Goal: Task Accomplishment & Management: Manage account settings

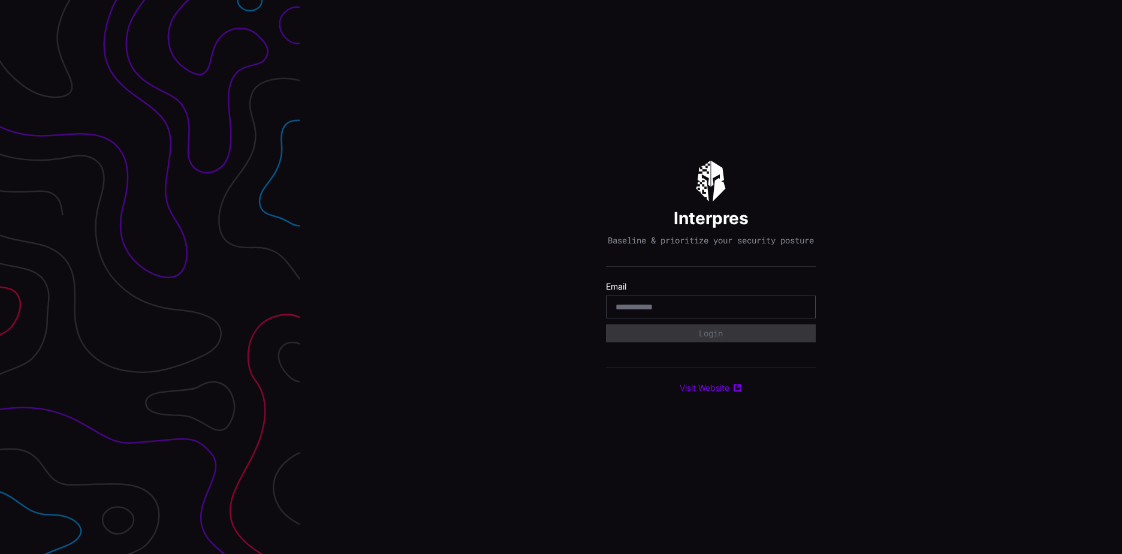
click at [631, 309] on input "email" at bounding box center [711, 307] width 191 height 11
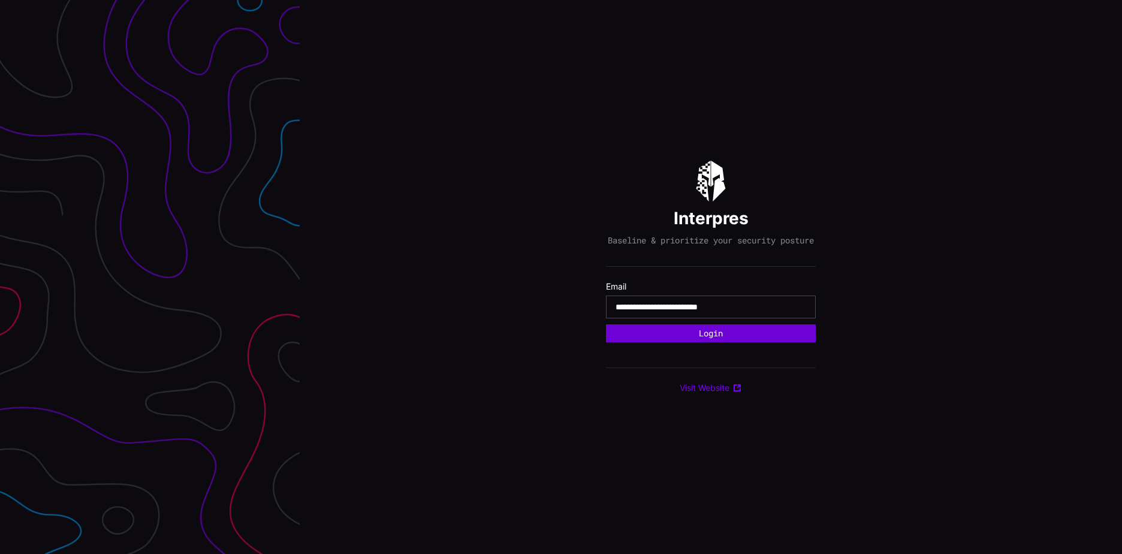
type input "**********"
click at [733, 339] on button "Login" at bounding box center [710, 333] width 197 height 17
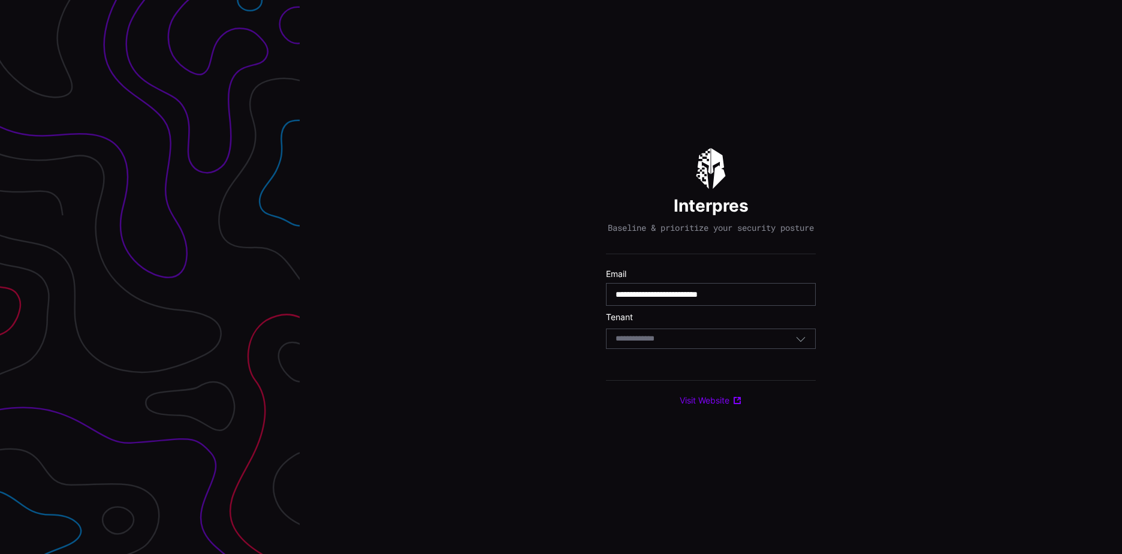
click at [729, 349] on div "Select Tenant" at bounding box center [711, 339] width 210 height 20
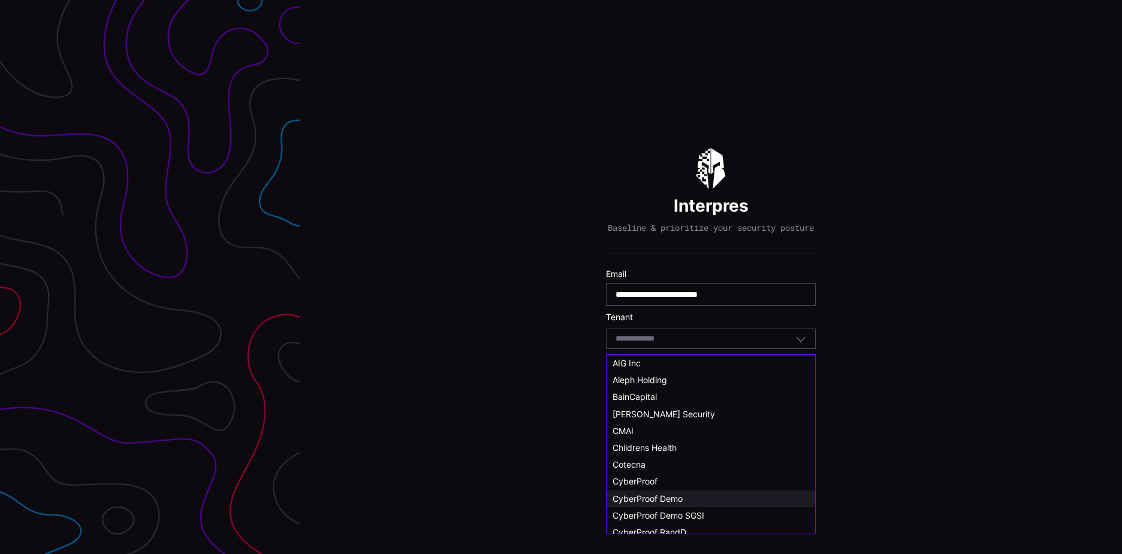
click at [682, 498] on span "CyberProof Demo" at bounding box center [648, 498] width 70 height 10
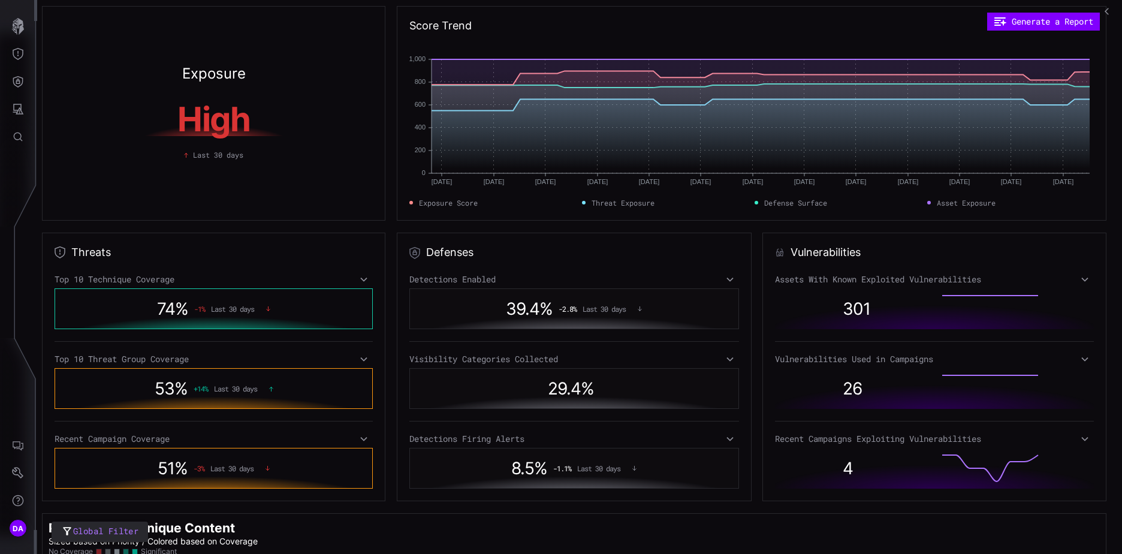
click at [362, 279] on icon at bounding box center [364, 280] width 8 height 10
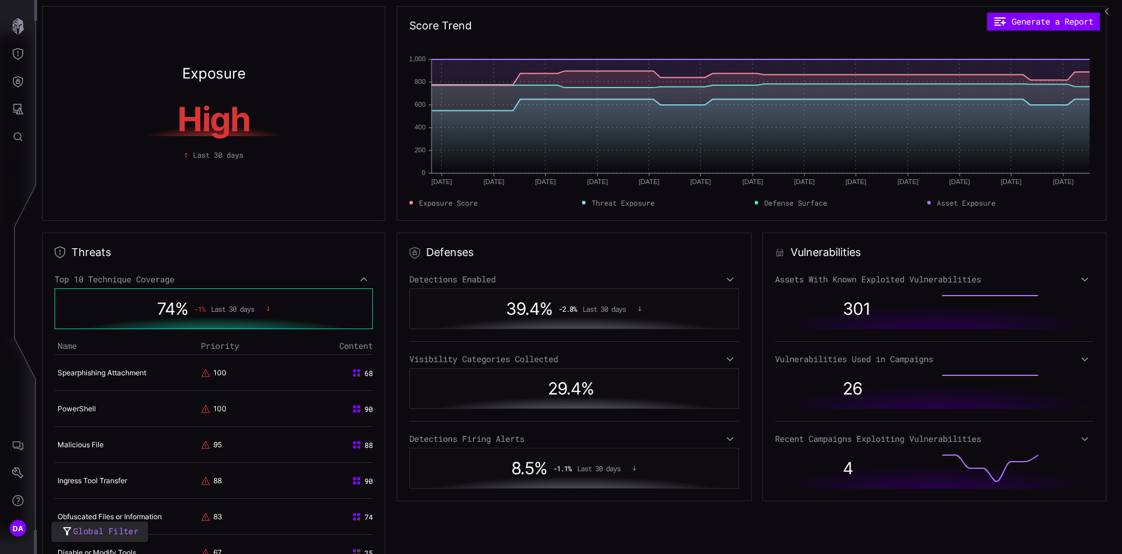
click at [362, 279] on icon at bounding box center [364, 280] width 8 height 10
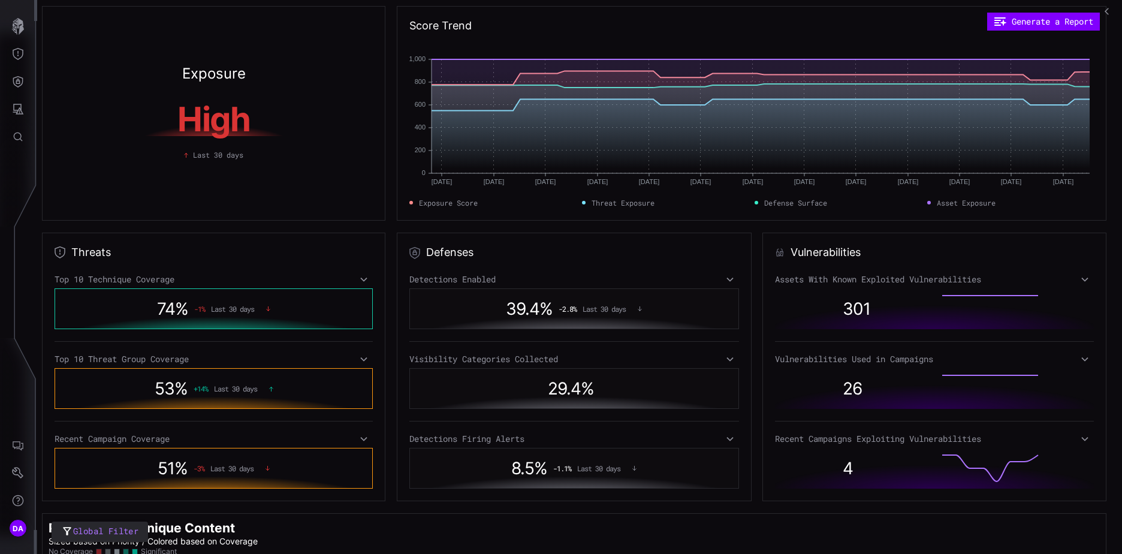
click at [363, 357] on icon at bounding box center [364, 359] width 8 height 10
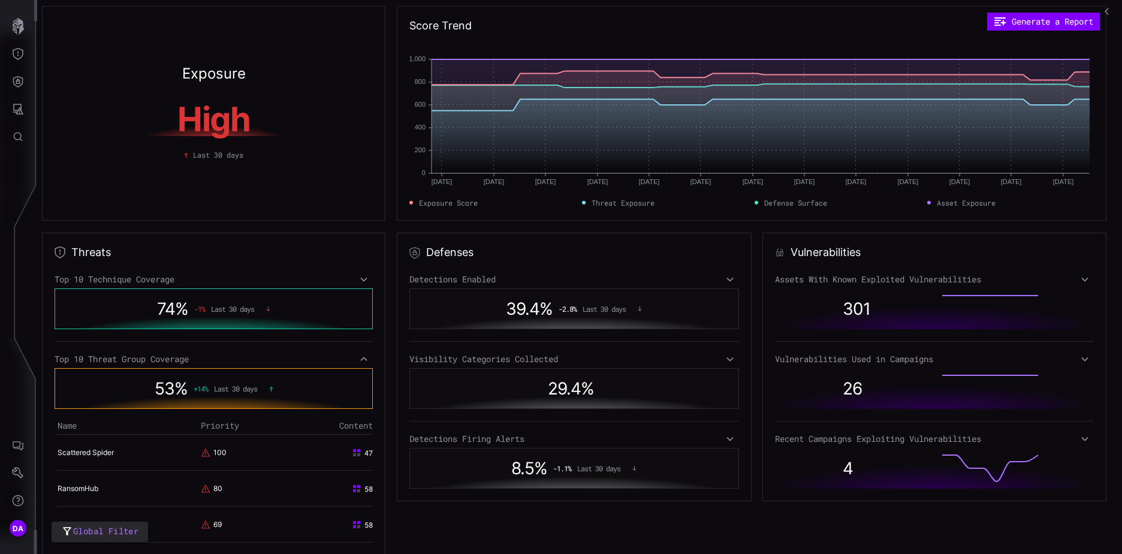
click at [363, 357] on icon at bounding box center [364, 359] width 8 height 10
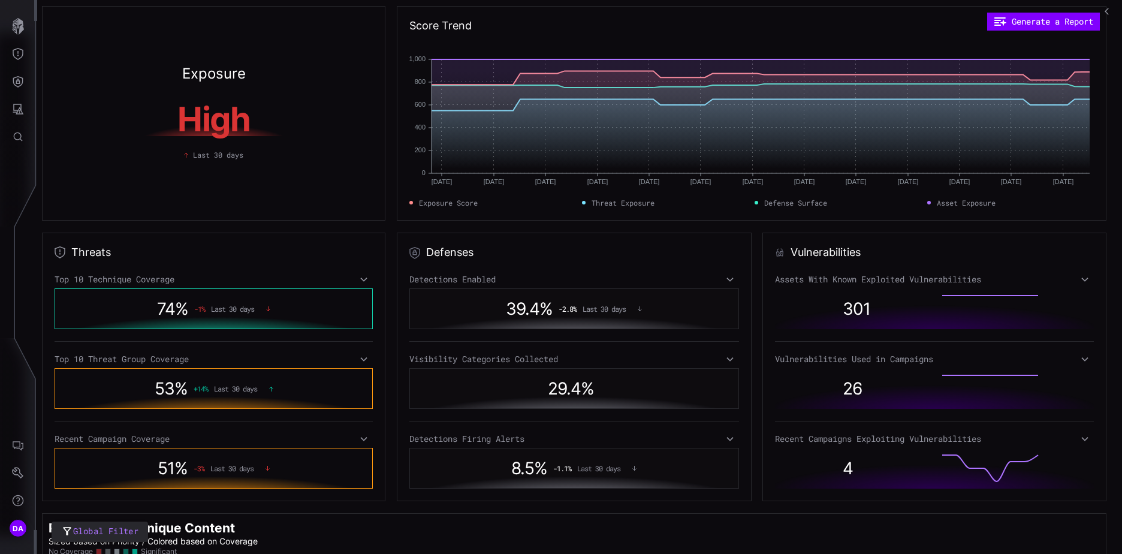
click at [362, 438] on icon at bounding box center [364, 439] width 8 height 10
click at [362, 438] on icon at bounding box center [364, 439] width 7 height 4
click at [23, 49] on icon "Threat Exposure" at bounding box center [18, 54] width 12 height 12
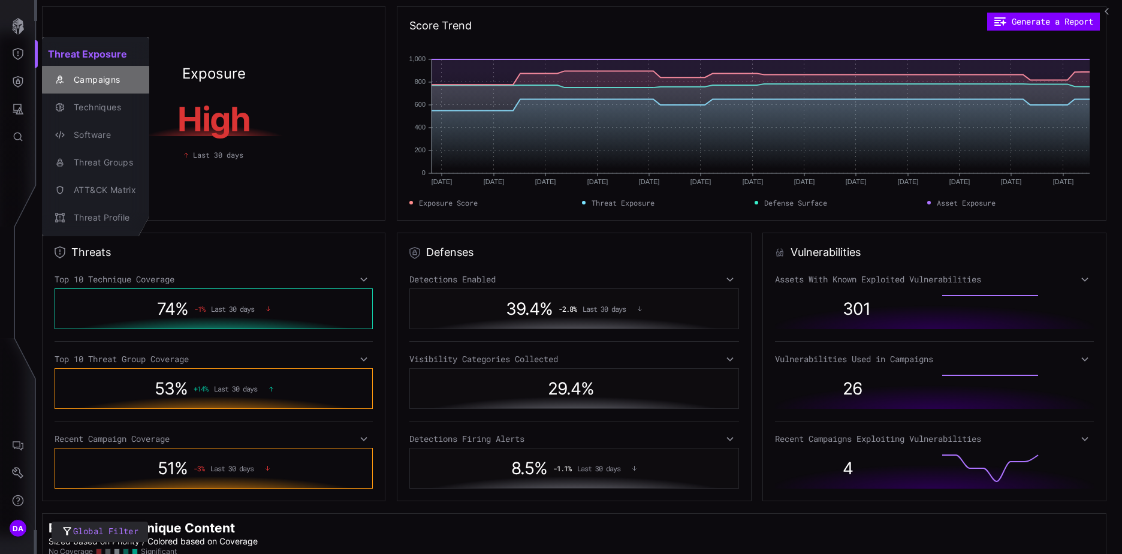
click at [100, 76] on div "Campaigns" at bounding box center [102, 80] width 68 height 15
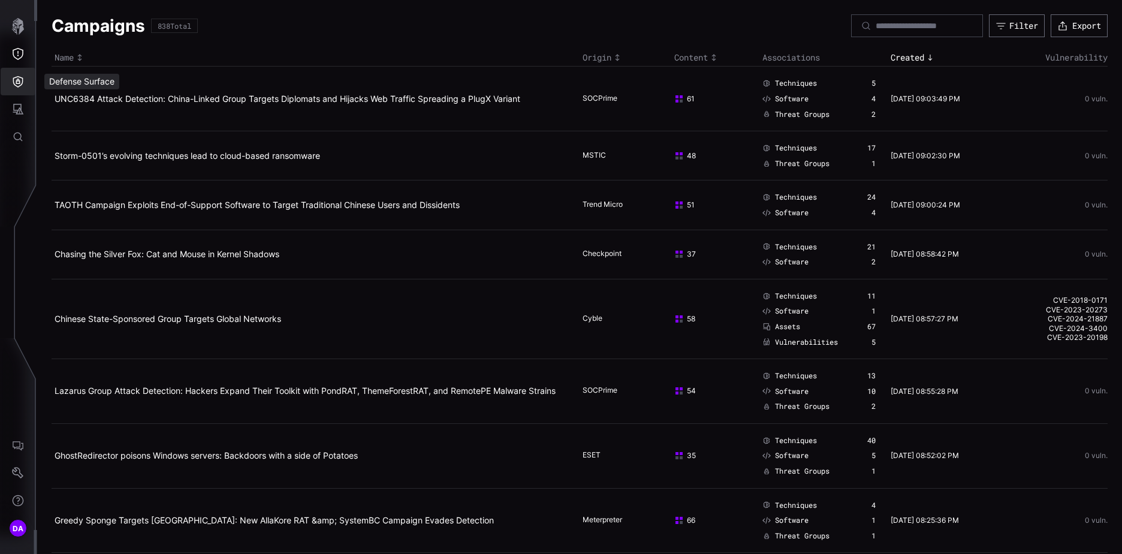
click at [16, 83] on icon "Defense Surface" at bounding box center [18, 81] width 10 height 11
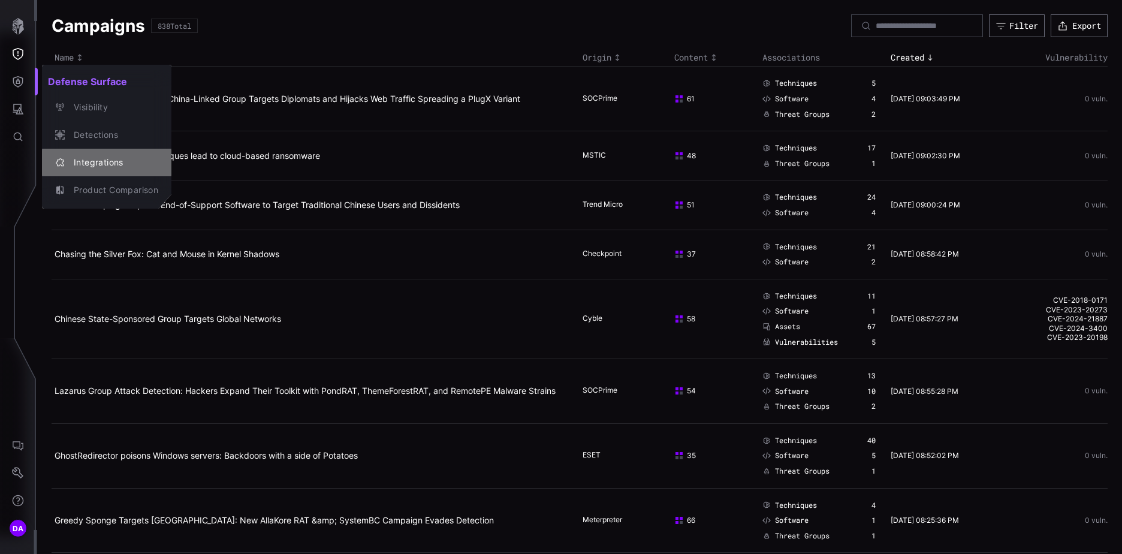
click at [94, 157] on div "Integrations" at bounding box center [113, 162] width 91 height 15
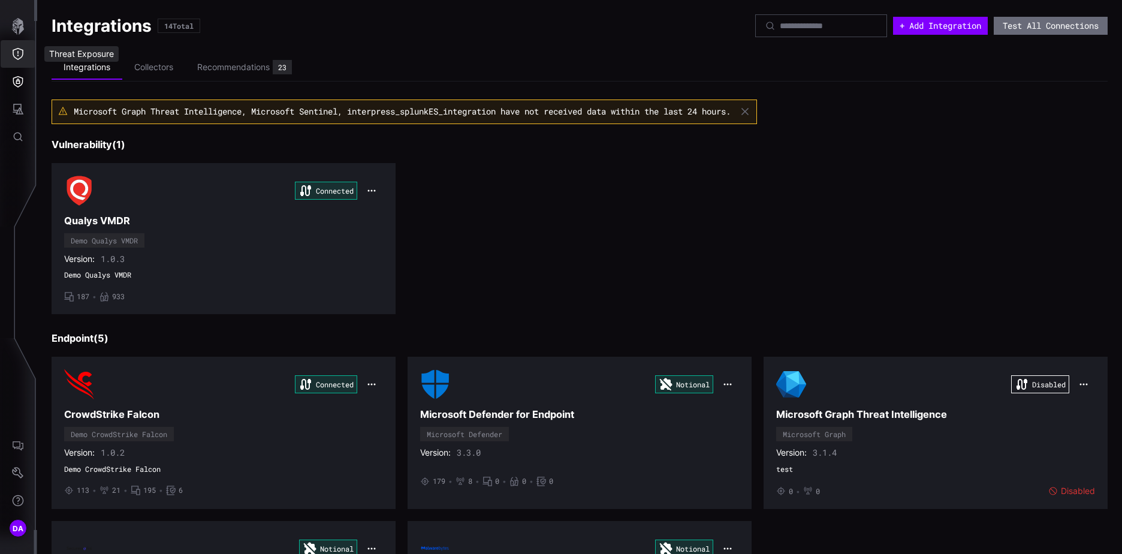
click at [20, 52] on icon "Threat Exposure" at bounding box center [18, 54] width 12 height 12
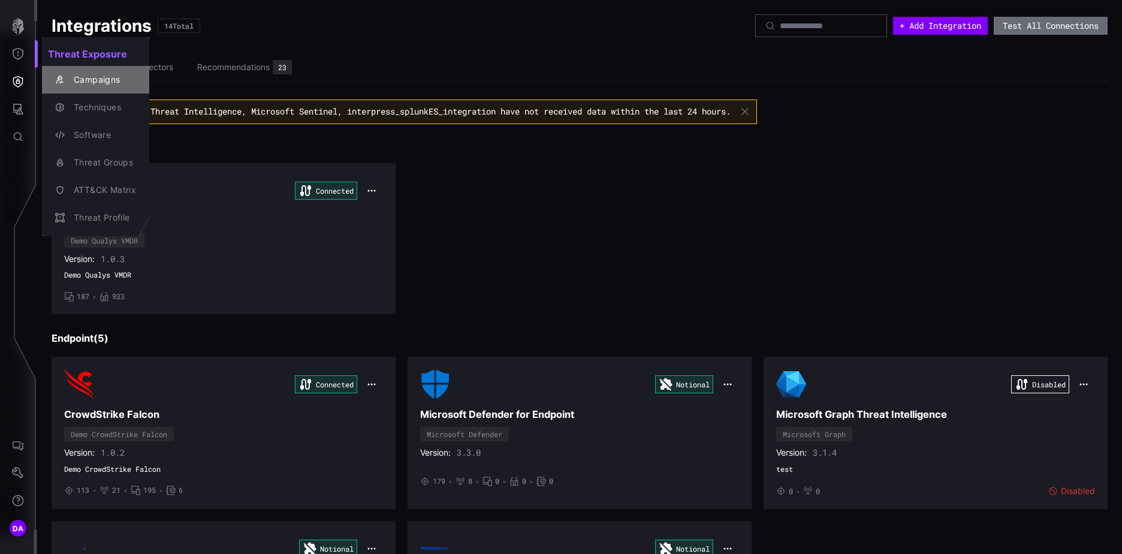
click at [91, 79] on div "Campaigns" at bounding box center [102, 80] width 68 height 15
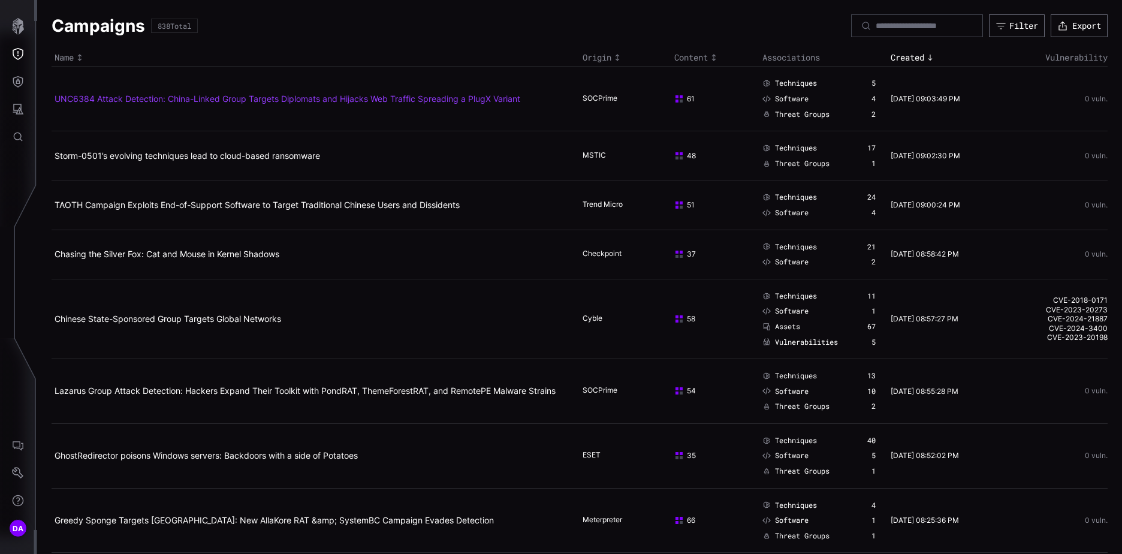
click at [175, 101] on link "UNC6384 Attack Detection: China-Linked Group Targets Diplomats and Hijacks Web …" at bounding box center [288, 99] width 466 height 10
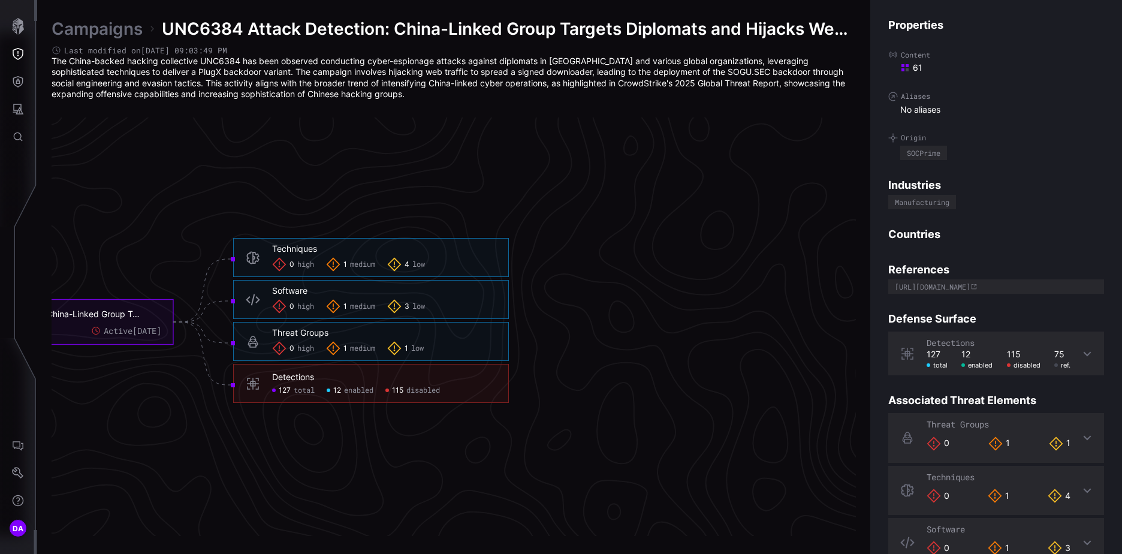
scroll to position [2494, 750]
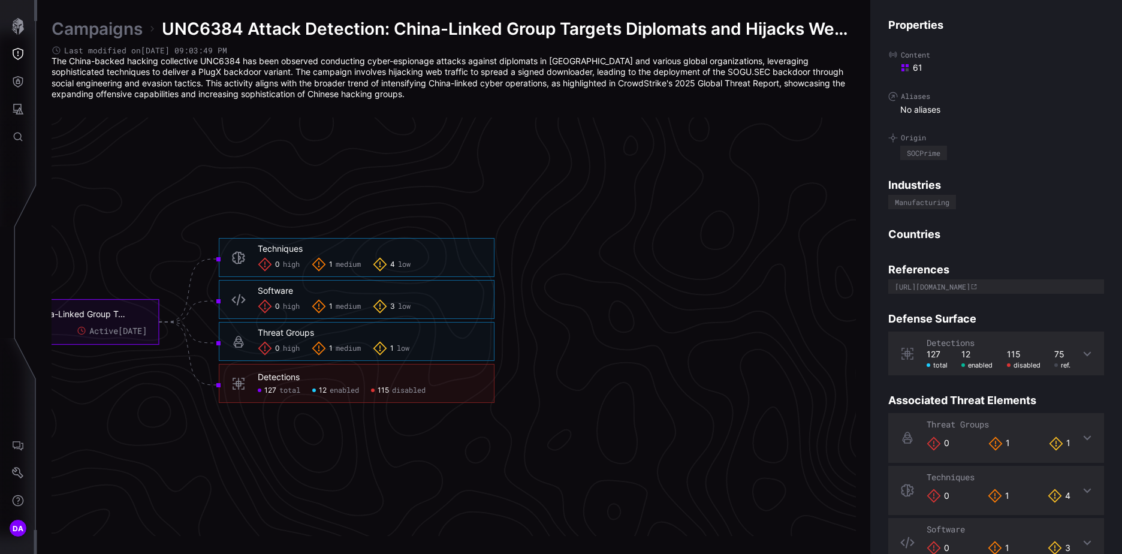
click at [339, 390] on span "enabled" at bounding box center [344, 391] width 29 height 10
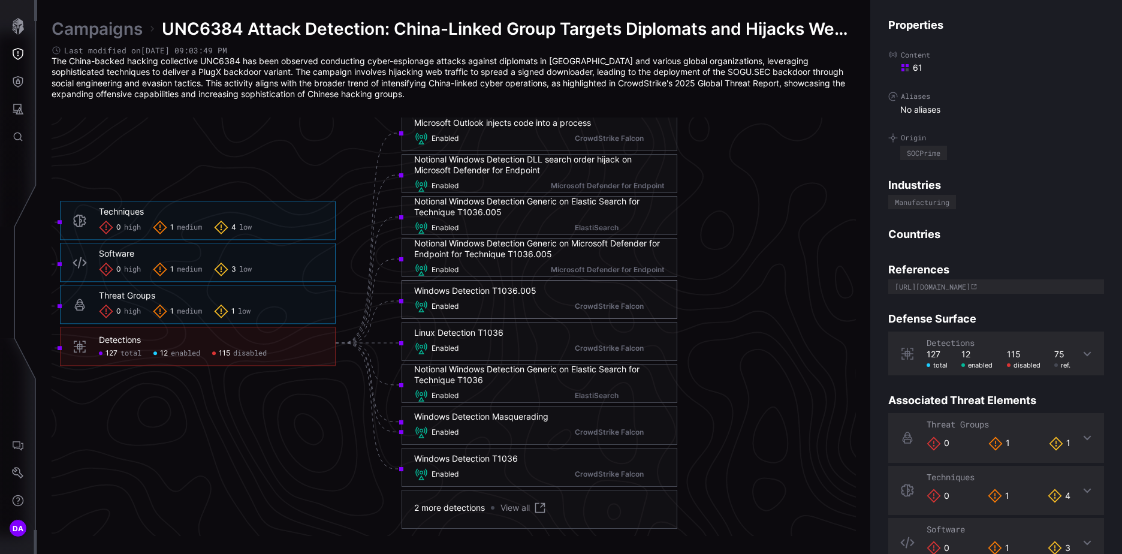
scroll to position [2434, 750]
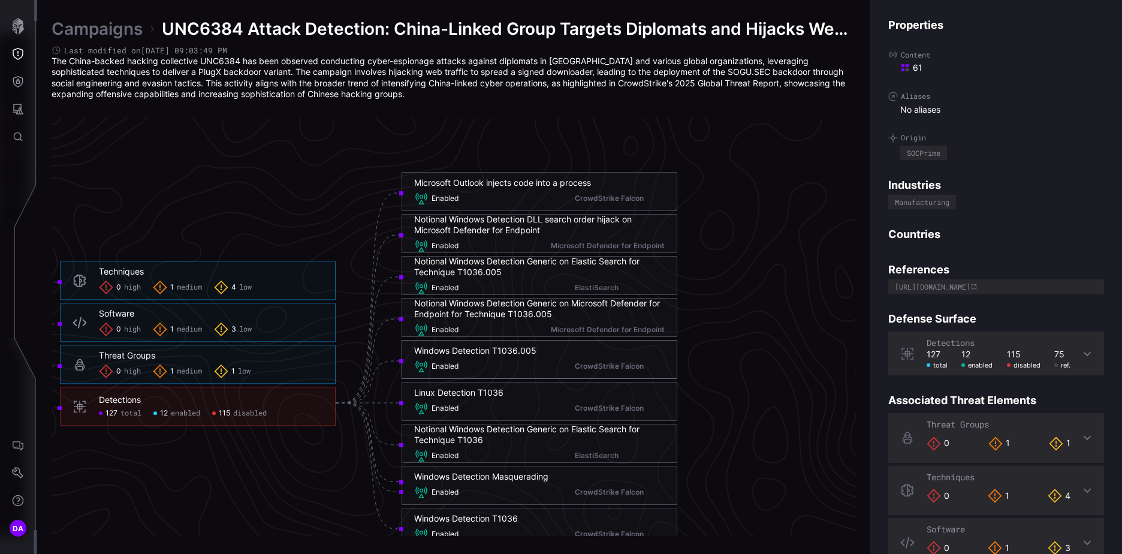
click at [213, 58] on p "The China-backed hacking collective UNC6384 has been observed conducting cyber-…" at bounding box center [454, 78] width 805 height 44
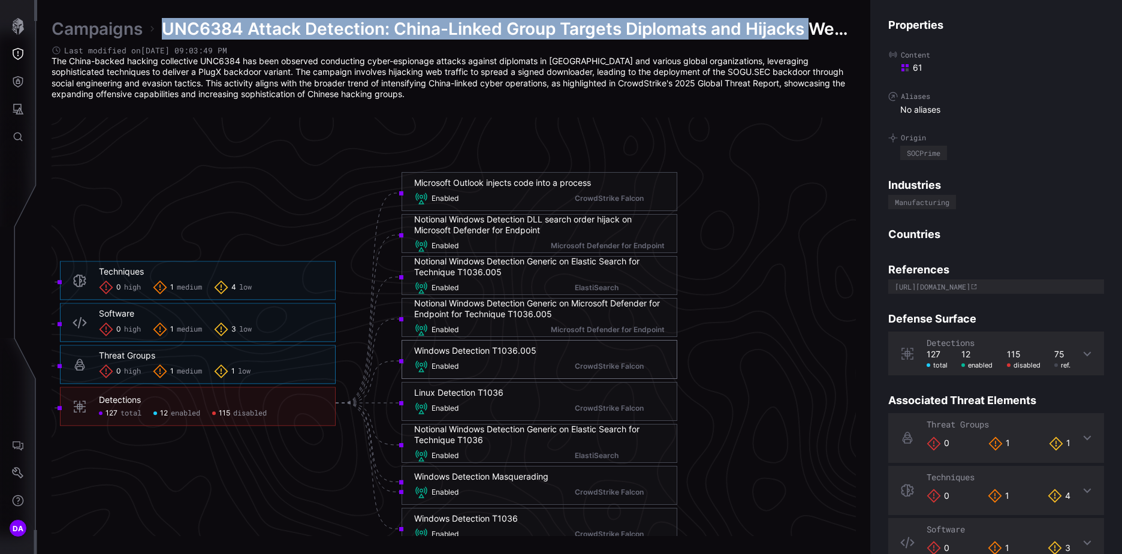
drag, startPoint x: 163, startPoint y: 24, endPoint x: 816, endPoint y: 23, distance: 653.0
click at [816, 23] on span "UNC6384 Attack Detection: China-Linked Group Targets Diplomats and Hijacks Web …" at bounding box center [509, 29] width 694 height 22
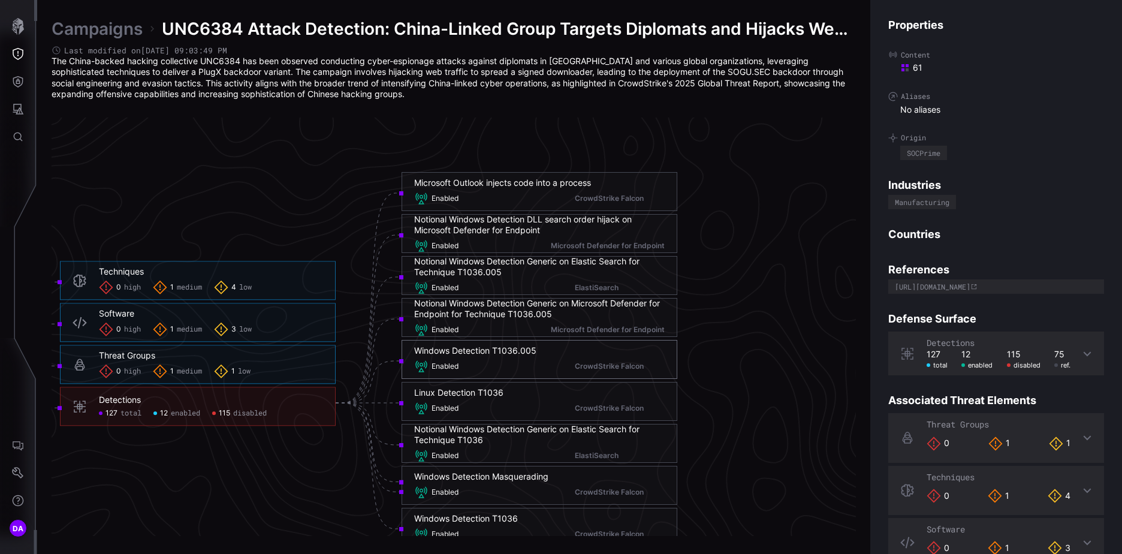
click at [452, 80] on p "The China-backed hacking collective UNC6384 has been observed conducting cyber-…" at bounding box center [454, 78] width 805 height 44
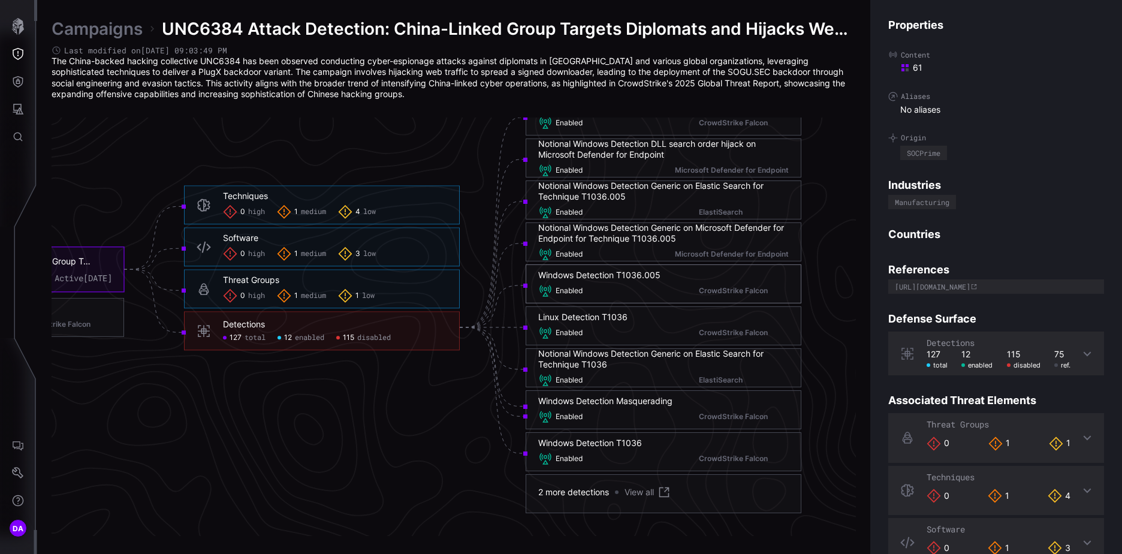
scroll to position [2494, 626]
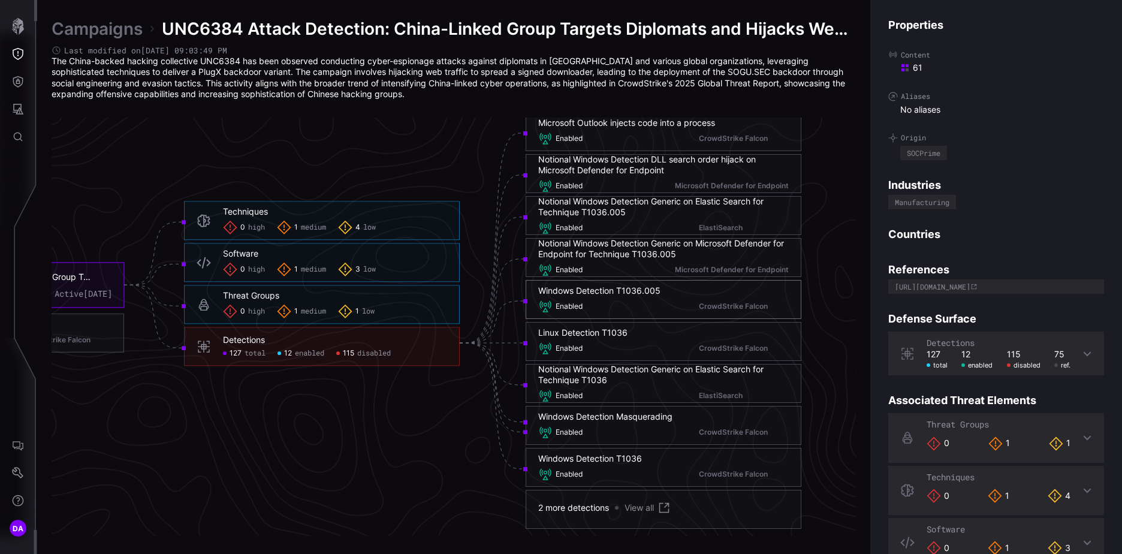
click at [112, 345] on div "CrowdStrike Falcon" at bounding box center [67, 340] width 90 height 10
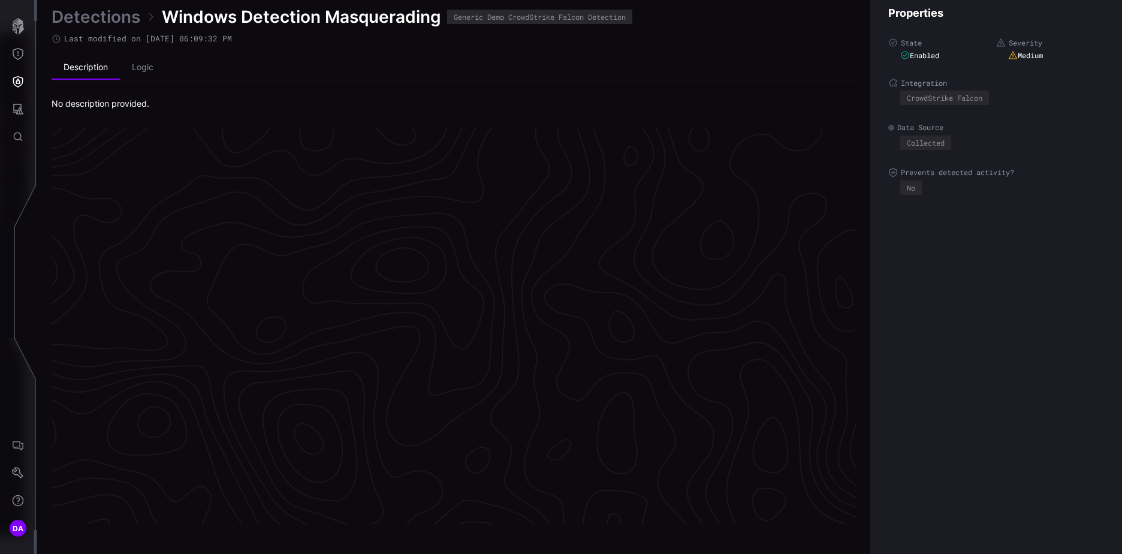
scroll to position [2505, 502]
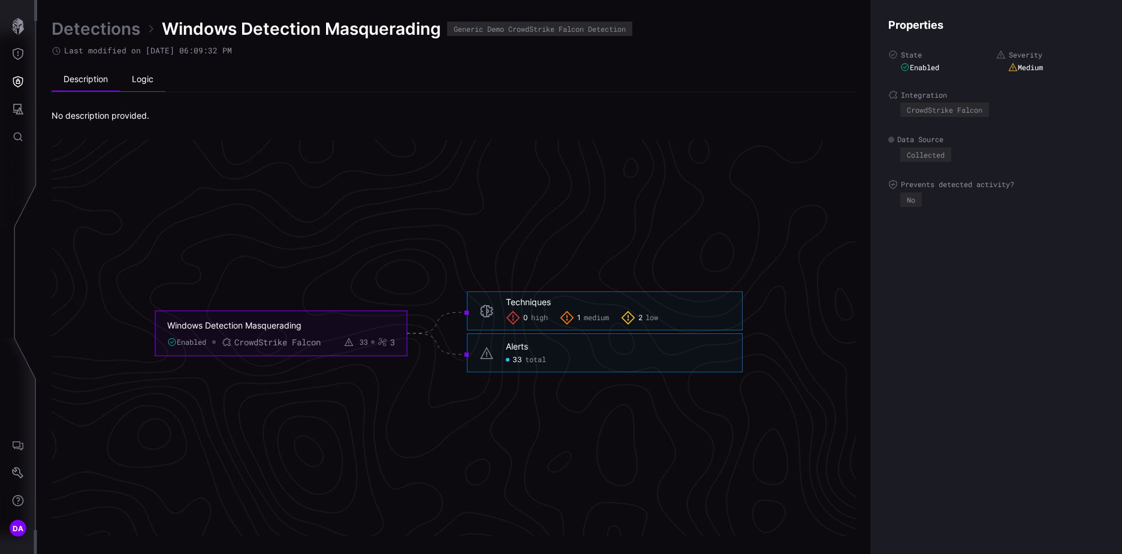
click at [146, 77] on li "Logic" at bounding box center [143, 80] width 46 height 24
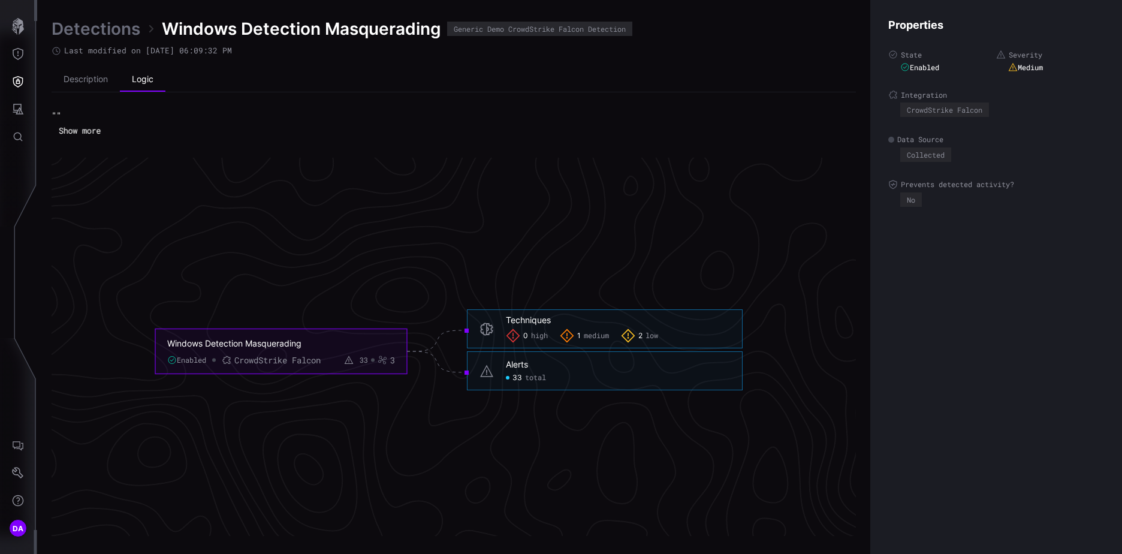
click at [76, 129] on button "Show more" at bounding box center [79, 130] width 55 height 17
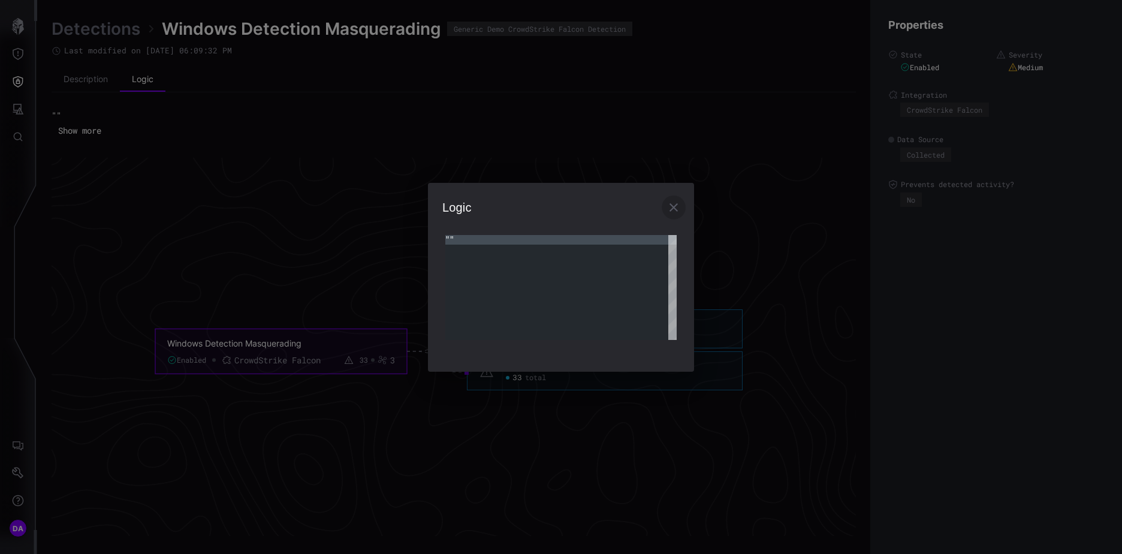
click at [675, 206] on icon "button" at bounding box center [674, 207] width 14 height 14
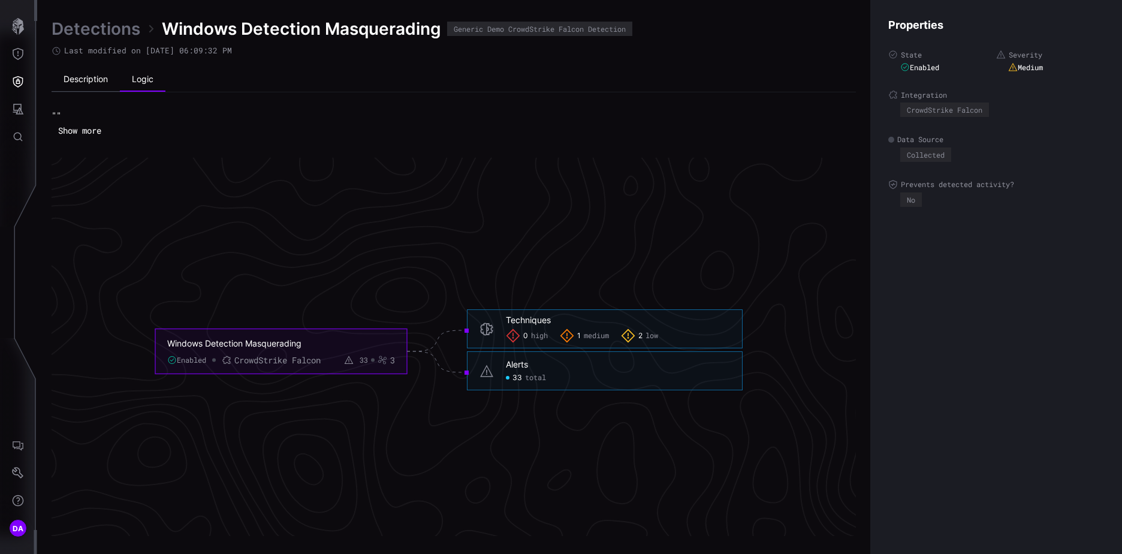
click at [71, 84] on li "Description" at bounding box center [86, 80] width 68 height 24
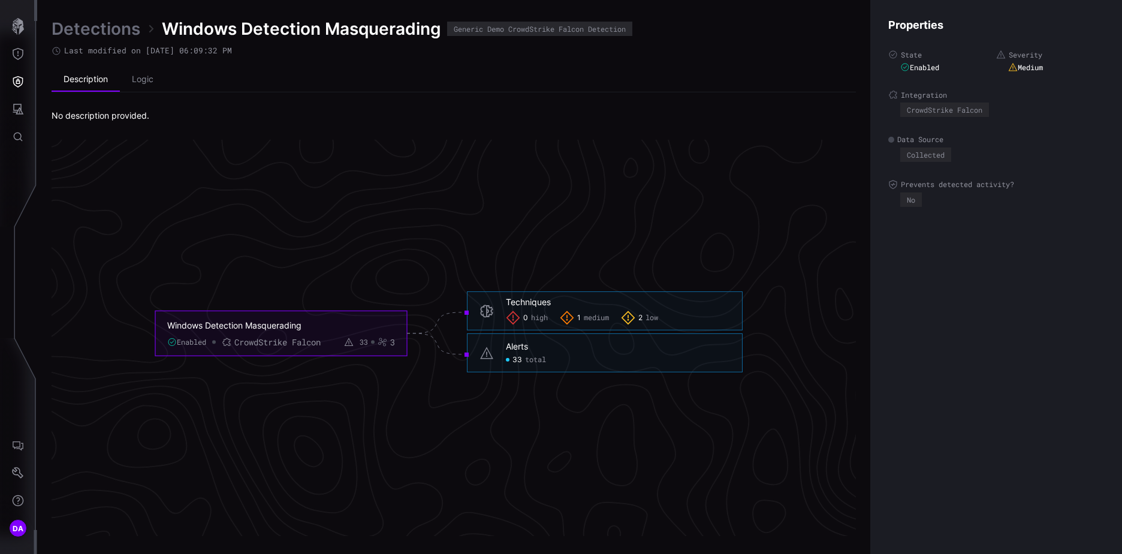
click at [85, 29] on link "Detections" at bounding box center [96, 29] width 89 height 22
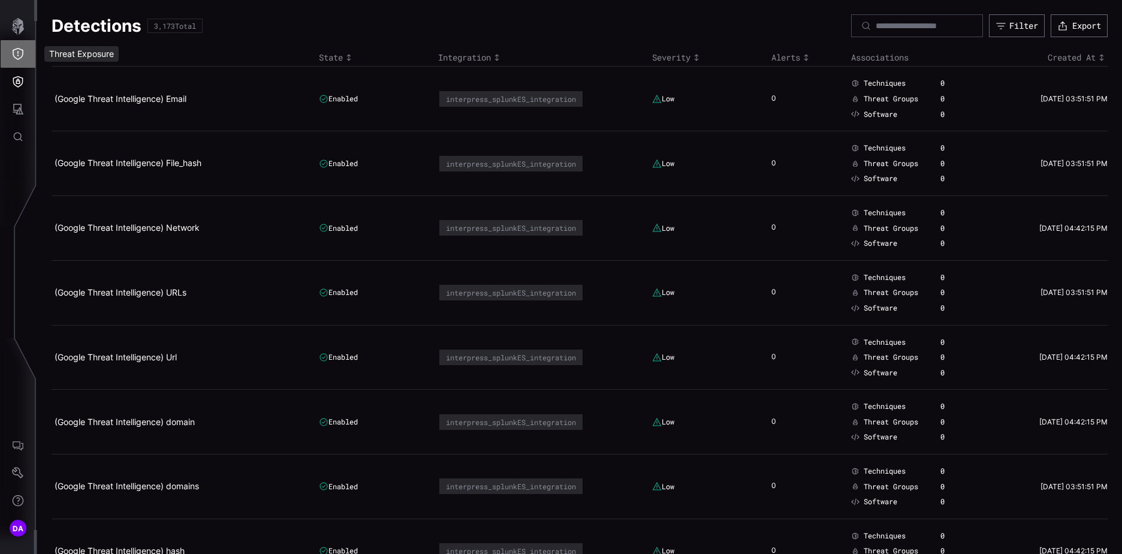
click at [20, 55] on icon "Threat Exposure" at bounding box center [18, 54] width 12 height 12
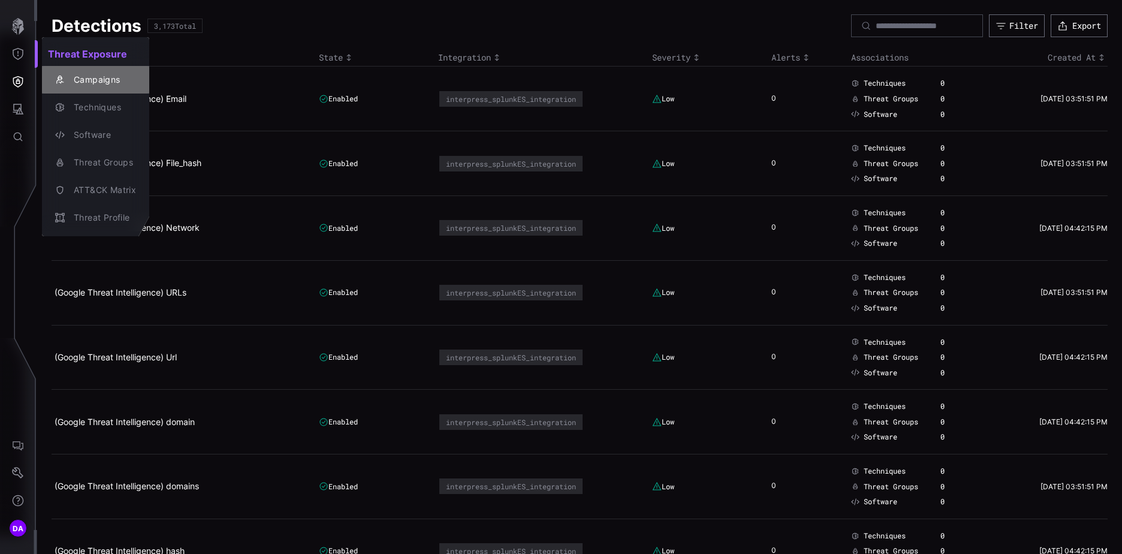
click at [106, 83] on div "Campaigns" at bounding box center [102, 80] width 68 height 15
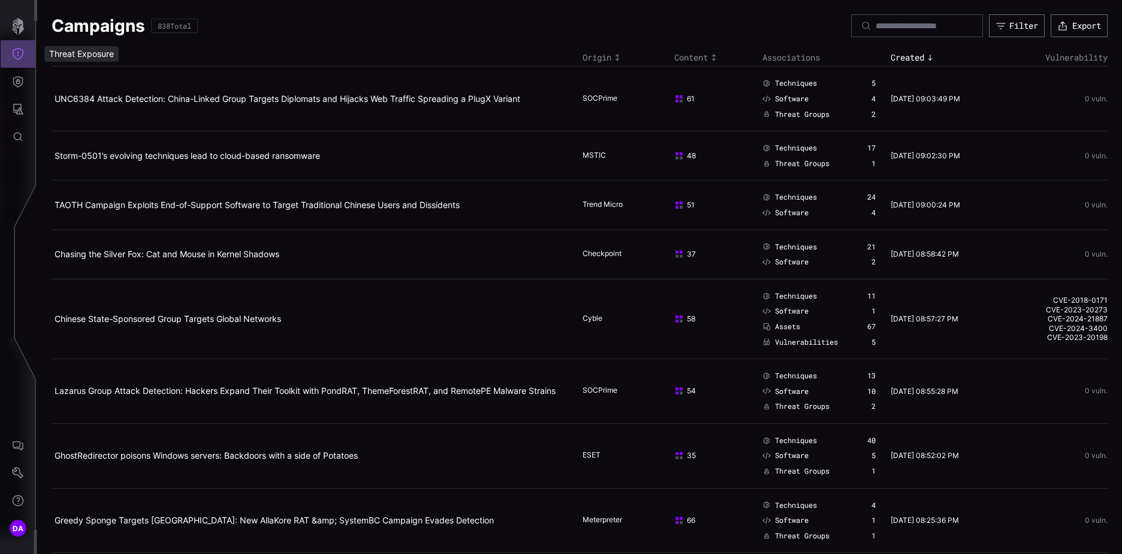
click at [19, 53] on icon "Threat Exposure" at bounding box center [18, 54] width 12 height 12
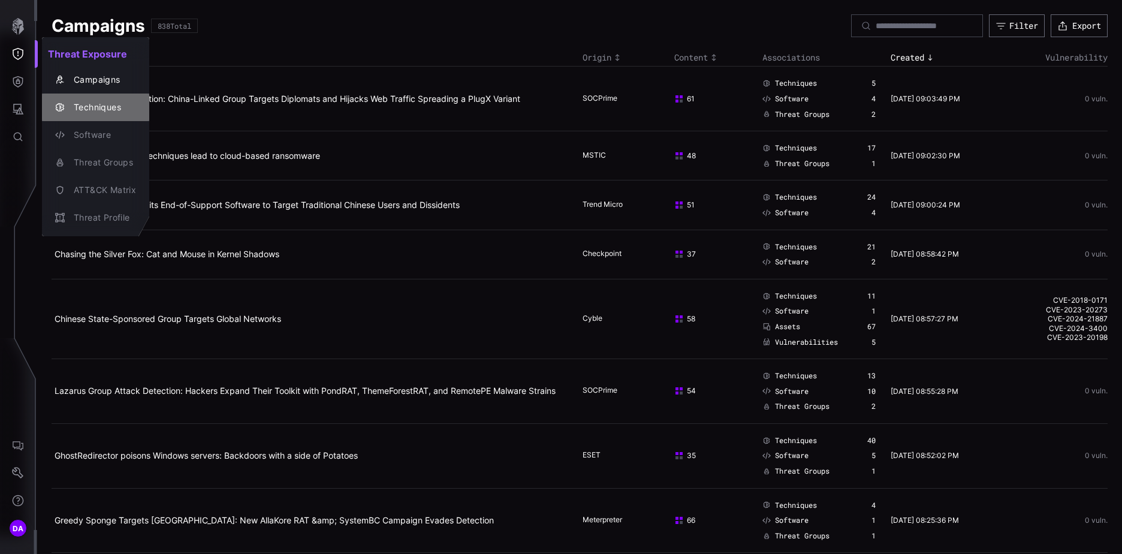
click at [102, 107] on div "Techniques" at bounding box center [102, 107] width 68 height 15
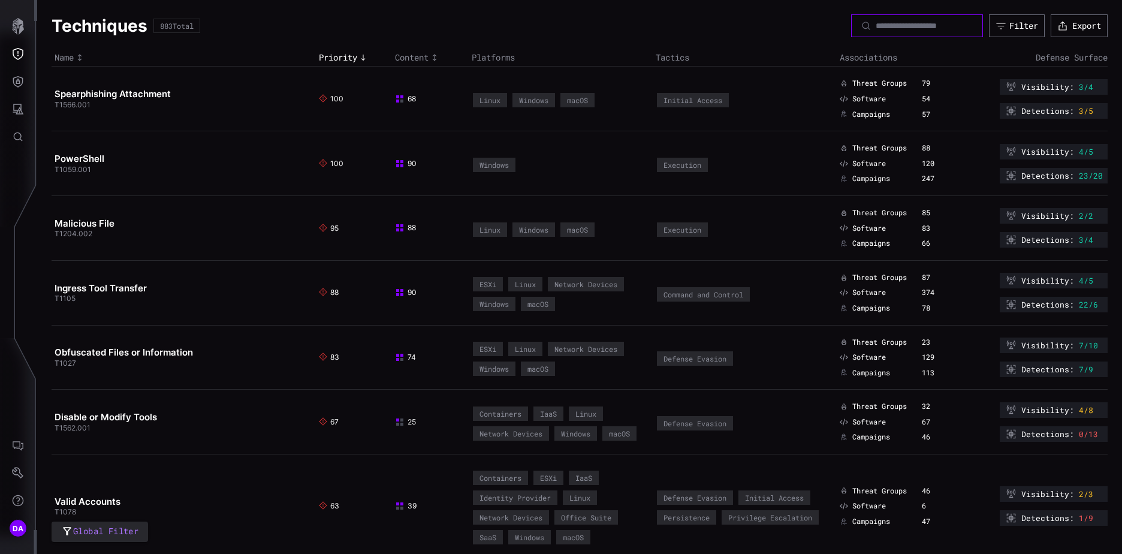
click at [876, 25] on input at bounding box center [918, 25] width 84 height 11
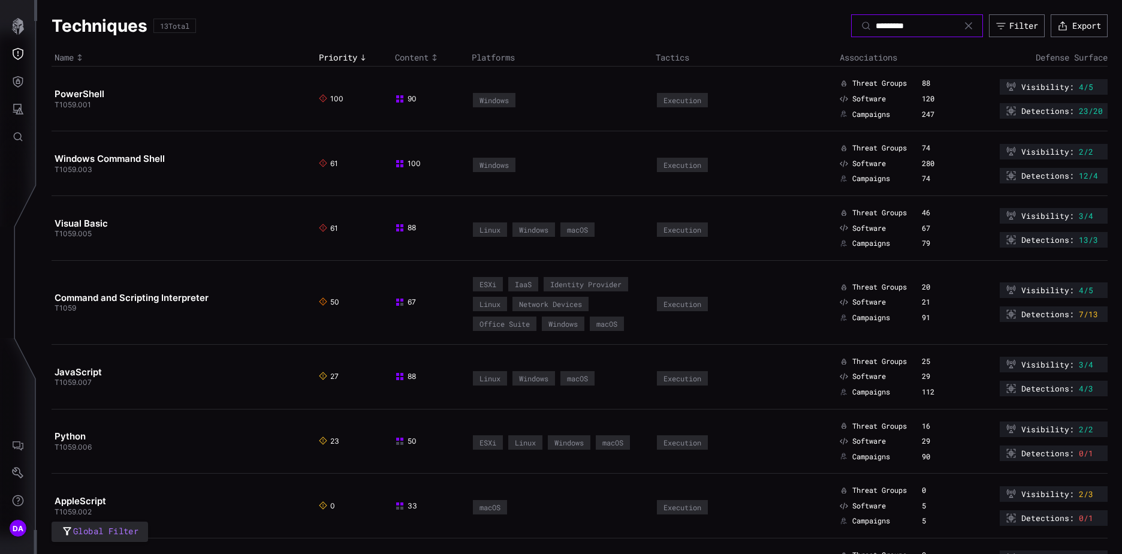
type input "*********"
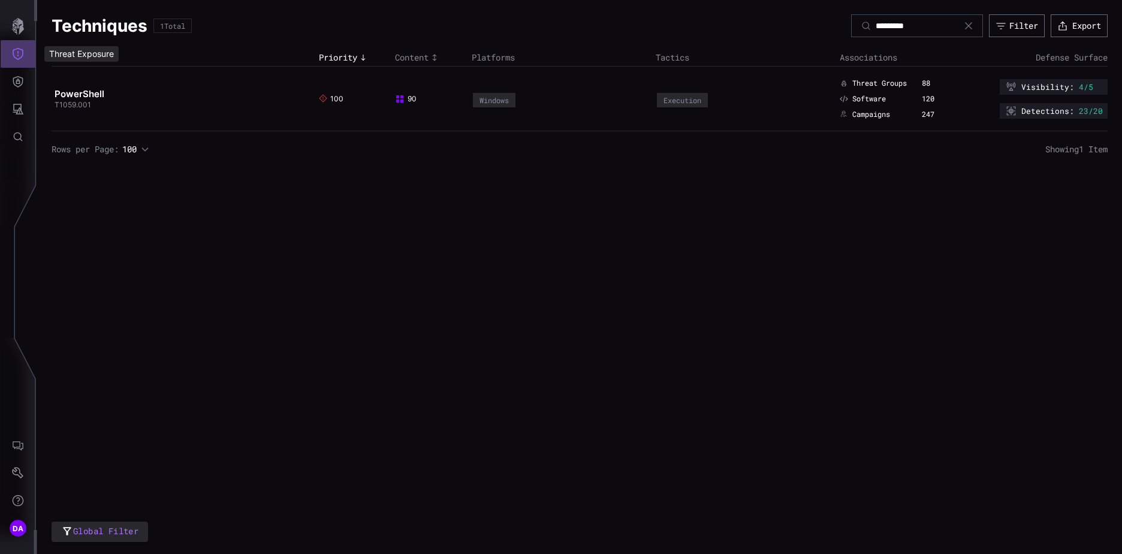
click at [22, 52] on icon "Threat Exposure" at bounding box center [18, 54] width 12 height 12
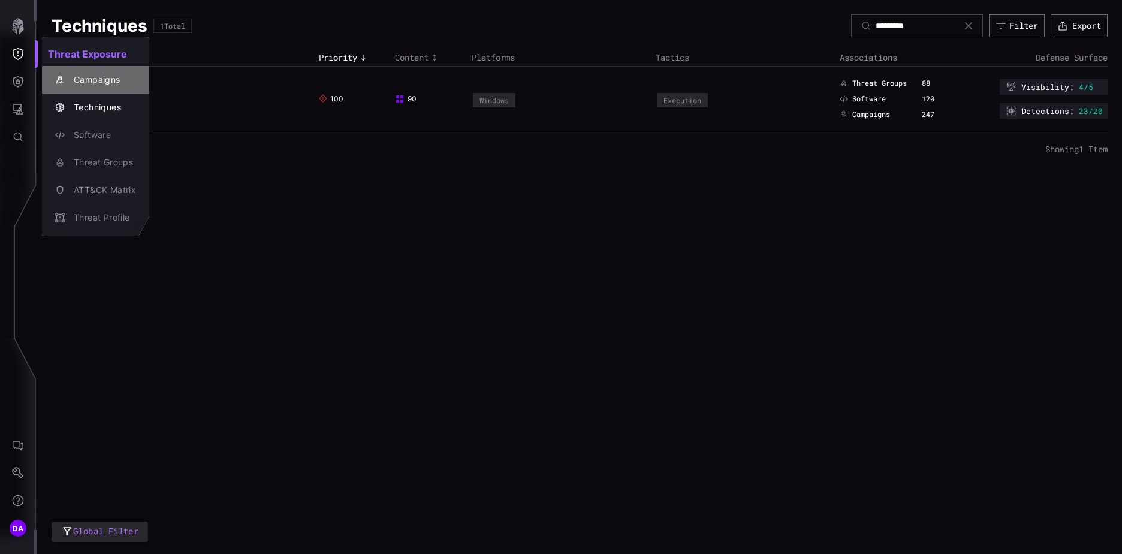
click at [119, 84] on div "Campaigns" at bounding box center [102, 80] width 68 height 15
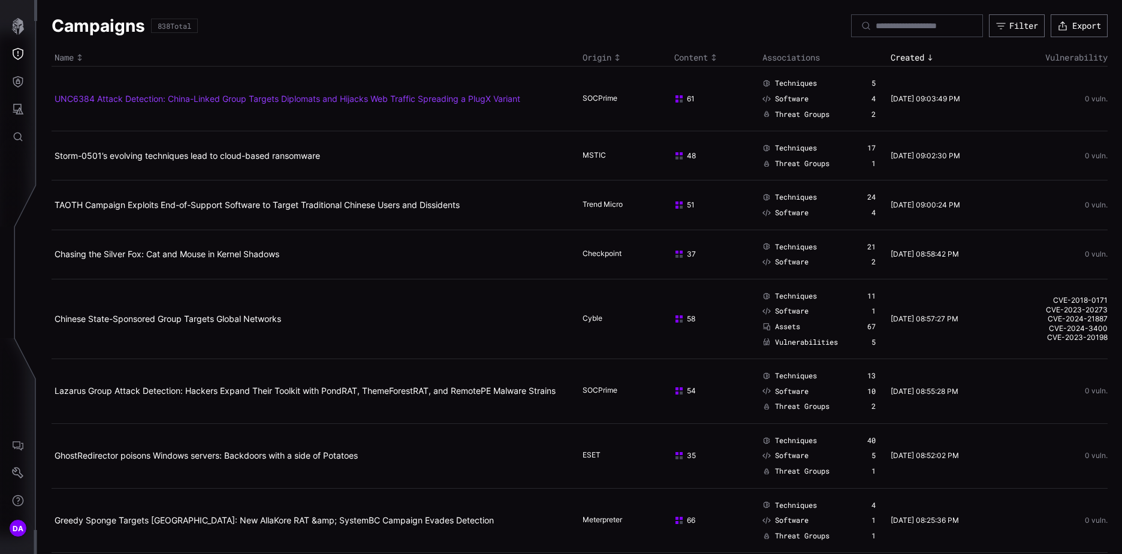
click at [104, 95] on link "UNC6384 Attack Detection: China-Linked Group Targets Diplomats and Hijacks Web …" at bounding box center [288, 99] width 466 height 10
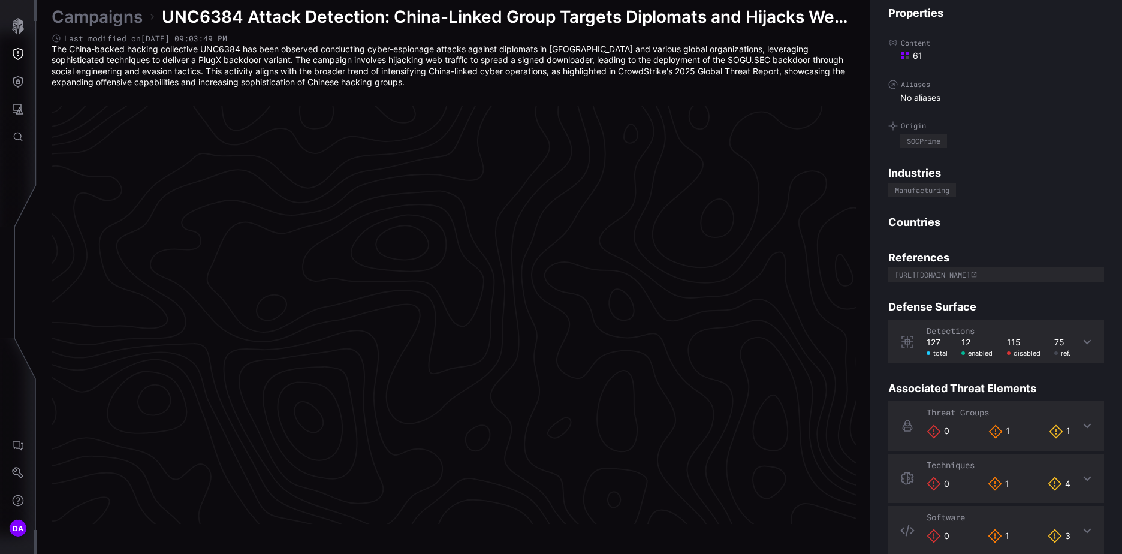
scroll to position [2494, 502]
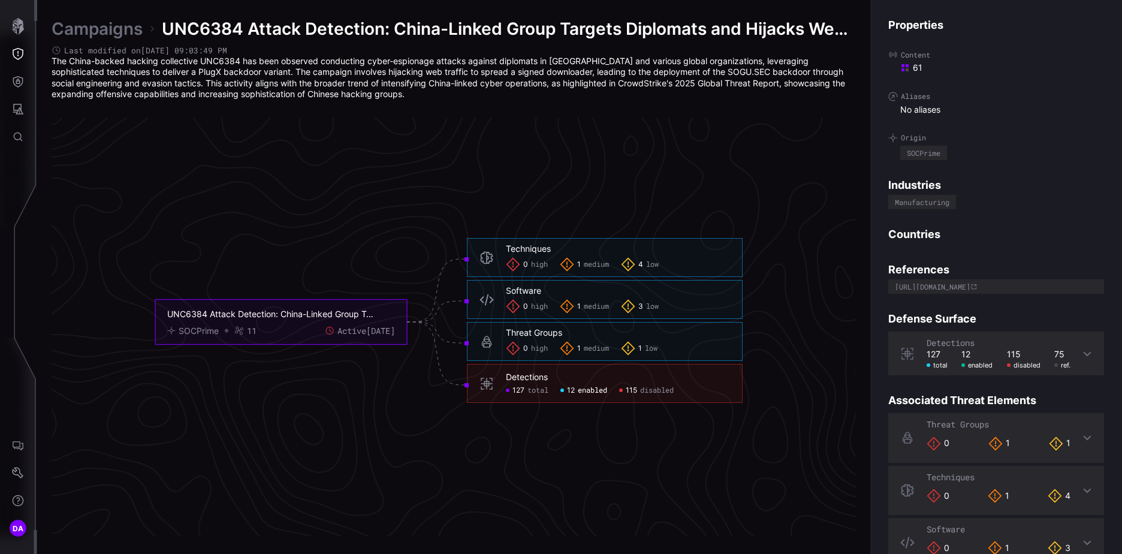
click at [583, 389] on span "enabled" at bounding box center [592, 391] width 29 height 10
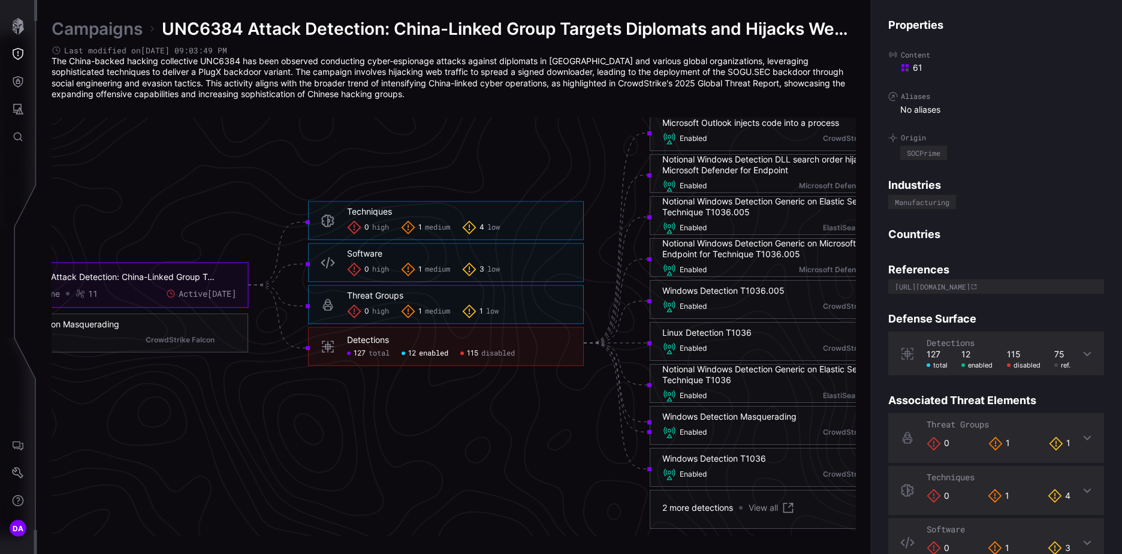
click at [501, 355] on span "disabled" at bounding box center [498, 354] width 34 height 10
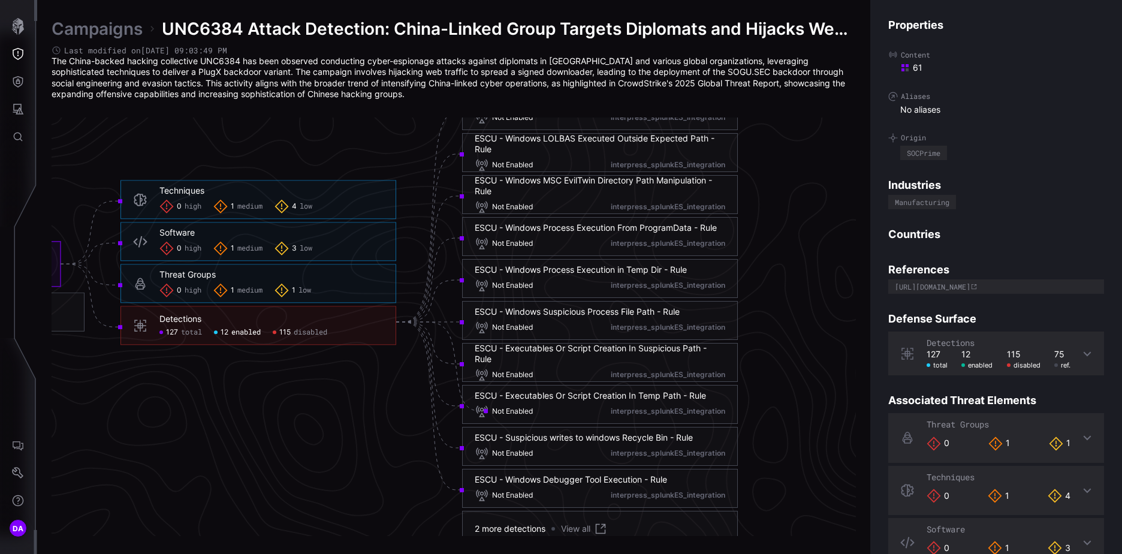
scroll to position [2494, 688]
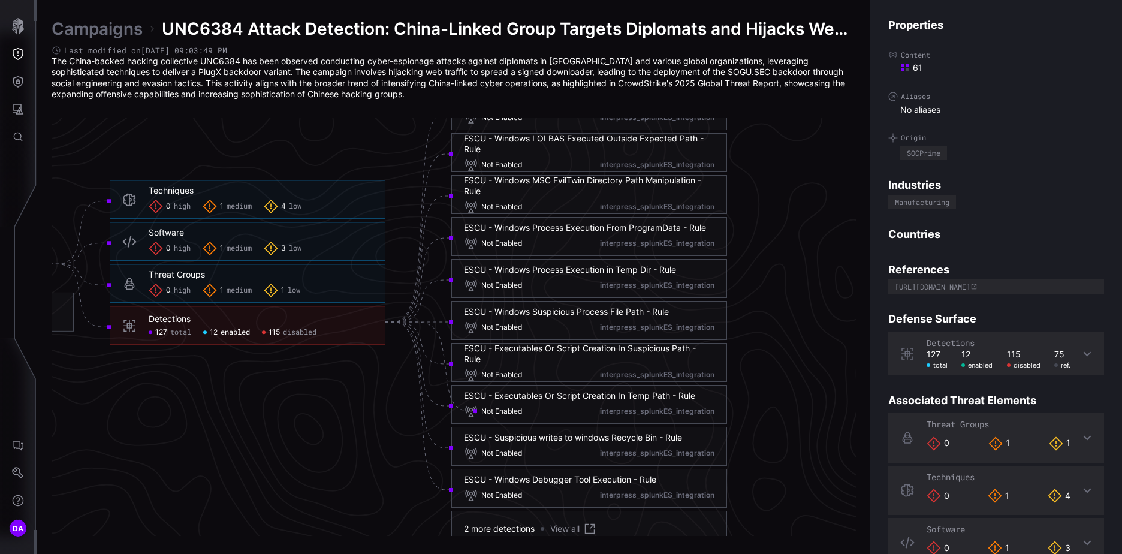
click at [575, 314] on div "ESCU - Windows Suspicious Process File Path - Rule" at bounding box center [566, 311] width 205 height 11
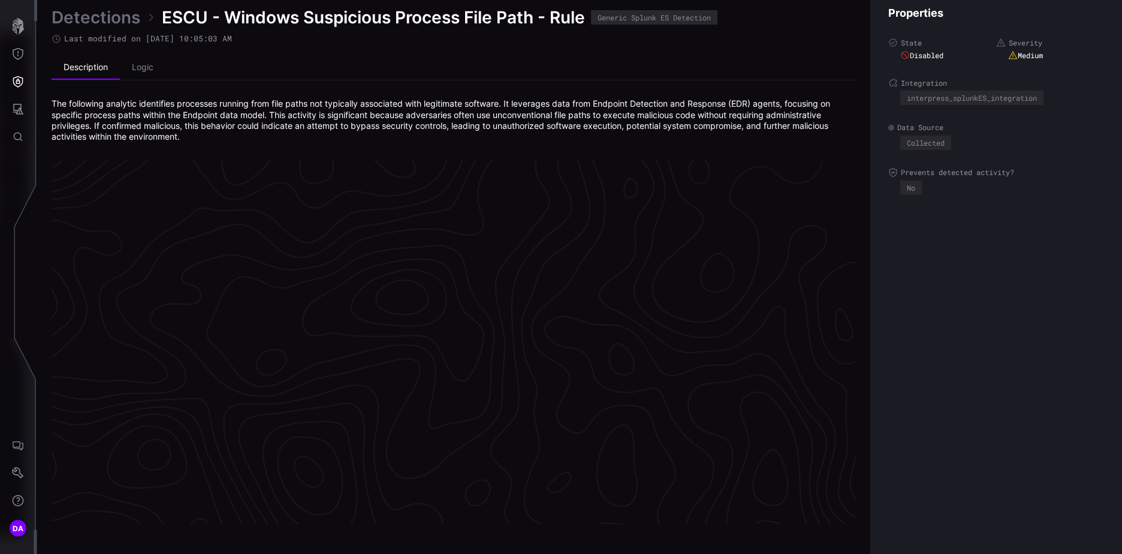
scroll to position [2521, 502]
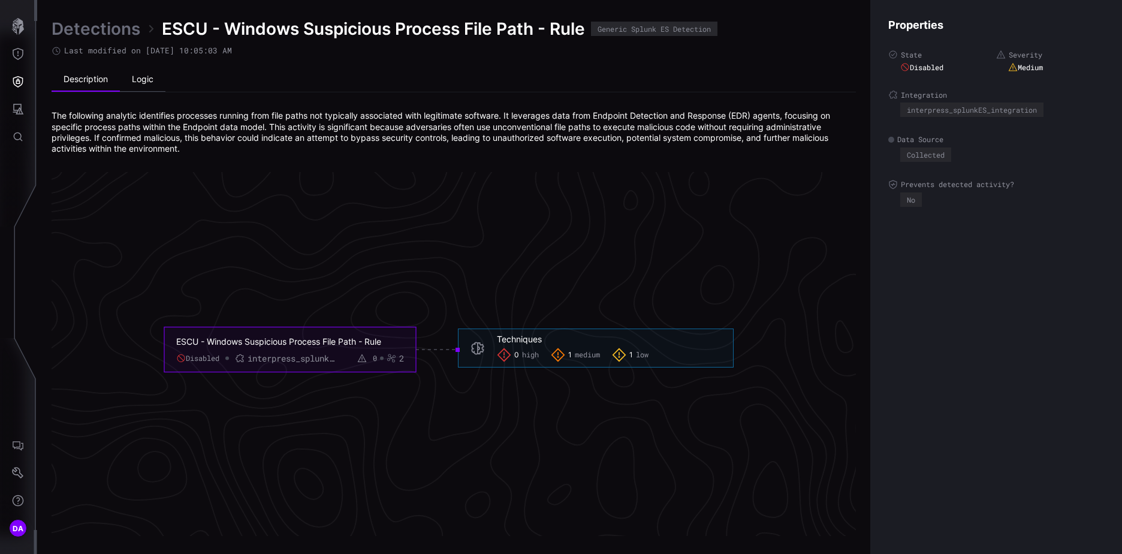
click at [146, 79] on li "Logic" at bounding box center [143, 80] width 46 height 24
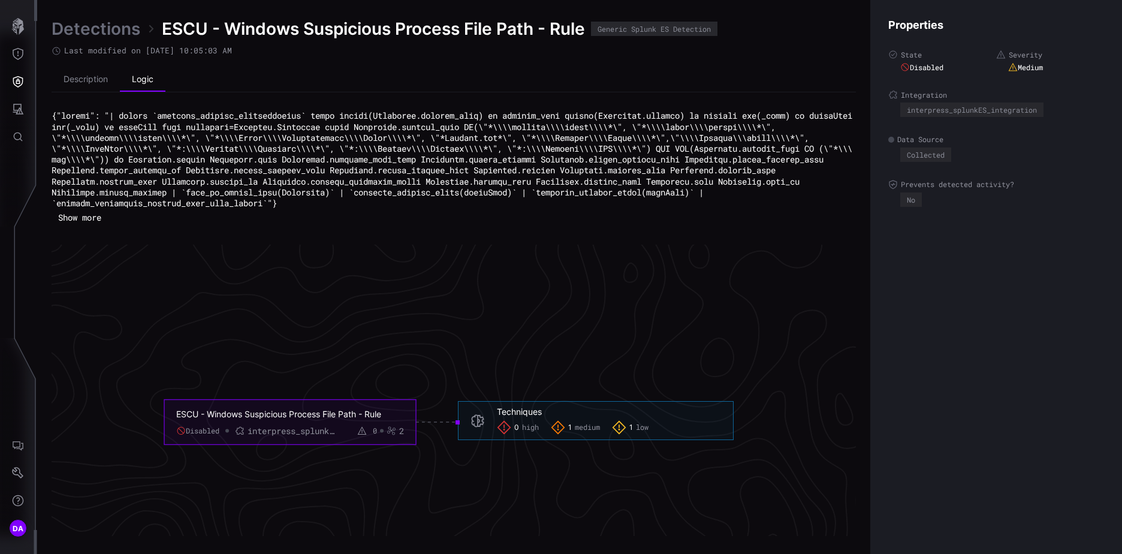
click at [90, 217] on button "Show more" at bounding box center [80, 218] width 56 height 18
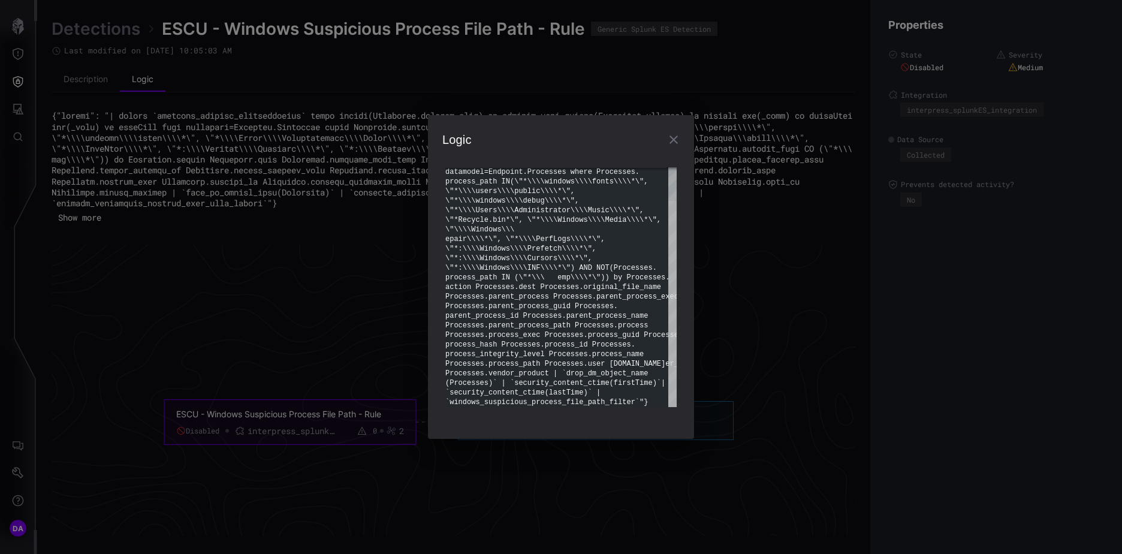
click at [671, 378] on div at bounding box center [673, 304] width 8 height 206
click at [673, 137] on icon "button" at bounding box center [674, 140] width 14 height 14
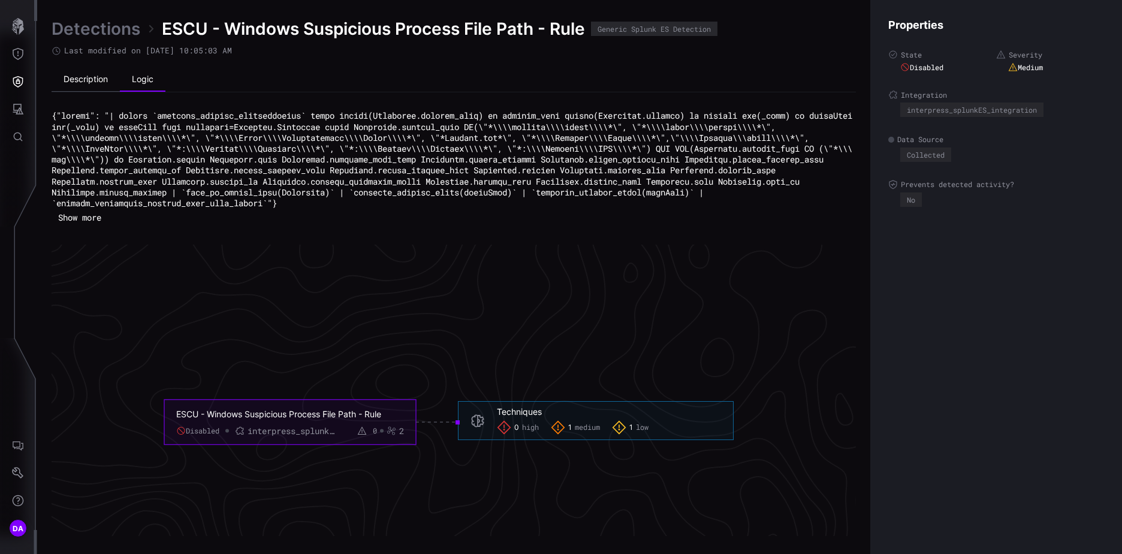
click at [89, 82] on li "Description" at bounding box center [86, 80] width 68 height 24
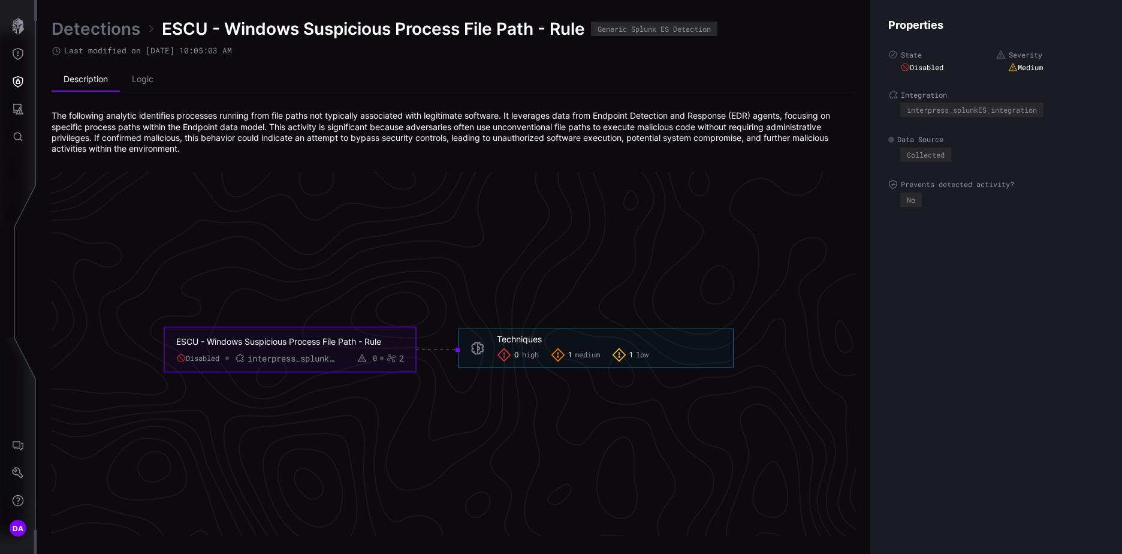
click at [98, 29] on link "Detections" at bounding box center [96, 29] width 89 height 22
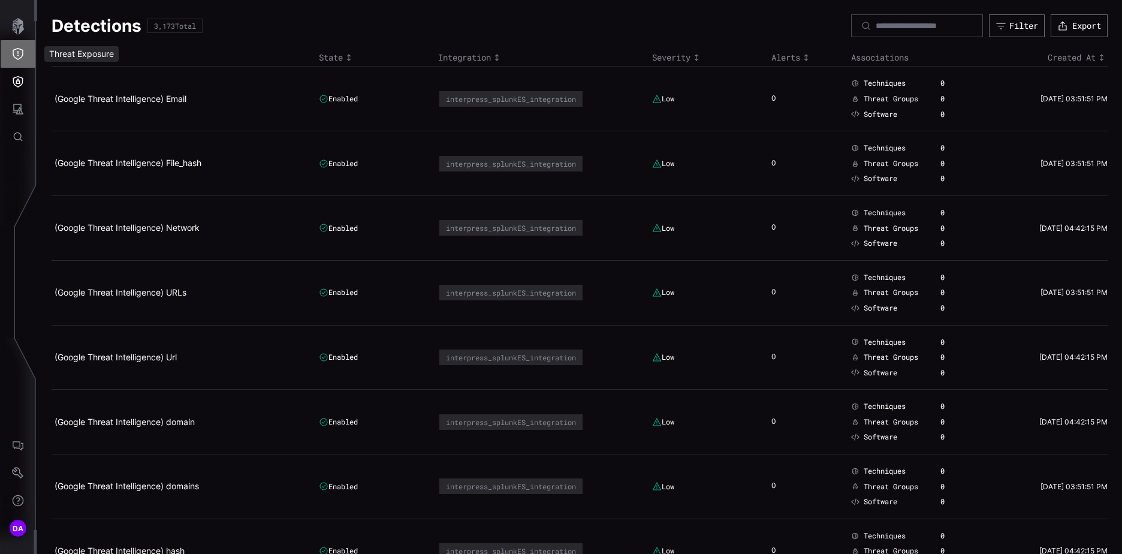
click at [19, 54] on icon "Threat Exposure" at bounding box center [18, 54] width 12 height 12
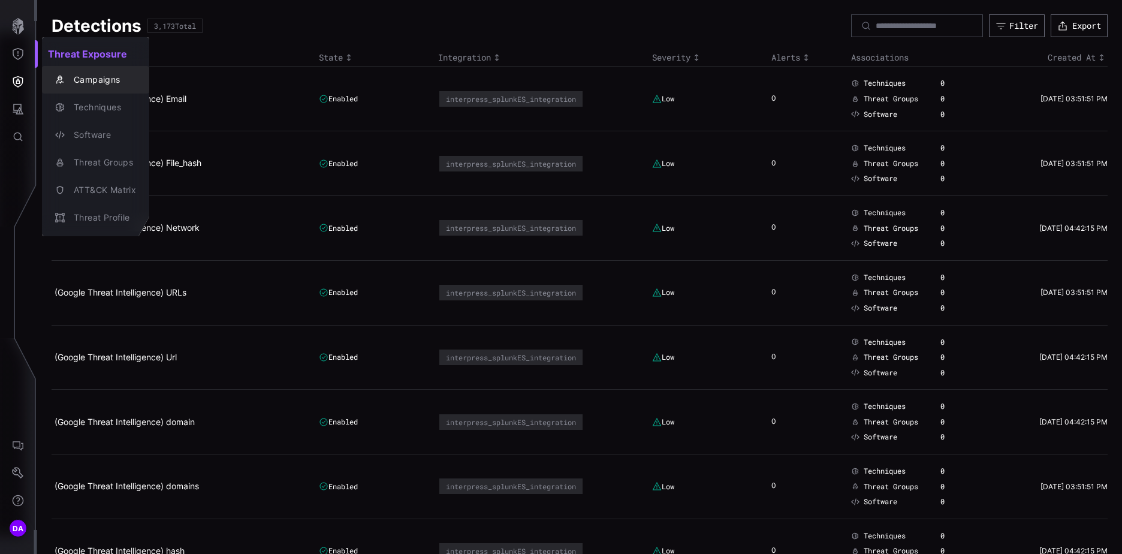
click at [103, 76] on div "Campaigns" at bounding box center [102, 80] width 68 height 15
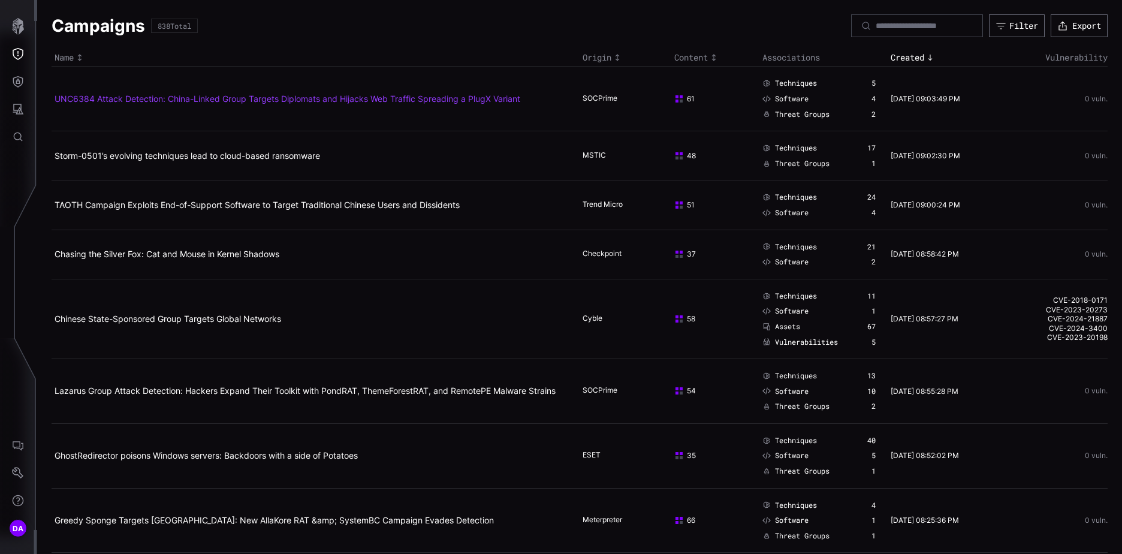
click at [288, 97] on link "UNC6384 Attack Detection: China-Linked Group Targets Diplomats and Hijacks Web …" at bounding box center [288, 99] width 466 height 10
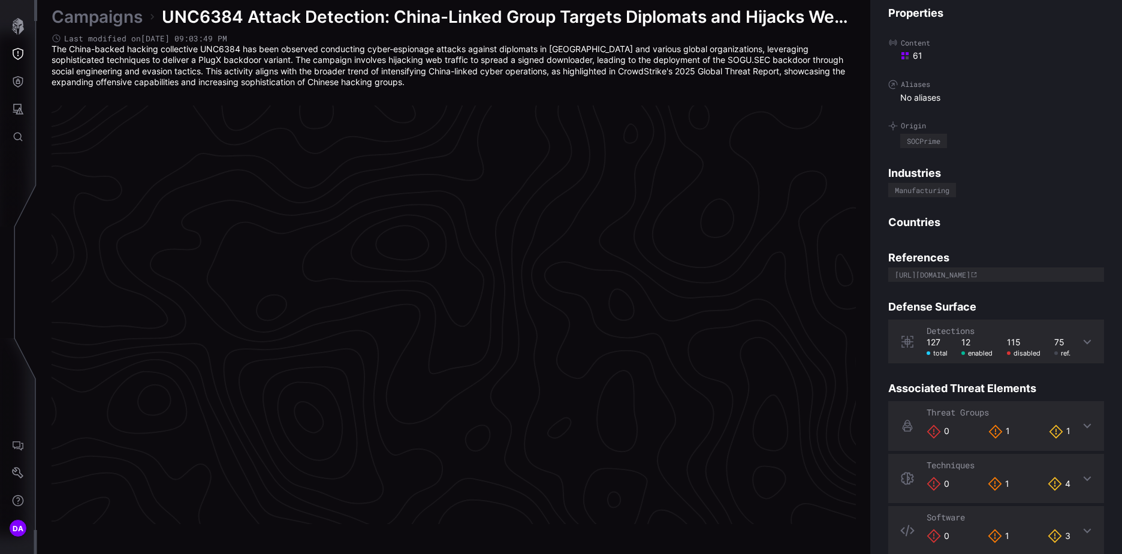
scroll to position [2494, 502]
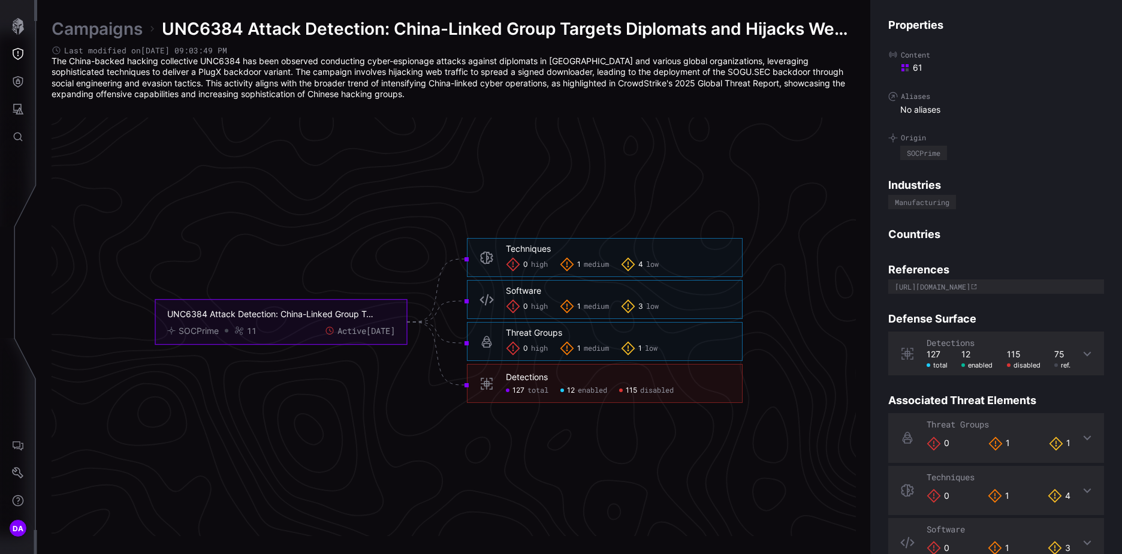
click at [1083, 353] on icon at bounding box center [1088, 354] width 10 height 10
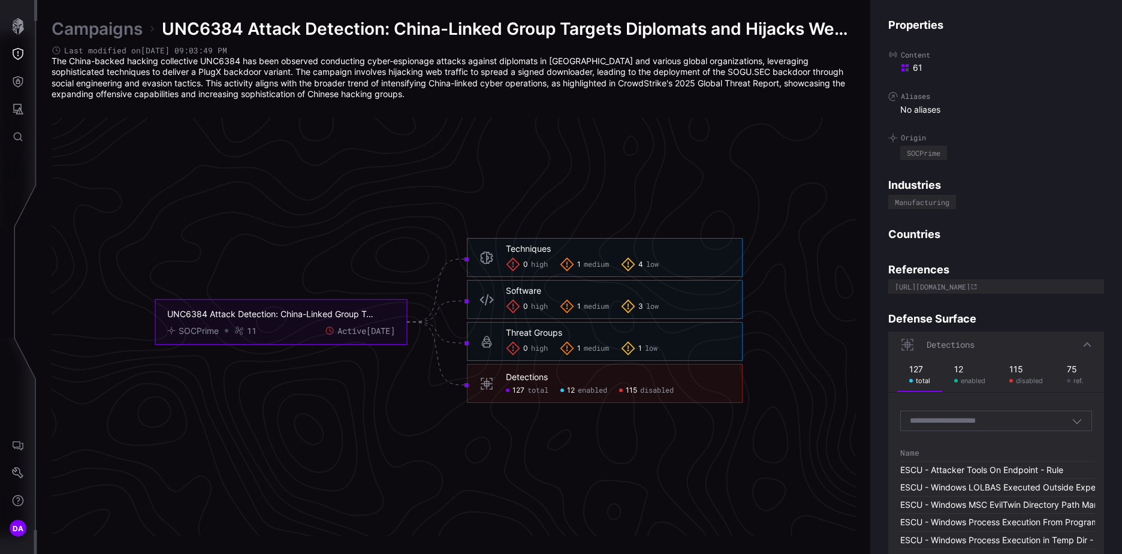
click at [1084, 344] on icon at bounding box center [1088, 344] width 8 height 5
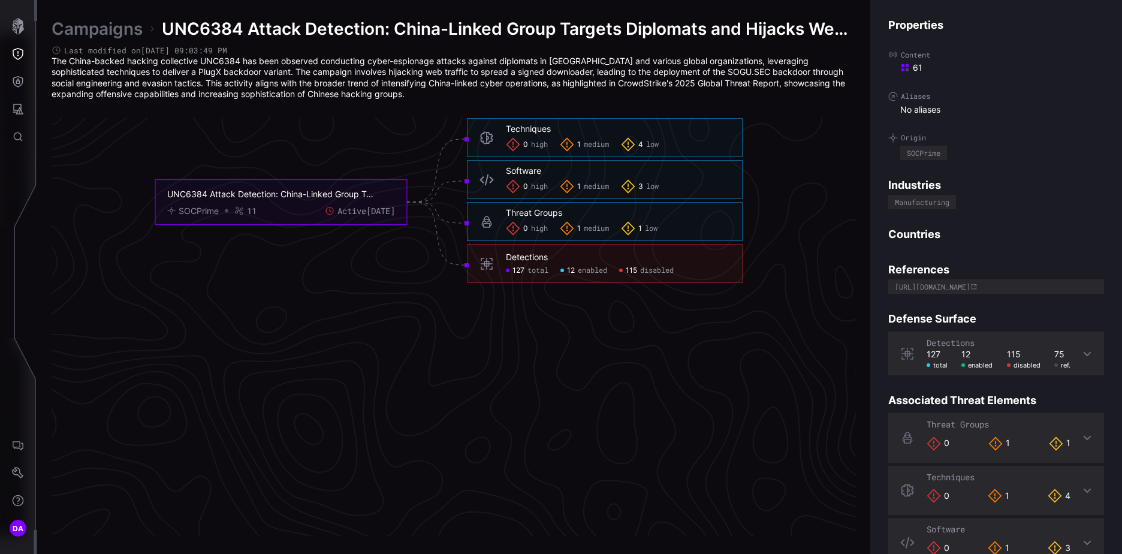
scroll to position [2554, 502]
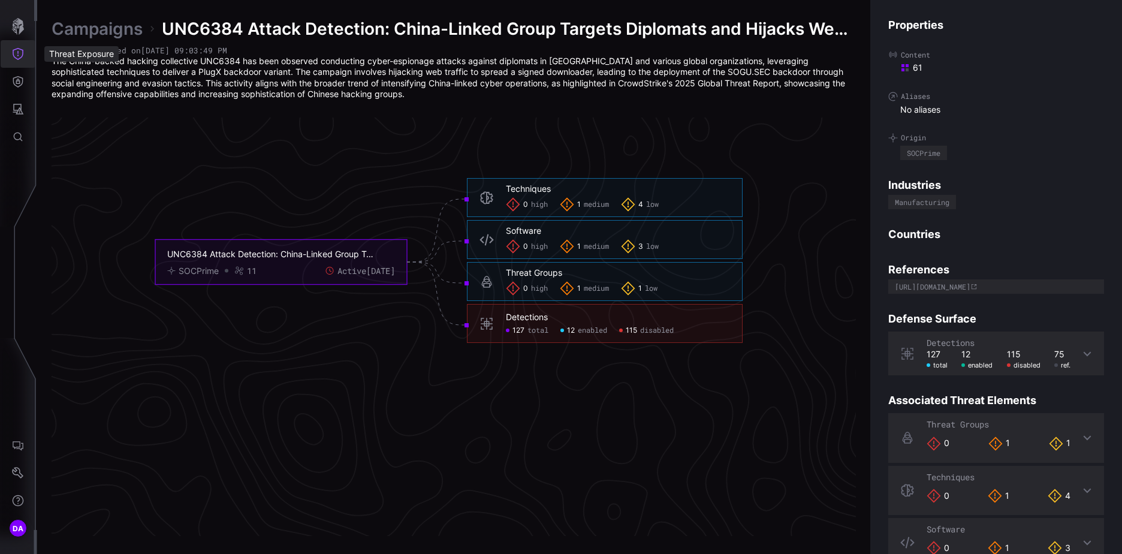
click at [19, 56] on icon "Threat Exposure" at bounding box center [18, 54] width 11 height 12
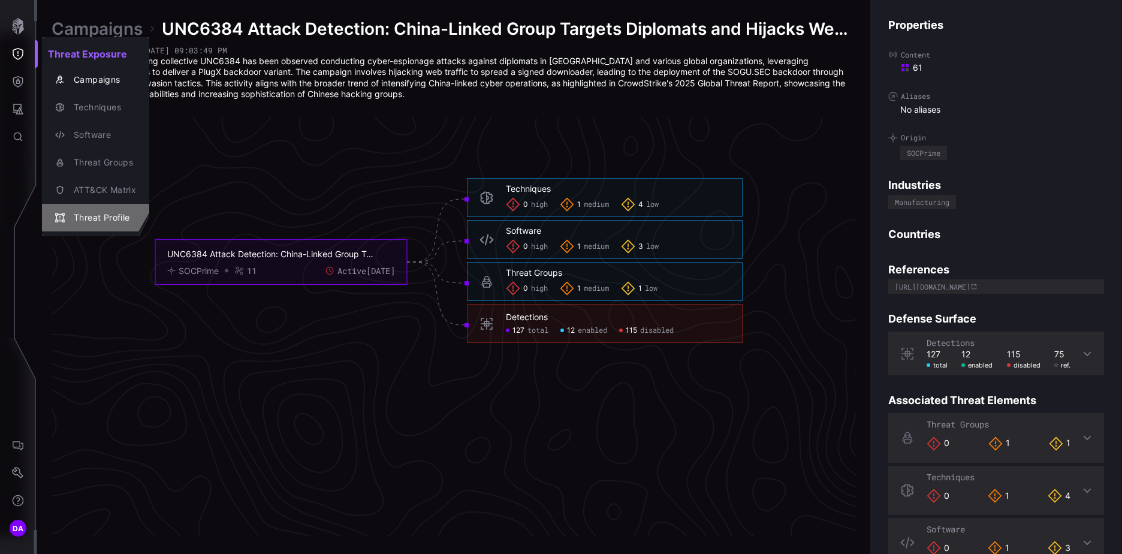
click at [107, 223] on div "Threat Profile" at bounding box center [102, 217] width 68 height 15
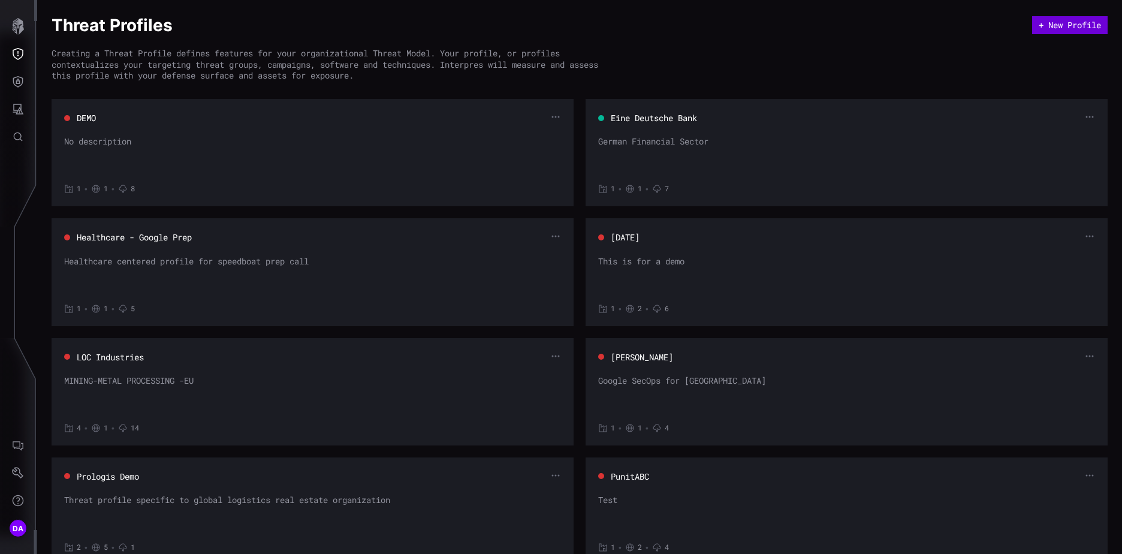
click at [1073, 22] on button "+ New Profile" at bounding box center [1071, 25] width 76 height 18
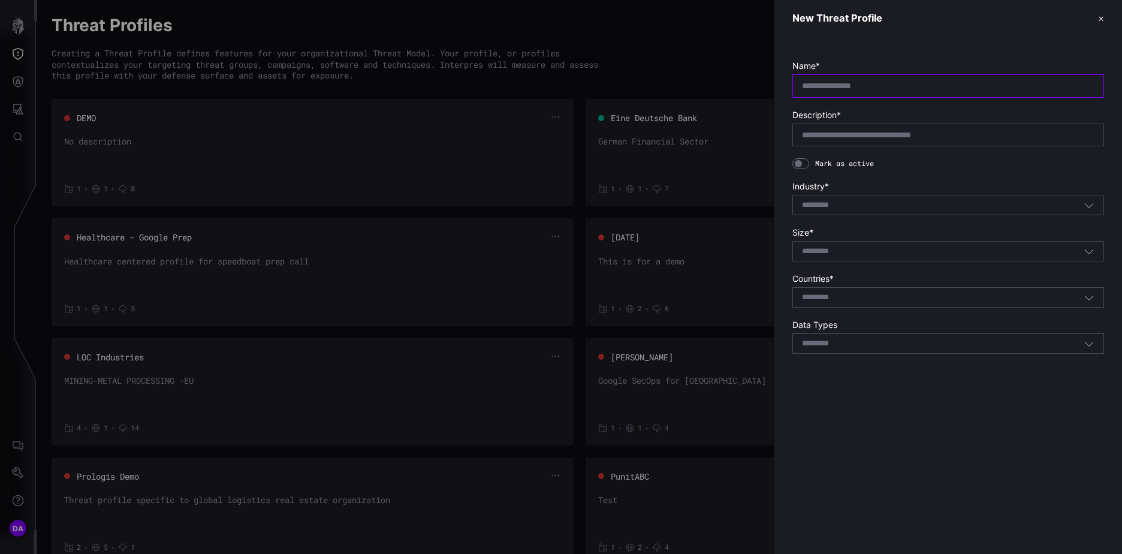
click at [817, 88] on input "text" at bounding box center [948, 85] width 293 height 11
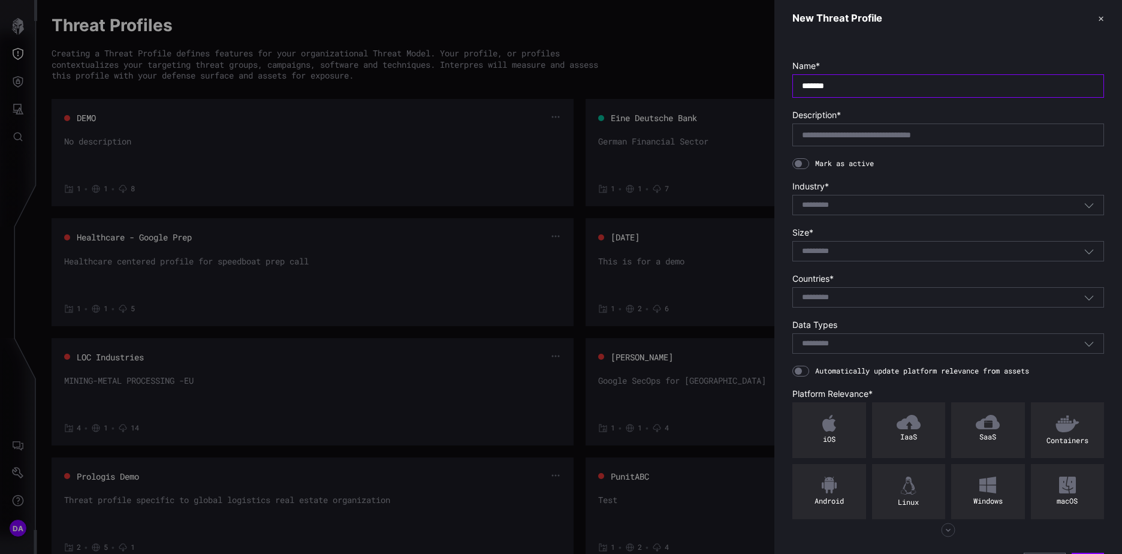
type input "*******"
click at [875, 124] on div at bounding box center [949, 135] width 312 height 23
click at [877, 136] on input "text" at bounding box center [948, 135] width 293 height 11
type input "*********"
click at [883, 201] on div "Select..." at bounding box center [949, 205] width 312 height 20
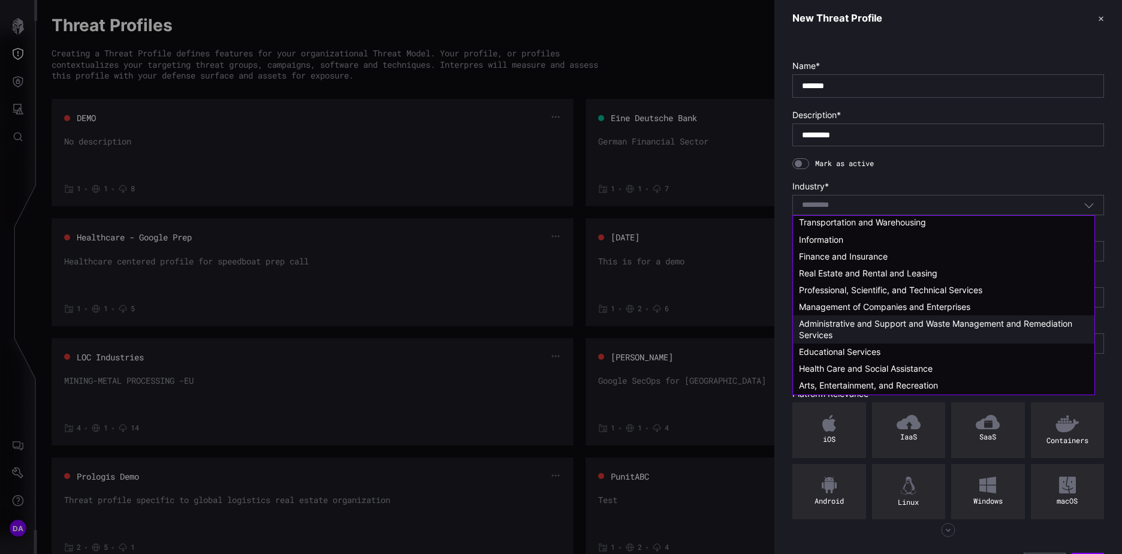
scroll to position [170, 0]
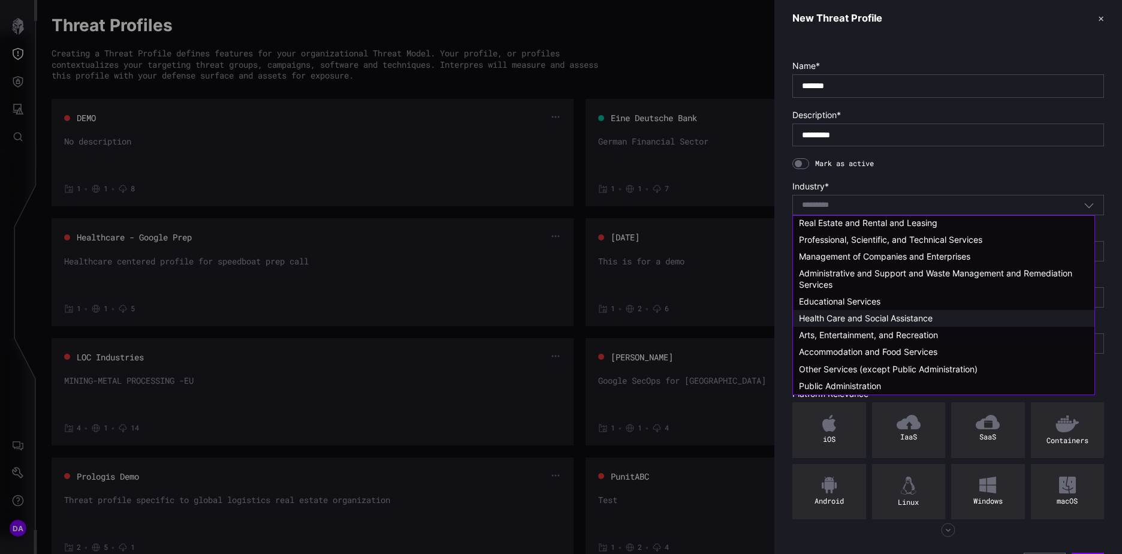
click at [850, 321] on span "Health Care and Social Assistance" at bounding box center [866, 318] width 134 height 10
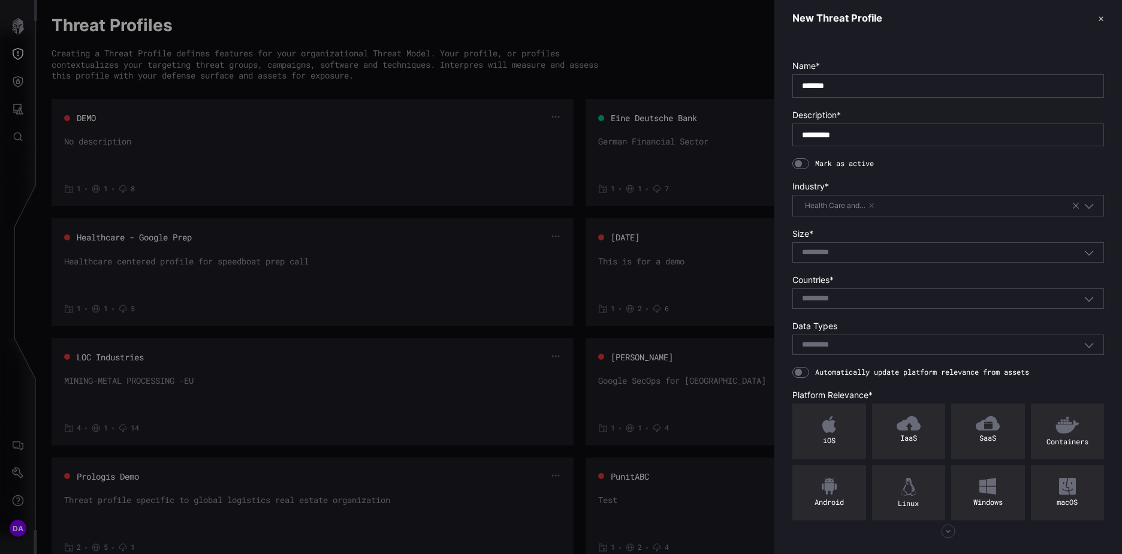
click at [898, 205] on div "Health Care and…" at bounding box center [936, 205] width 269 height 13
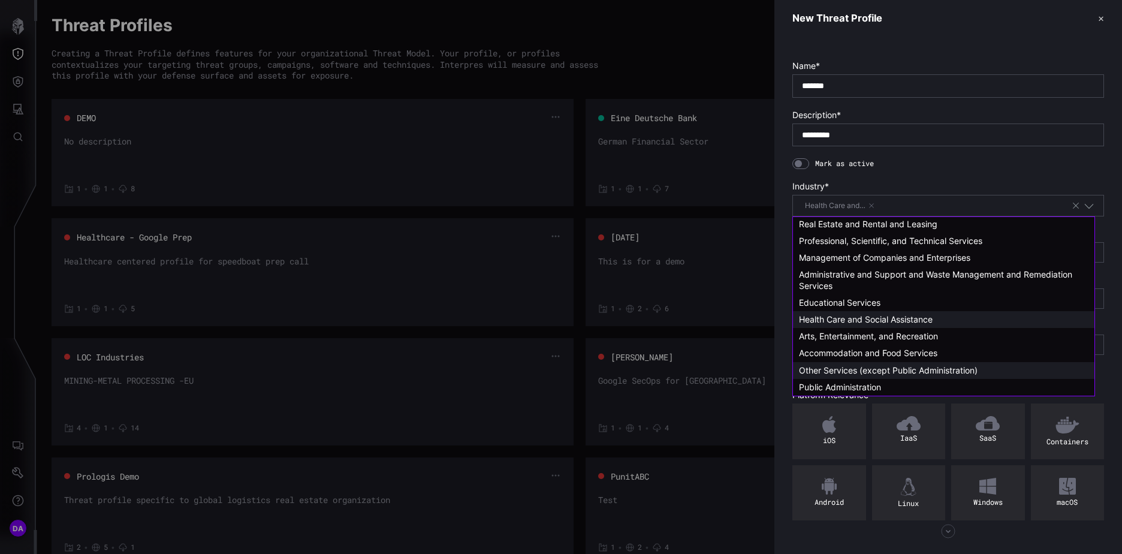
click at [899, 368] on span "Other Services (except Public Administration)" at bounding box center [888, 370] width 179 height 10
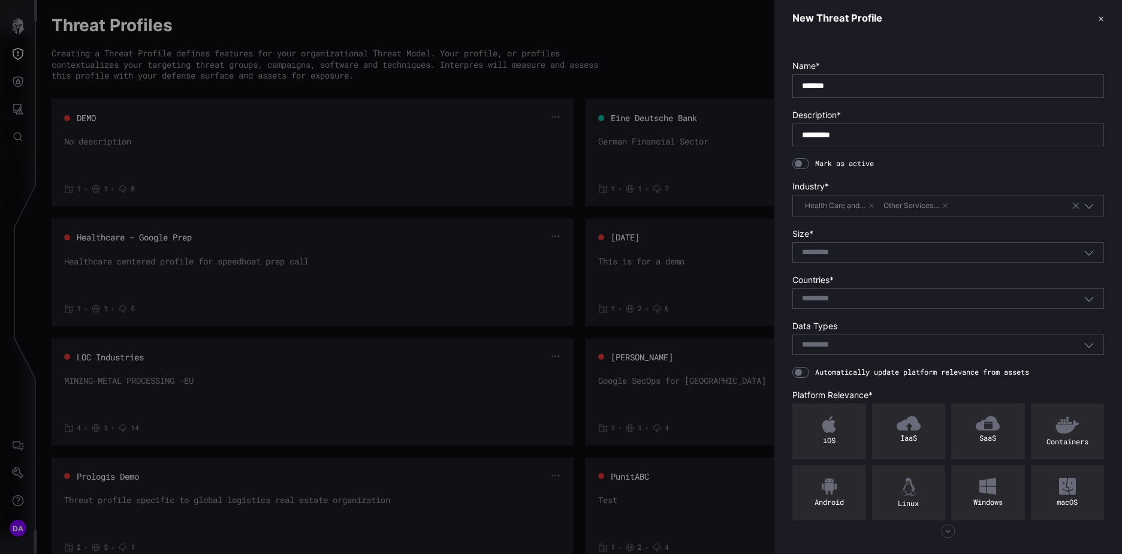
click at [969, 203] on div "Health Care and… Other Services…" at bounding box center [936, 205] width 269 height 13
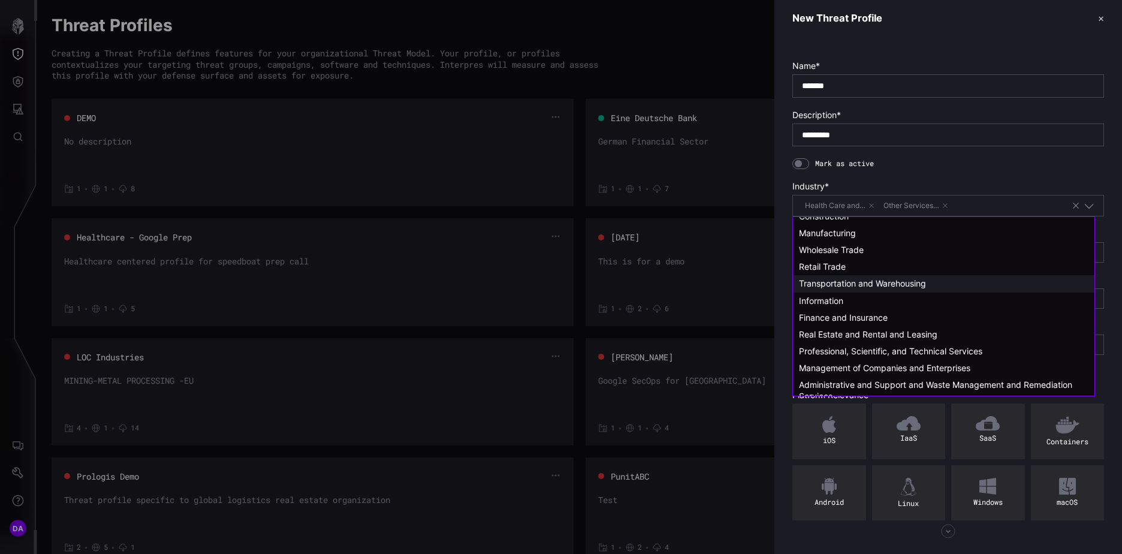
scroll to position [120, 0]
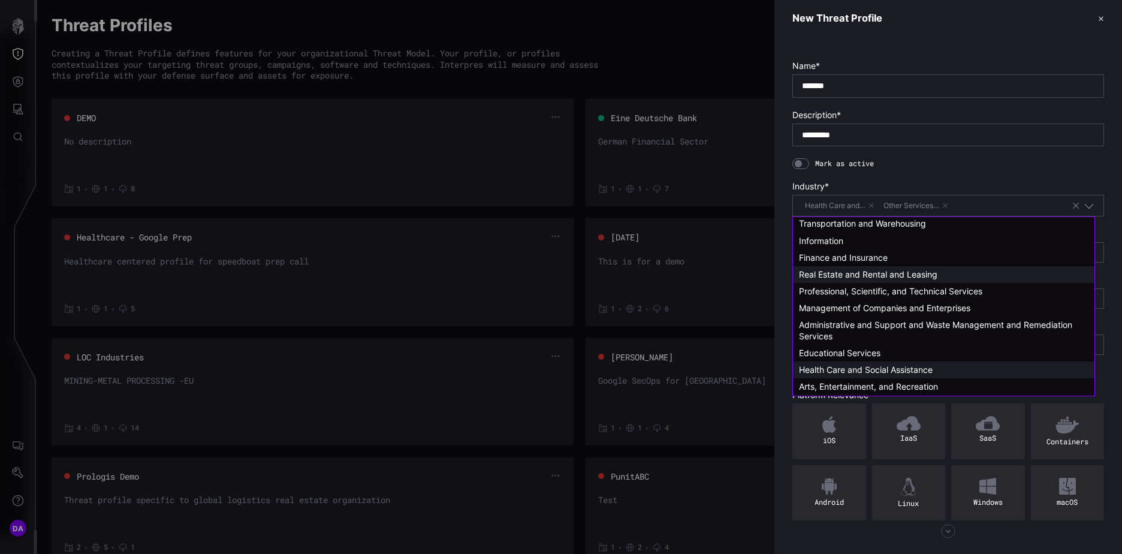
click at [913, 273] on span "Real Estate and Rental and Leasing" at bounding box center [868, 274] width 139 height 10
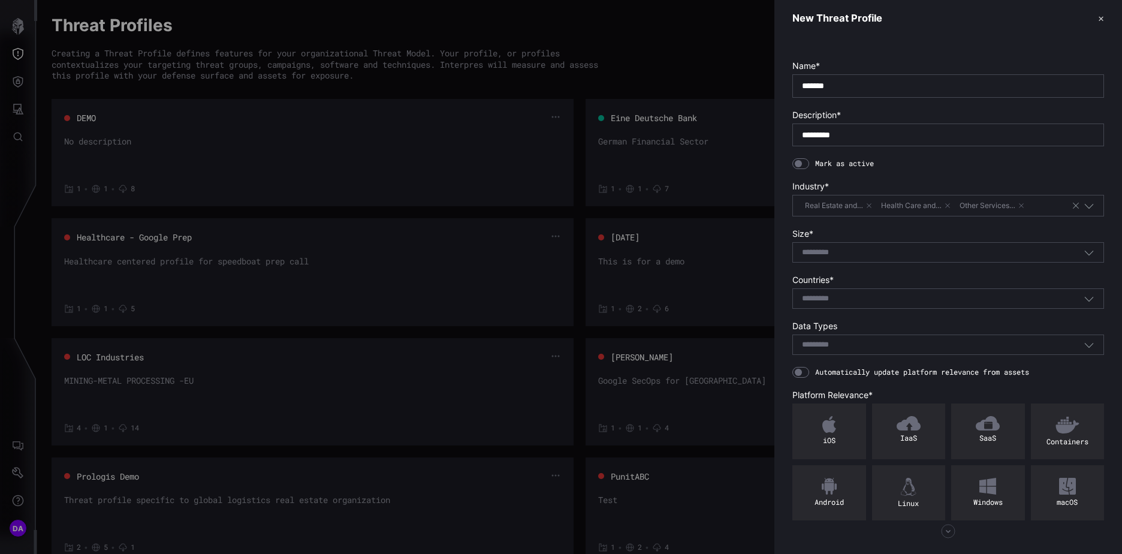
click at [1034, 206] on div "Real Estate and… Health Care and… Other Services…" at bounding box center [936, 205] width 269 height 13
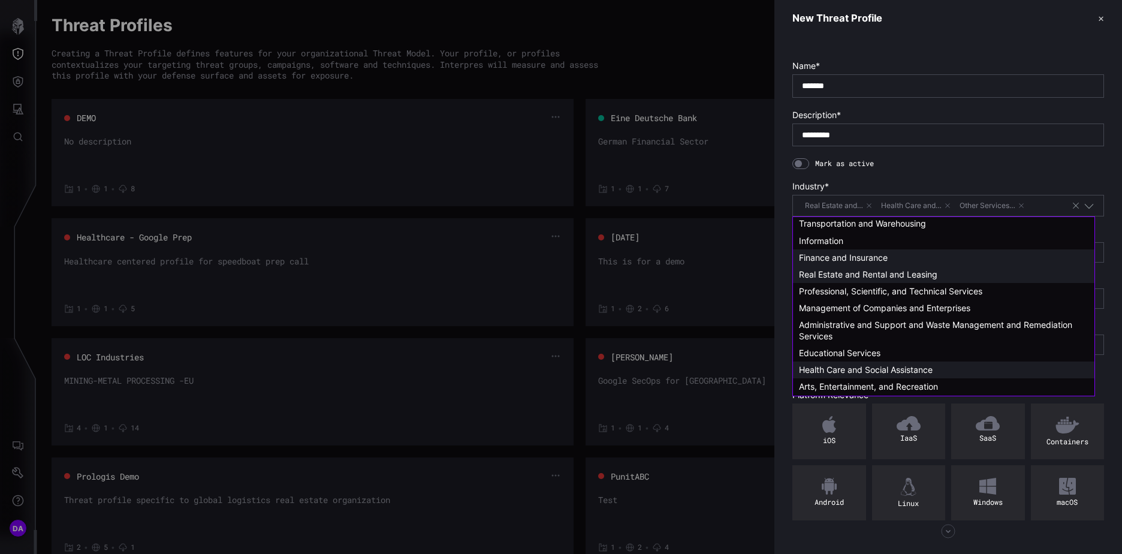
click at [900, 256] on div "Finance and Insurance" at bounding box center [944, 257] width 290 height 11
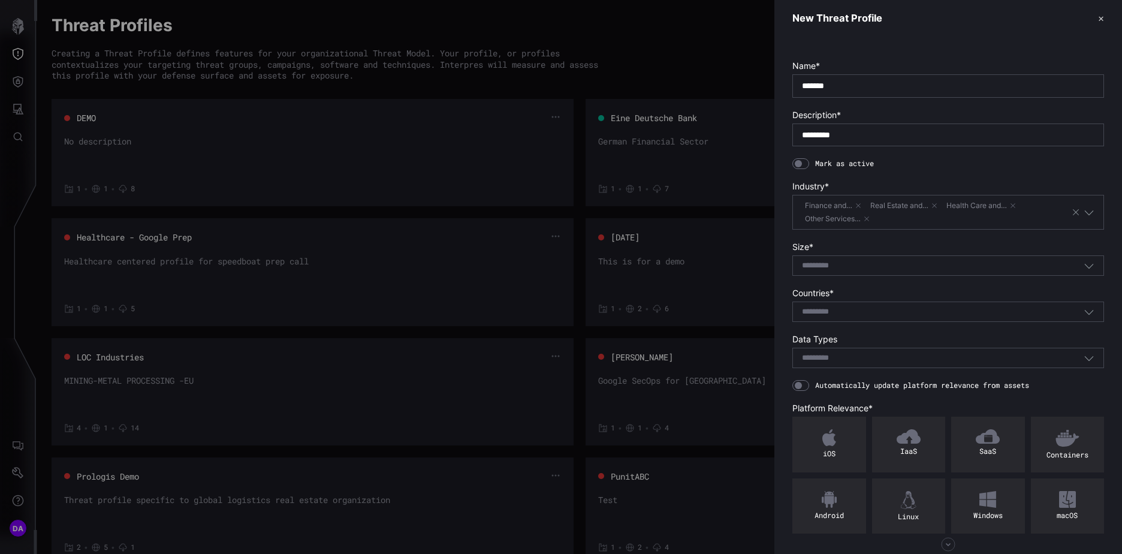
click at [911, 219] on div "Finance and… Real Estate and… Health Care and… Other Services…" at bounding box center [936, 212] width 269 height 26
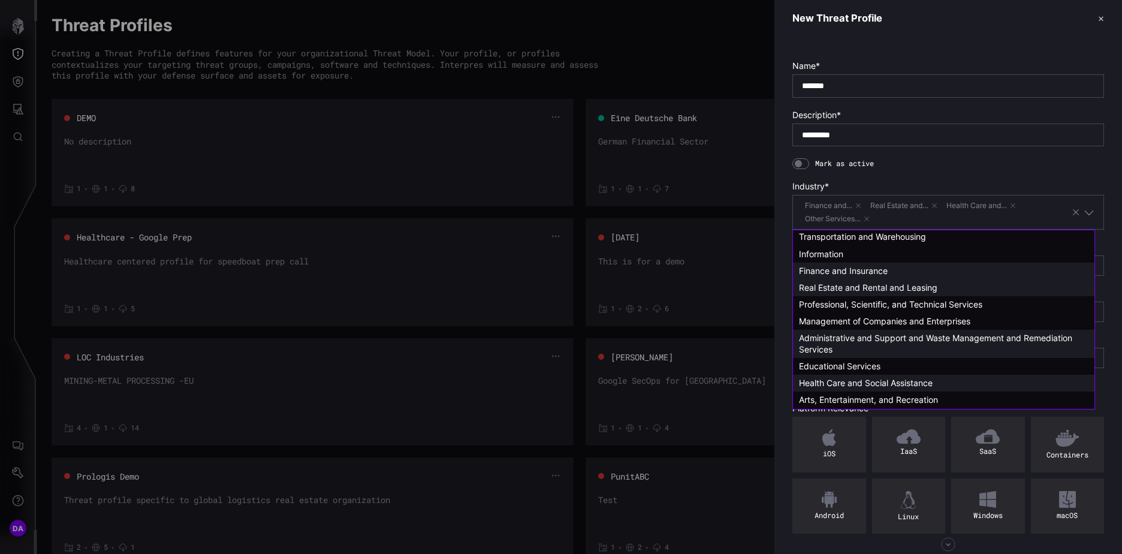
click at [899, 339] on span "Administrative and Support and Waste Management and Remediation Services" at bounding box center [937, 343] width 276 height 21
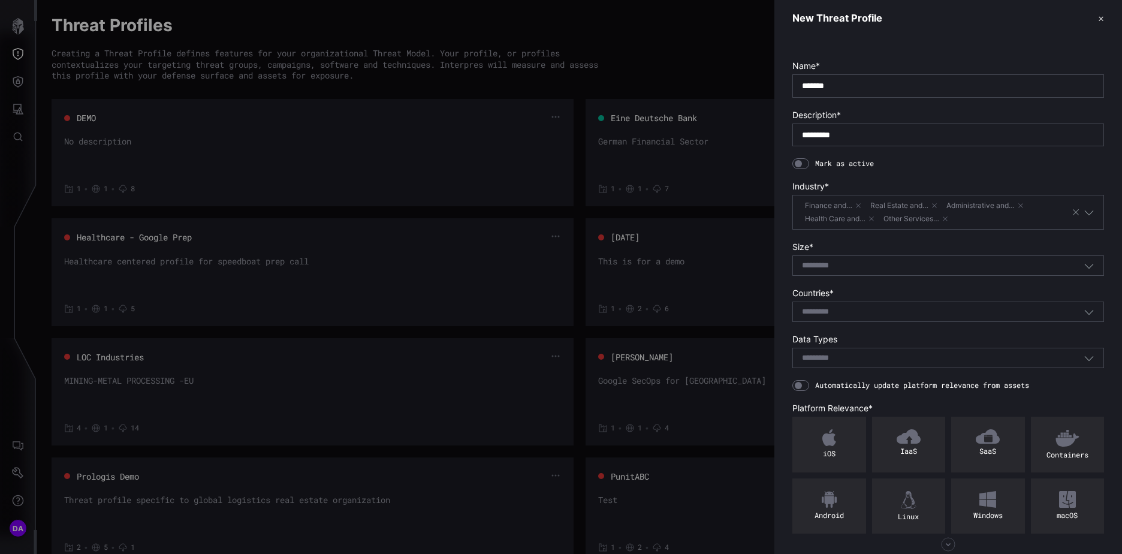
click at [857, 267] on div "Select..." at bounding box center [943, 265] width 282 height 11
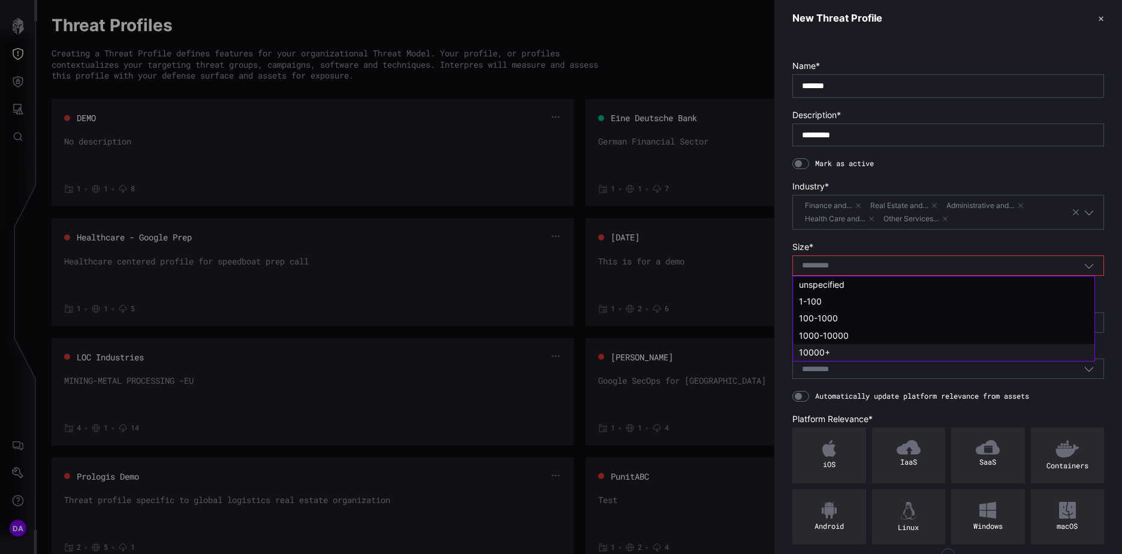
click at [826, 350] on span "10000+" at bounding box center [814, 352] width 31 height 10
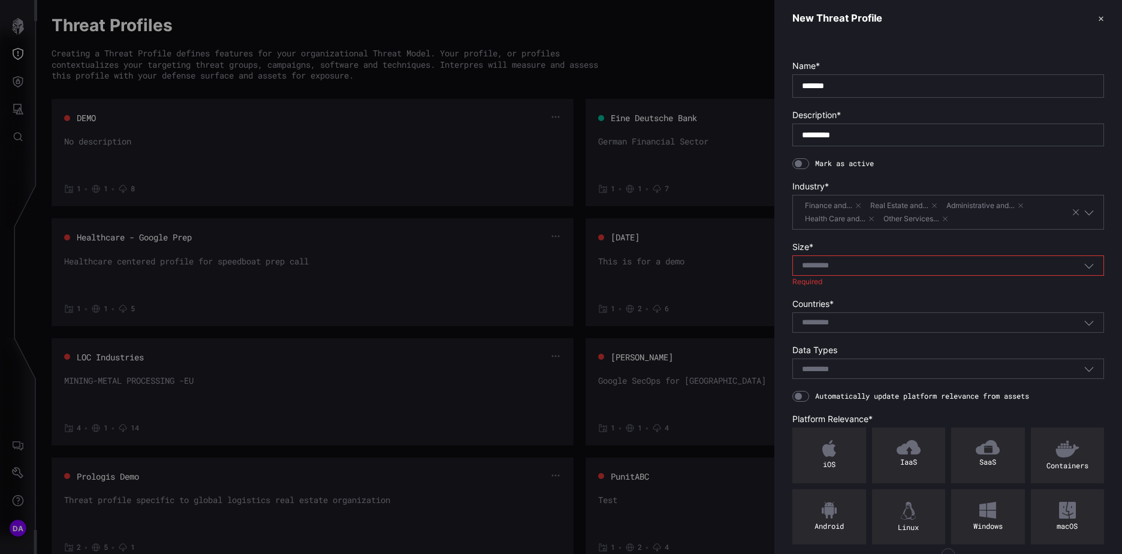
type input "******"
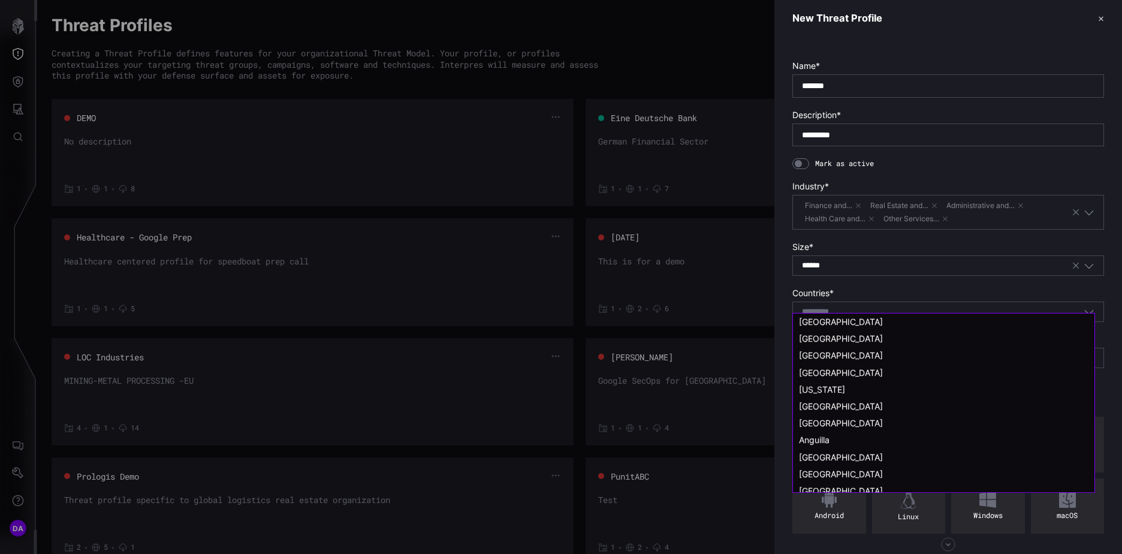
click at [825, 314] on input at bounding box center [823, 312] width 43 height 10
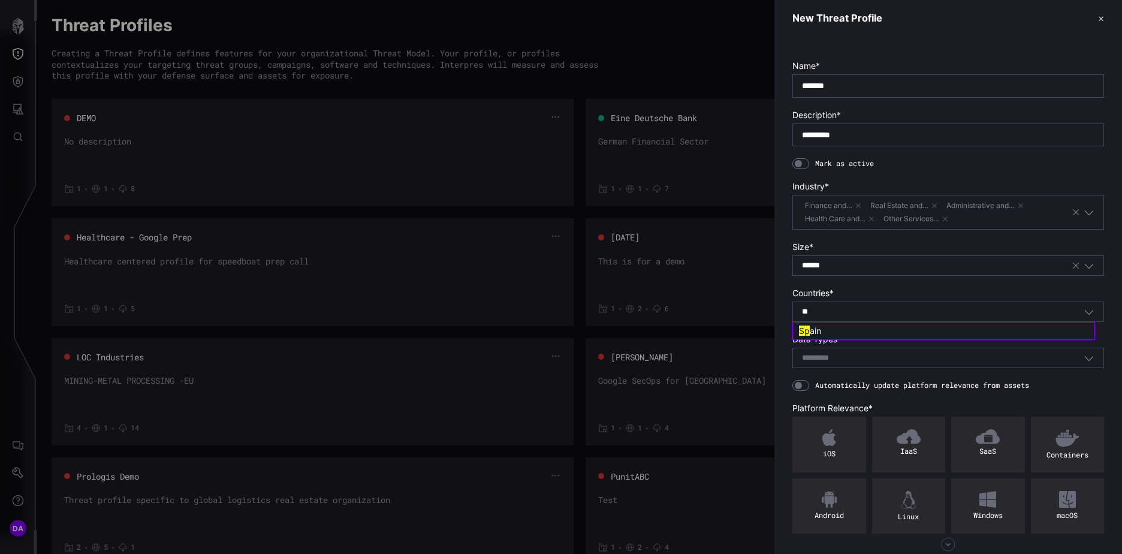
type input "**"
click at [828, 328] on div "Sp ain" at bounding box center [944, 331] width 290 height 11
click at [834, 358] on input at bounding box center [823, 359] width 43 height 10
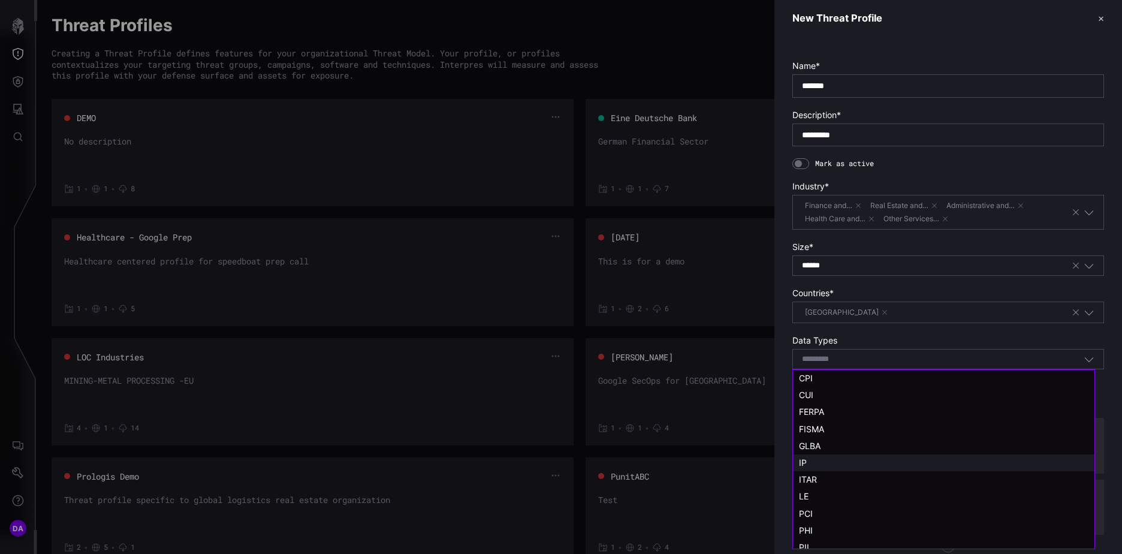
scroll to position [24, 0]
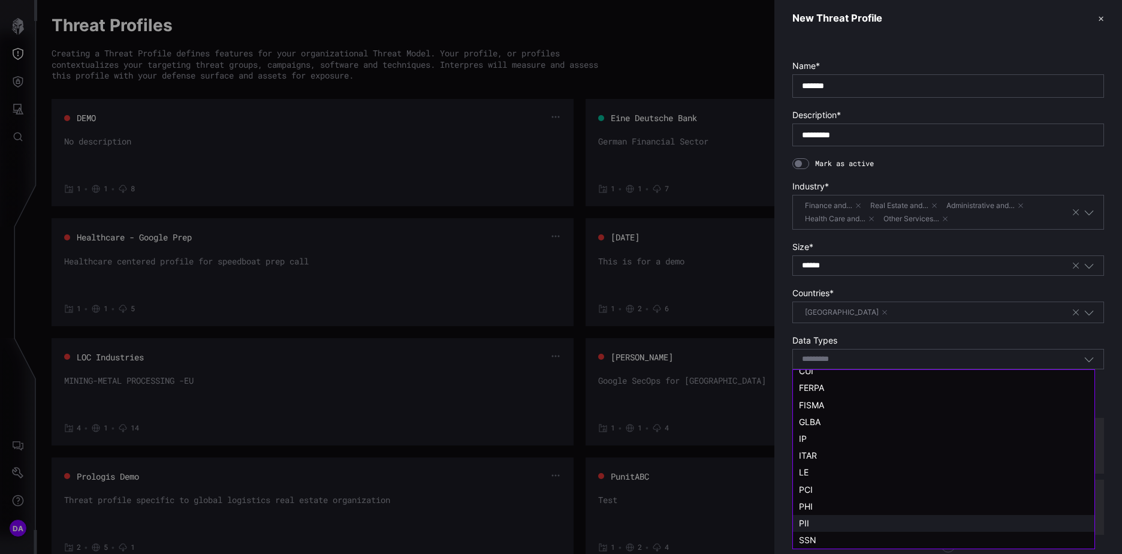
click at [817, 522] on div "PII" at bounding box center [944, 523] width 290 height 11
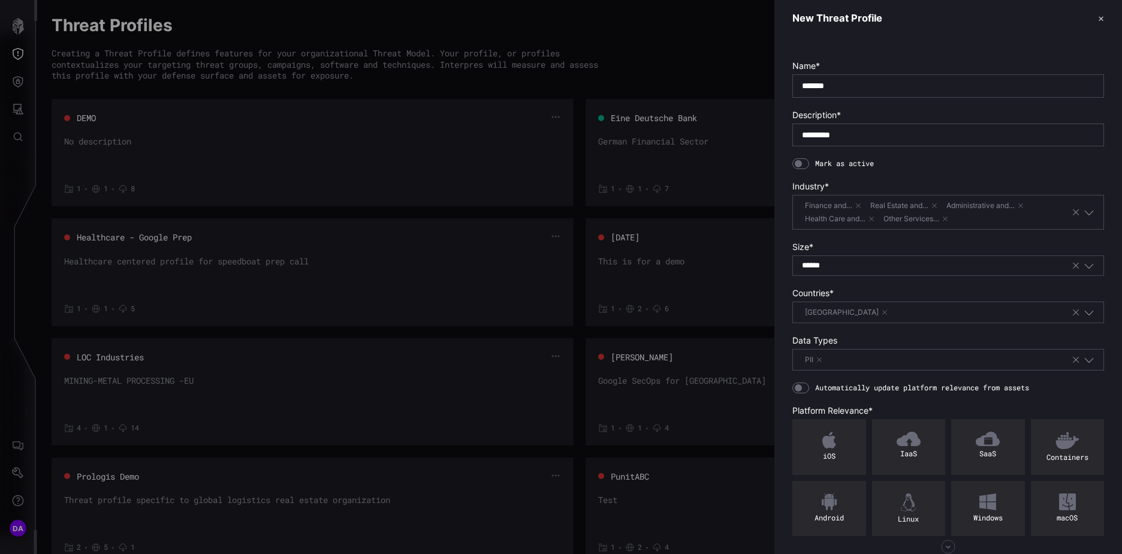
scroll to position [46, 0]
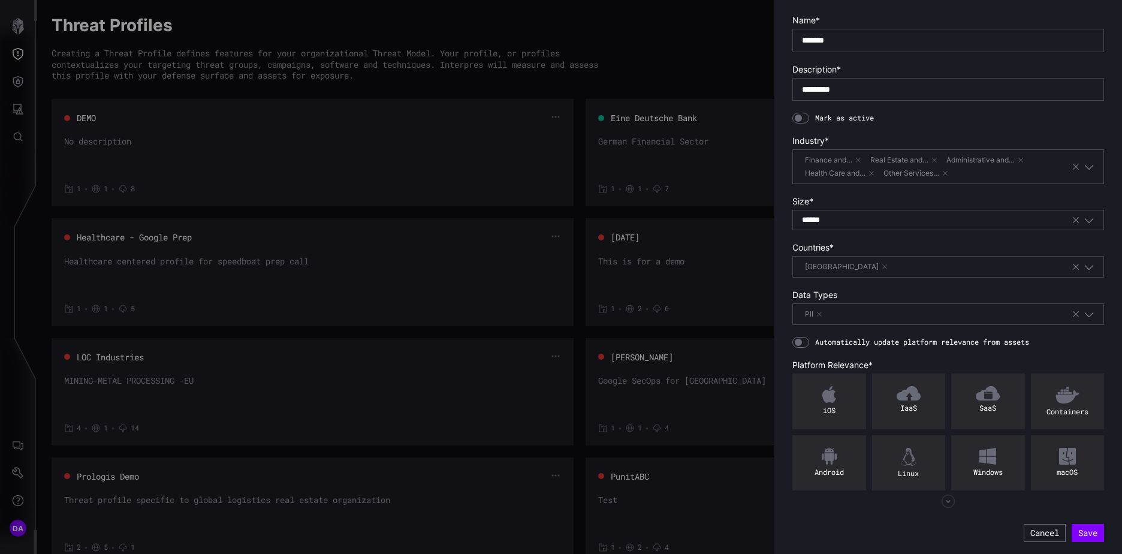
click at [949, 501] on icon "button" at bounding box center [948, 502] width 14 height 14
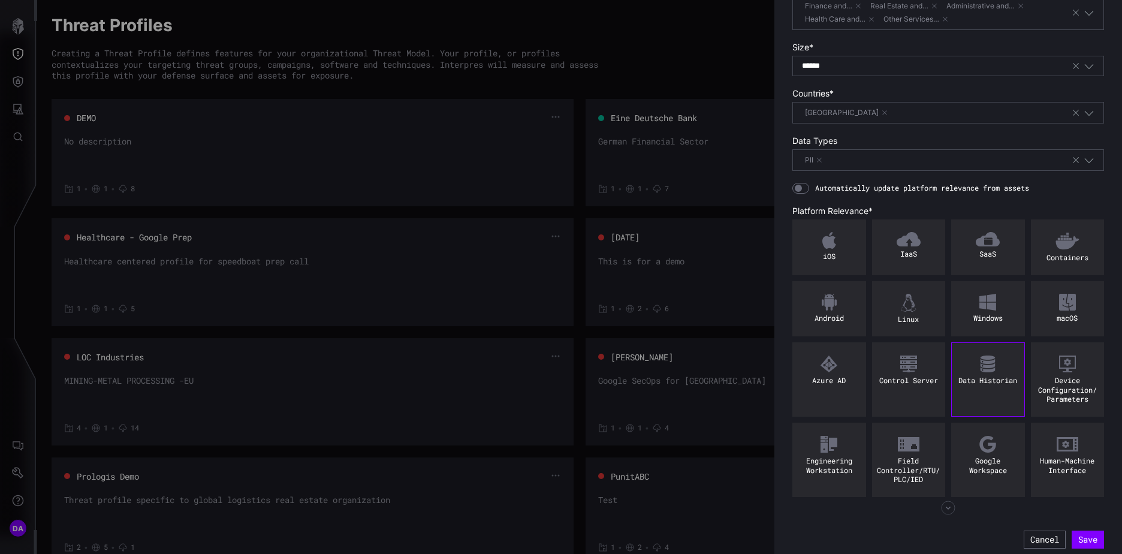
scroll to position [206, 0]
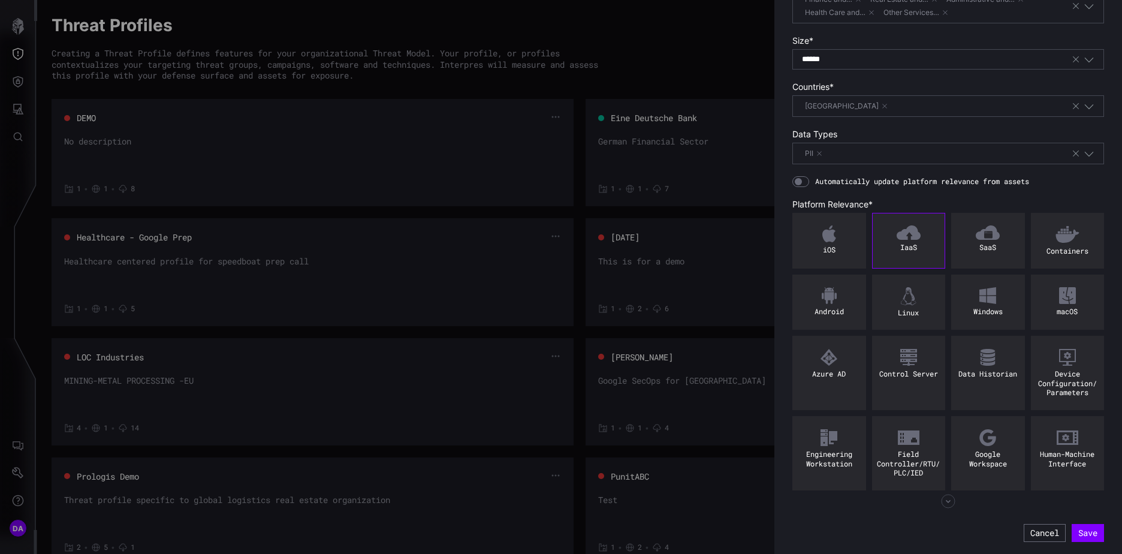
click at [914, 226] on img at bounding box center [909, 232] width 24 height 14
click at [994, 225] on img at bounding box center [988, 232] width 24 height 14
click at [1059, 228] on img at bounding box center [1068, 234] width 24 height 18
click at [992, 295] on div "Windows" at bounding box center [989, 303] width 74 height 56
click at [919, 297] on div "Linux" at bounding box center [909, 303] width 74 height 56
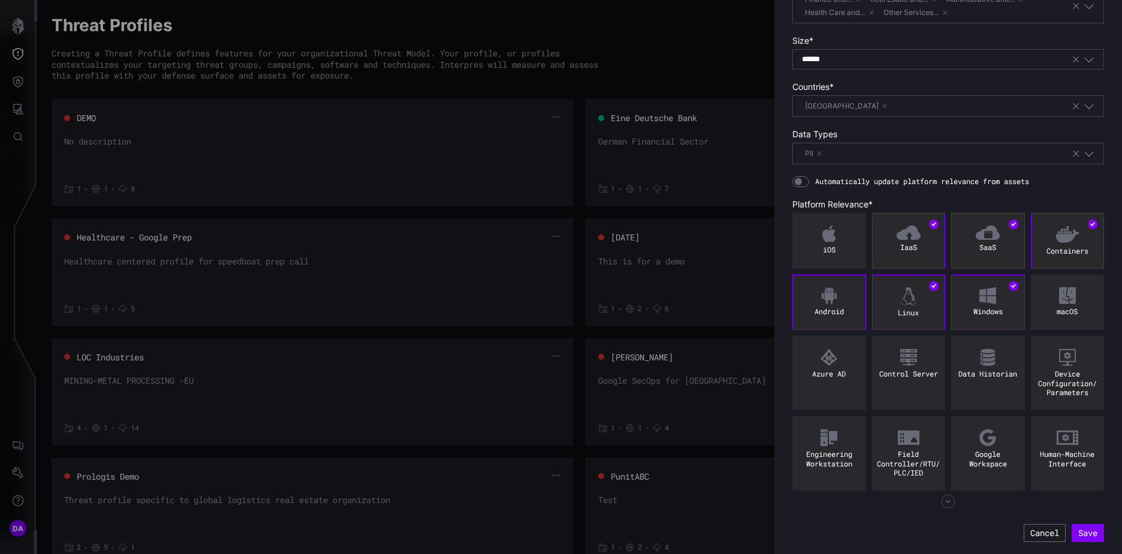
click at [824, 297] on img at bounding box center [829, 295] width 15 height 17
click at [835, 227] on img at bounding box center [830, 233] width 14 height 17
click at [1073, 297] on div "macOS" at bounding box center [1068, 303] width 74 height 56
click at [1082, 532] on button "Save" at bounding box center [1088, 533] width 32 height 18
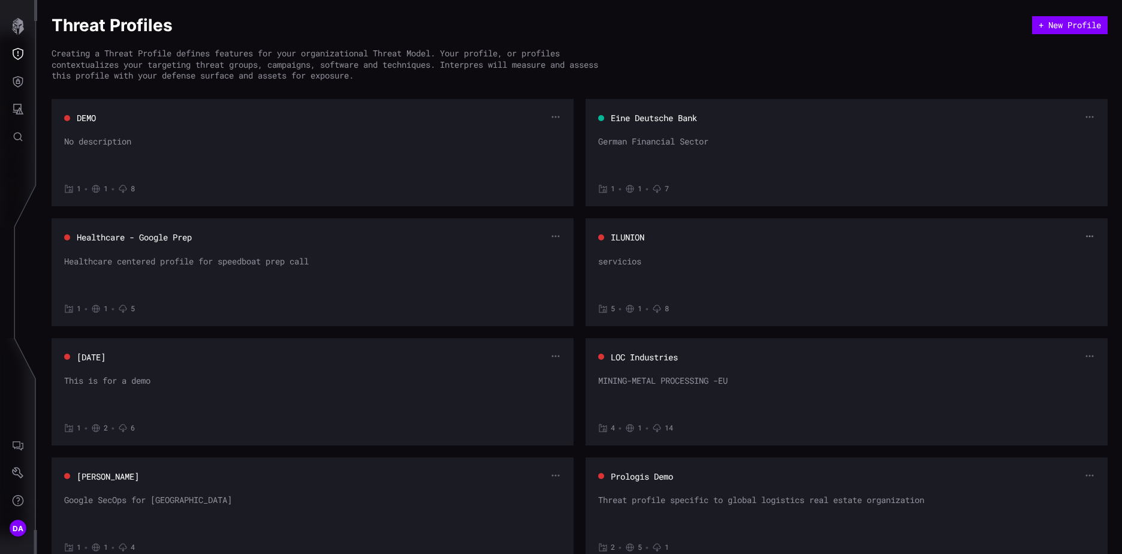
click at [1086, 235] on icon "button" at bounding box center [1090, 236] width 8 height 8
click at [1053, 256] on div "Edit" at bounding box center [1058, 256] width 35 height 11
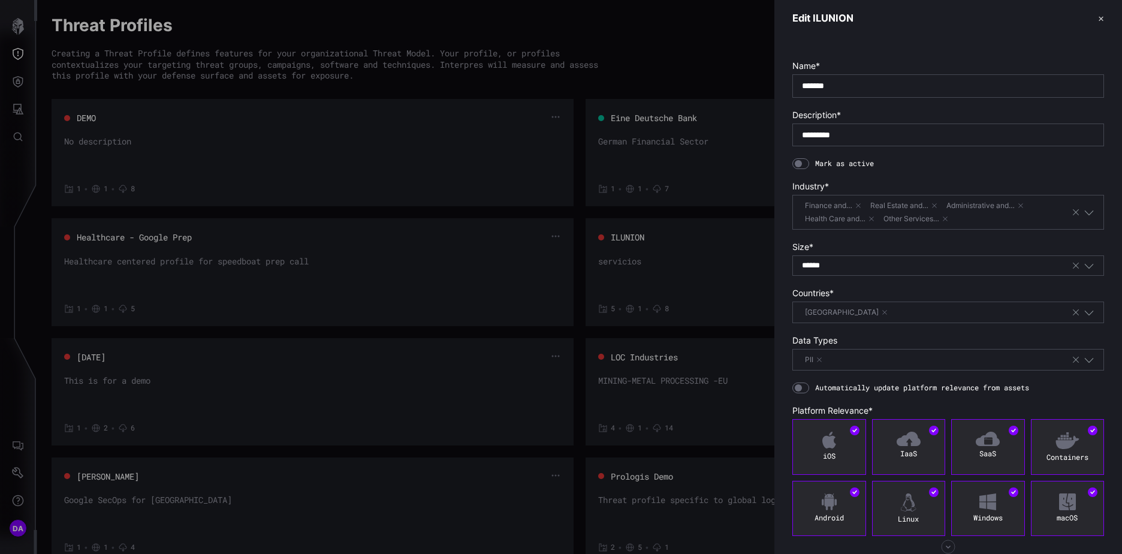
click at [803, 164] on div at bounding box center [801, 163] width 17 height 11
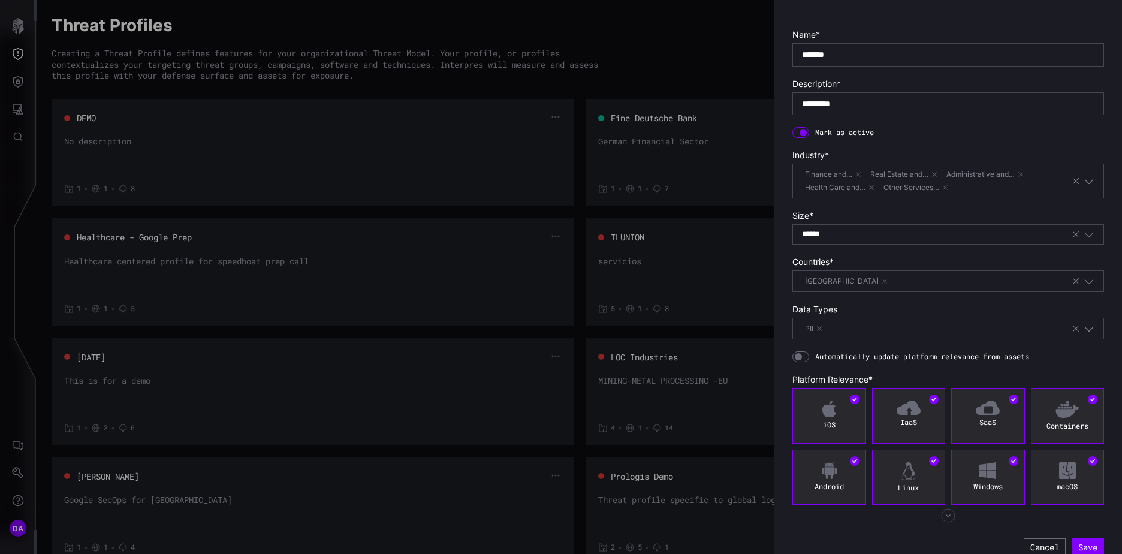
scroll to position [46, 0]
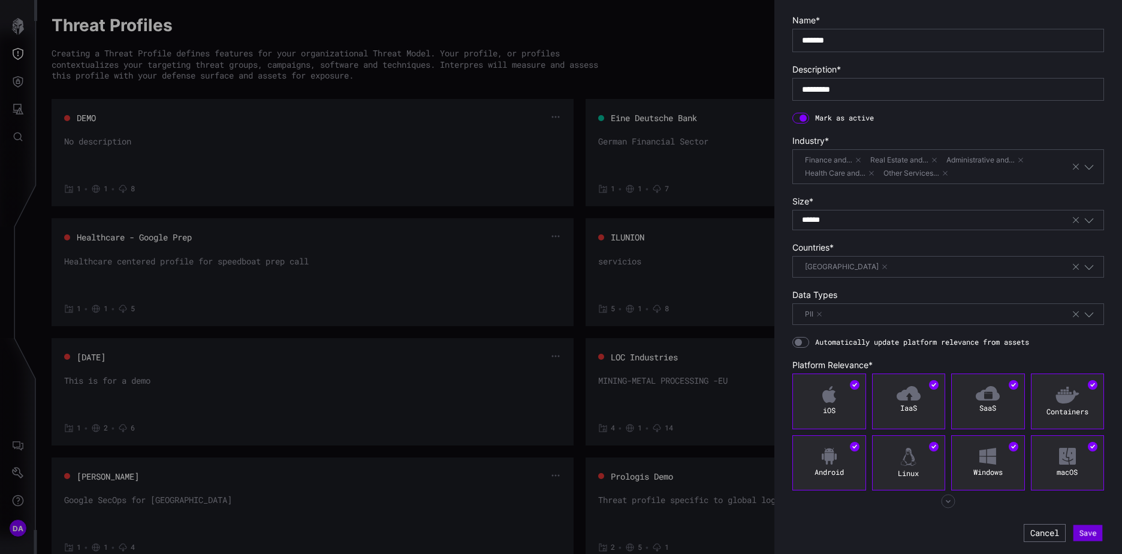
click at [1074, 534] on button "Save" at bounding box center [1088, 533] width 29 height 16
click at [946, 502] on icon "button" at bounding box center [948, 501] width 14 height 14
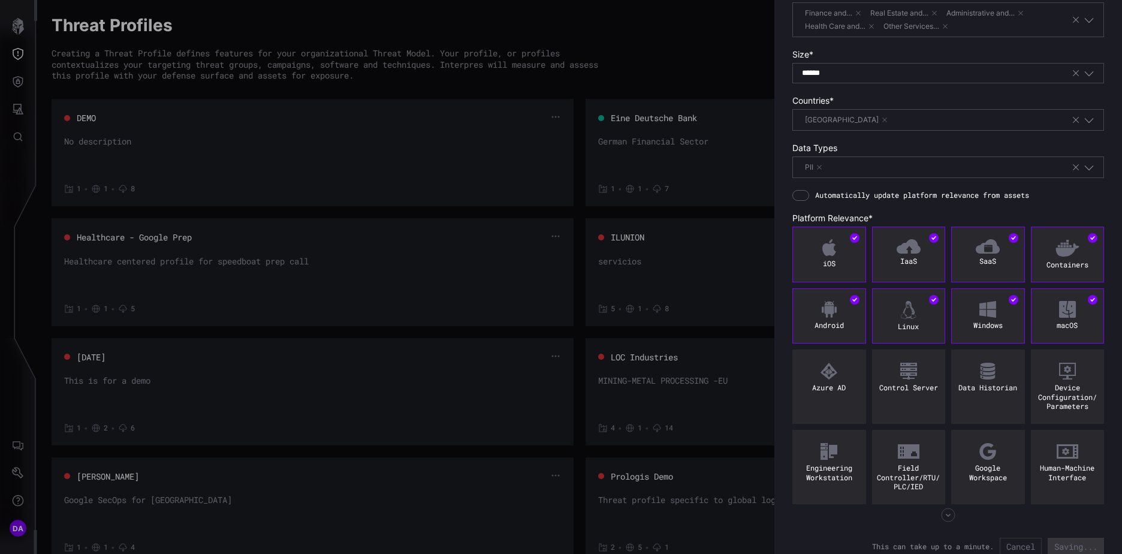
scroll to position [206, 0]
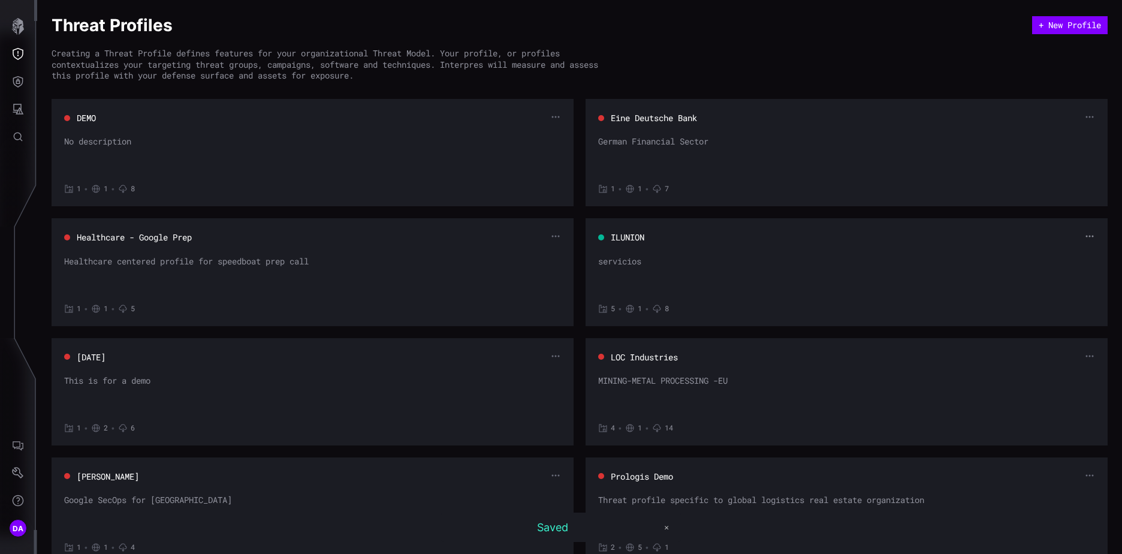
click at [1085, 236] on icon "button" at bounding box center [1090, 236] width 10 height 10
click at [1058, 252] on div "Edit" at bounding box center [1058, 256] width 35 height 11
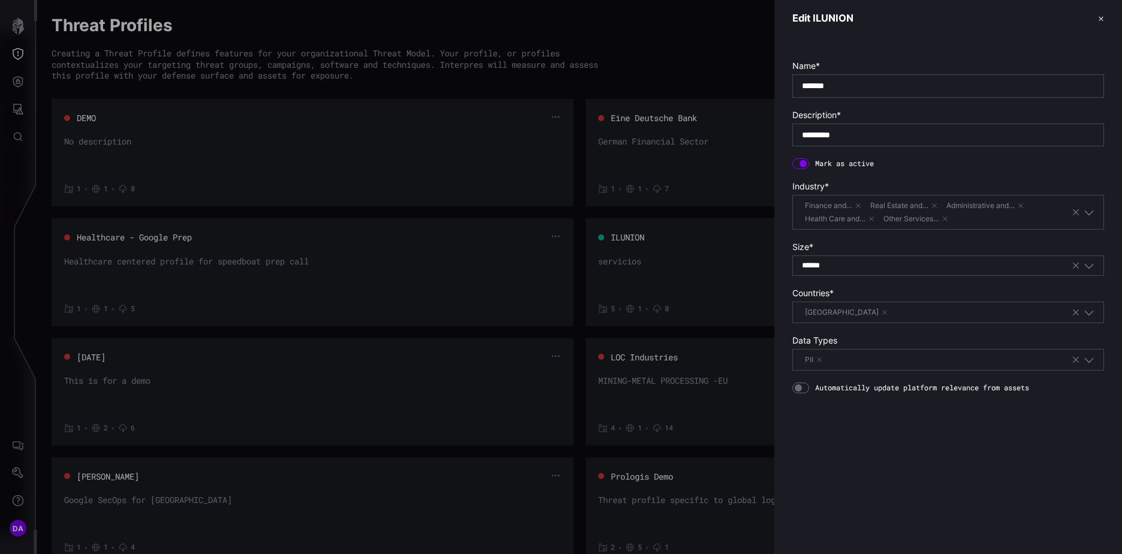
scroll to position [46, 0]
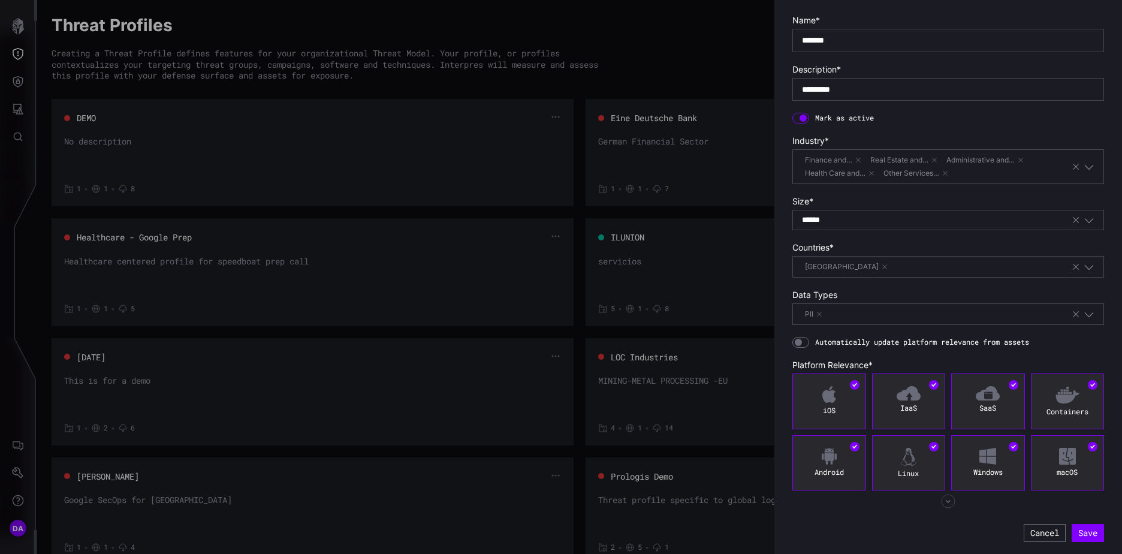
click at [946, 499] on icon "button" at bounding box center [948, 501] width 14 height 14
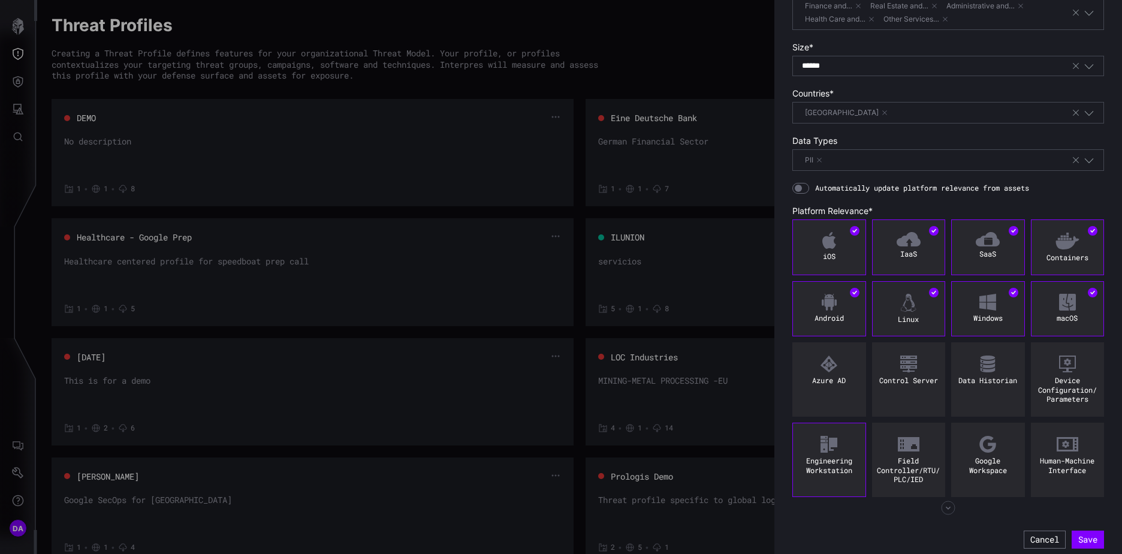
scroll to position [206, 0]
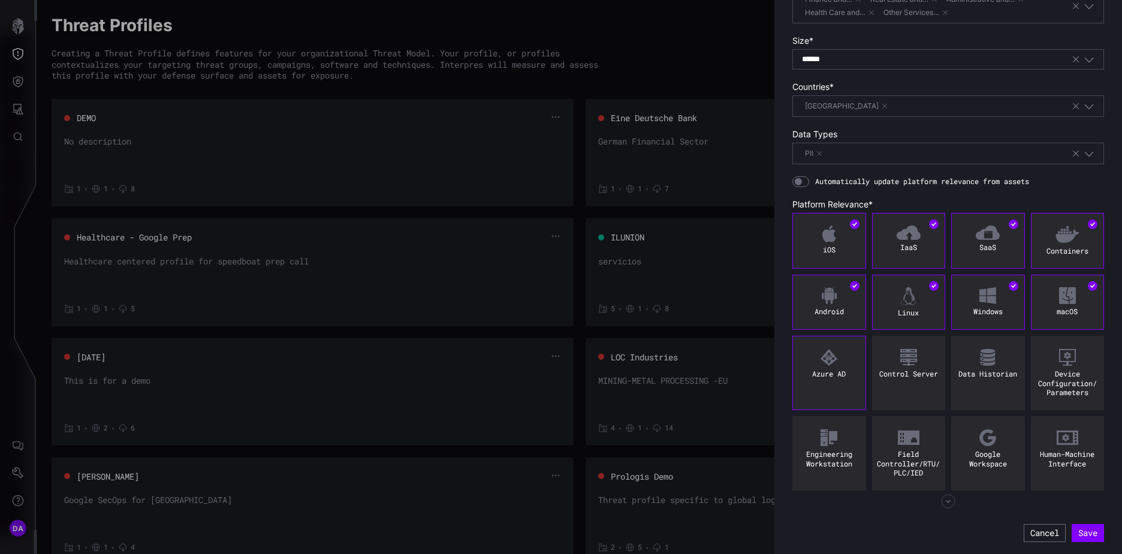
click at [835, 357] on img at bounding box center [829, 357] width 18 height 18
click at [1080, 533] on button "Save" at bounding box center [1088, 533] width 29 height 16
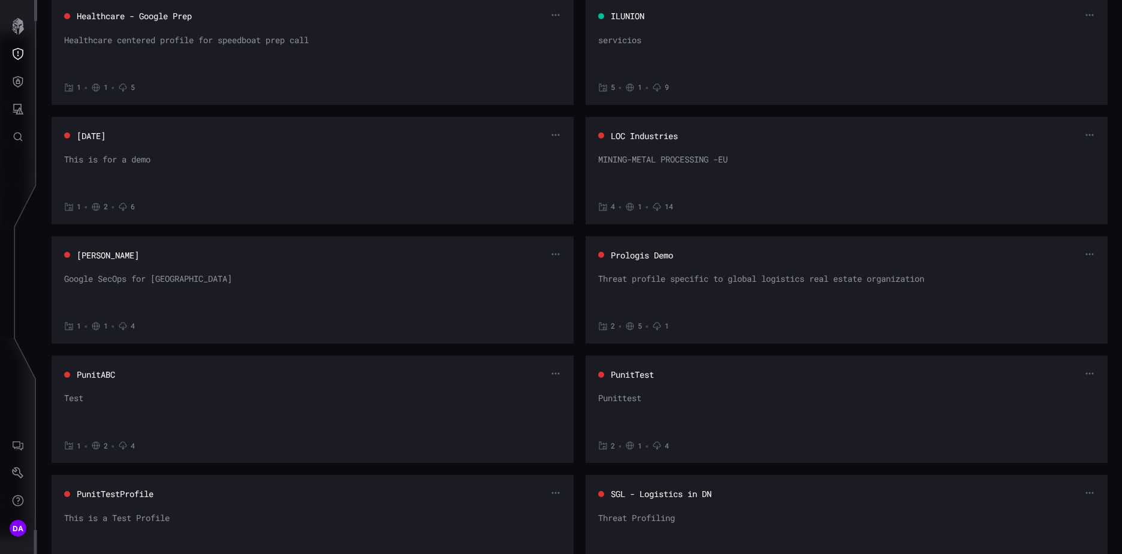
scroll to position [0, 0]
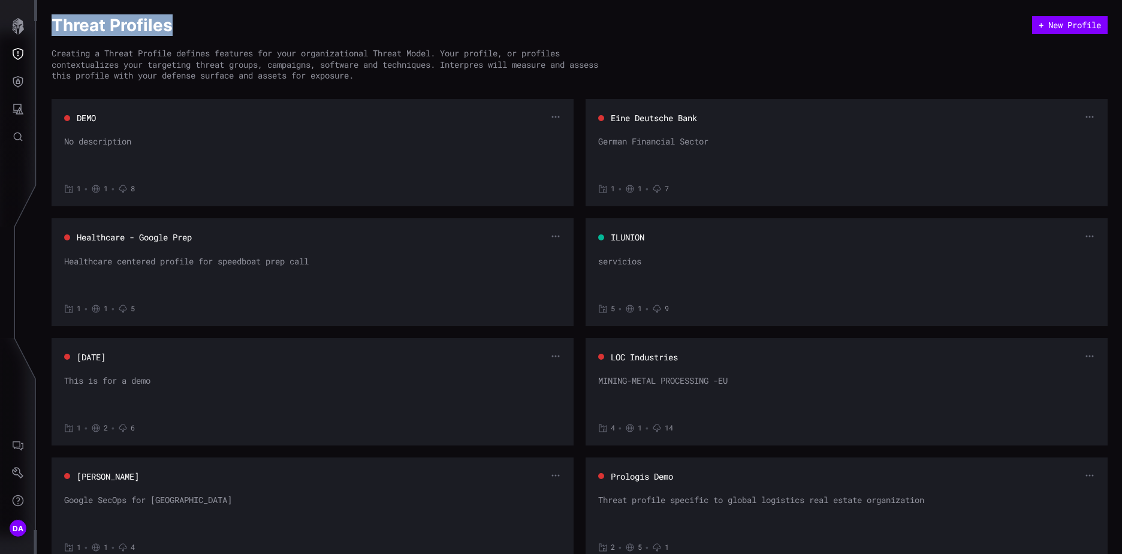
drag, startPoint x: 182, startPoint y: 22, endPoint x: 53, endPoint y: 17, distance: 129.0
click at [53, 17] on h1 "Threat Profiles" at bounding box center [542, 25] width 981 height 22
drag, startPoint x: 53, startPoint y: 17, endPoint x: 239, endPoint y: 69, distance: 193.5
click at [239, 69] on div "Creating a Threat Profile defines features for your organizational Threat Model…" at bounding box center [331, 64] width 558 height 33
click at [19, 53] on icon "Threat Exposure" at bounding box center [18, 54] width 12 height 12
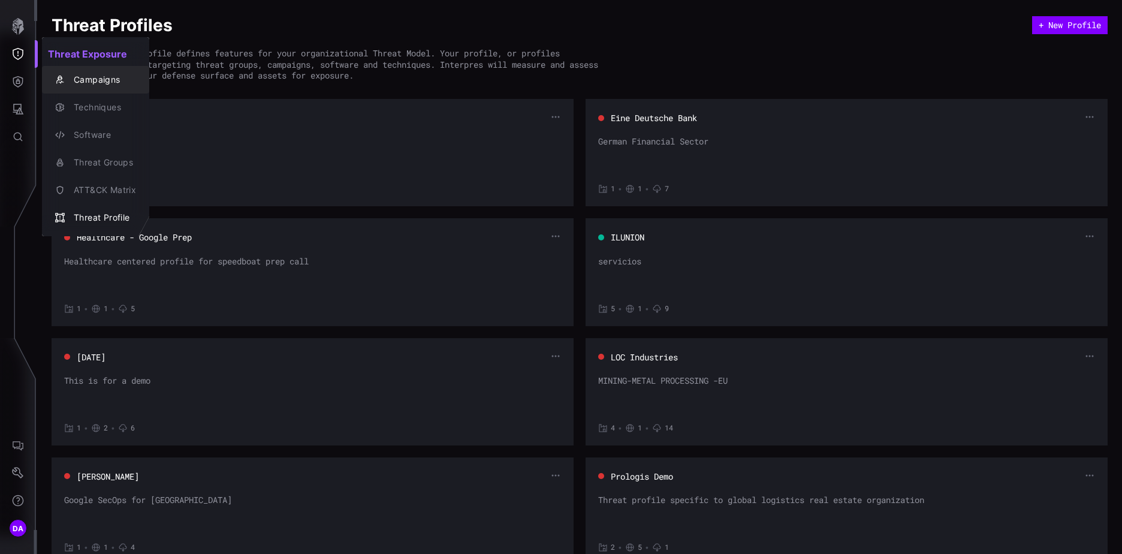
click at [94, 79] on div "Campaigns" at bounding box center [102, 80] width 68 height 15
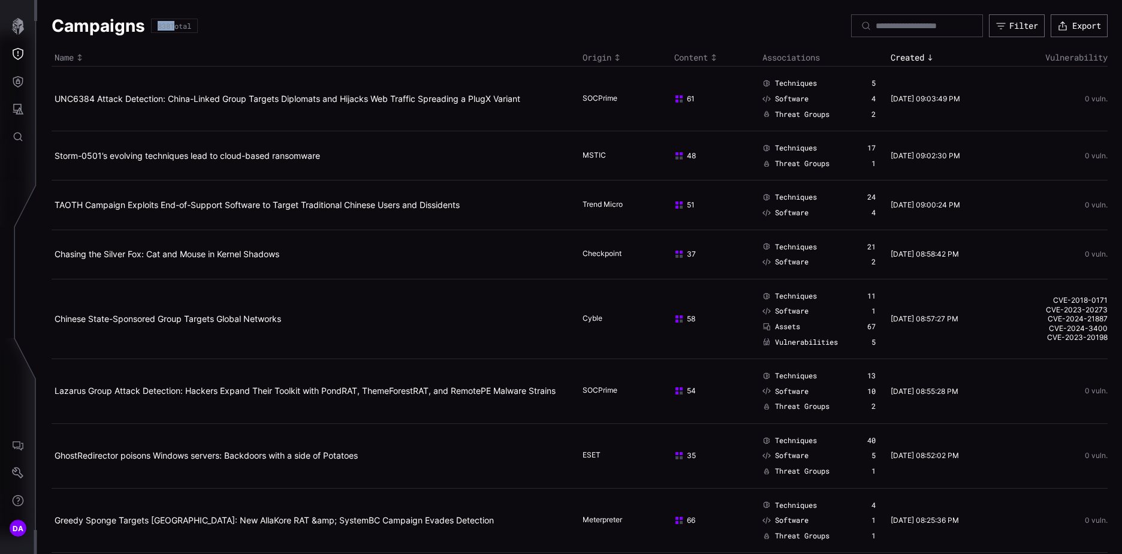
drag, startPoint x: 173, startPoint y: 29, endPoint x: 152, endPoint y: 26, distance: 21.2
click at [152, 26] on div "838 Total" at bounding box center [174, 26] width 47 height 14
click at [19, 22] on icon "button" at bounding box center [18, 26] width 12 height 17
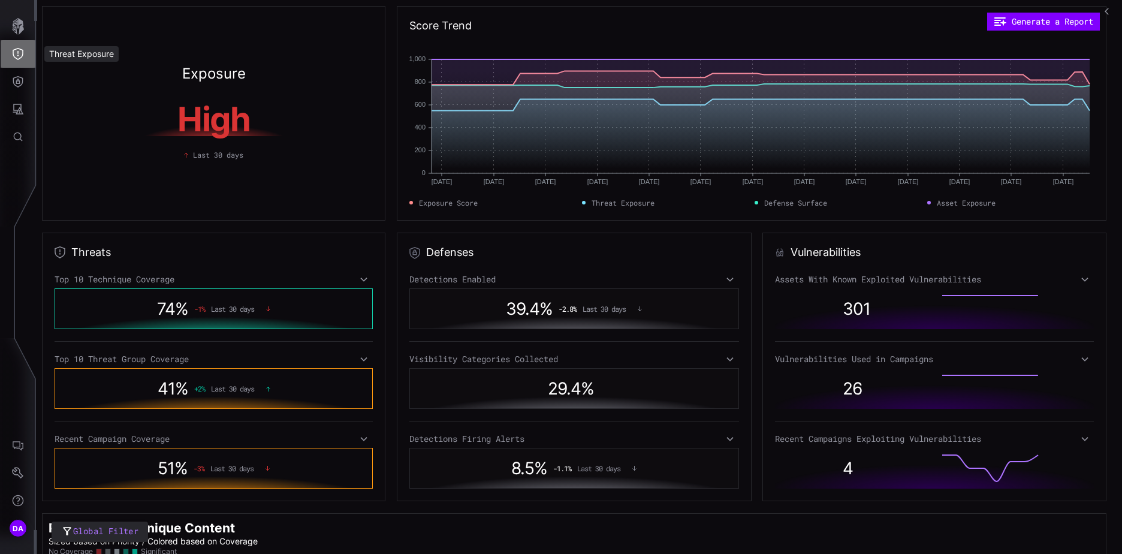
click at [17, 53] on icon "Threat Exposure" at bounding box center [18, 54] width 12 height 12
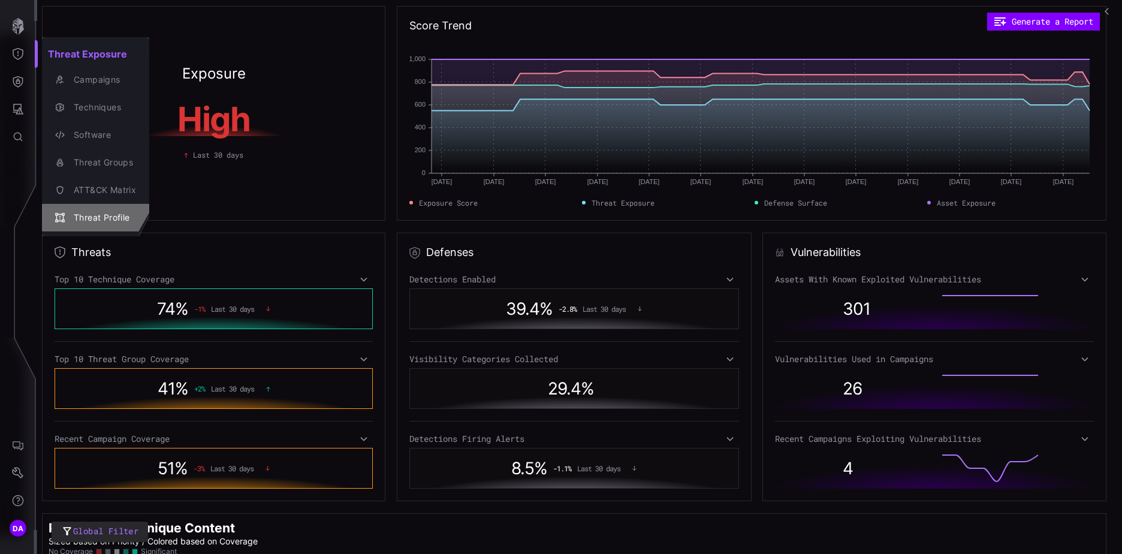
click at [96, 215] on div "Threat Profile" at bounding box center [102, 217] width 68 height 15
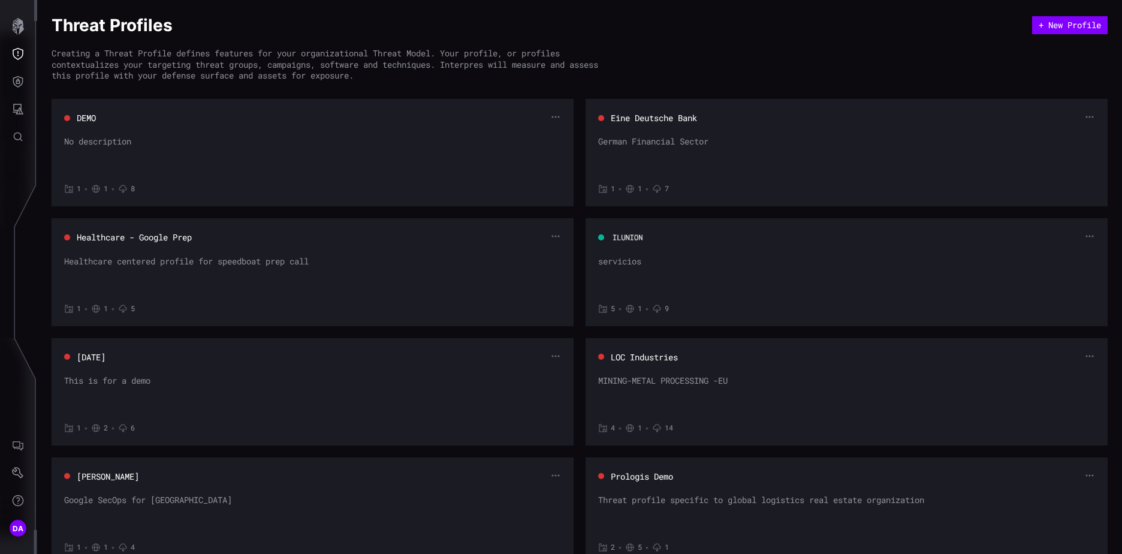
click at [624, 234] on button "ILUNION" at bounding box center [627, 237] width 31 height 11
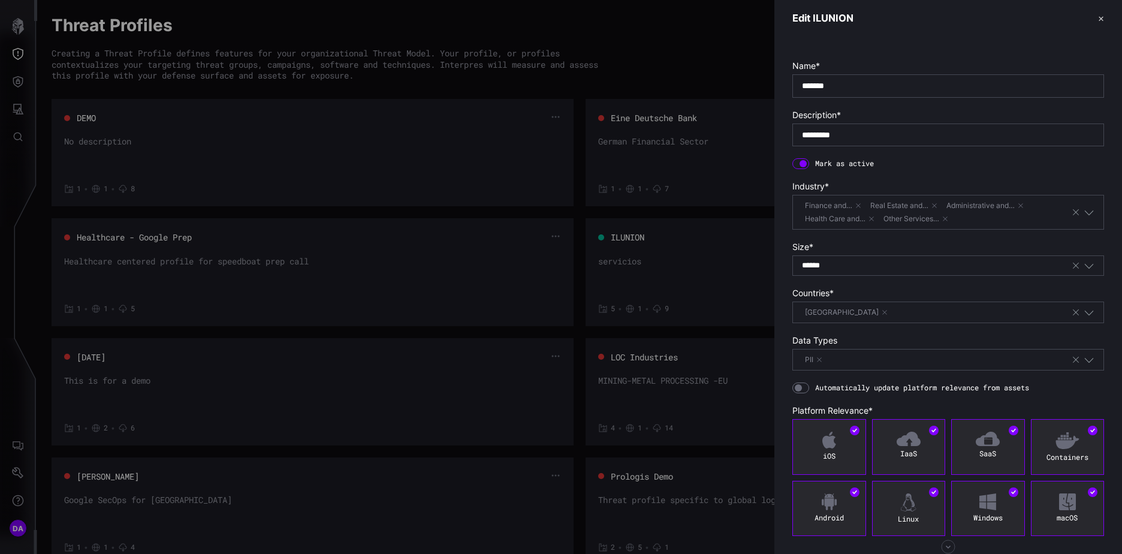
click at [1098, 17] on button "✕" at bounding box center [1101, 18] width 6 height 13
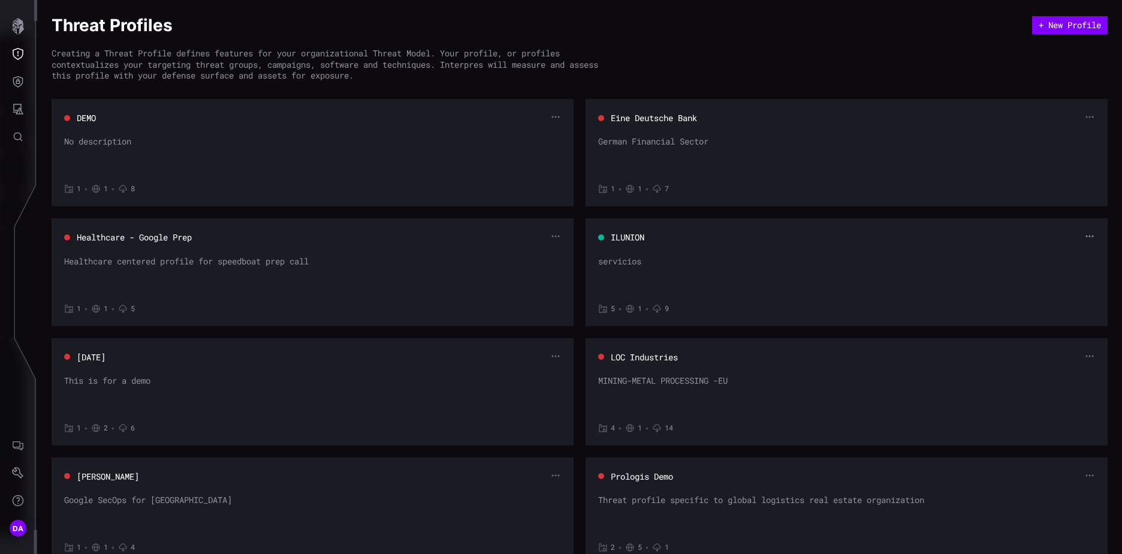
click at [1085, 234] on icon "button" at bounding box center [1090, 236] width 10 height 10
click at [1061, 253] on div "Edit" at bounding box center [1058, 256] width 35 height 11
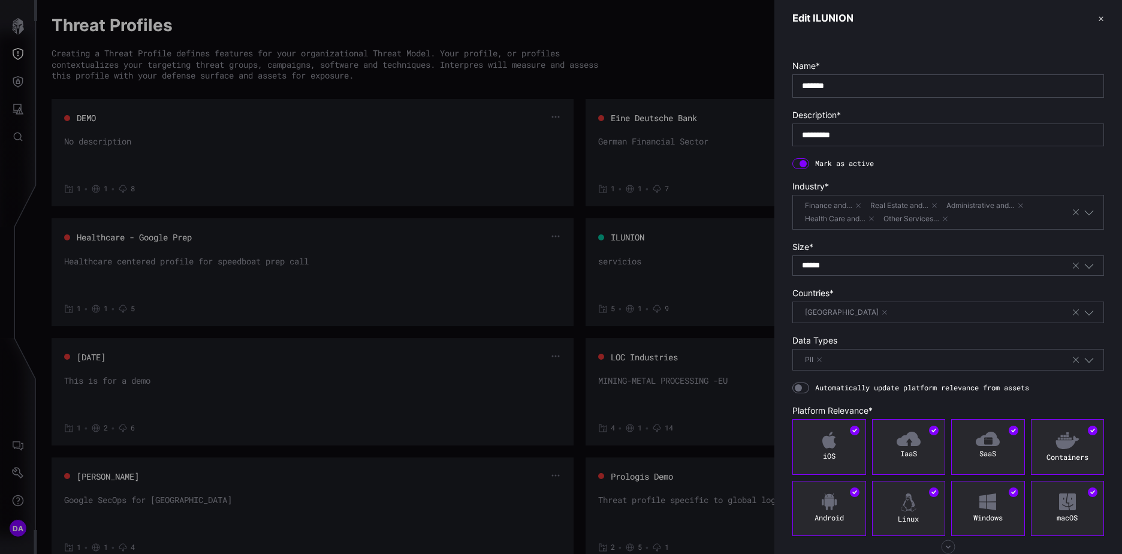
click at [803, 85] on div "*******" at bounding box center [949, 85] width 312 height 23
click at [856, 85] on input "*******" at bounding box center [948, 85] width 293 height 11
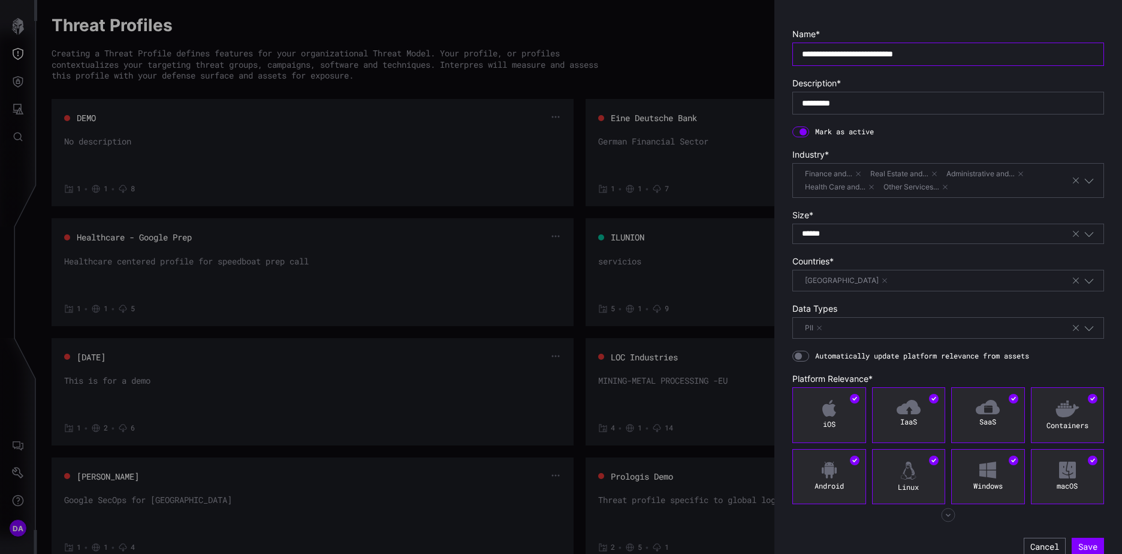
scroll to position [46, 0]
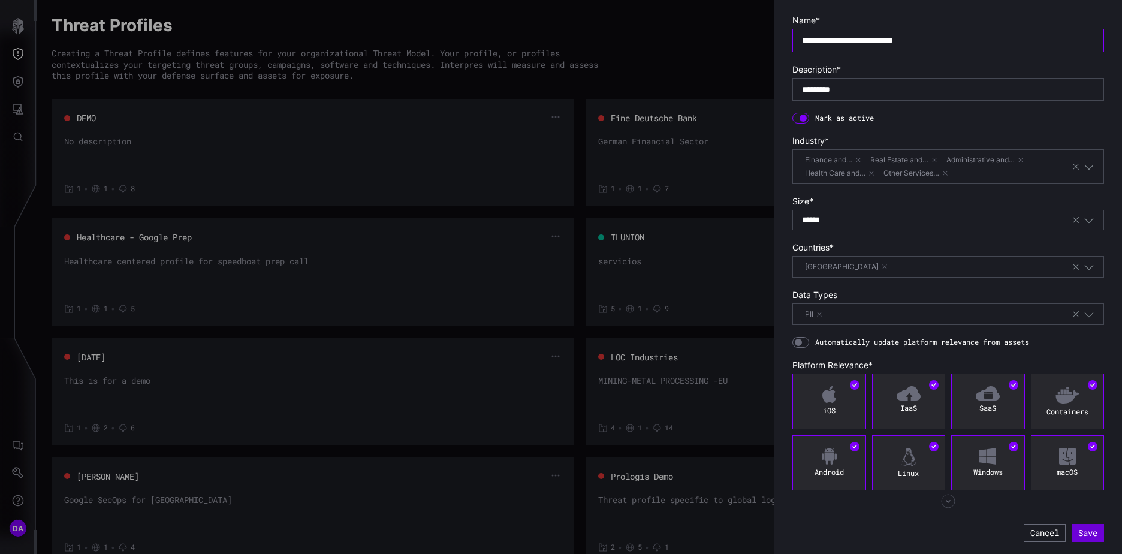
type input "**********"
click at [1074, 529] on button "Save" at bounding box center [1088, 533] width 32 height 18
click at [692, 46] on div at bounding box center [561, 277] width 1122 height 554
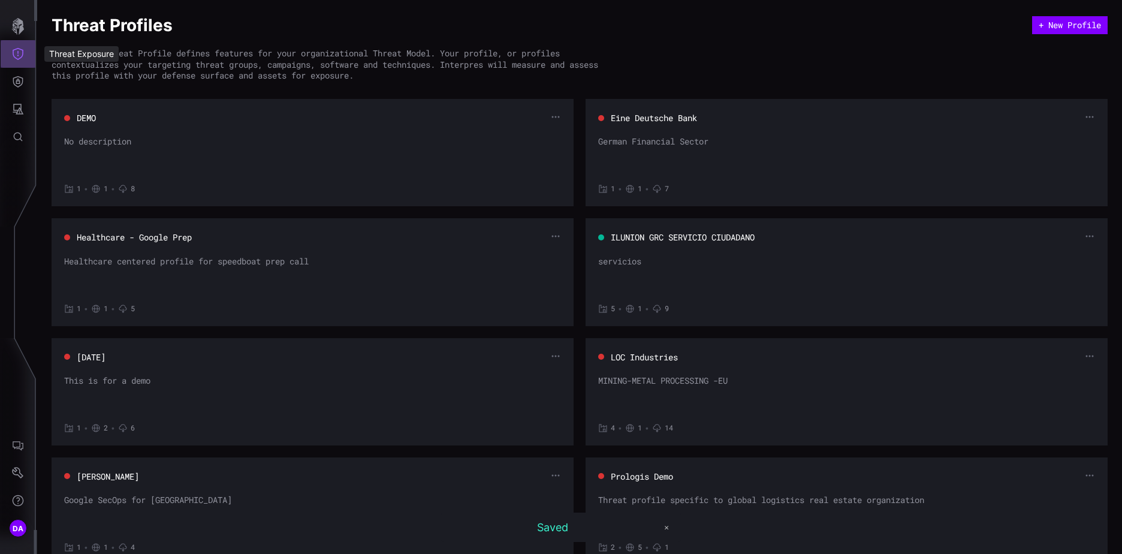
click at [20, 53] on icon "Threat Exposure" at bounding box center [18, 54] width 12 height 12
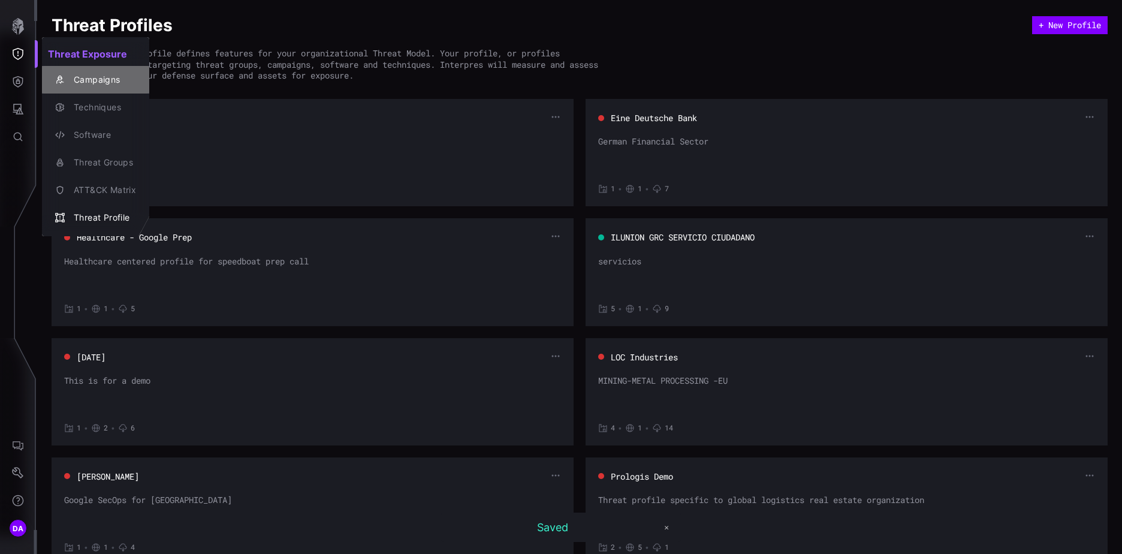
click at [99, 80] on div "Campaigns" at bounding box center [102, 80] width 68 height 15
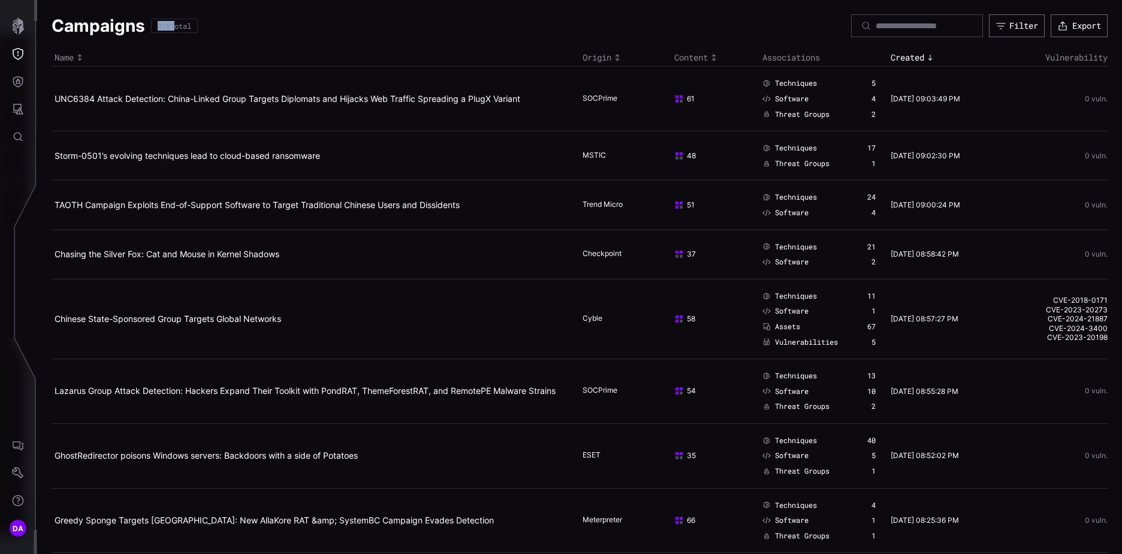
drag, startPoint x: 173, startPoint y: 27, endPoint x: 153, endPoint y: 28, distance: 19.2
click at [153, 28] on div "838 Total" at bounding box center [174, 26] width 47 height 14
click at [374, 34] on div "Campaigns 838 Total Filter Export" at bounding box center [580, 25] width 1056 height 23
click at [1015, 29] on div "Filter" at bounding box center [1023, 26] width 26 height 10
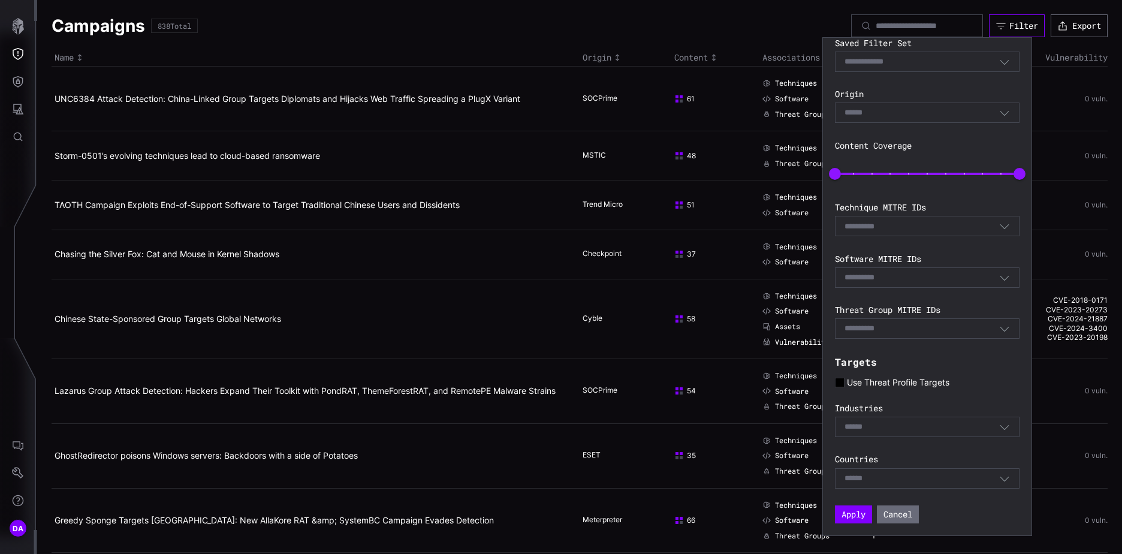
scroll to position [97, 0]
click at [842, 381] on icon at bounding box center [839, 382] width 9 height 9
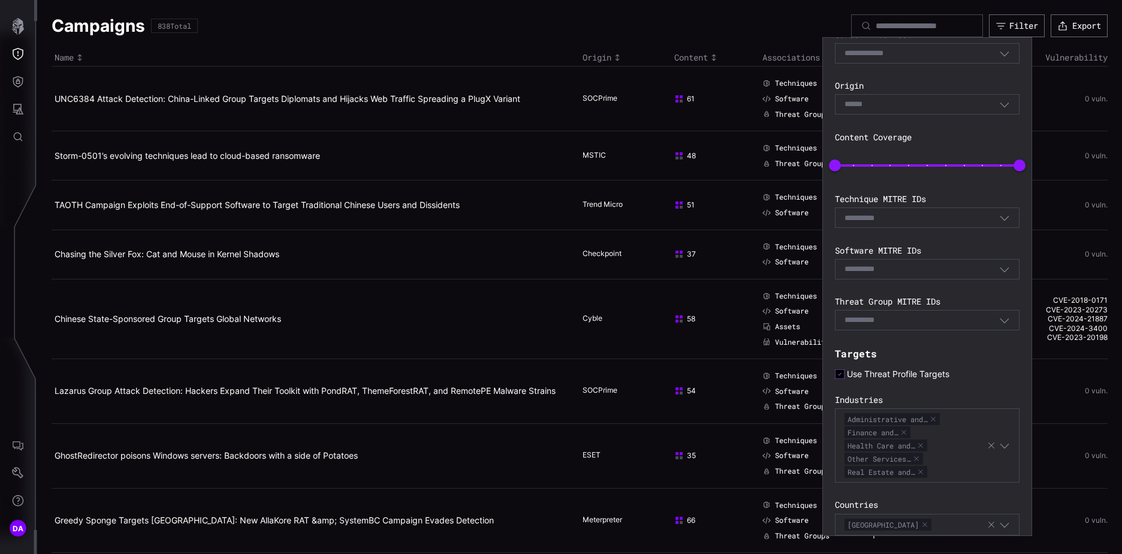
scroll to position [152, 0]
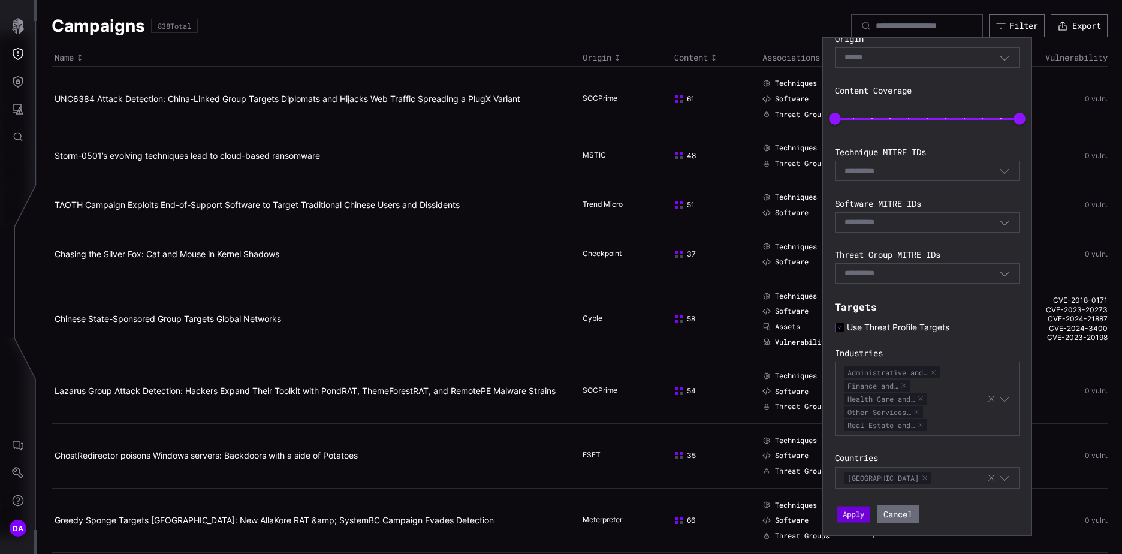
click at [854, 517] on button "Apply" at bounding box center [854, 514] width 34 height 16
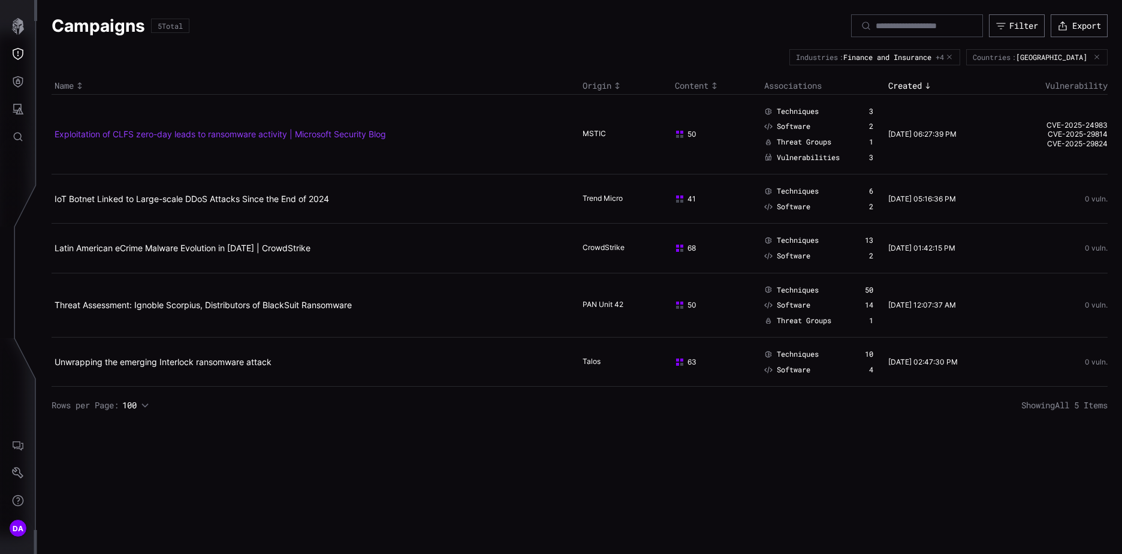
click at [248, 134] on link "Exploitation of CLFS zero-day leads to ransomware activity | Microsoft Security…" at bounding box center [221, 134] width 332 height 10
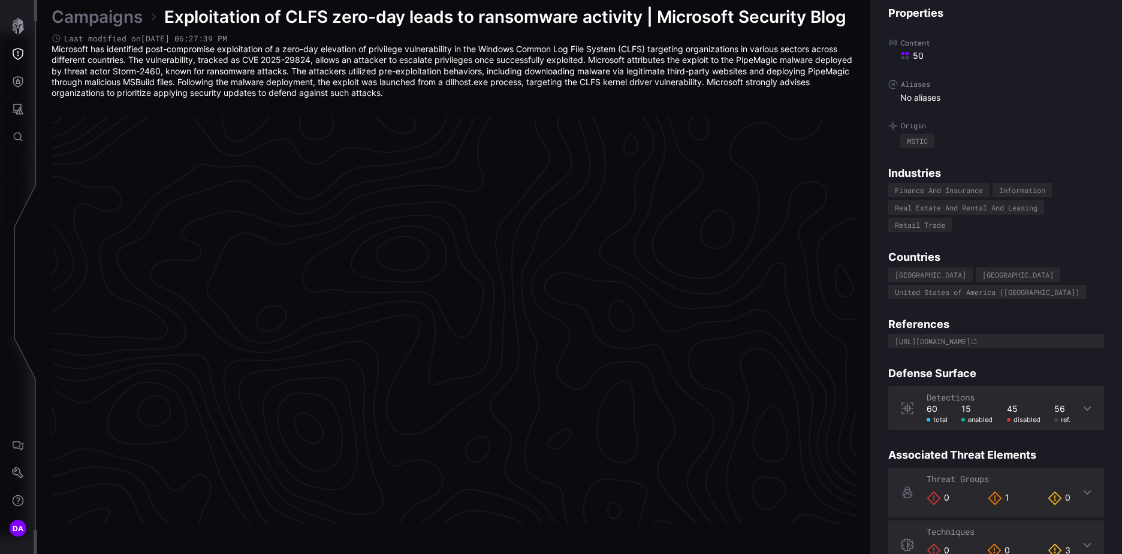
scroll to position [2499, 502]
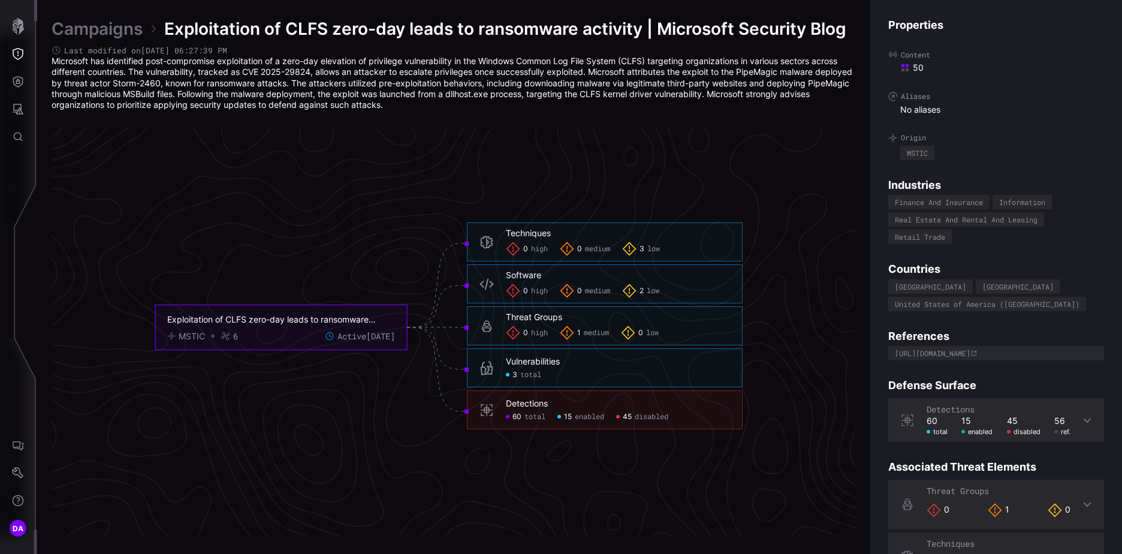
click at [584, 415] on span "enabled" at bounding box center [589, 418] width 29 height 10
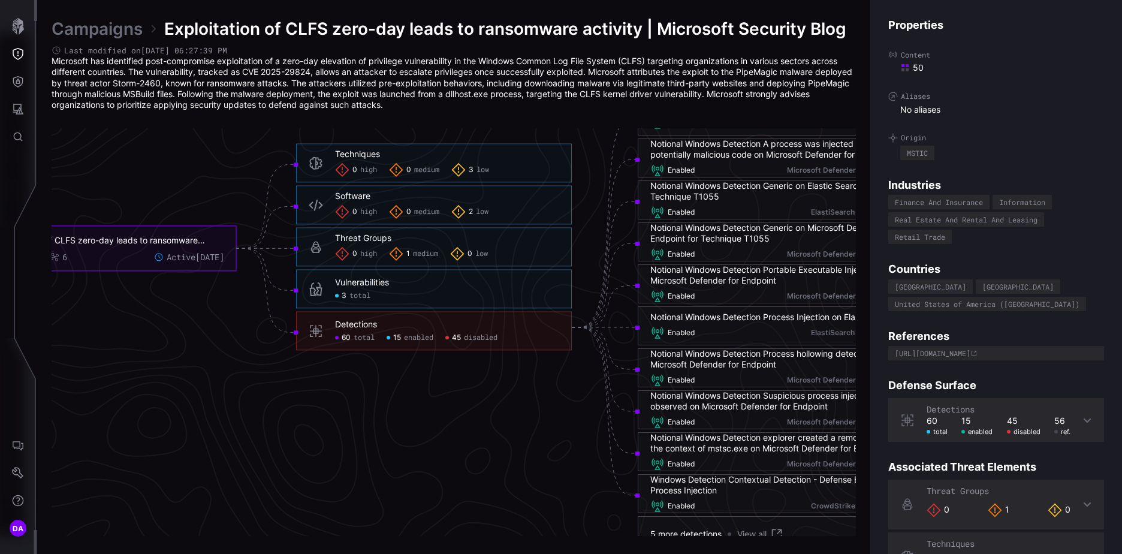
click at [489, 335] on span "disabled" at bounding box center [481, 338] width 34 height 10
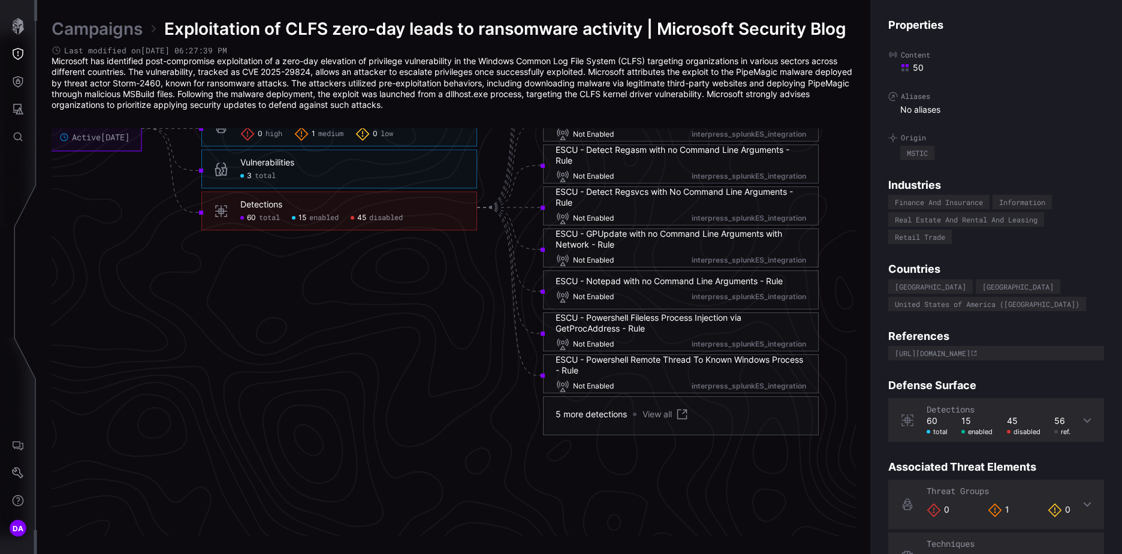
scroll to position [2619, 609]
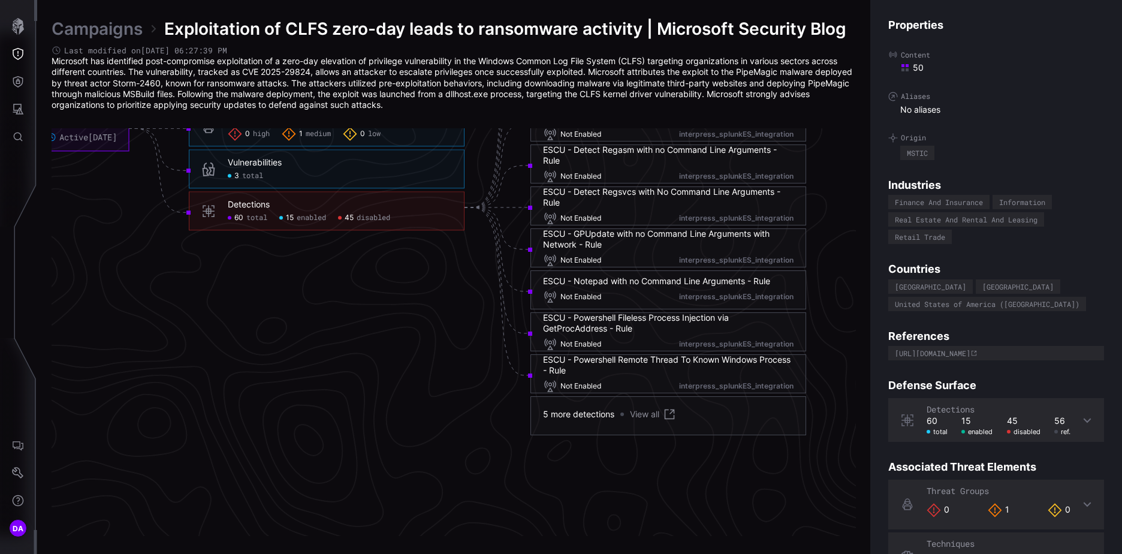
click at [1083, 419] on icon at bounding box center [1088, 421] width 10 height 10
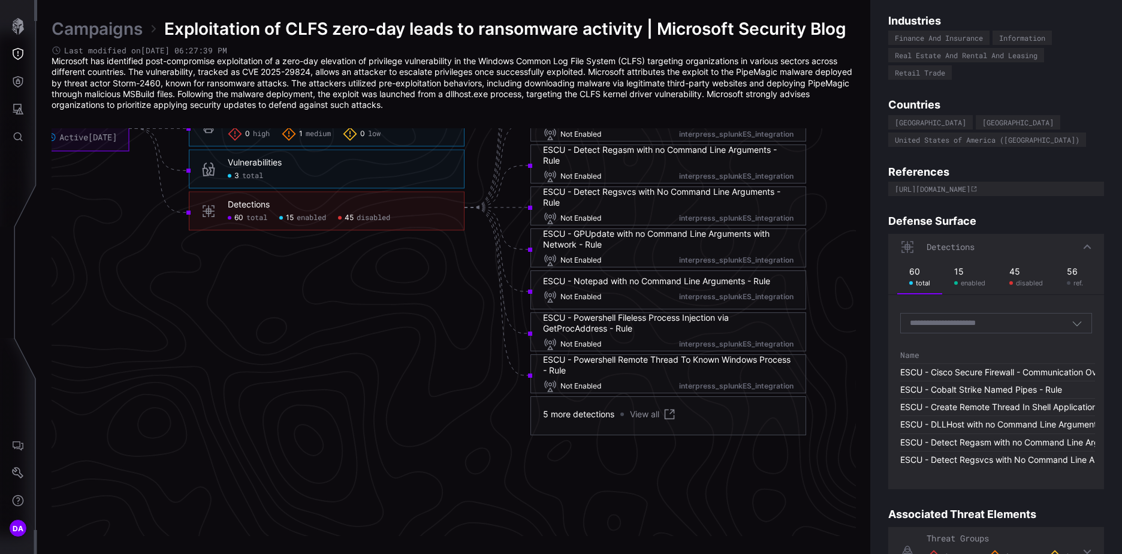
scroll to position [180, 0]
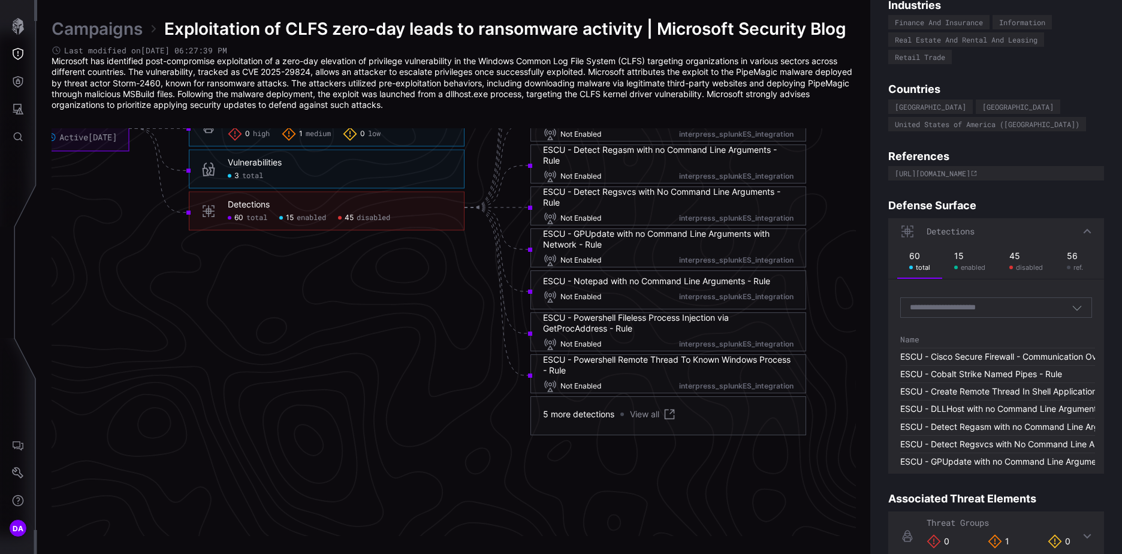
click at [976, 308] on input at bounding box center [962, 308] width 104 height 10
click at [14, 50] on icon "Threat Exposure" at bounding box center [18, 54] width 11 height 12
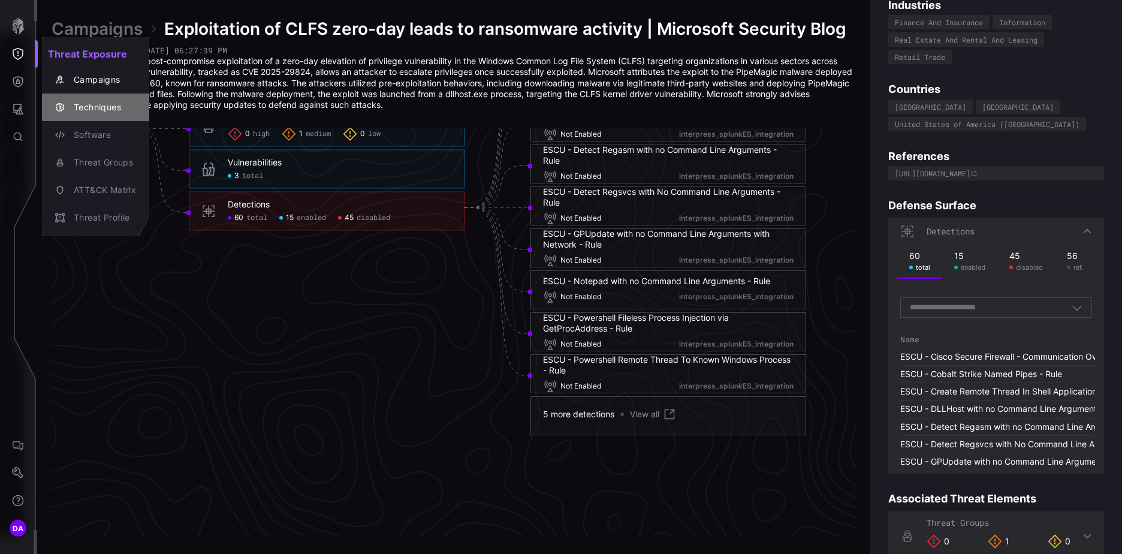
click at [83, 109] on div "Techniques" at bounding box center [102, 107] width 68 height 15
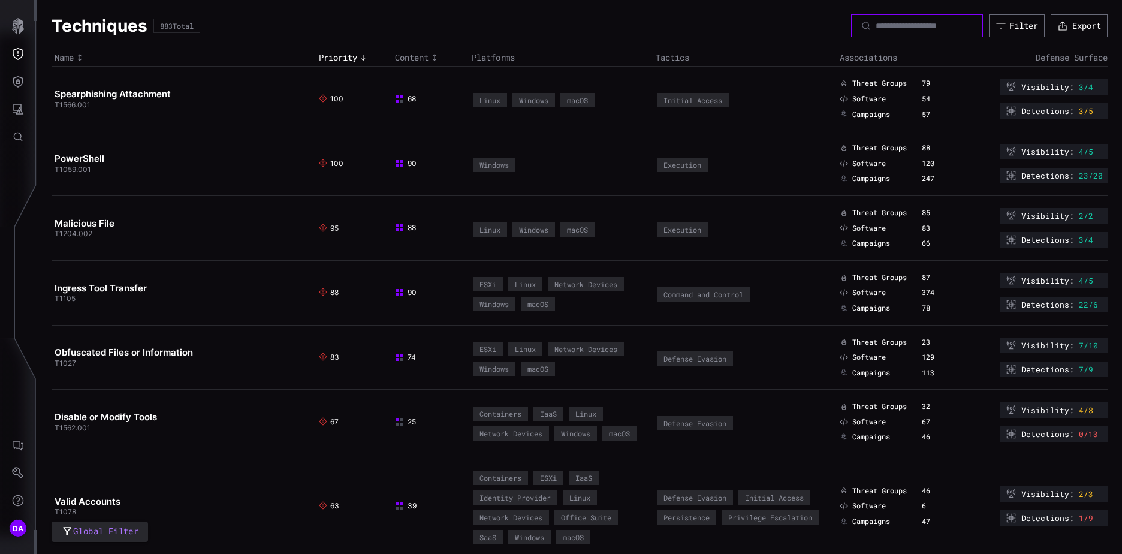
click at [876, 28] on input at bounding box center [918, 25] width 84 height 11
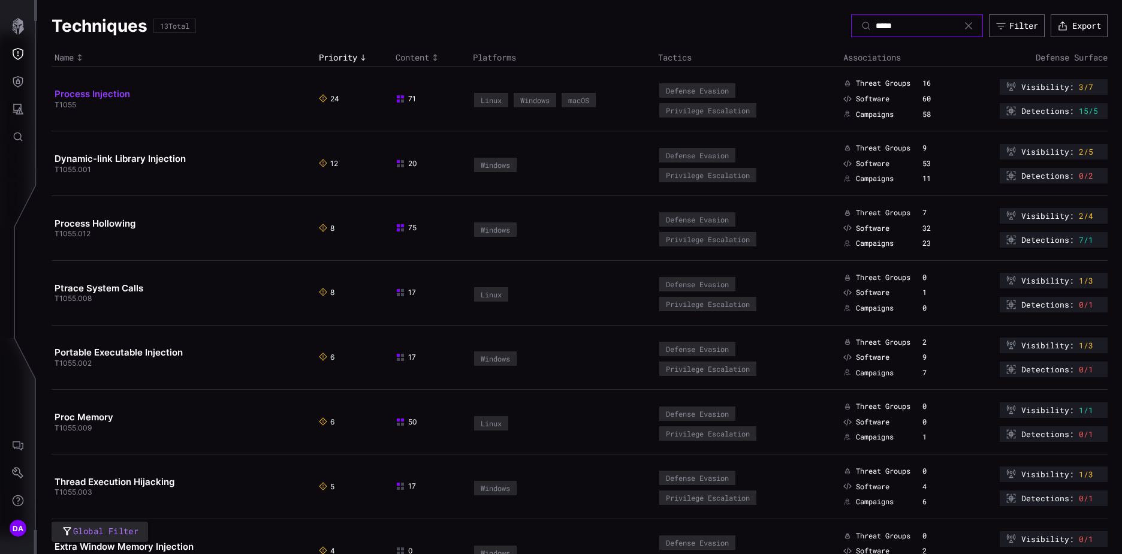
type input "*****"
click at [83, 93] on link "Process Injection" at bounding box center [93, 93] width 76 height 11
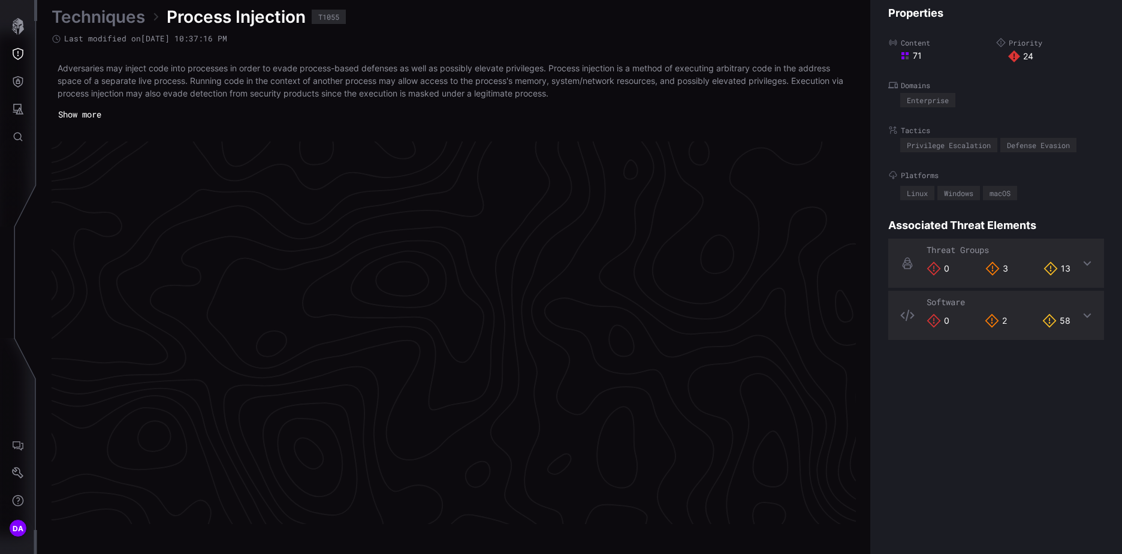
scroll to position [2512, 502]
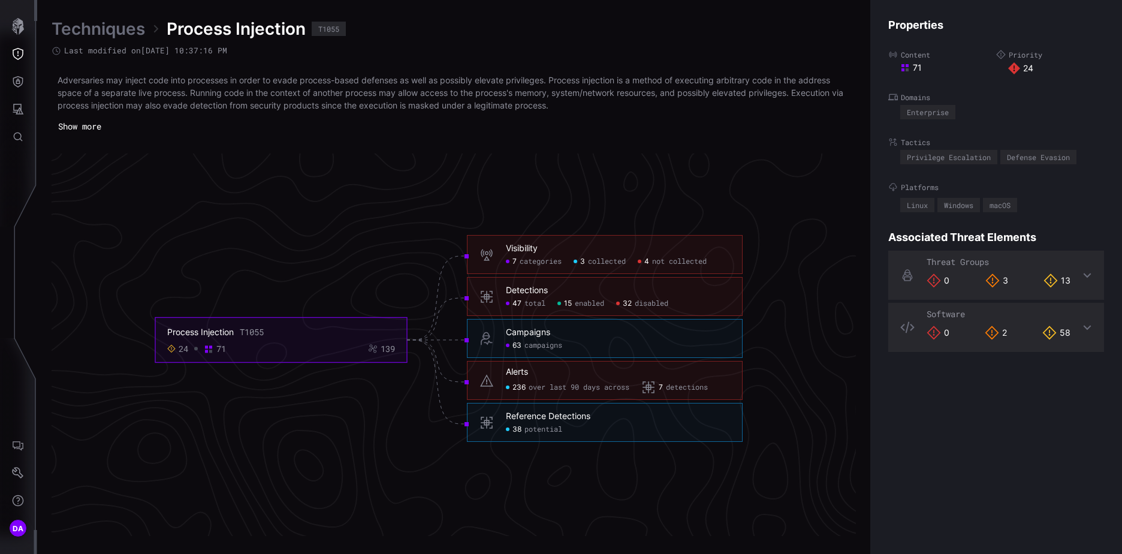
click at [545, 432] on span "potential" at bounding box center [544, 430] width 38 height 10
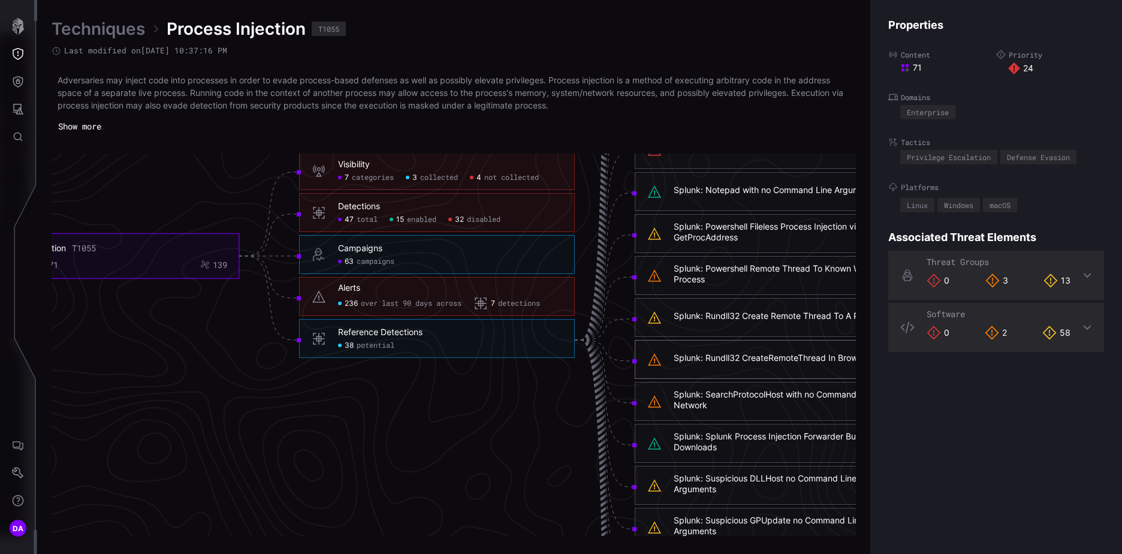
click at [518, 302] on span "detections" at bounding box center [519, 304] width 42 height 10
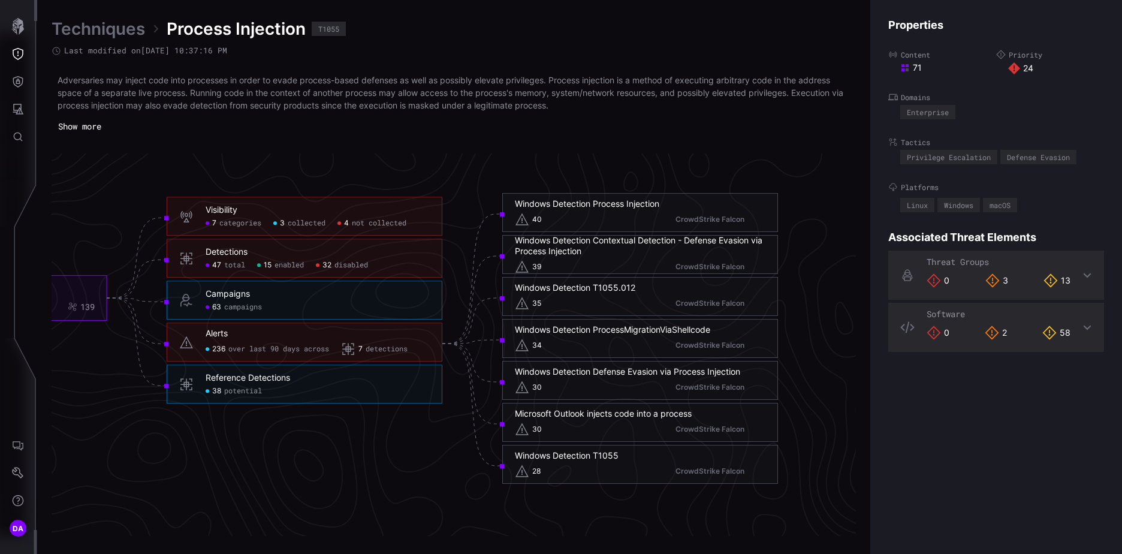
scroll to position [2512, 652]
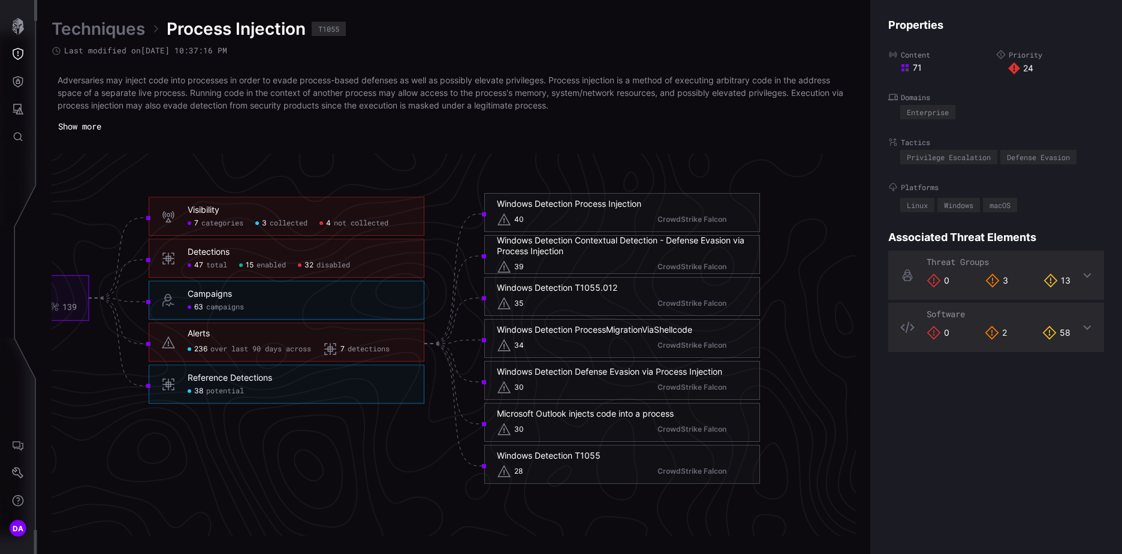
click at [239, 348] on span "over last 90 days across" at bounding box center [260, 350] width 101 height 10
click at [339, 266] on span "disabled" at bounding box center [334, 266] width 34 height 10
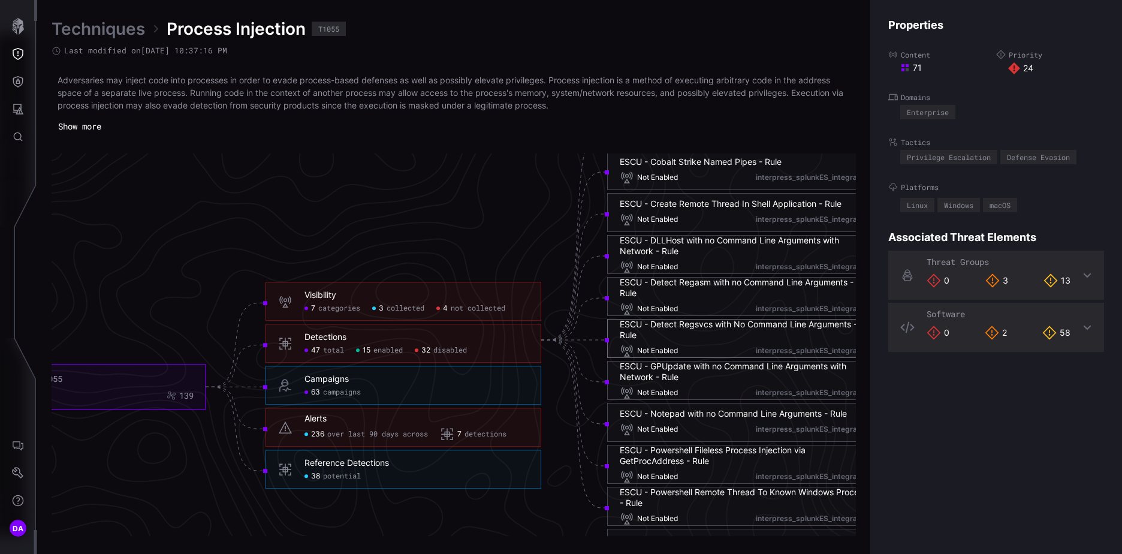
scroll to position [2512, 467]
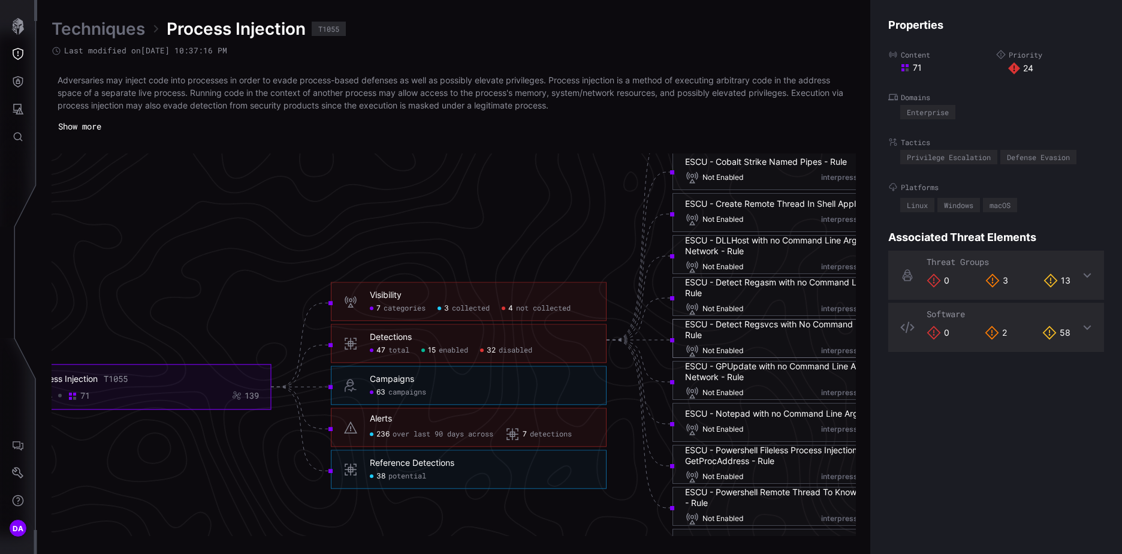
click at [90, 25] on link "Techniques" at bounding box center [99, 29] width 94 height 22
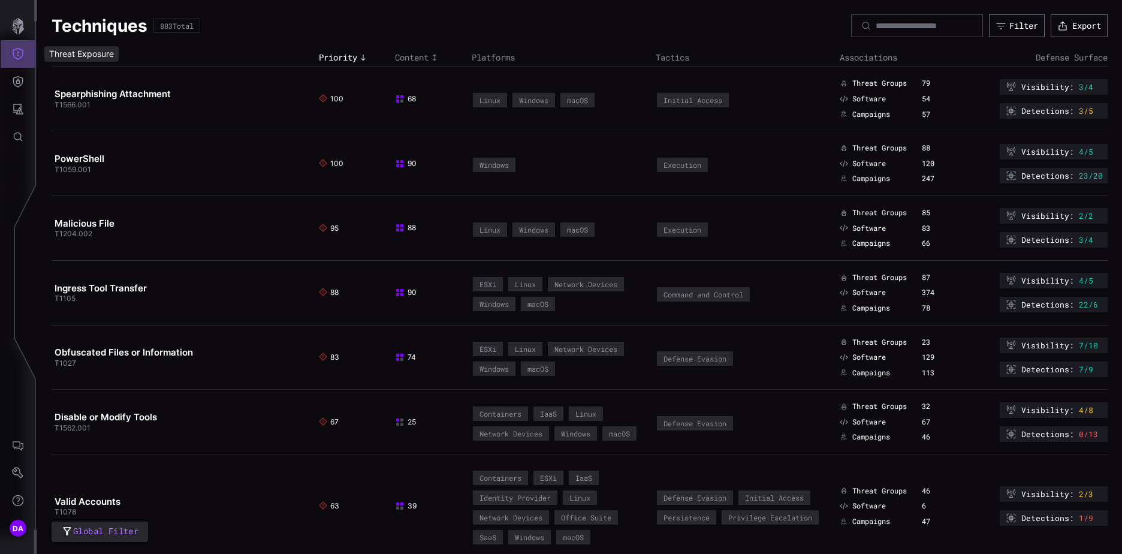
click at [20, 55] on icon "Threat Exposure" at bounding box center [18, 54] width 12 height 12
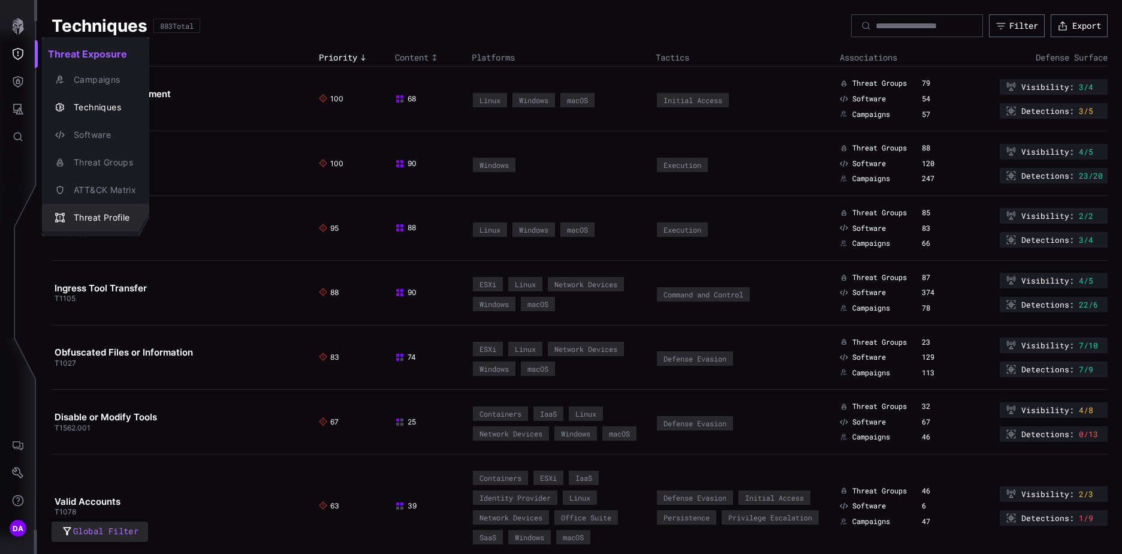
click at [108, 216] on div "Threat Profile" at bounding box center [102, 217] width 68 height 15
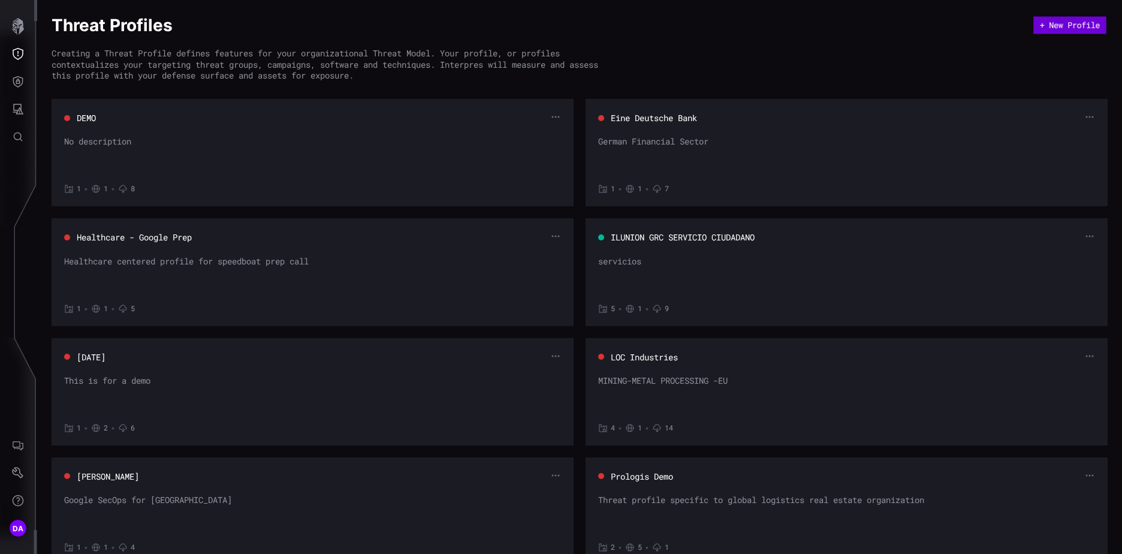
click at [1059, 25] on button "+ New Profile" at bounding box center [1070, 25] width 73 height 17
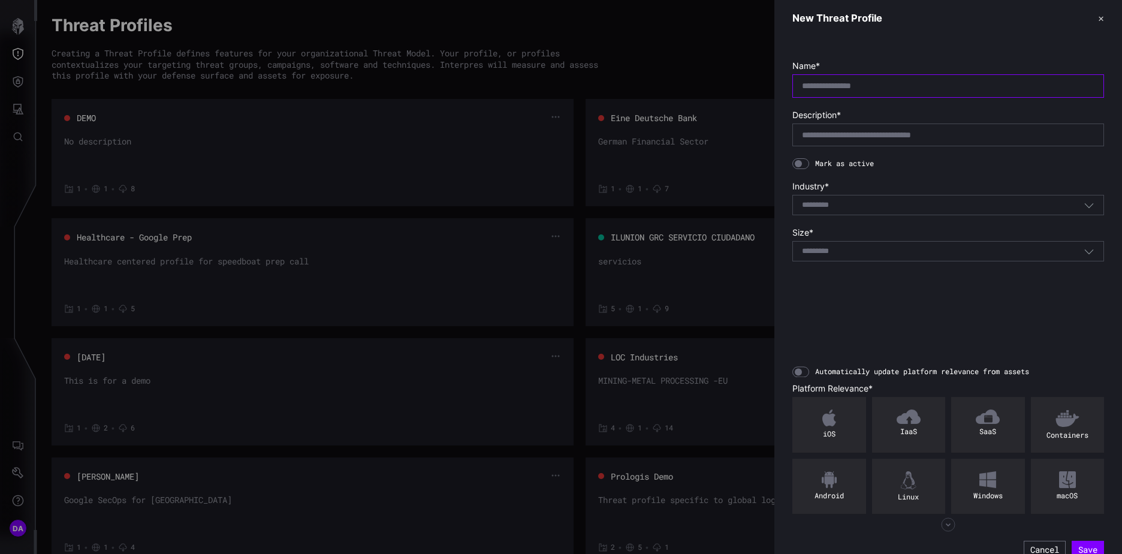
click at [825, 86] on input "text" at bounding box center [948, 85] width 293 height 11
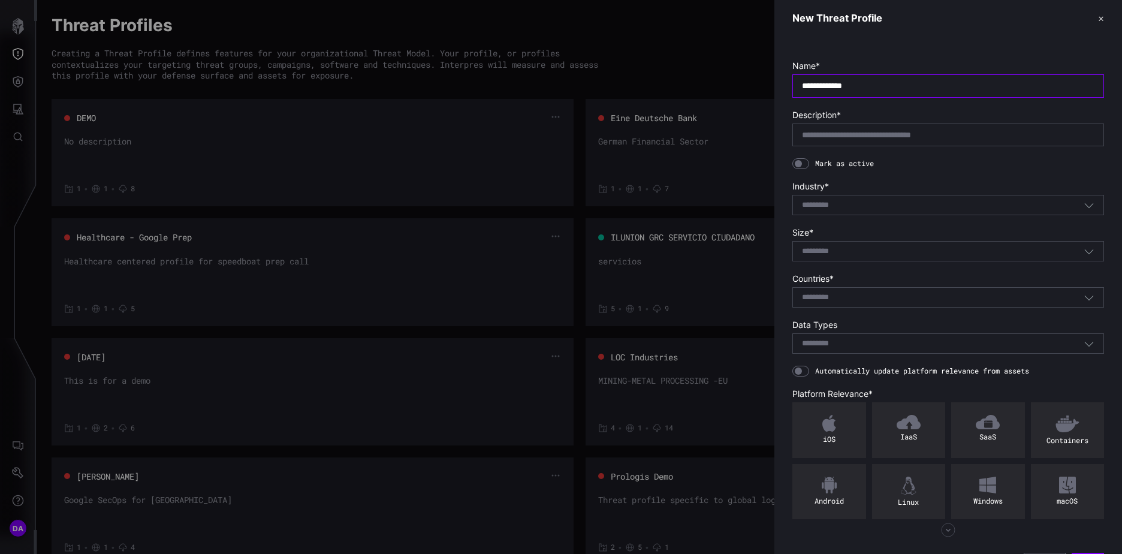
click at [828, 86] on input "**********" at bounding box center [948, 85] width 293 height 11
type input "**********"
click at [1098, 17] on button "✕" at bounding box center [1101, 18] width 6 height 13
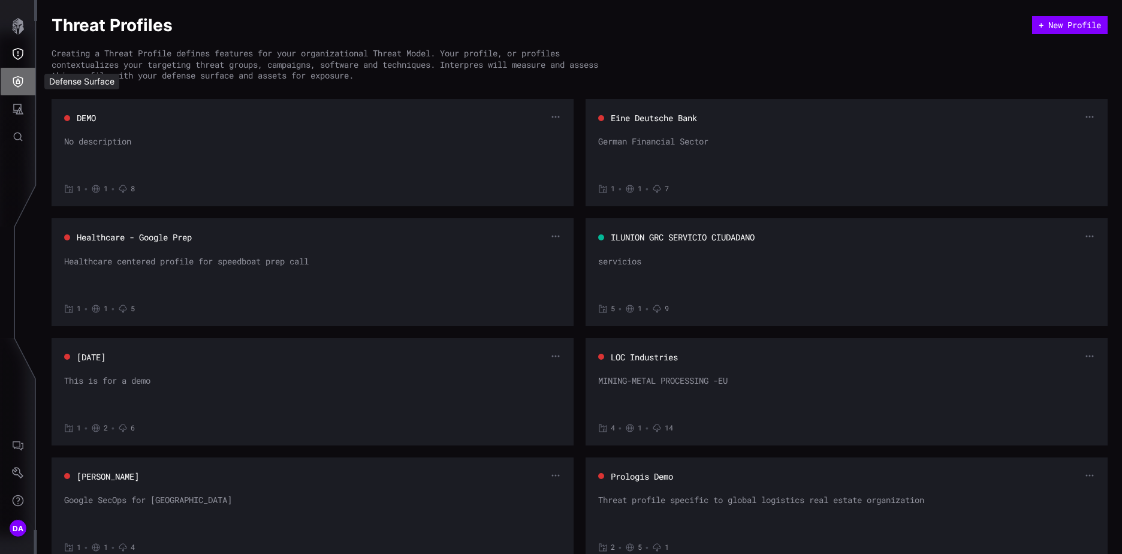
click at [20, 80] on icon "Defense Surface" at bounding box center [18, 82] width 12 height 12
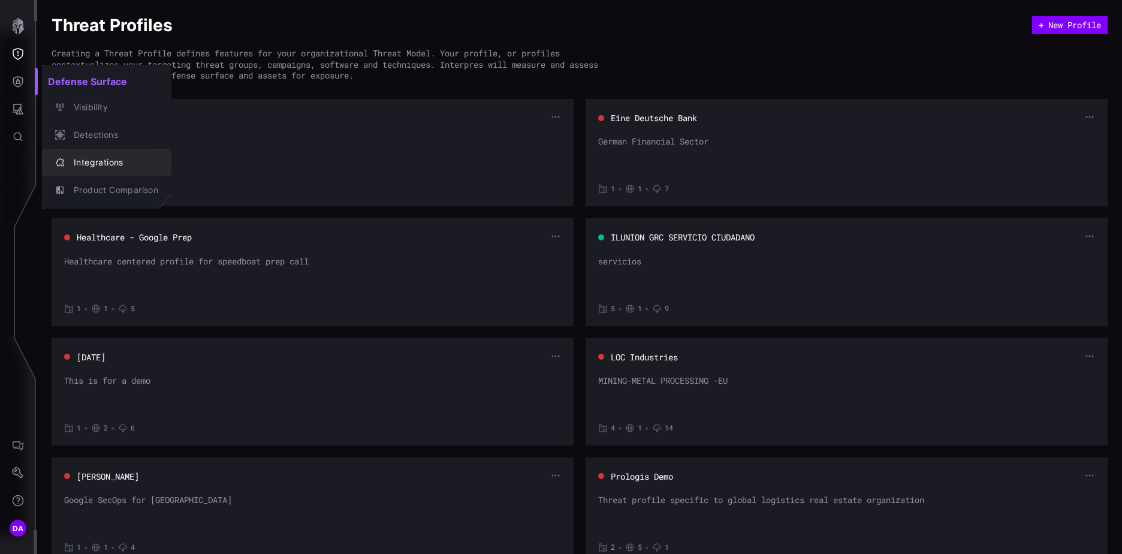
click at [80, 156] on div "Integrations" at bounding box center [113, 162] width 91 height 15
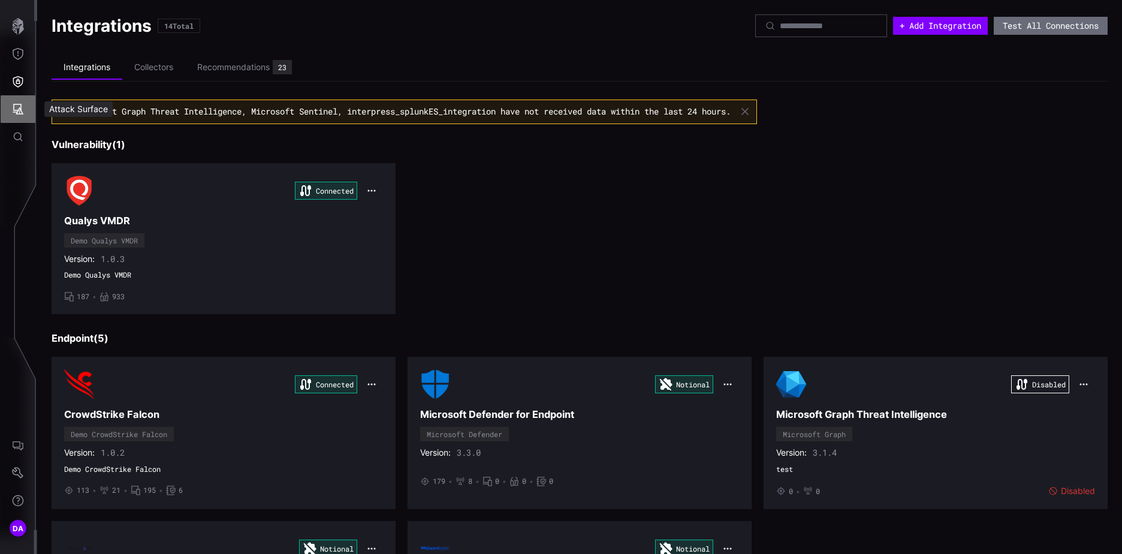
click at [18, 106] on icon "Attack Surface" at bounding box center [18, 109] width 12 height 12
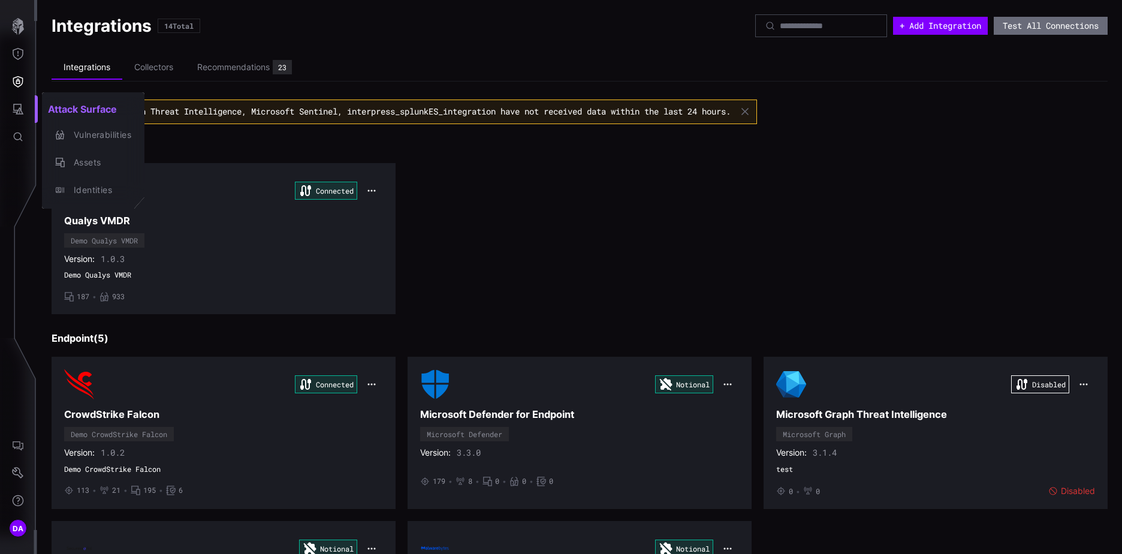
click at [637, 202] on div at bounding box center [561, 277] width 1122 height 554
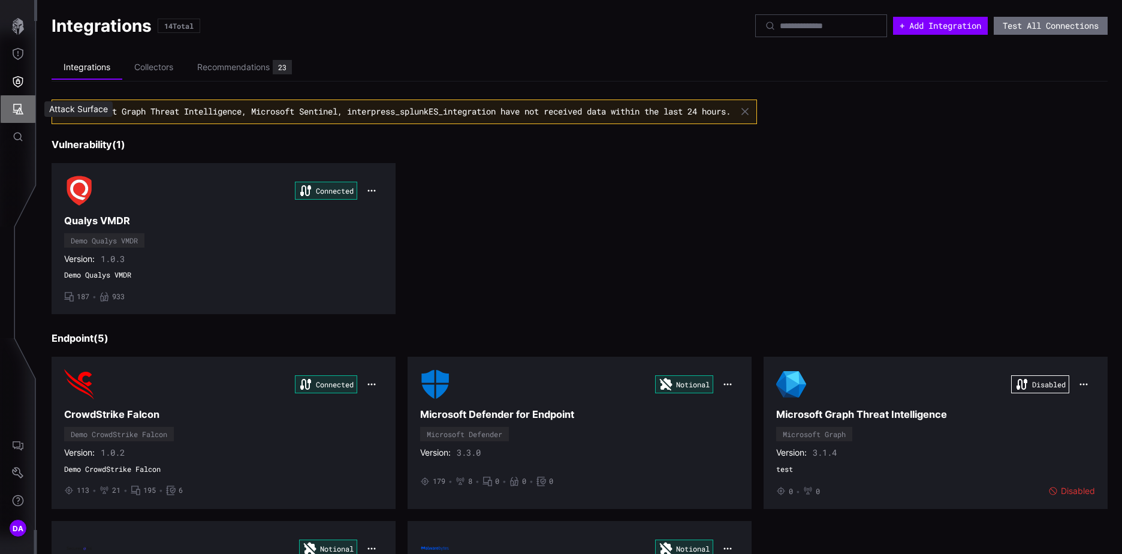
click at [14, 109] on icon "Attack Surface" at bounding box center [18, 109] width 12 height 12
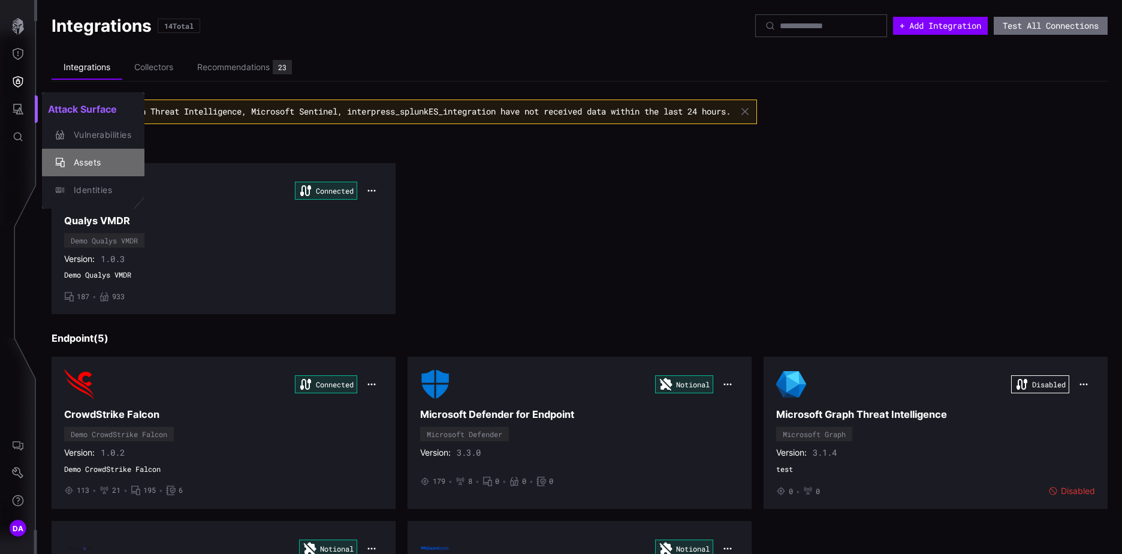
click at [95, 161] on div "Assets" at bounding box center [100, 162] width 64 height 15
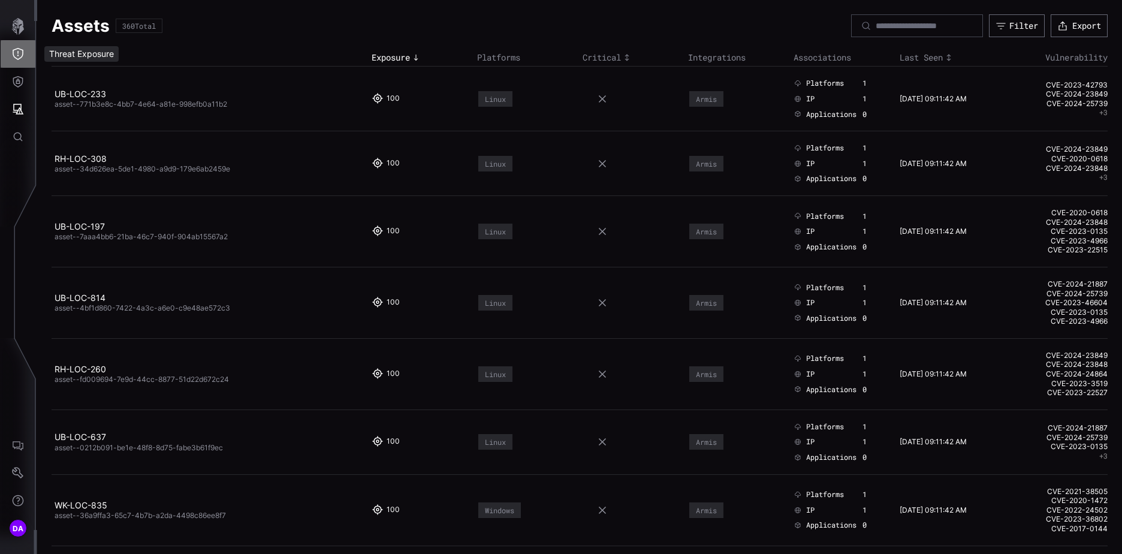
click at [18, 50] on icon "Threat Exposure" at bounding box center [18, 54] width 12 height 12
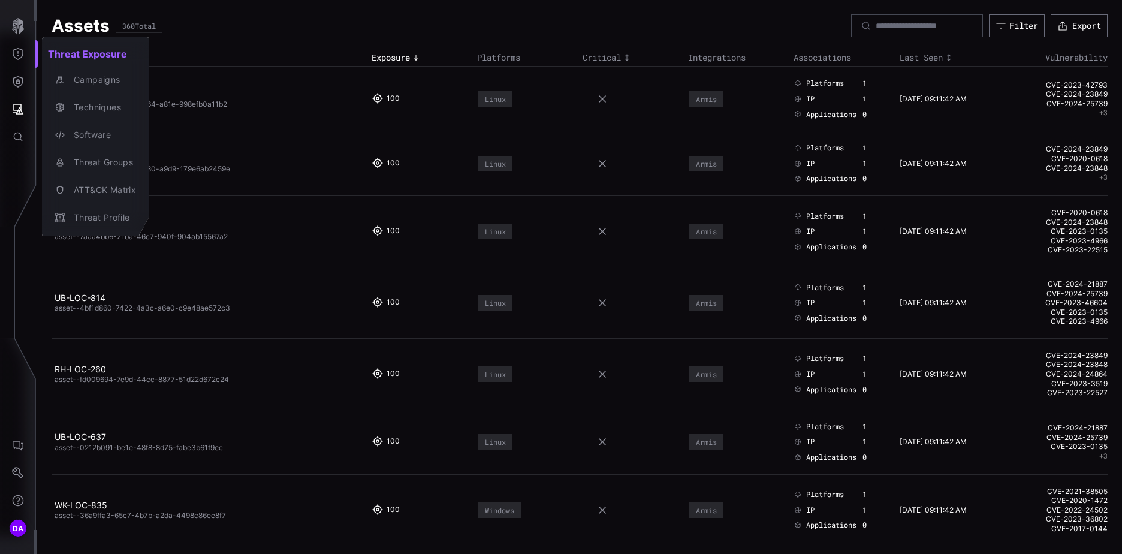
click at [18, 81] on div at bounding box center [561, 277] width 1122 height 554
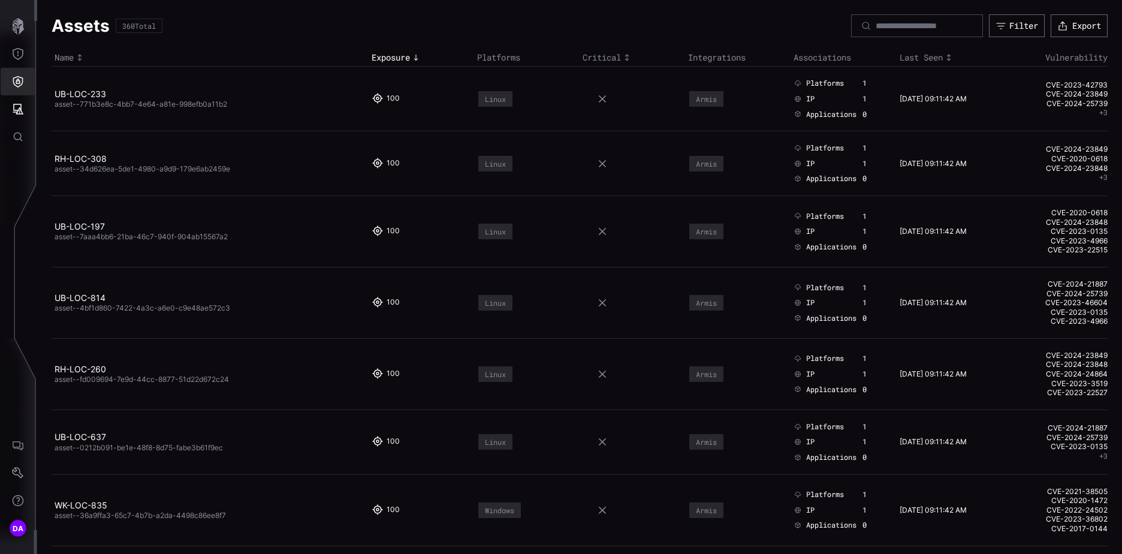
click at [20, 82] on icon "Defense Surface" at bounding box center [18, 82] width 12 height 12
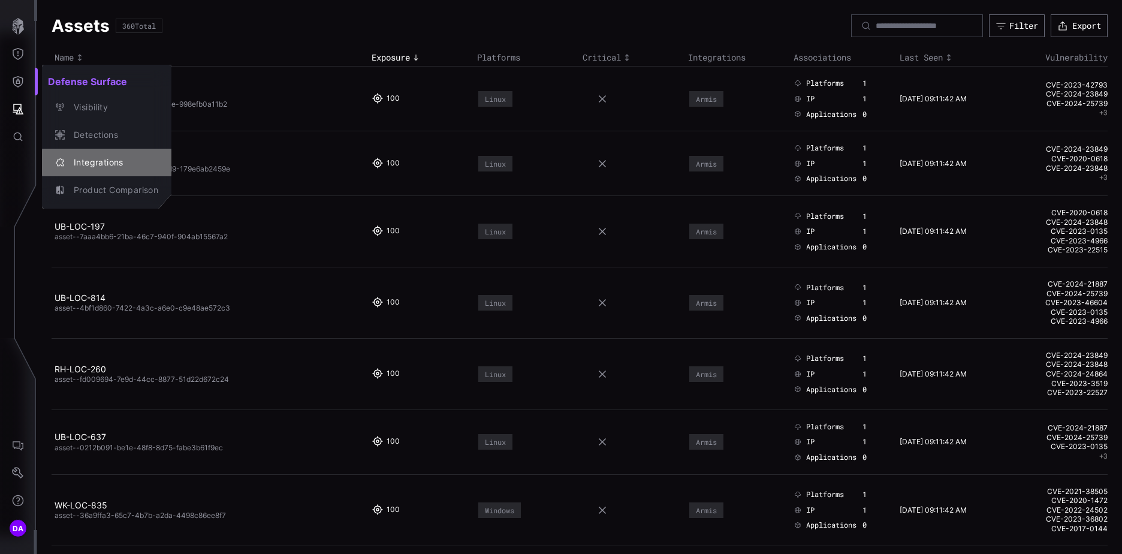
click at [114, 161] on div "Integrations" at bounding box center [113, 162] width 91 height 15
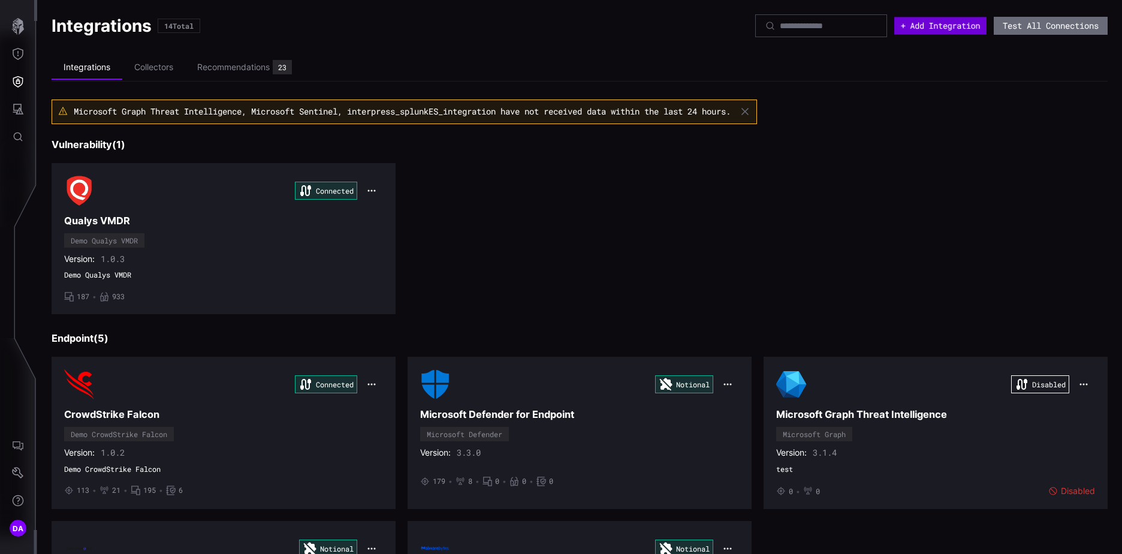
click at [928, 25] on button "+ Add Integration" at bounding box center [941, 25] width 92 height 17
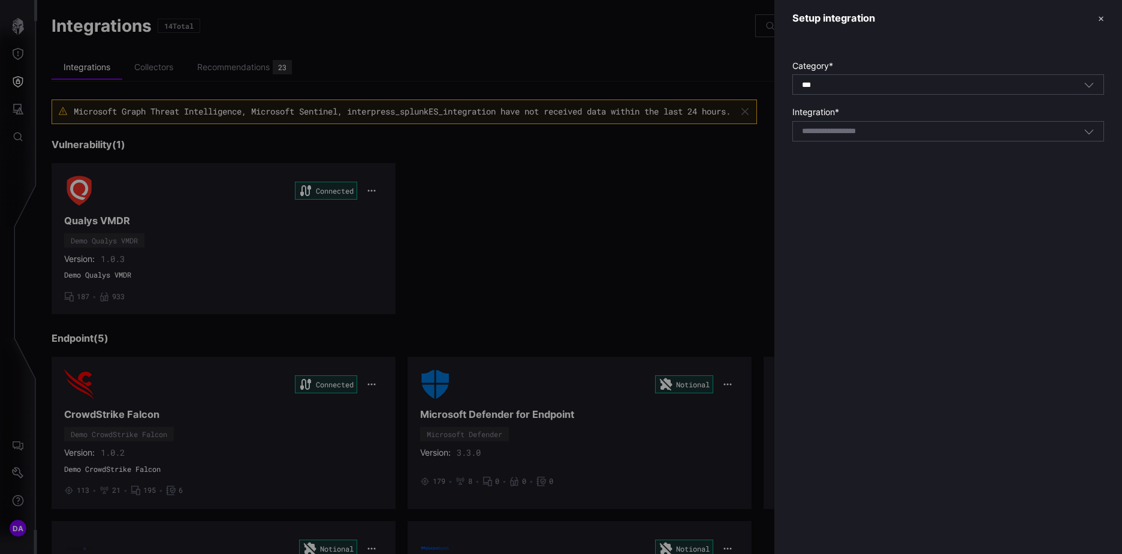
click at [642, 218] on div at bounding box center [561, 277] width 1122 height 554
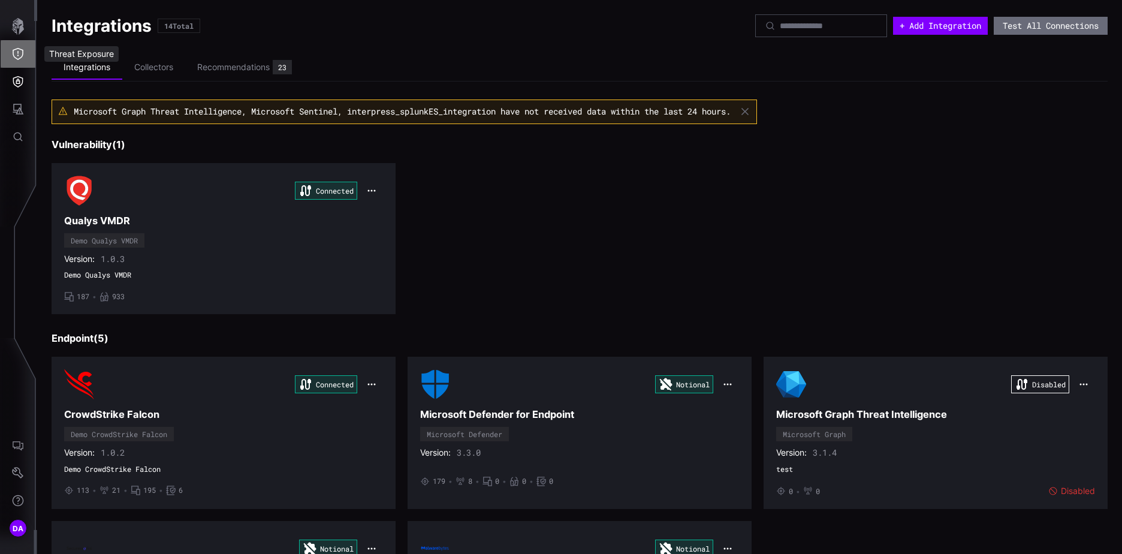
click at [18, 51] on icon "Threat Exposure" at bounding box center [18, 54] width 12 height 12
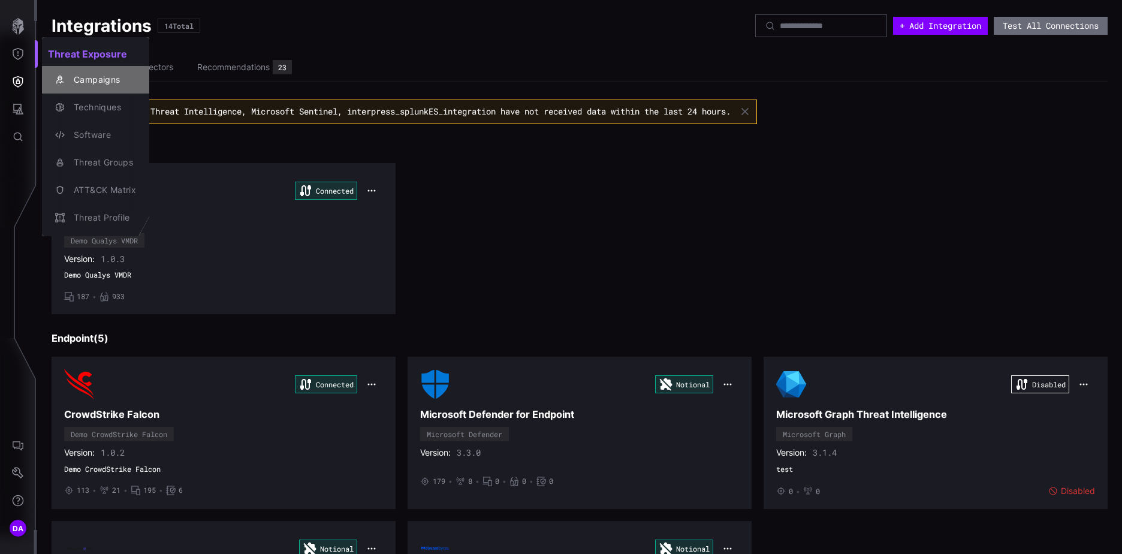
click at [73, 77] on div "Campaigns" at bounding box center [102, 80] width 68 height 15
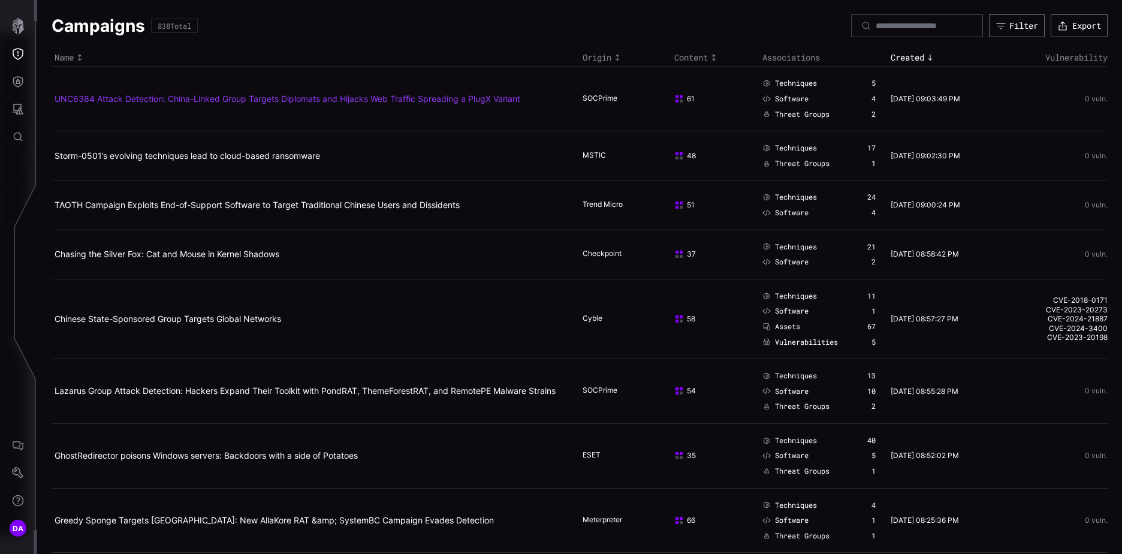
click at [315, 101] on link "UNC6384 Attack Detection: China-Linked Group Targets Diplomats and Hijacks Web …" at bounding box center [288, 99] width 466 height 10
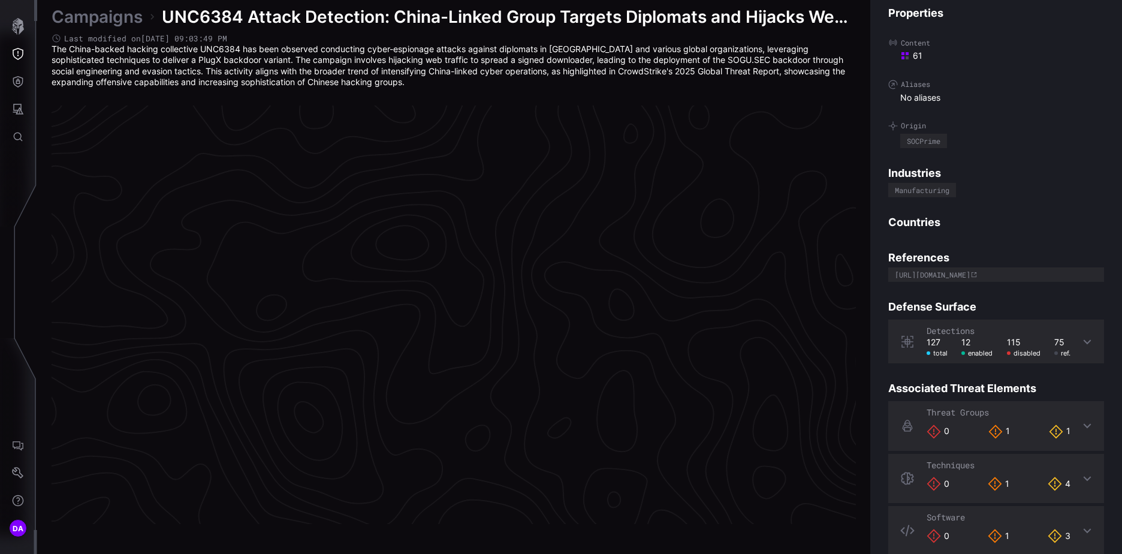
scroll to position [2494, 502]
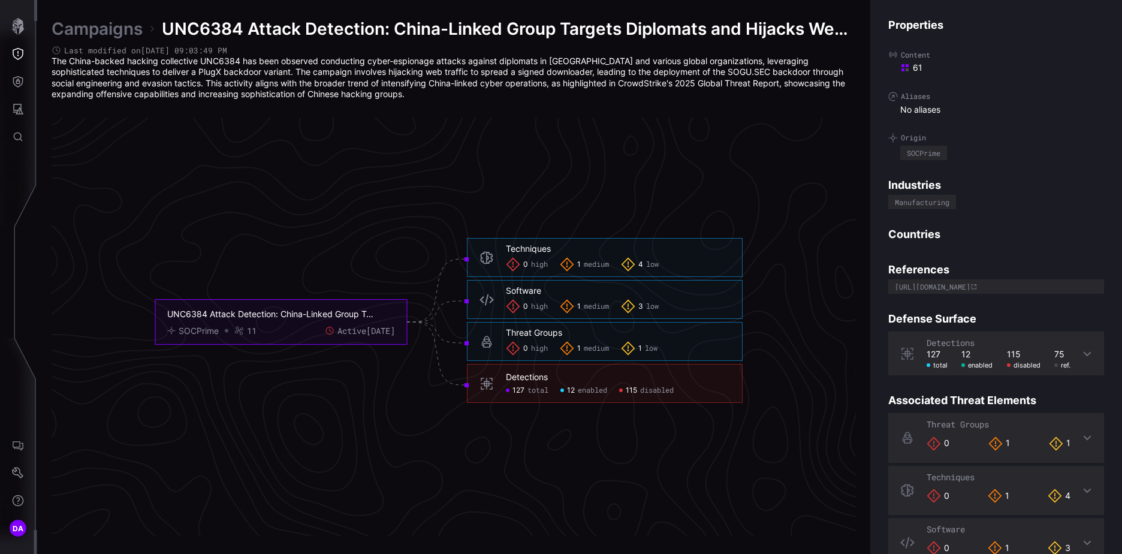
click at [86, 23] on link "Campaigns" at bounding box center [97, 29] width 91 height 22
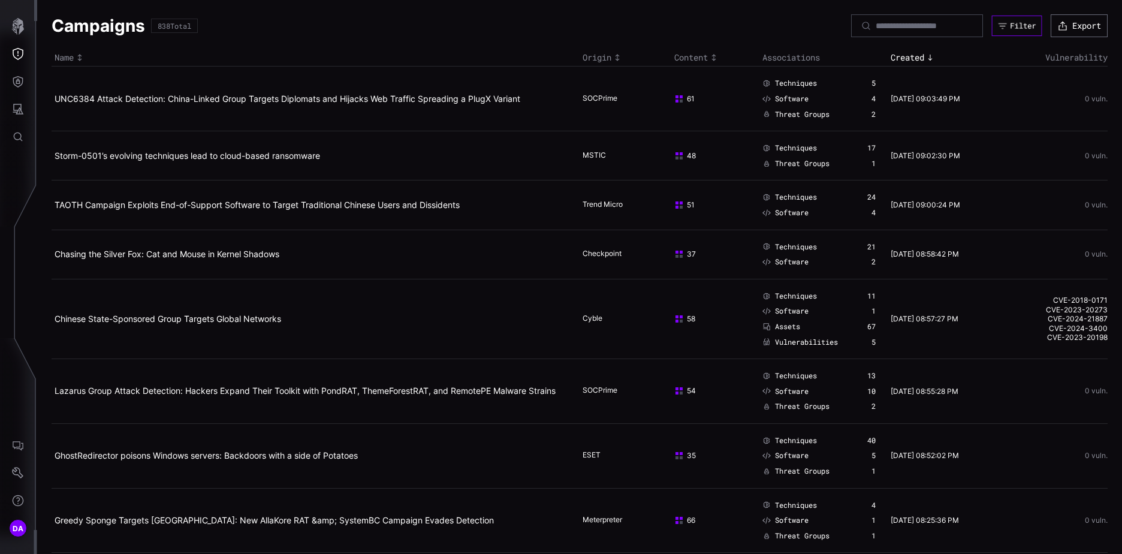
click at [1016, 22] on div "Filter" at bounding box center [1023, 26] width 26 height 10
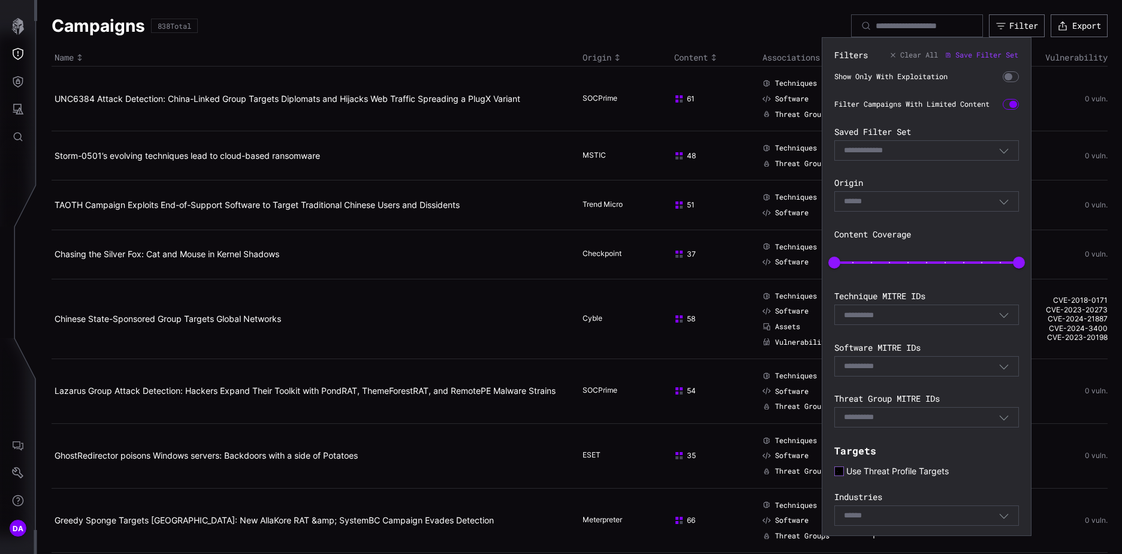
click at [841, 475] on icon at bounding box center [839, 470] width 9 height 9
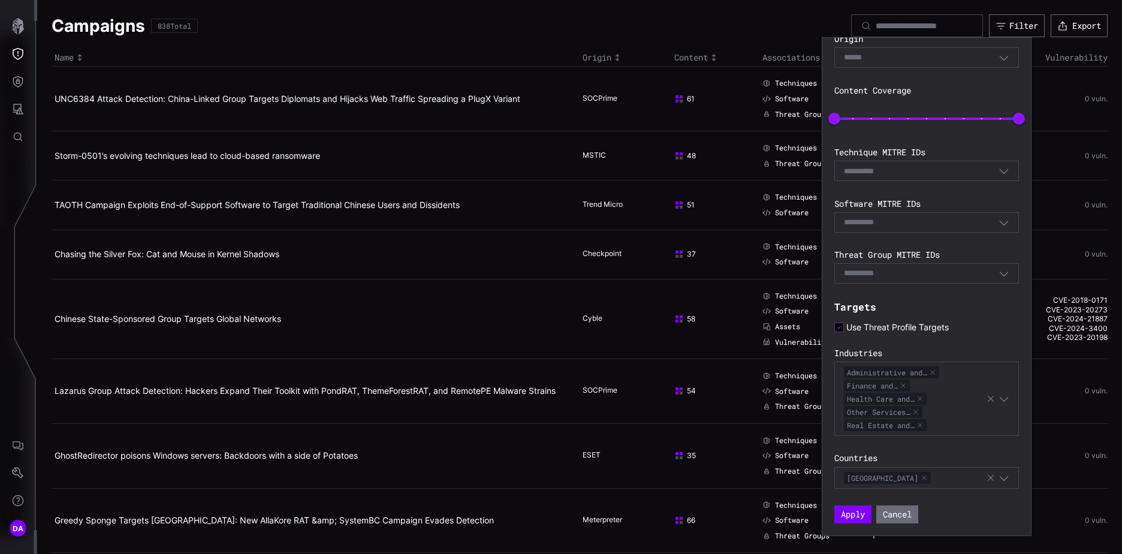
scroll to position [152, 0]
click at [854, 513] on button "Apply" at bounding box center [853, 514] width 37 height 18
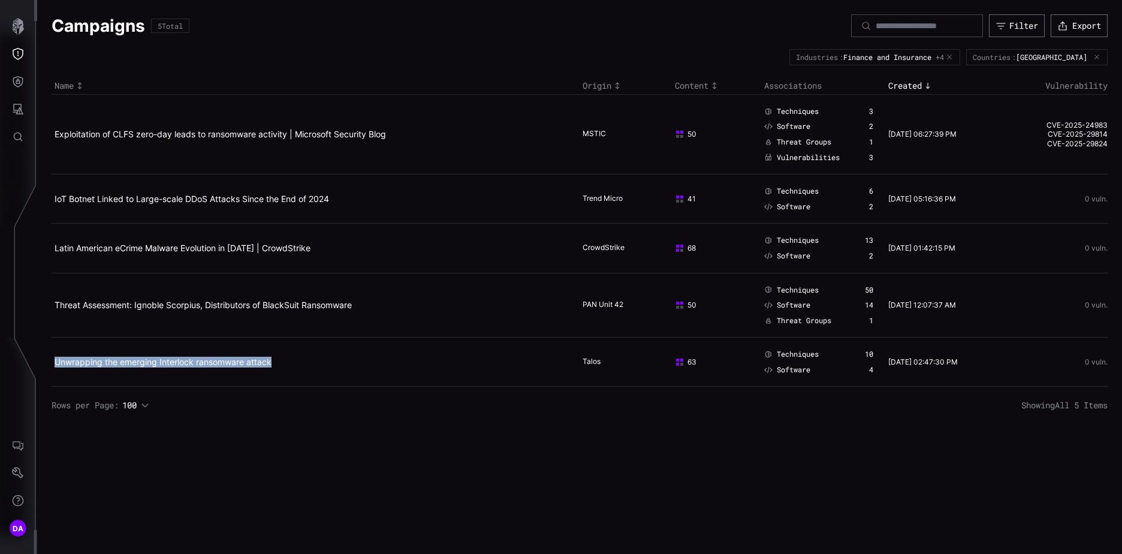
drag, startPoint x: 315, startPoint y: 366, endPoint x: 53, endPoint y: 359, distance: 262.1
click at [53, 359] on td "Unwrapping the emerging Interlock ransomware attack" at bounding box center [316, 362] width 528 height 49
click at [344, 428] on div "Campaigns 5 Total Filter Export Industries : Finance and Insurance +4 Countries…" at bounding box center [579, 277] width 1085 height 554
drag, startPoint x: 157, startPoint y: 25, endPoint x: 201, endPoint y: 26, distance: 43.8
click at [201, 26] on div "Campaigns 5 Total Filter Export" at bounding box center [580, 25] width 1056 height 23
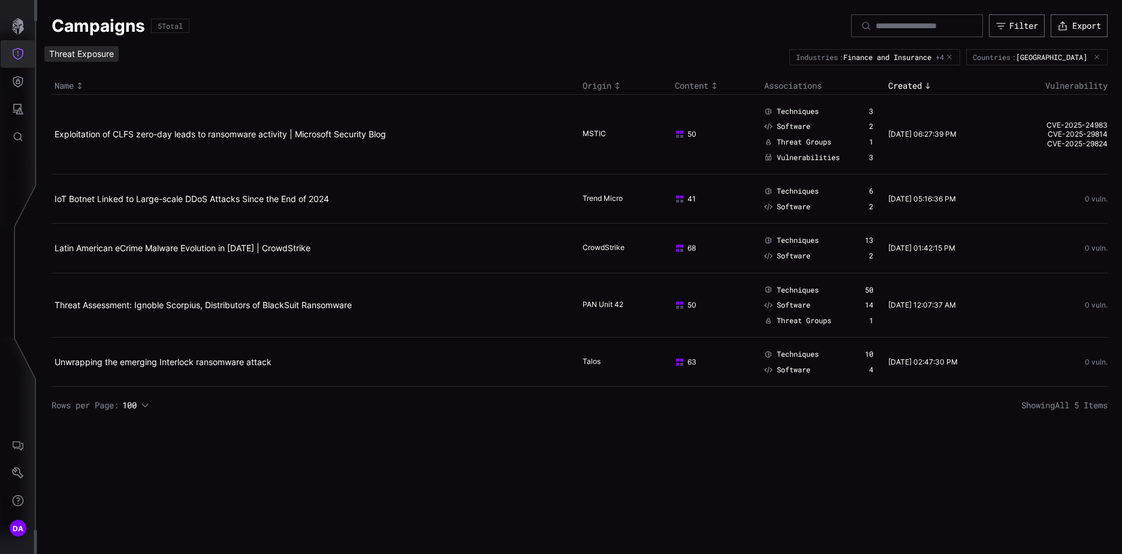
click at [22, 52] on icon "Threat Exposure" at bounding box center [18, 54] width 12 height 12
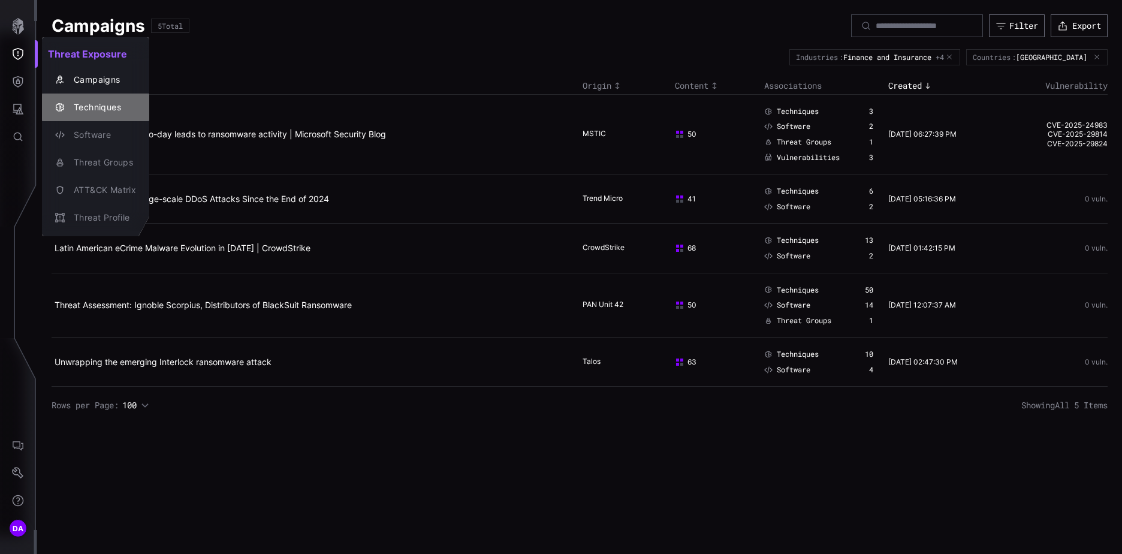
click at [94, 108] on div "Techniques" at bounding box center [102, 107] width 68 height 15
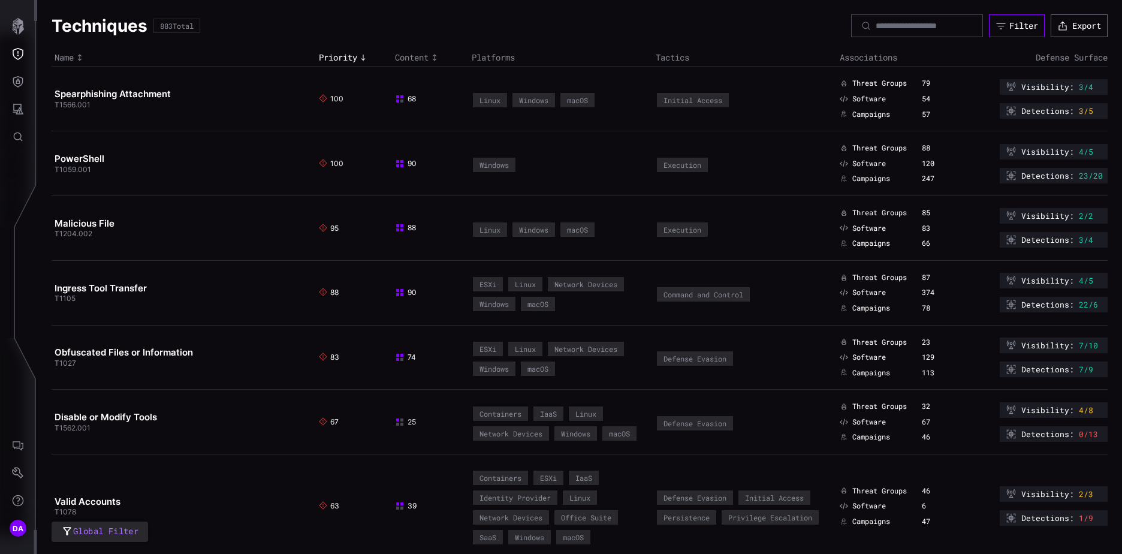
click at [1011, 25] on div "Filter" at bounding box center [1024, 25] width 29 height 11
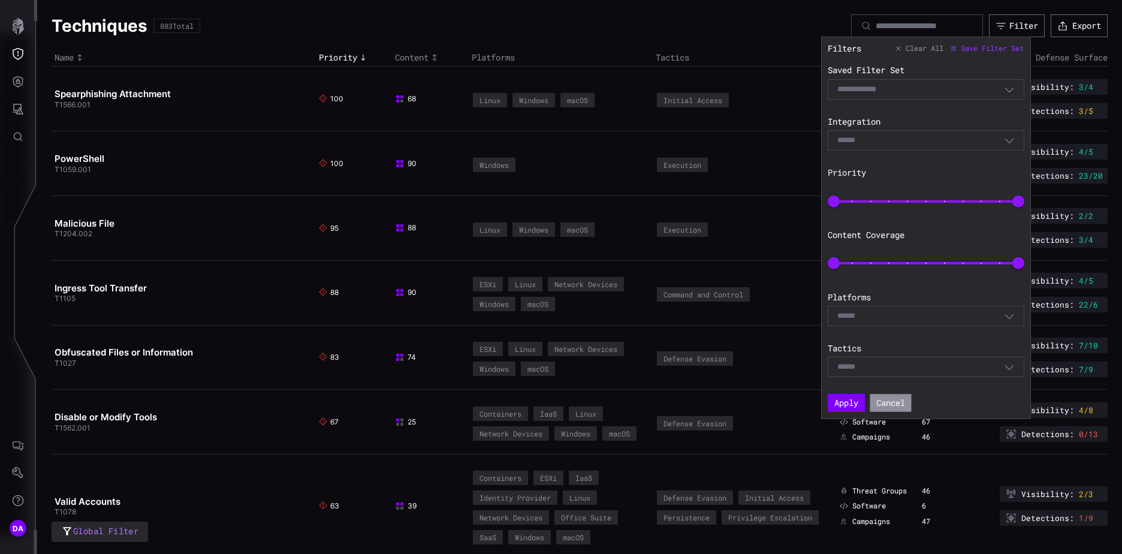
click at [895, 402] on button "Cancel" at bounding box center [890, 404] width 41 height 18
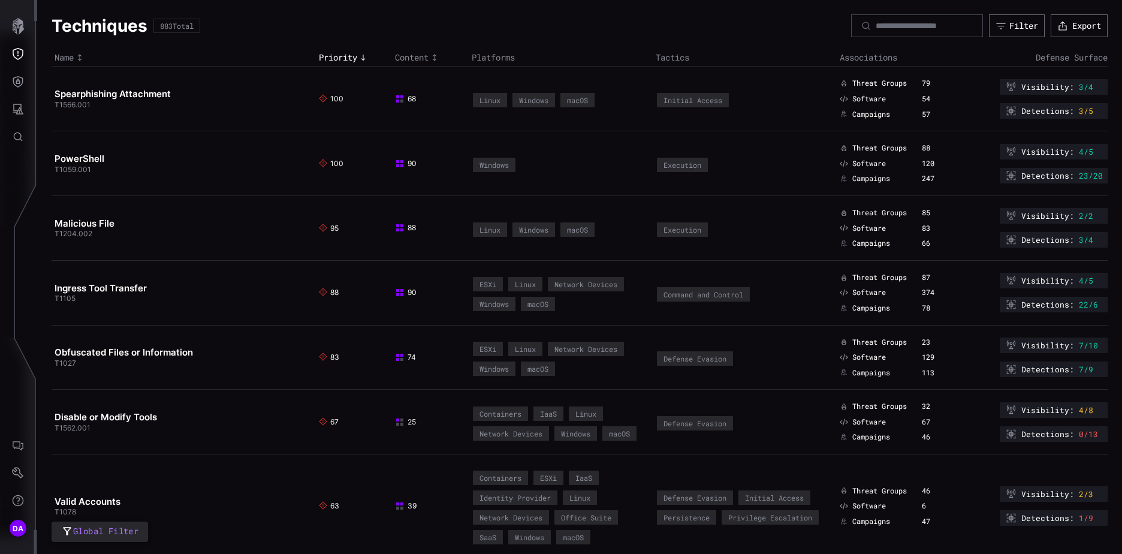
click at [122, 534] on span "Global Filter" at bounding box center [105, 531] width 65 height 15
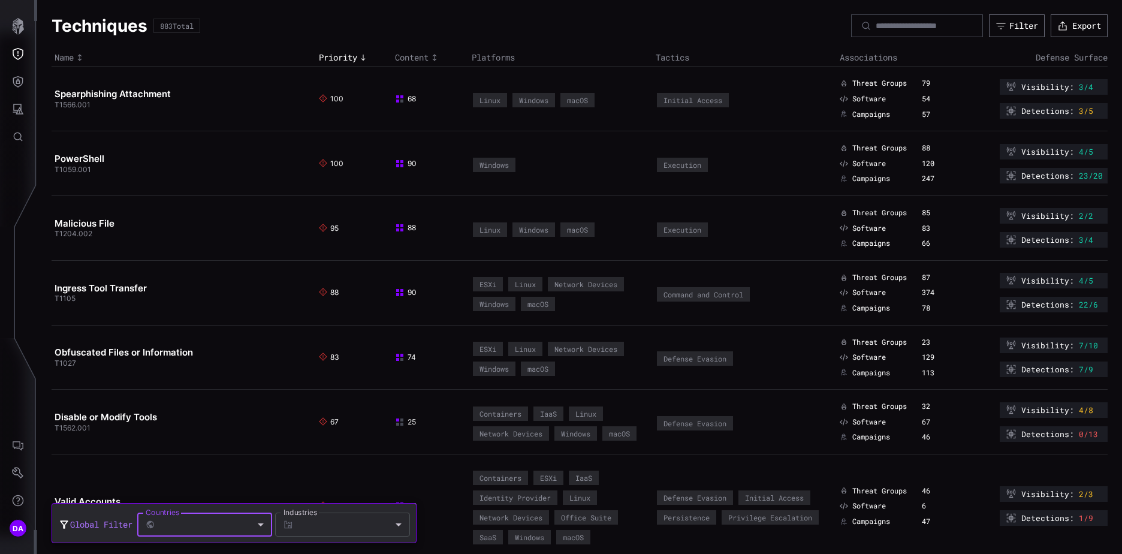
click at [264, 525] on div at bounding box center [214, 525] width 118 height 24
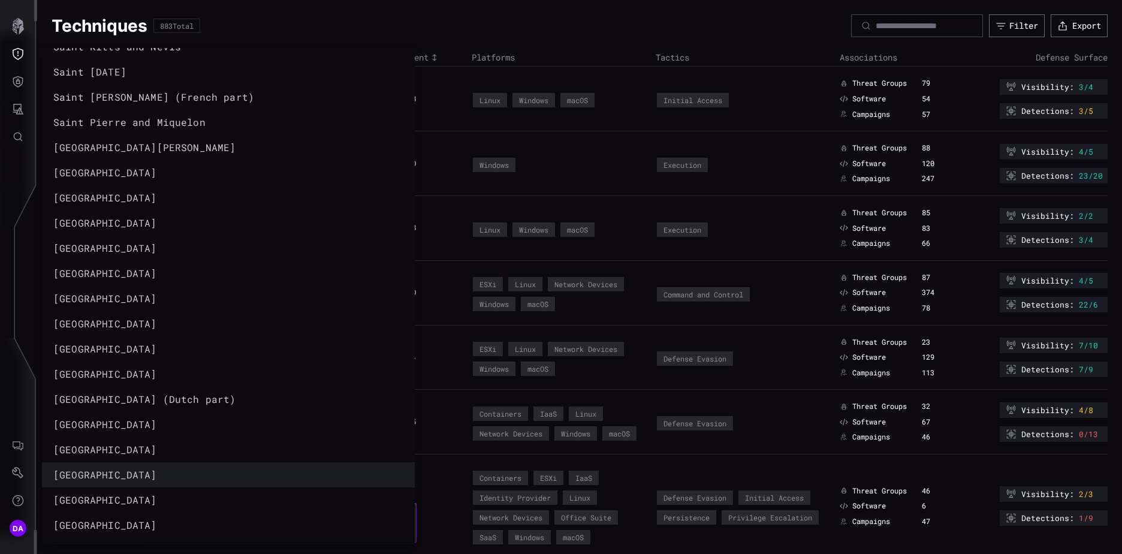
scroll to position [4848, 0]
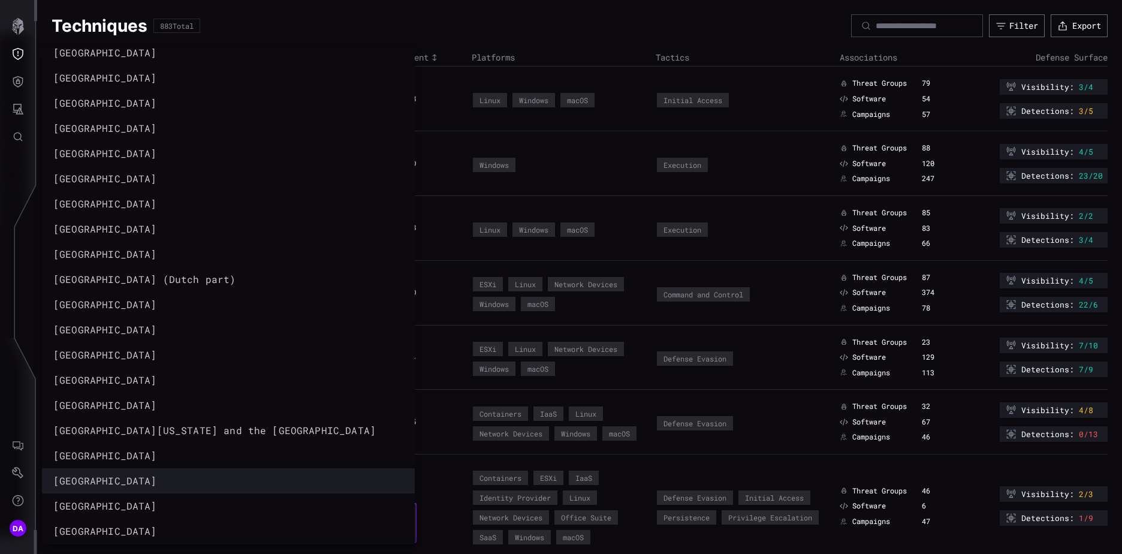
click at [92, 480] on div "[GEOGRAPHIC_DATA]" at bounding box center [216, 481] width 326 height 14
type input "***"
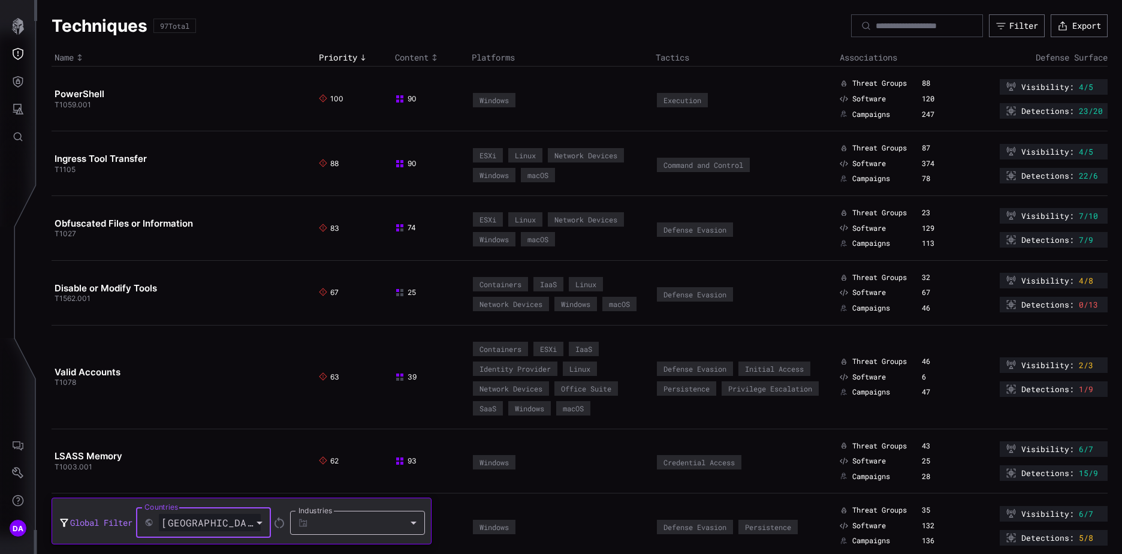
click at [415, 520] on div at bounding box center [367, 523] width 118 height 24
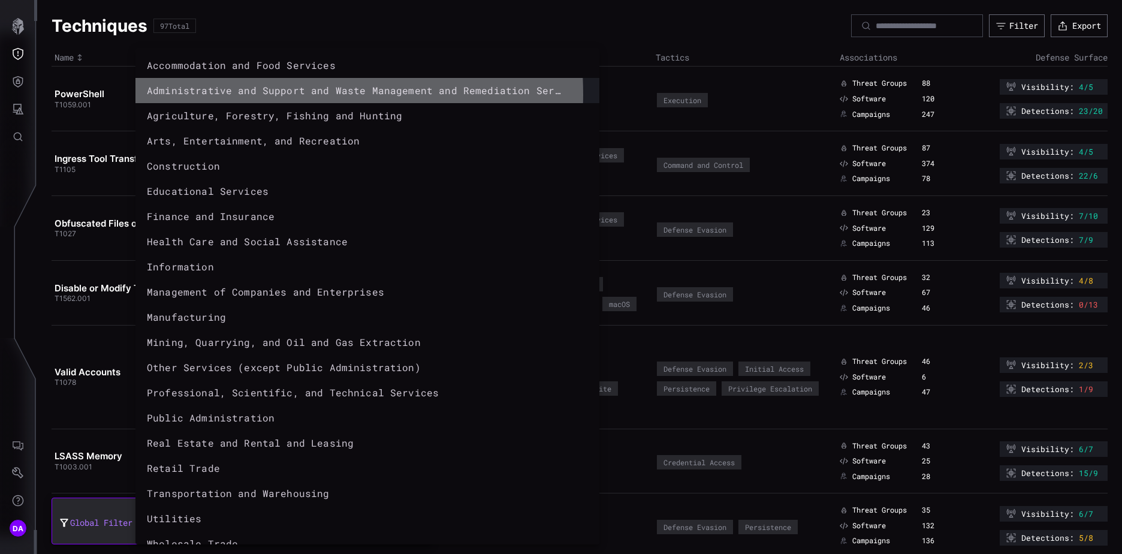
click at [248, 94] on div "Administrative and Support and Waste Management and Remediation Services" at bounding box center [355, 90] width 417 height 14
type input "**********"
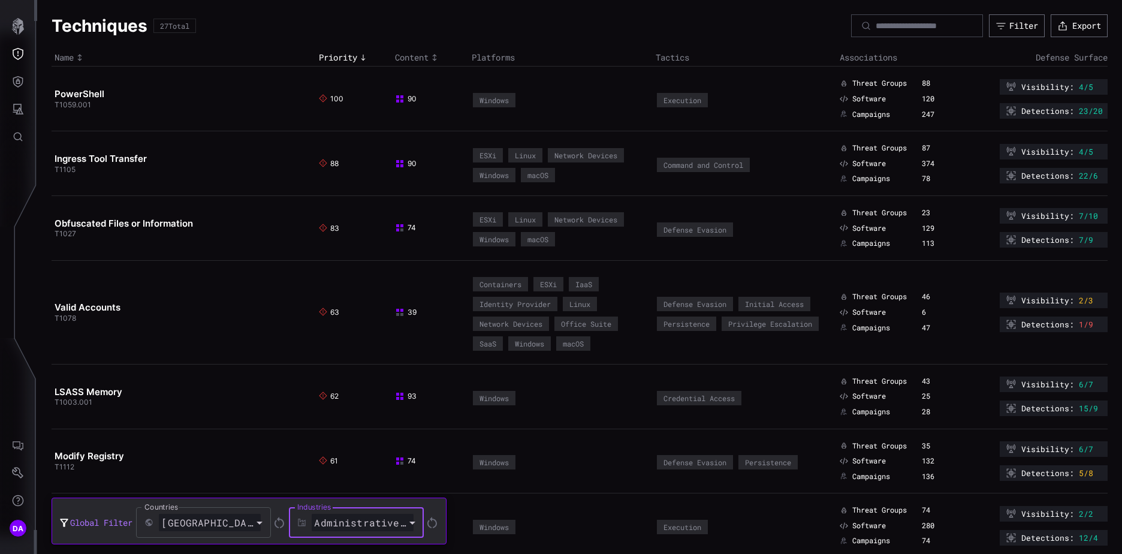
click at [414, 523] on div "Administrative and Support and Waste Management and Remediation Services" at bounding box center [363, 522] width 102 height 17
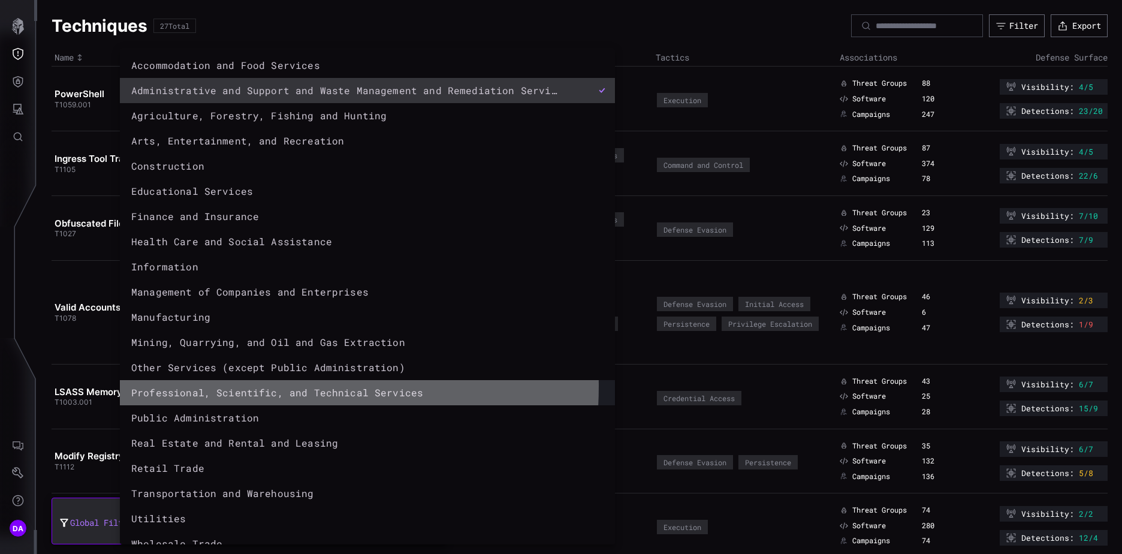
click at [224, 386] on div "Professional, Scientific, and Technical Services" at bounding box center [355, 393] width 448 height 14
type input "**********"
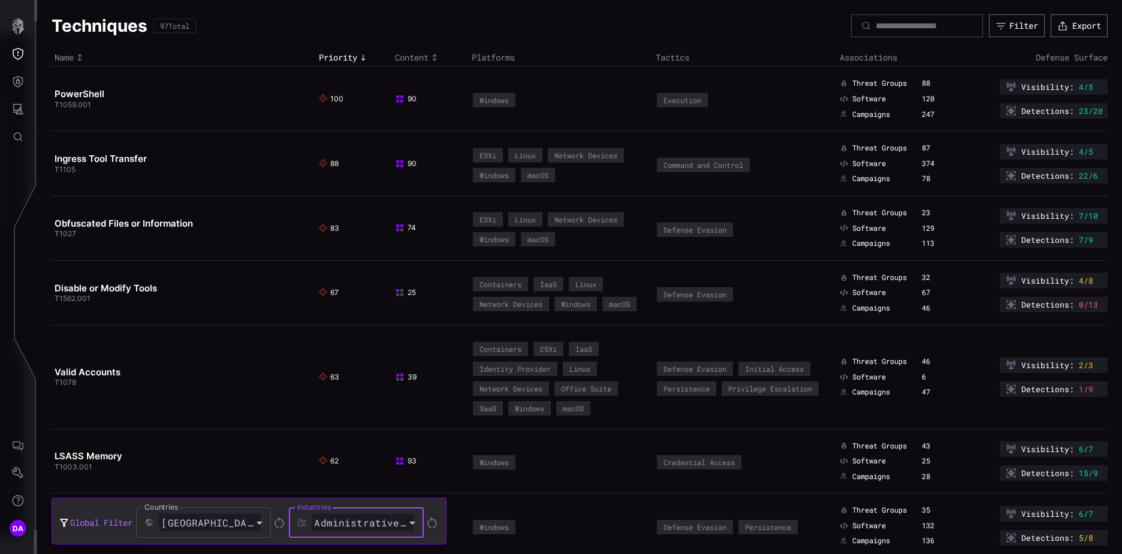
click at [414, 523] on div "Administrative and Support and Waste Management and Remediation Services" at bounding box center [363, 522] width 102 height 17
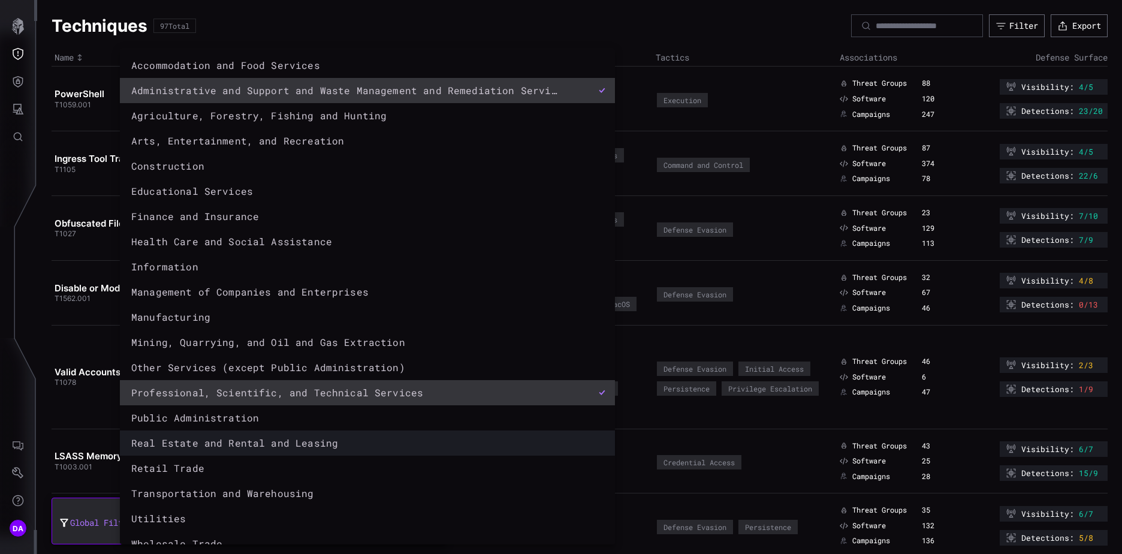
scroll to position [17, 0]
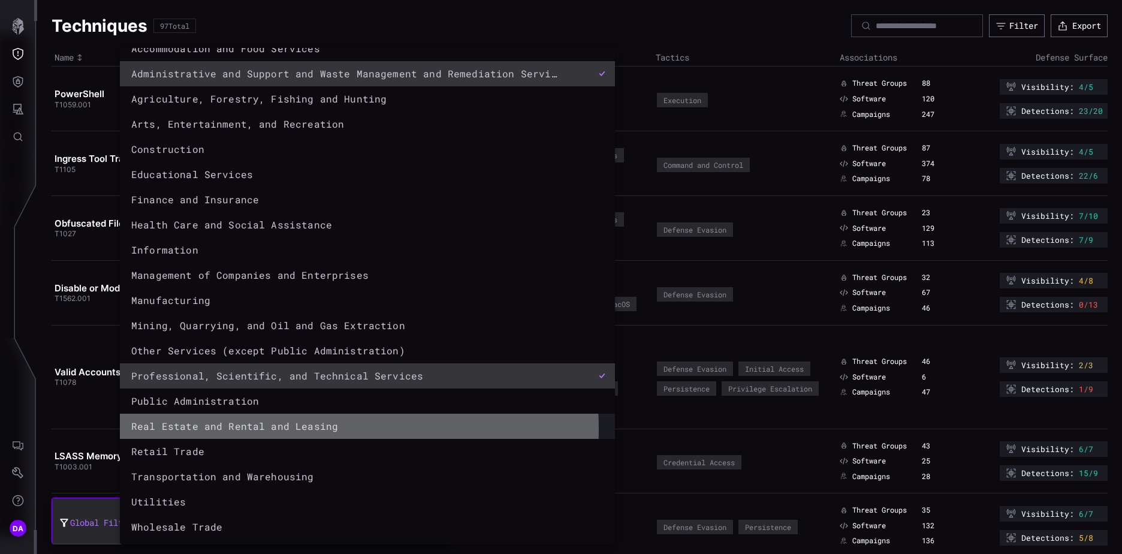
click at [281, 429] on div "Real Estate and Rental and Leasing" at bounding box center [355, 426] width 448 height 14
type input "**********"
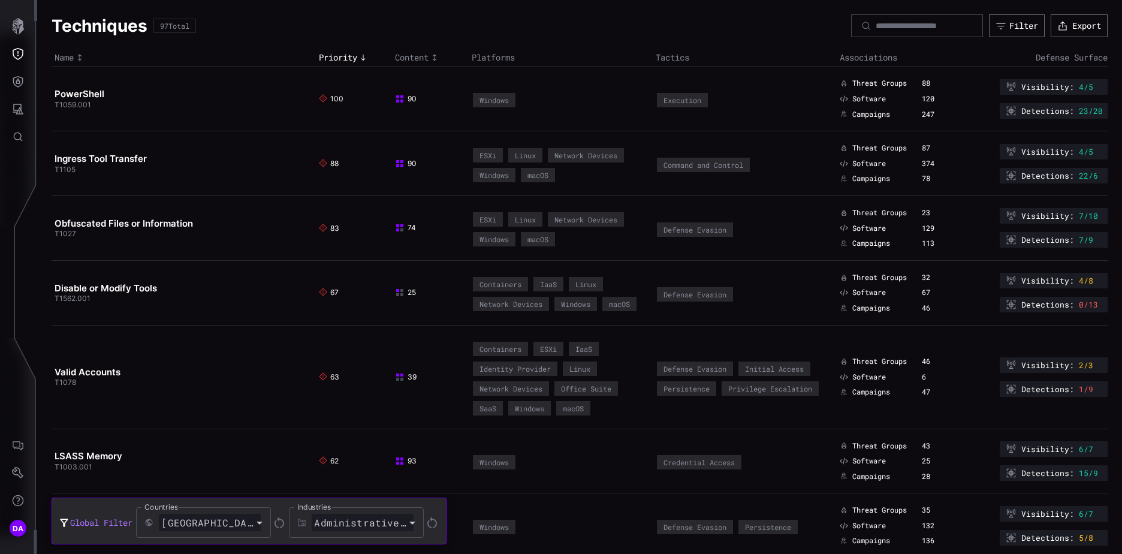
click at [20, 53] on div at bounding box center [561, 277] width 1122 height 554
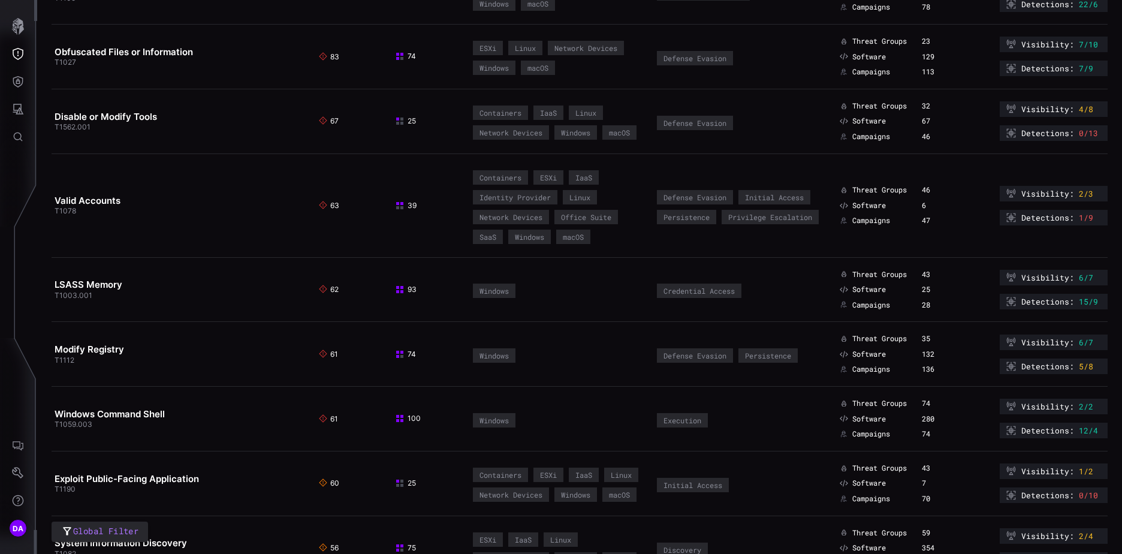
scroll to position [0, 0]
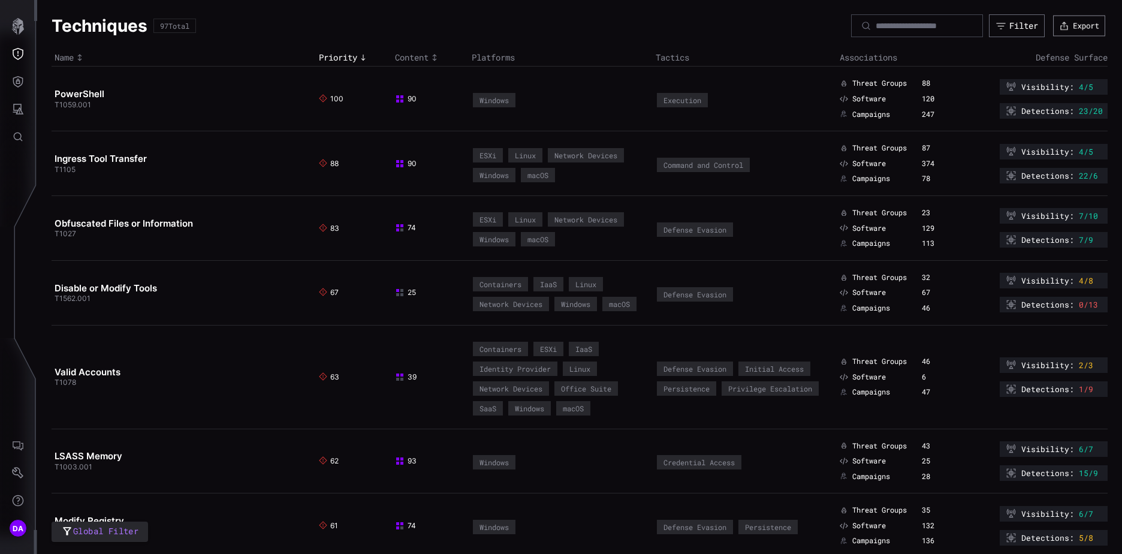
click at [1068, 26] on button "Export" at bounding box center [1079, 26] width 52 height 21
drag, startPoint x: 1068, startPoint y: 112, endPoint x: 1098, endPoint y: 111, distance: 29.4
click at [1098, 111] on div "Detections : 23/20" at bounding box center [1054, 111] width 108 height 16
drag, startPoint x: 1098, startPoint y: 111, endPoint x: 1094, endPoint y: 86, distance: 25.5
click at [1094, 86] on div "Visibility : 4/5" at bounding box center [1054, 87] width 108 height 16
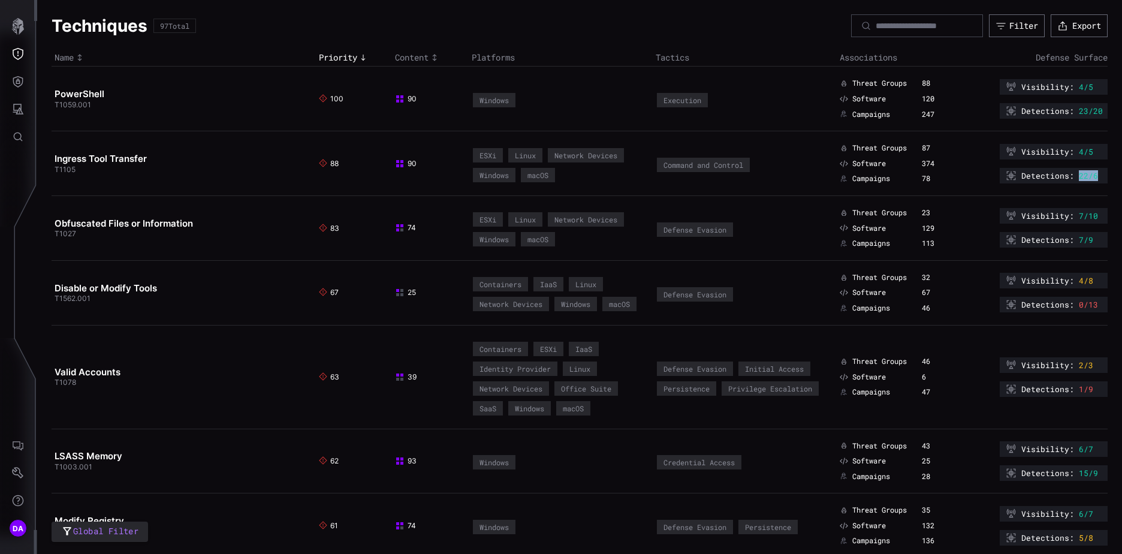
drag, startPoint x: 1094, startPoint y: 86, endPoint x: 1091, endPoint y: 174, distance: 88.8
click at [1091, 174] on div "Detections : 22/6" at bounding box center [1054, 176] width 108 height 16
click at [93, 94] on link "PowerShell" at bounding box center [80, 93] width 50 height 11
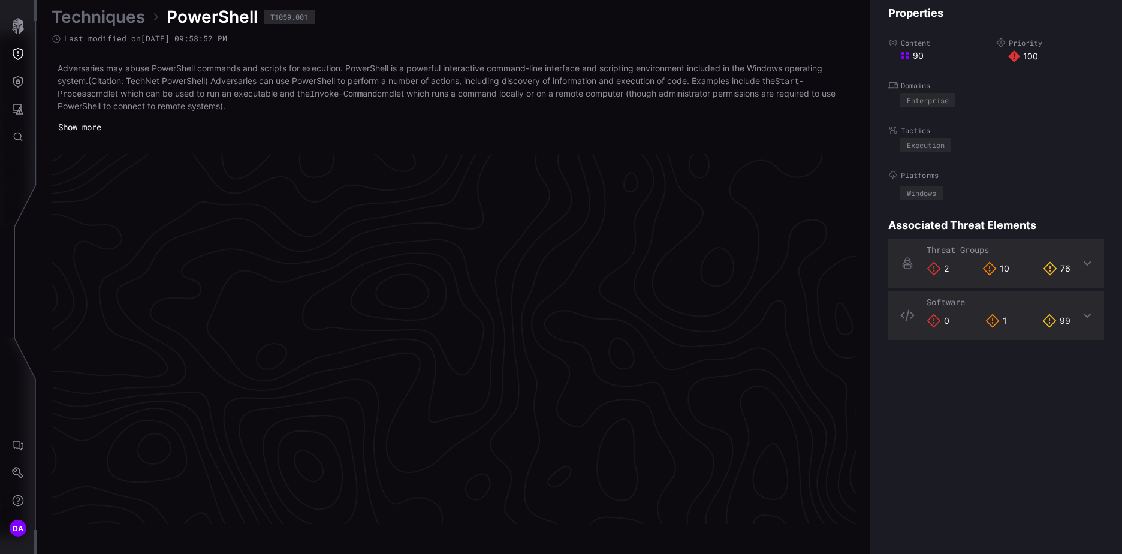
scroll to position [2518, 502]
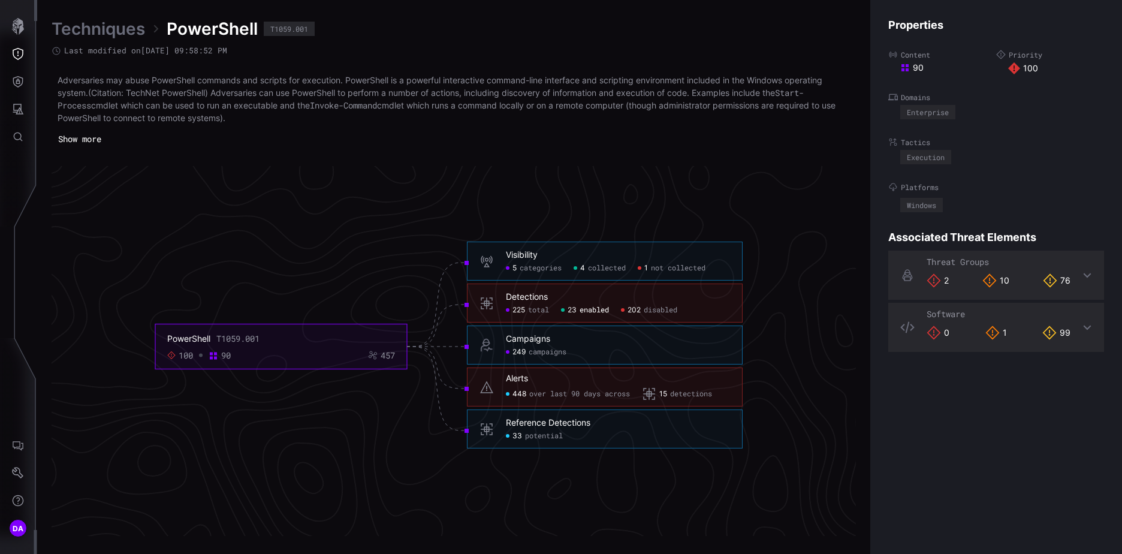
click at [607, 309] on span "enabled" at bounding box center [594, 311] width 29 height 10
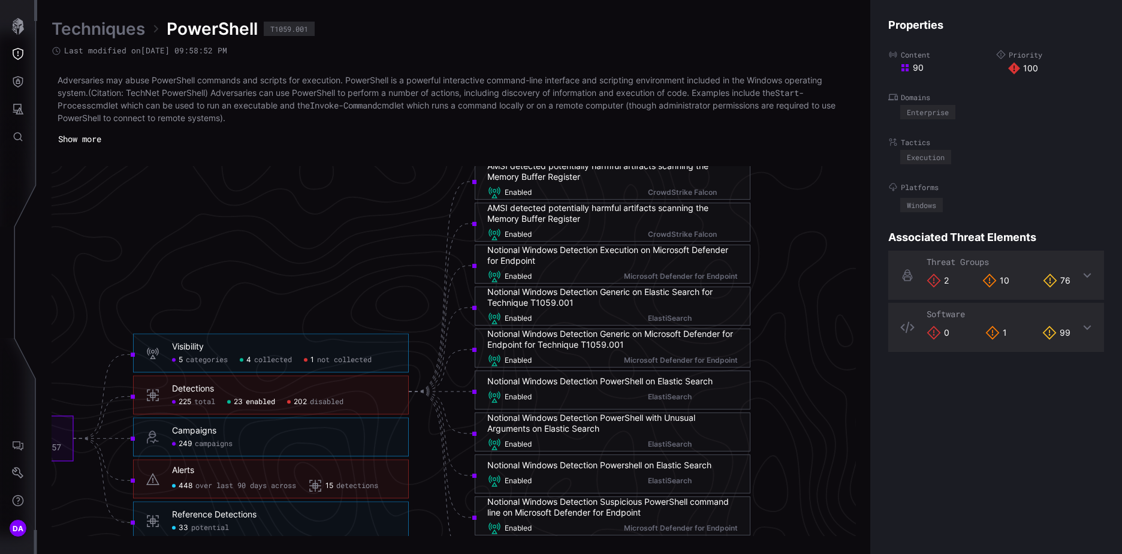
scroll to position [2518, 665]
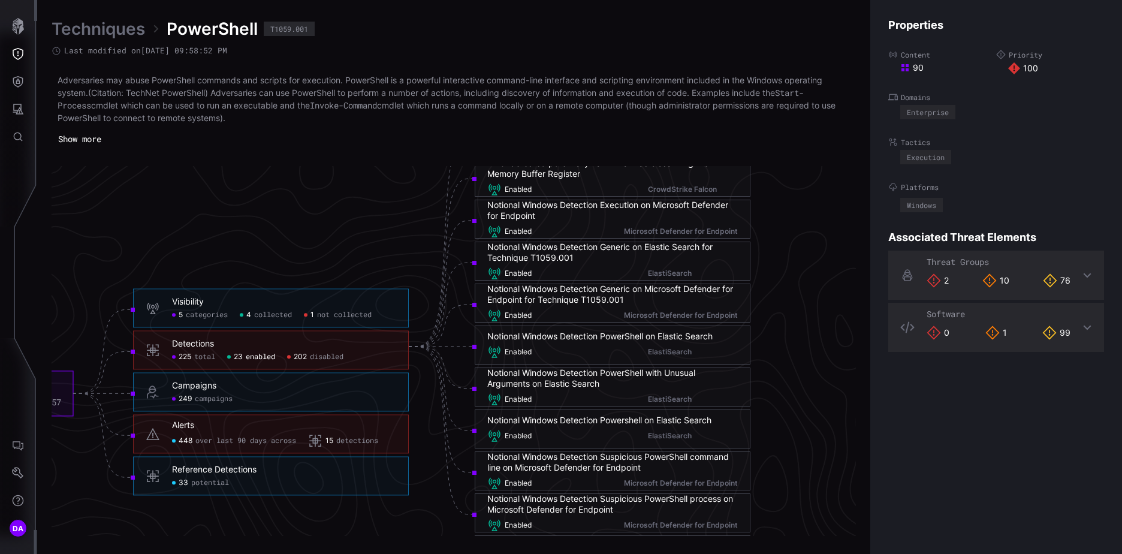
click at [326, 354] on span "disabled" at bounding box center [327, 358] width 34 height 10
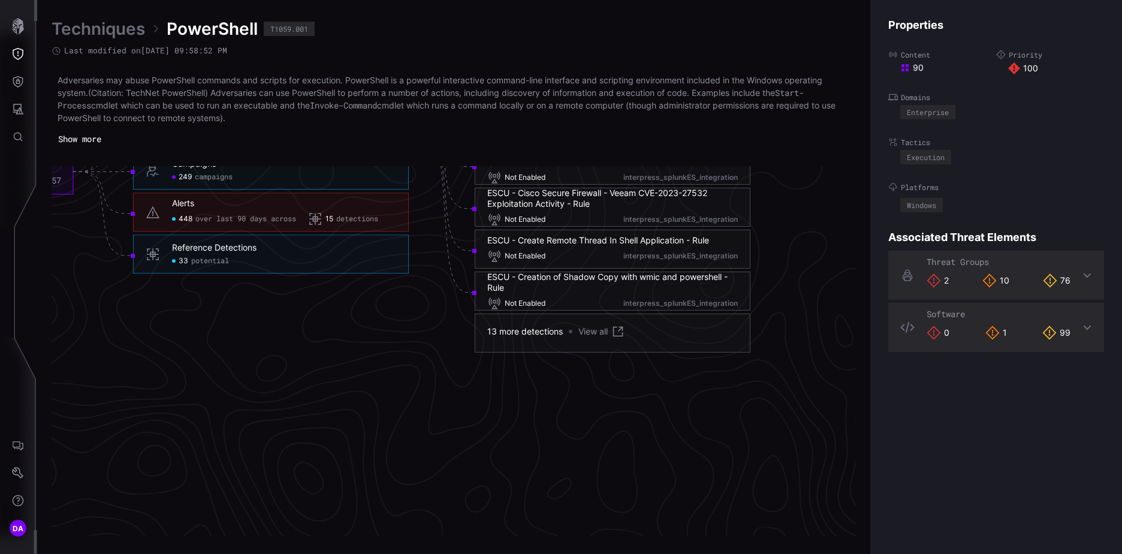
scroll to position [2758, 665]
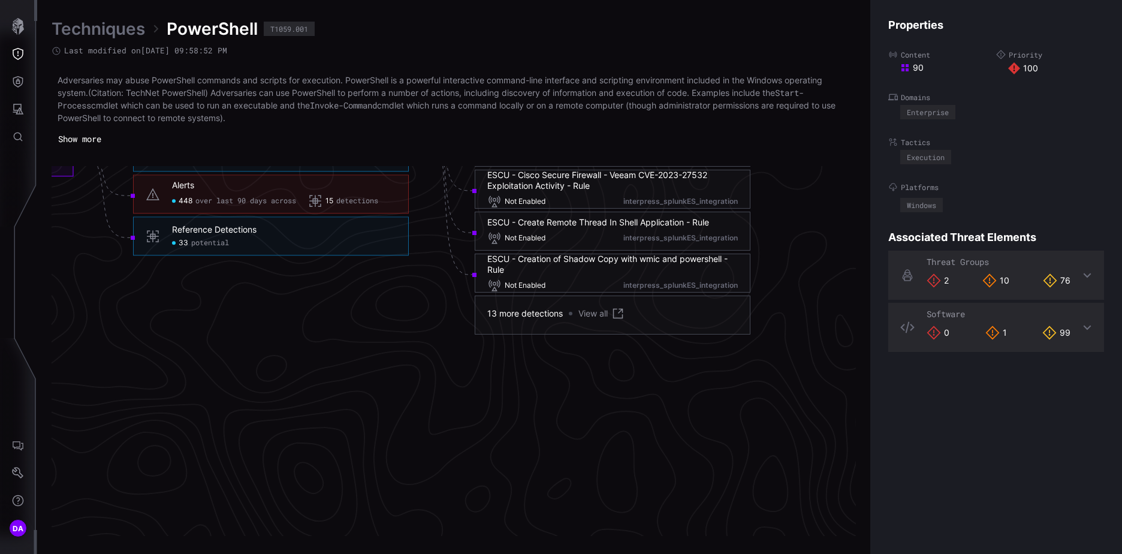
click link "View all"
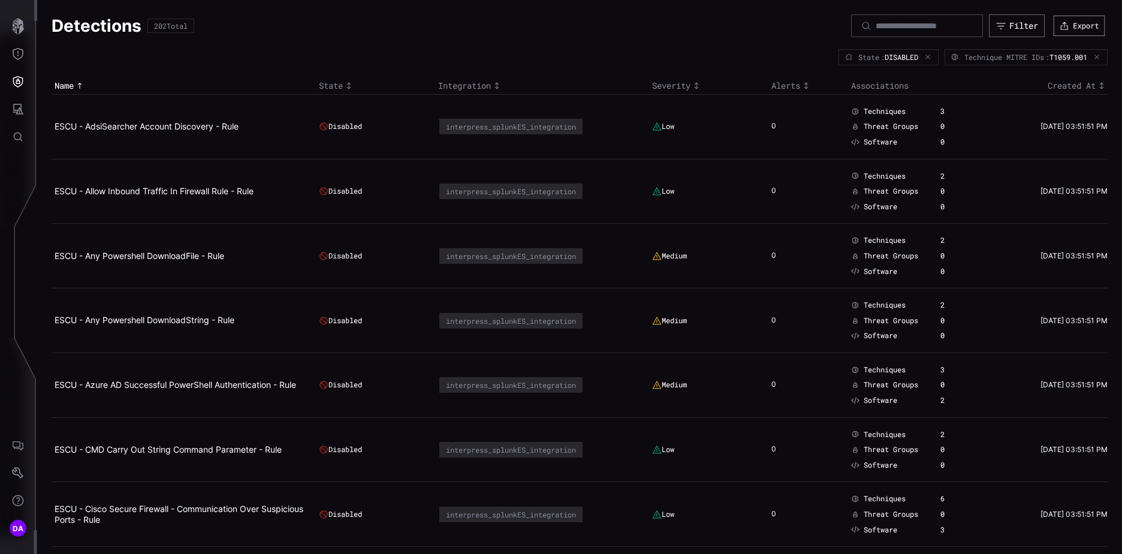
click at [1092, 19] on button "Export" at bounding box center [1080, 26] width 52 height 20
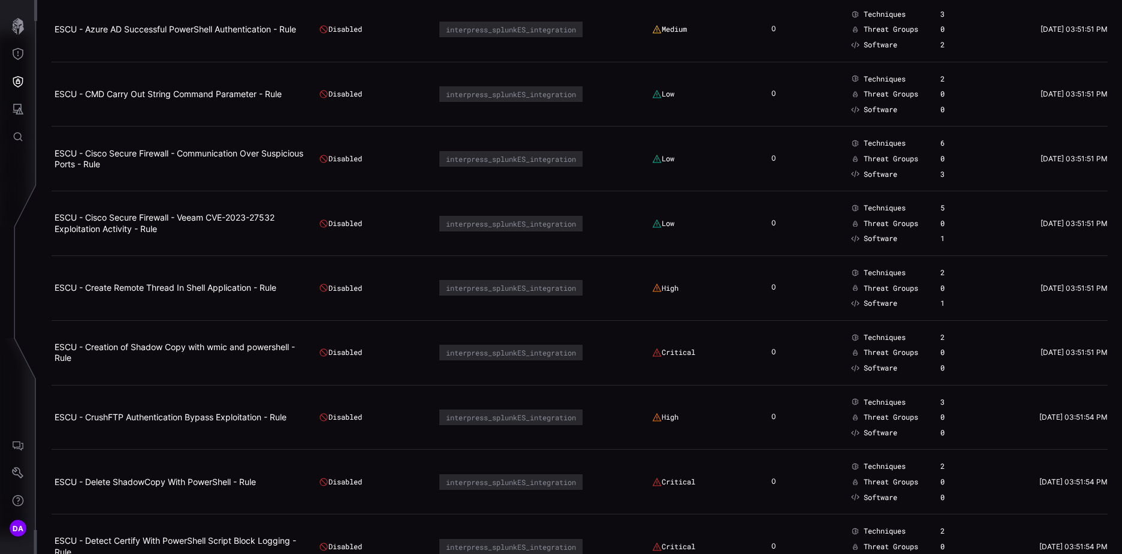
scroll to position [360, 0]
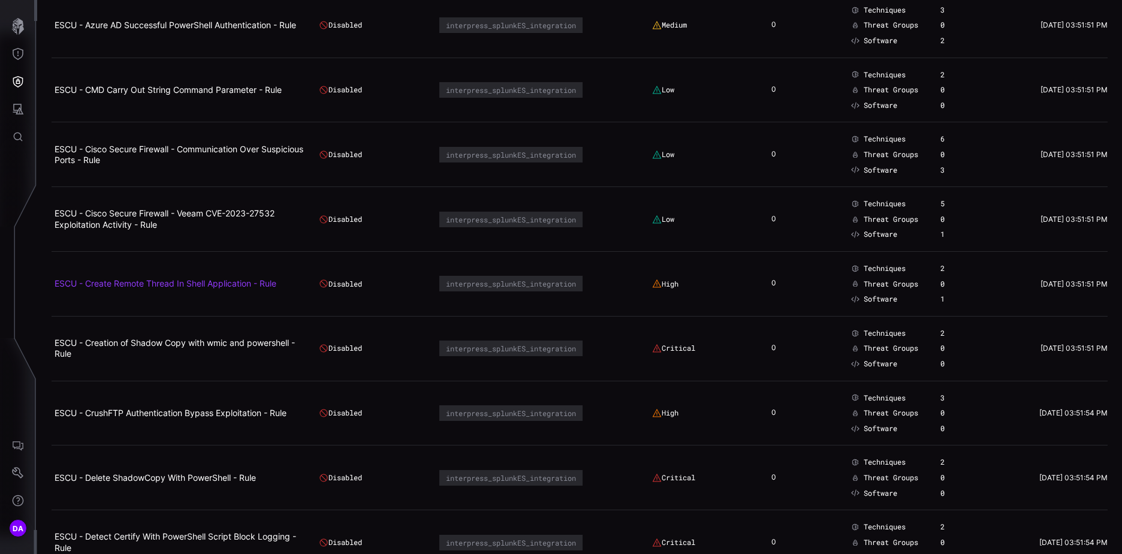
click at [212, 283] on link "ESCU - Create Remote Thread In Shell Application - Rule" at bounding box center [166, 283] width 222 height 10
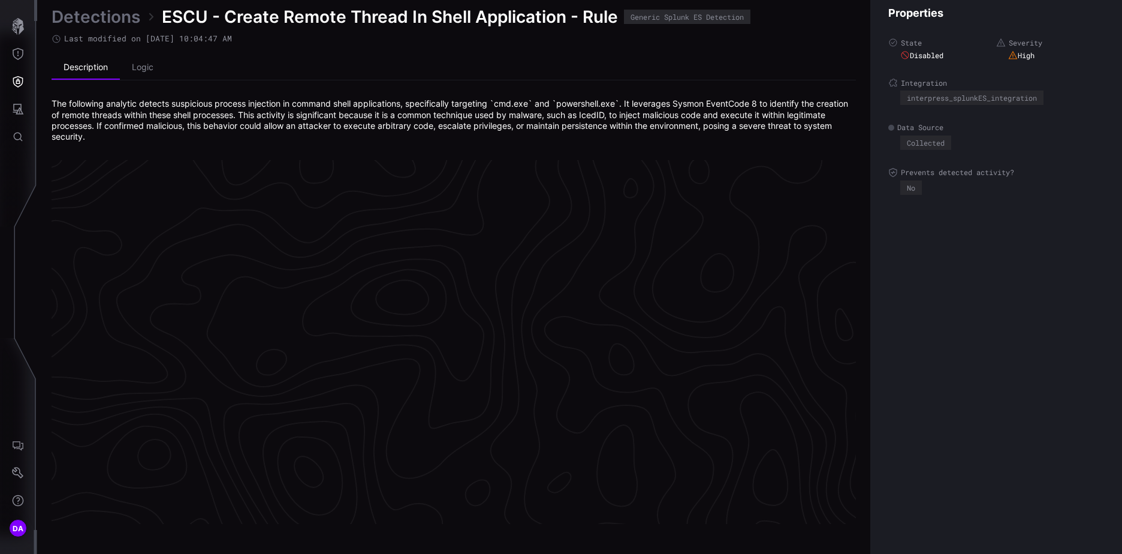
scroll to position [2521, 502]
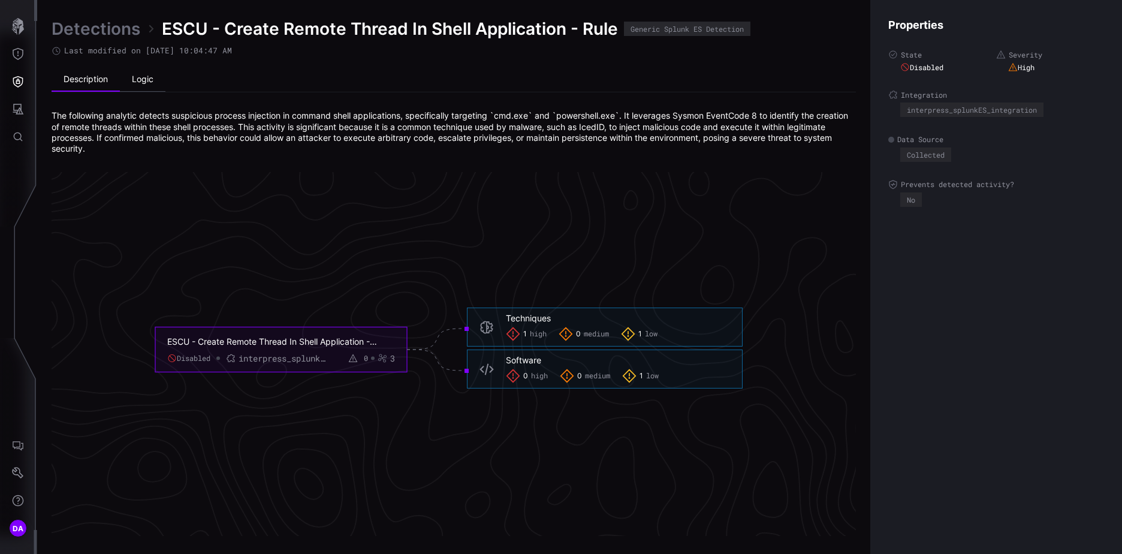
click at [149, 78] on li "Logic" at bounding box center [143, 80] width 46 height 24
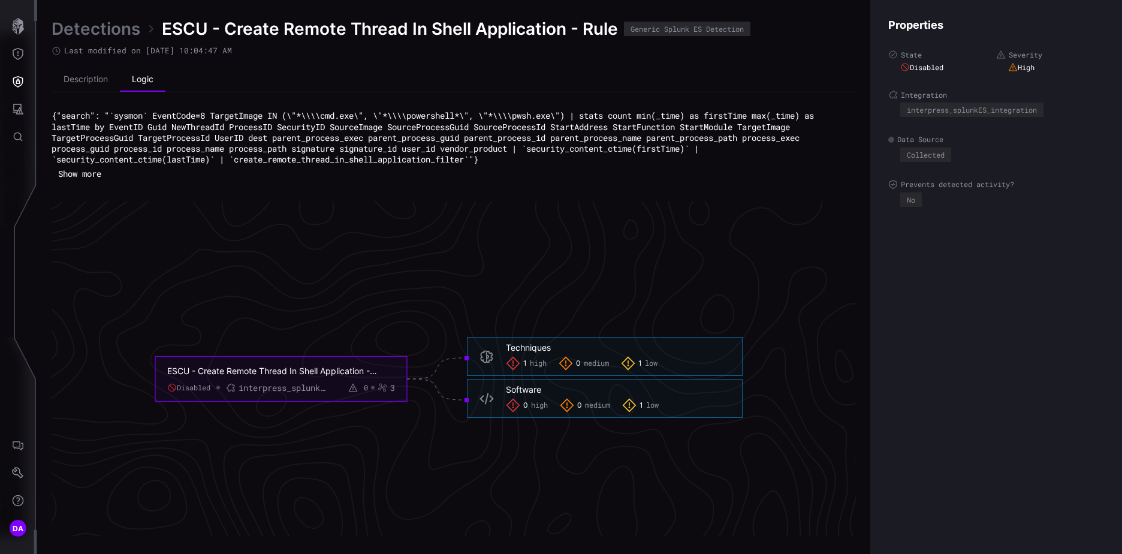
click at [98, 170] on button "Show more" at bounding box center [80, 174] width 56 height 18
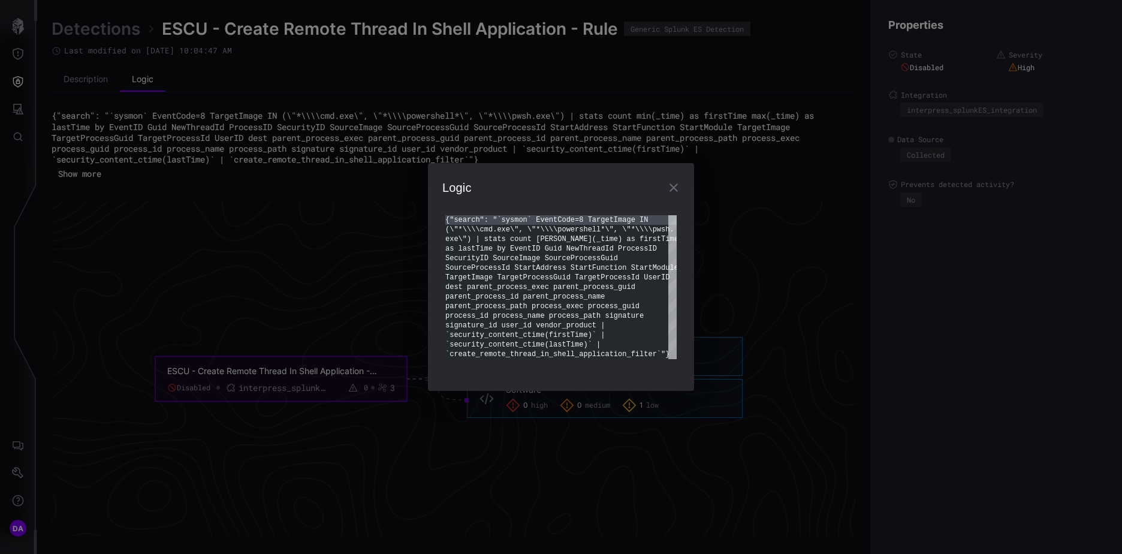
scroll to position [0, 0]
click at [466, 218] on div "{"search": "`sysmon` EventCode=8 TargetImage IN (\"*\\\\cmd.exe\", \"*\\\\power…" at bounding box center [561, 287] width 231 height 144
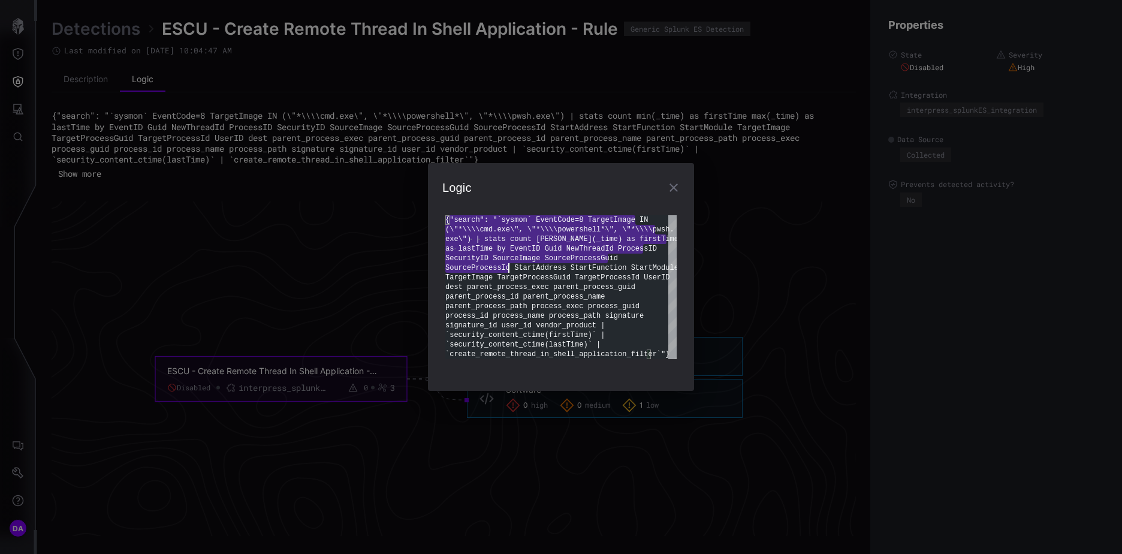
type textarea "**********"
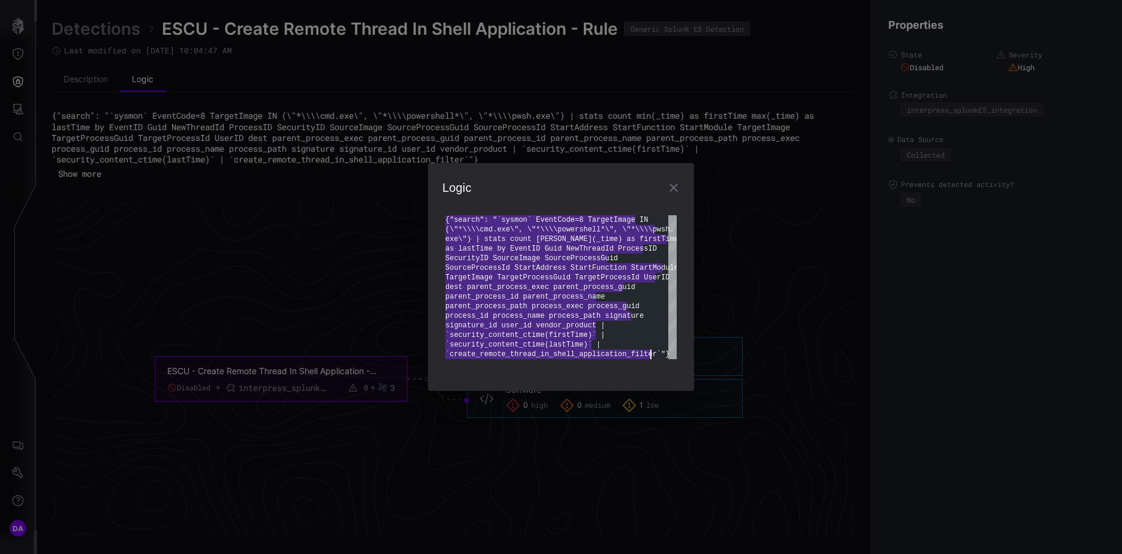
drag, startPoint x: 447, startPoint y: 219, endPoint x: 671, endPoint y: 377, distance: 274.1
click at [671, 359] on div "{"search": "`sysmon` EventCode=8 TargetImage IN (\"*\\\\cmd.exe\", \"*\\\\power…" at bounding box center [561, 287] width 231 height 144
click at [672, 188] on icon "button" at bounding box center [674, 187] width 14 height 14
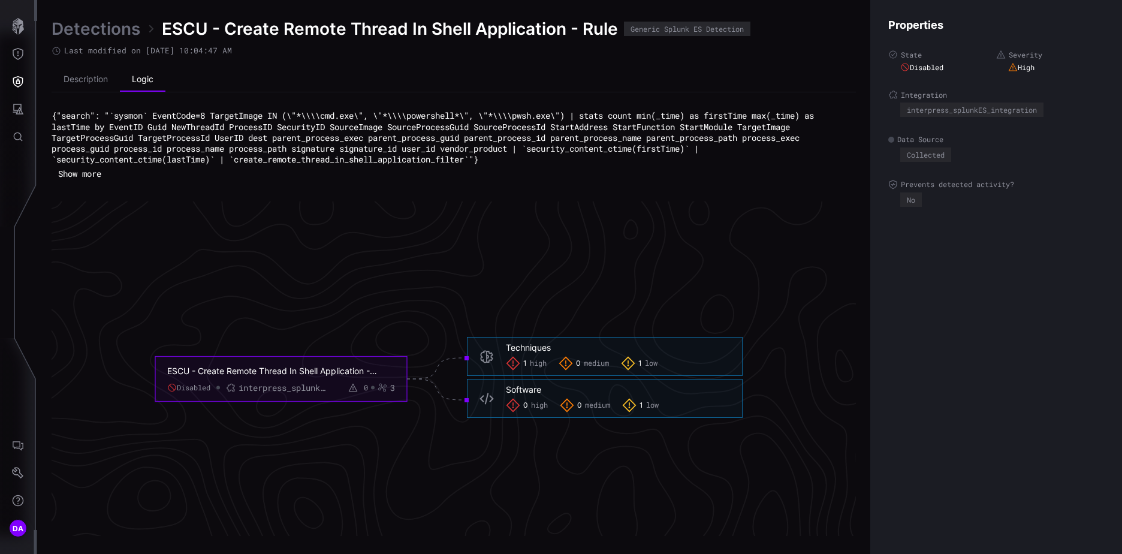
click at [91, 28] on link "Detections" at bounding box center [96, 29] width 89 height 22
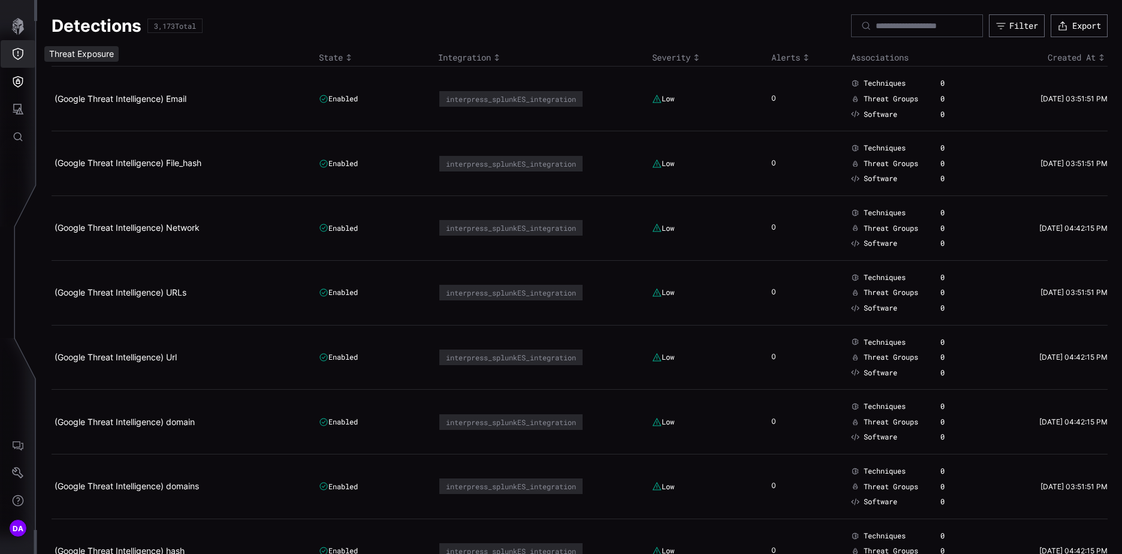
click at [22, 53] on icon "Threat Exposure" at bounding box center [18, 54] width 12 height 12
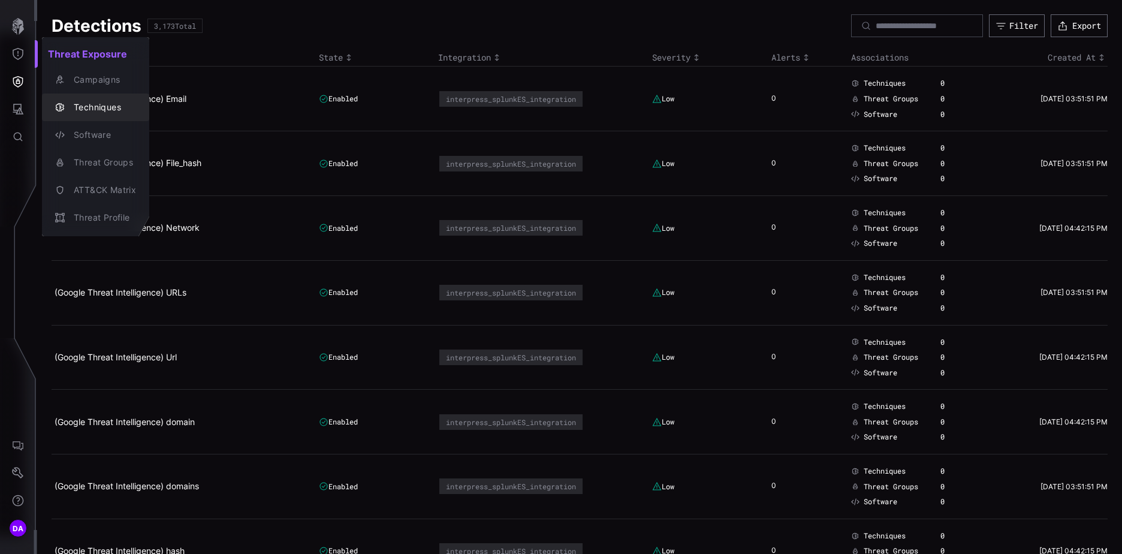
click at [98, 106] on div "Techniques" at bounding box center [102, 107] width 68 height 15
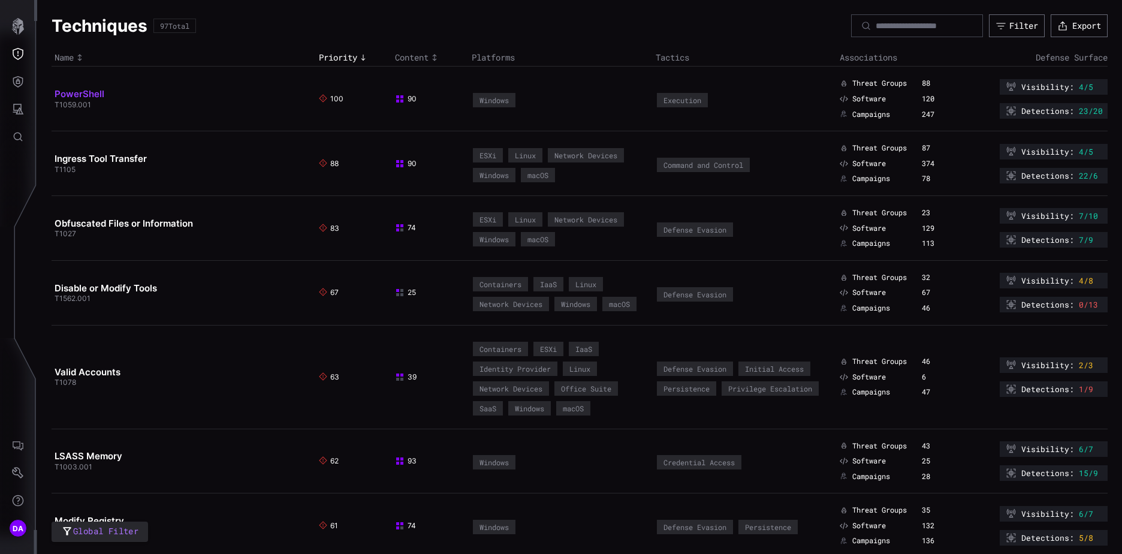
click at [88, 89] on link "PowerShell" at bounding box center [80, 93] width 50 height 11
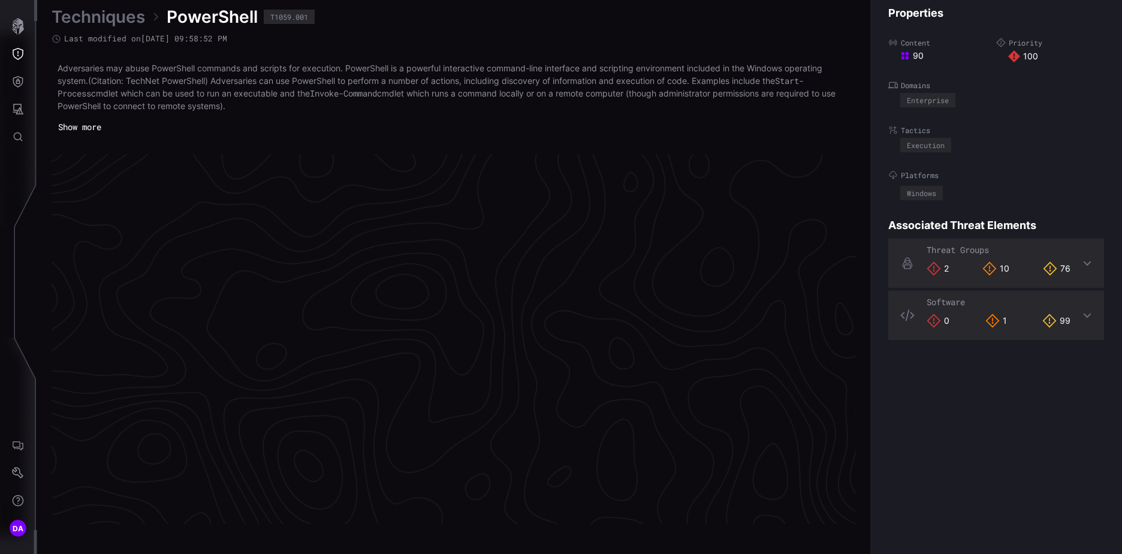
scroll to position [2518, 502]
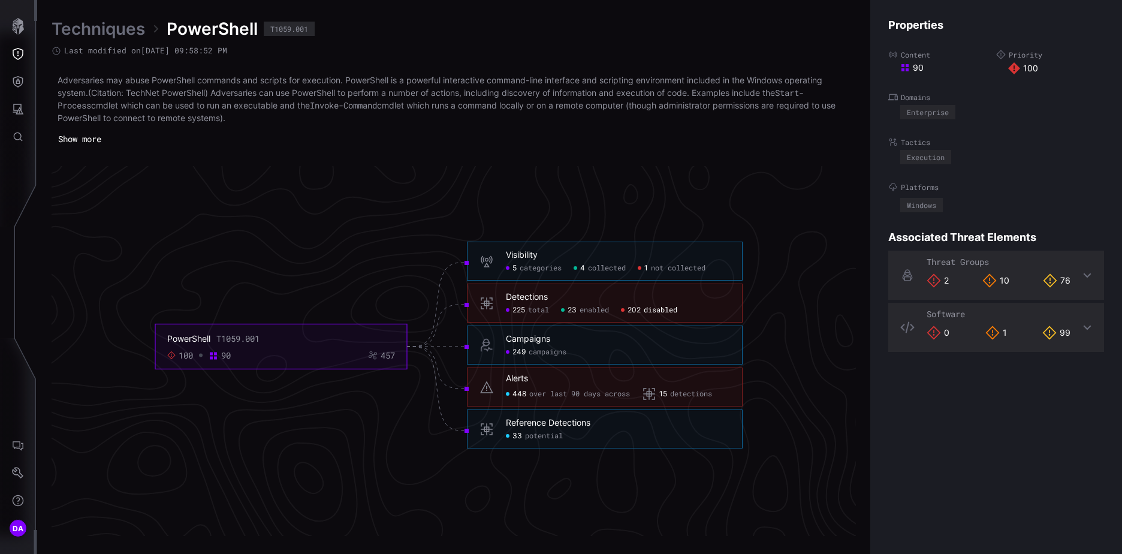
click at [655, 309] on span "disabled" at bounding box center [661, 311] width 34 height 10
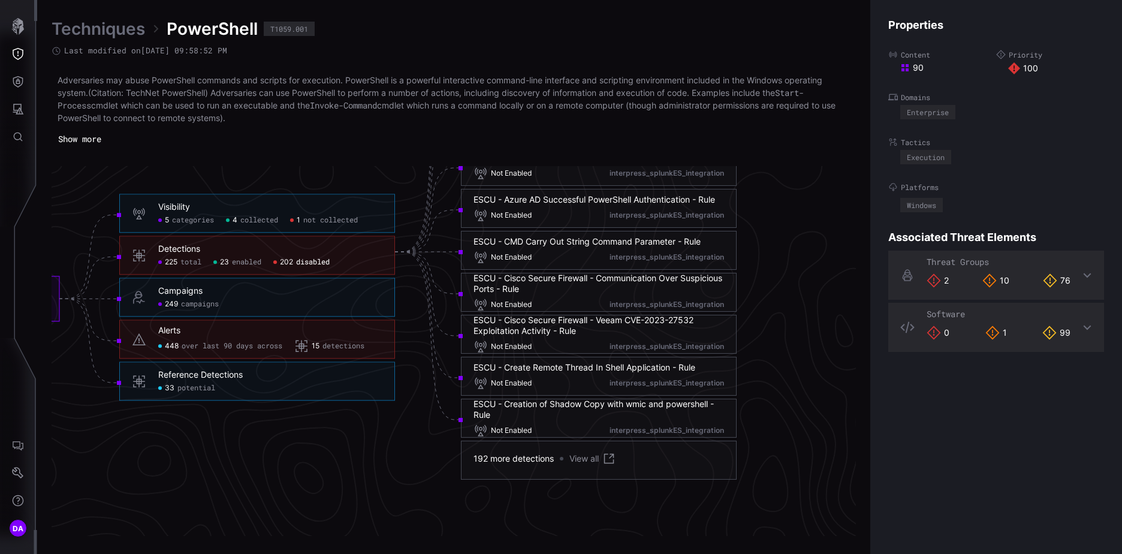
scroll to position [2638, 679]
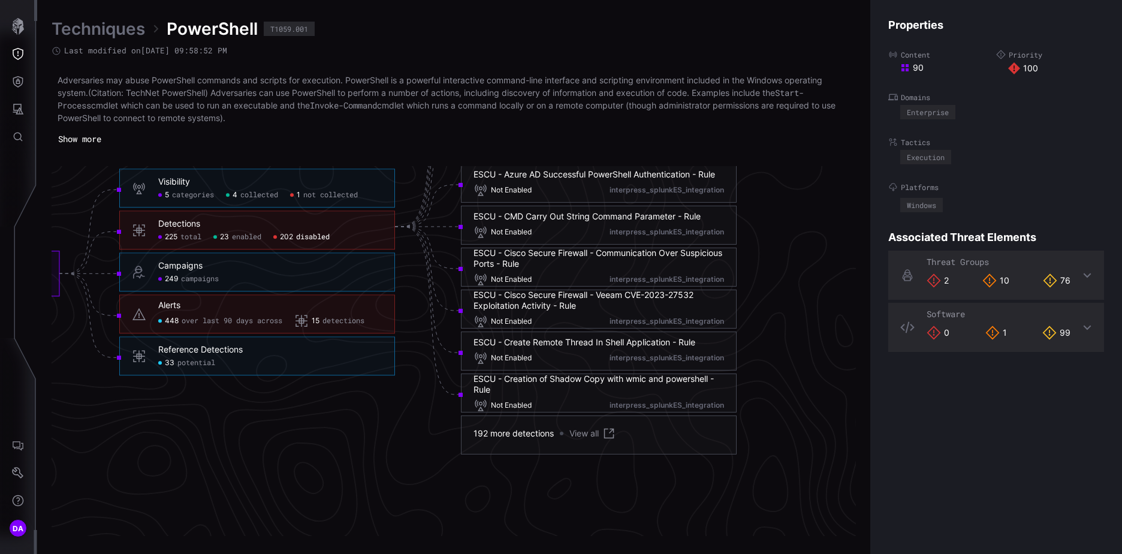
click at [585, 433] on link "View all" at bounding box center [593, 433] width 47 height 14
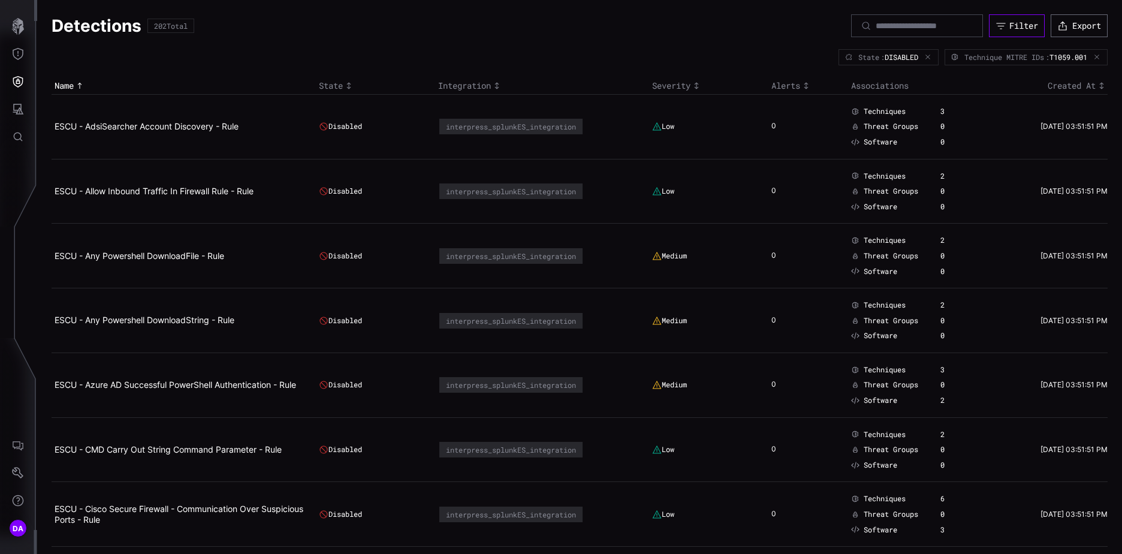
click at [1010, 19] on button "Filter" at bounding box center [1017, 25] width 56 height 23
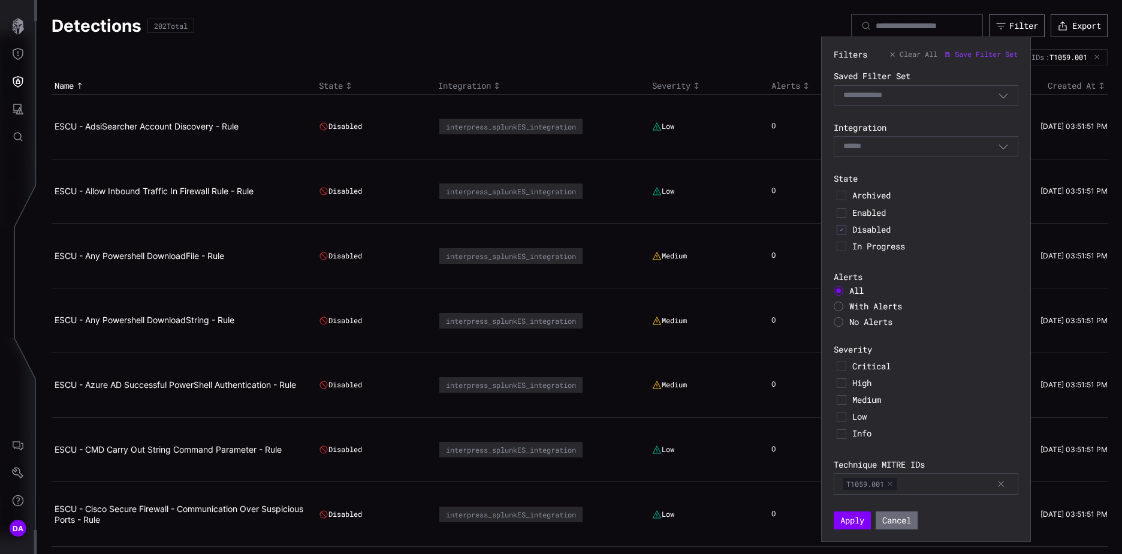
click at [898, 147] on div "Select" at bounding box center [921, 146] width 155 height 11
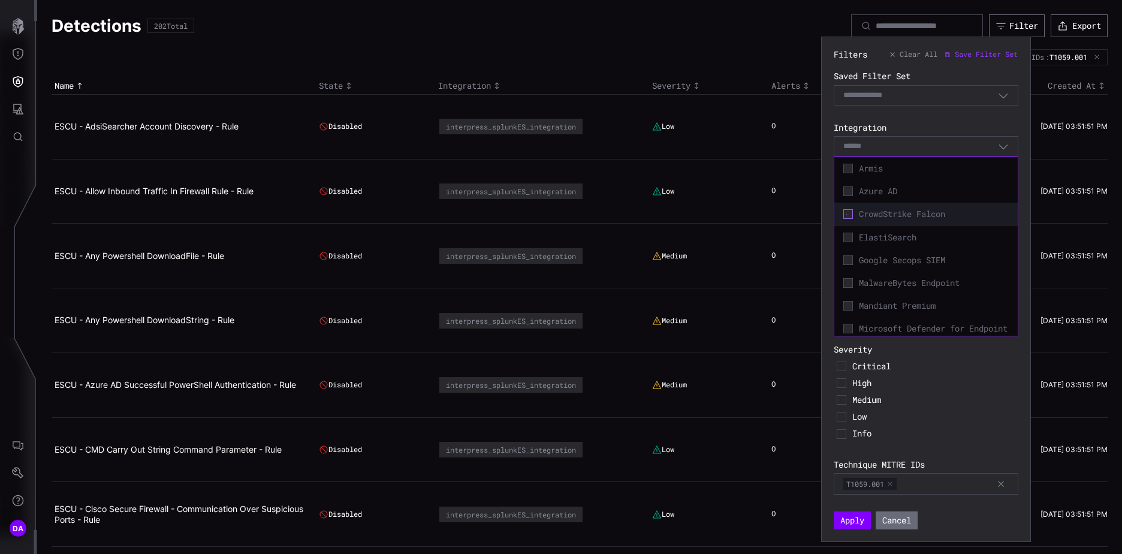
click at [848, 213] on icon at bounding box center [848, 214] width 9 height 9
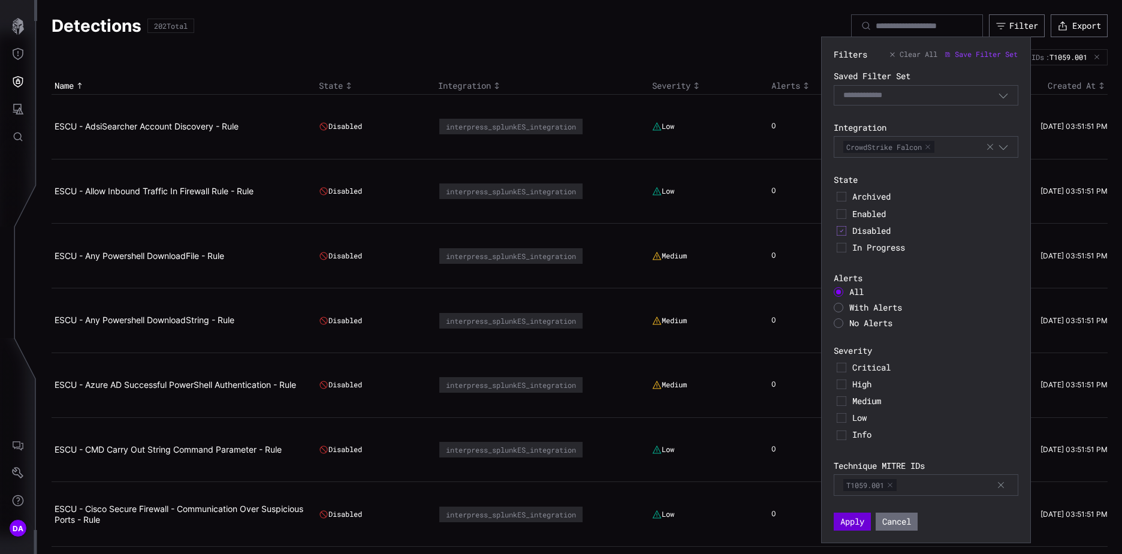
click at [854, 520] on button "Apply" at bounding box center [852, 522] width 37 height 18
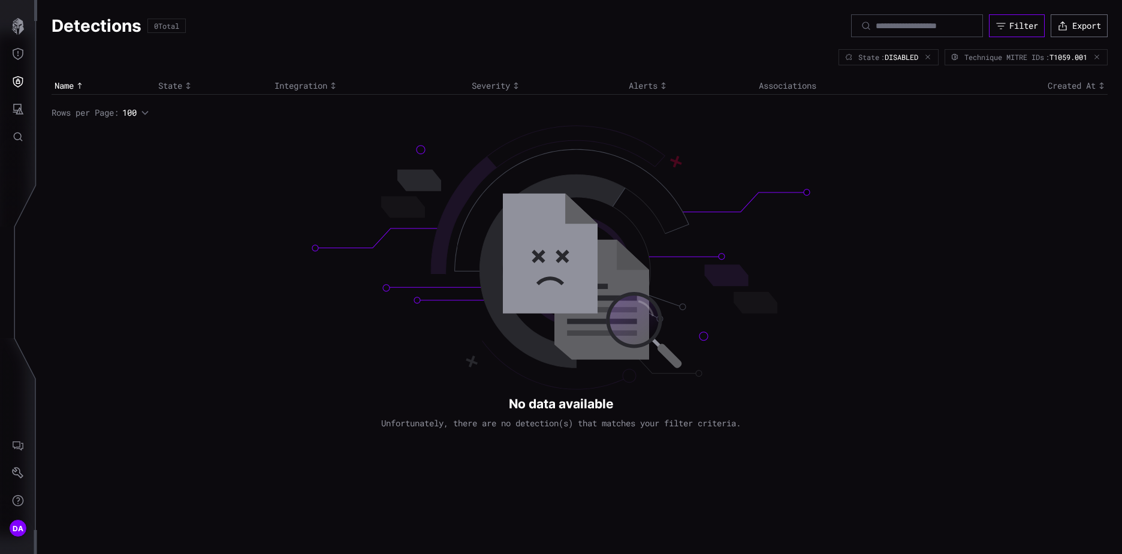
click at [1026, 28] on div "Filter" at bounding box center [1024, 25] width 29 height 11
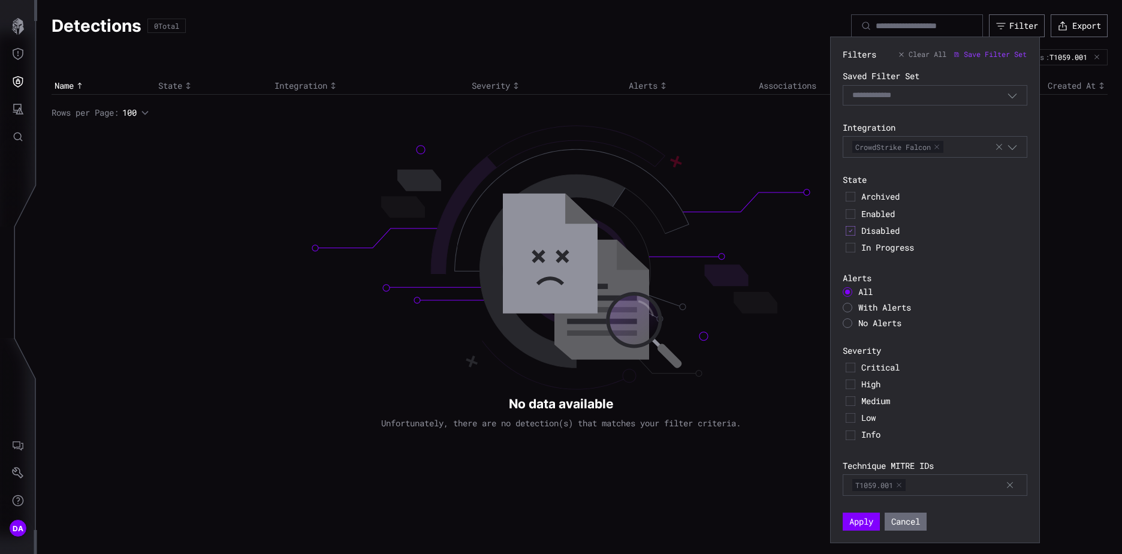
click at [1000, 145] on icon "button" at bounding box center [1000, 147] width 10 height 10
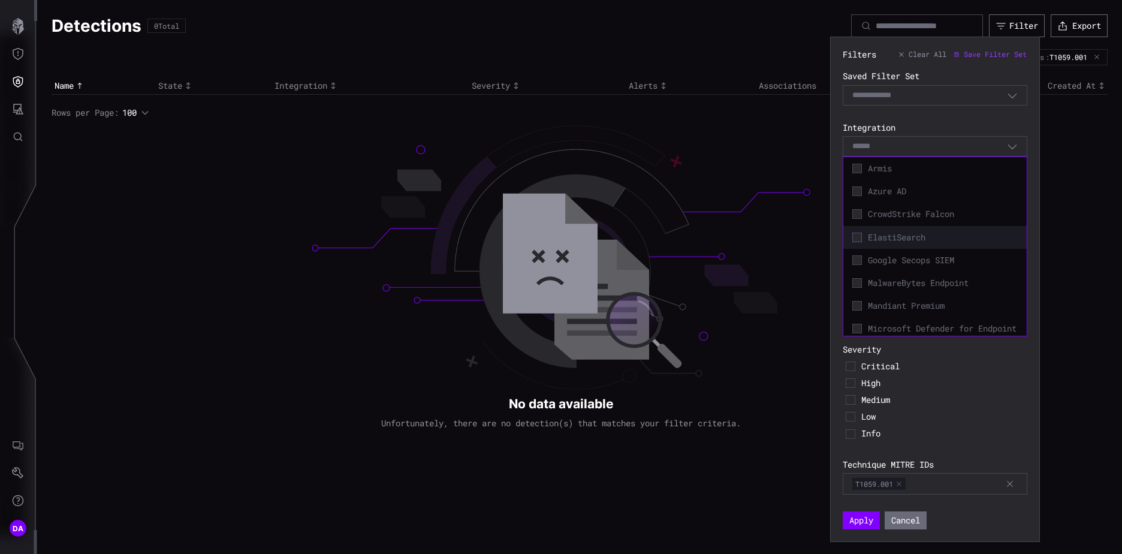
click at [859, 237] on icon at bounding box center [858, 238] width 10 height 10
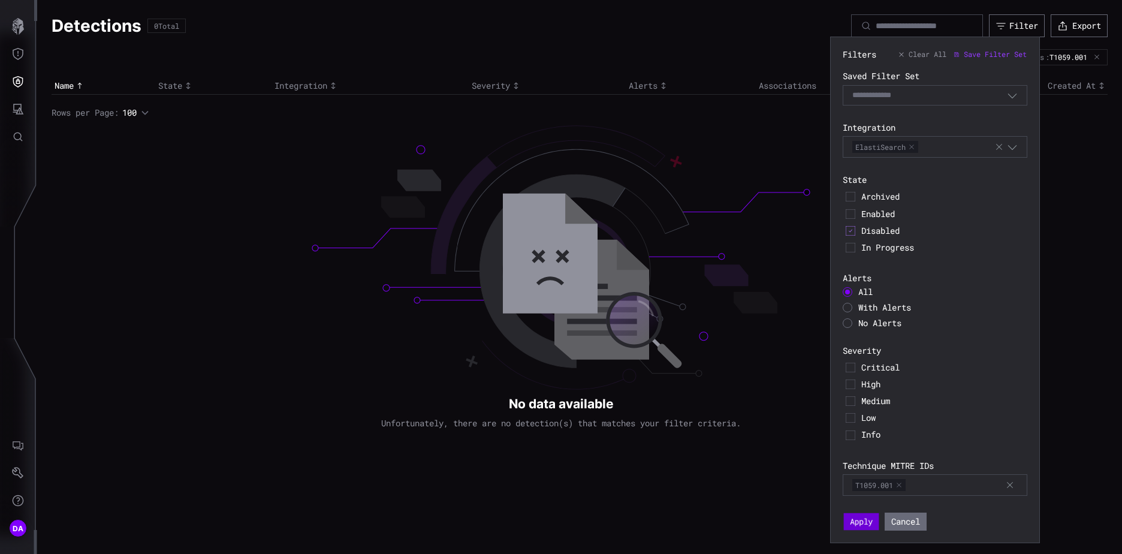
click at [859, 518] on button "Apply" at bounding box center [861, 521] width 35 height 17
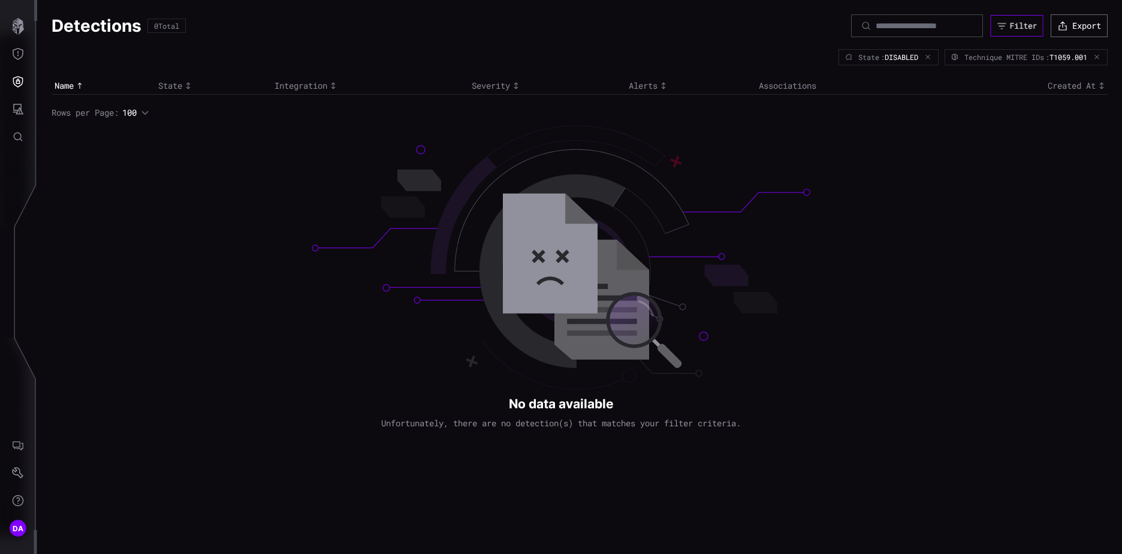
click at [1020, 23] on div "Filter" at bounding box center [1023, 25] width 27 height 10
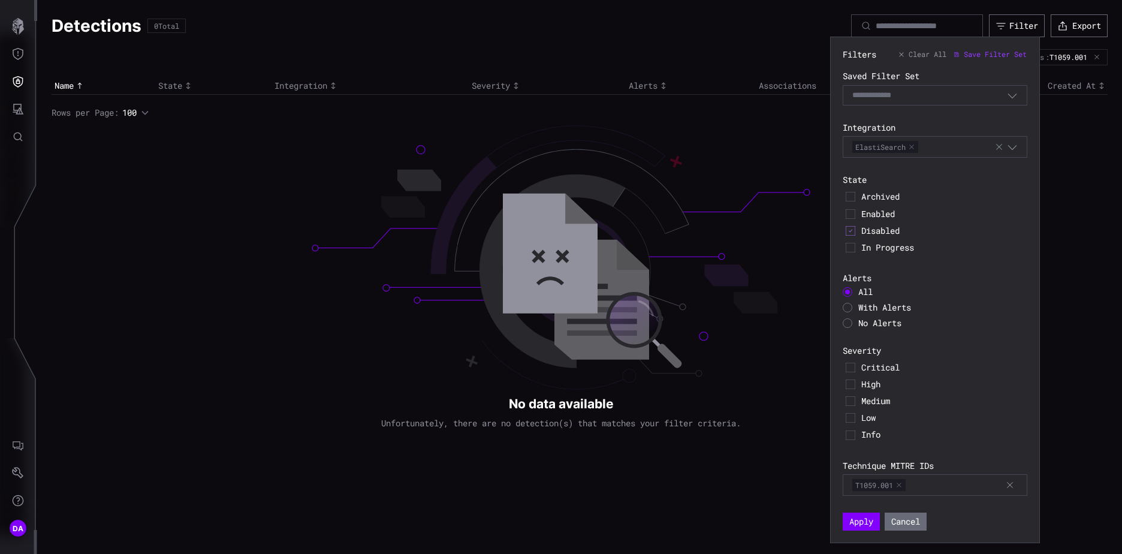
click at [911, 146] on button "button" at bounding box center [911, 146] width 7 height 7
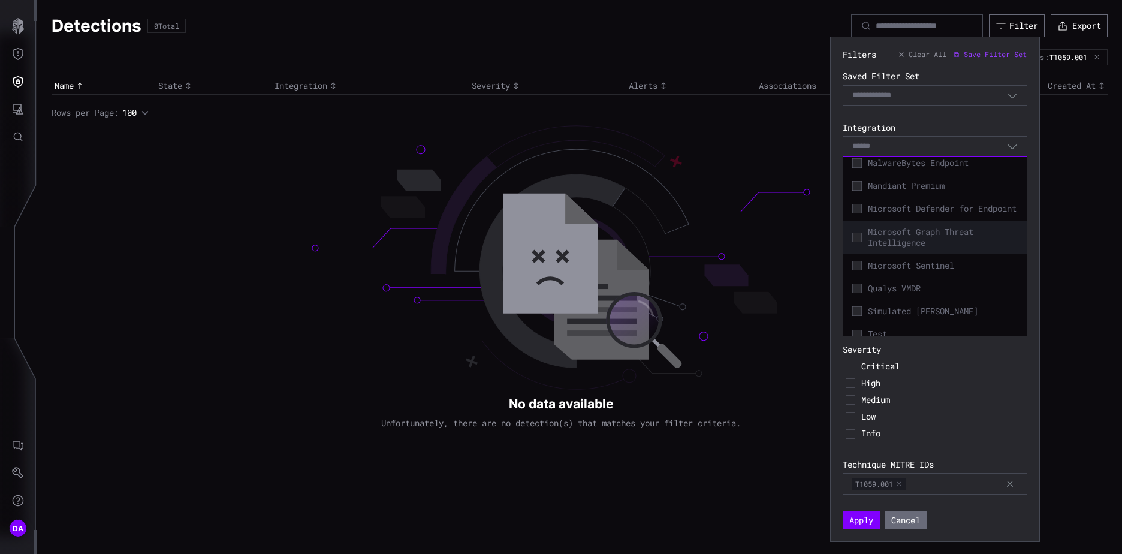
scroll to position [174, 0]
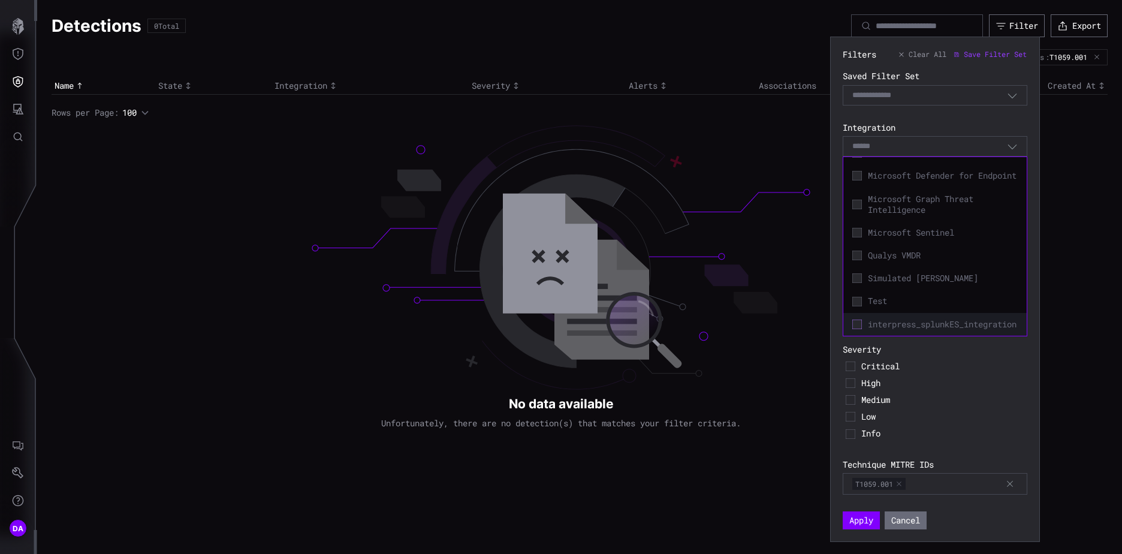
click at [859, 320] on icon at bounding box center [858, 325] width 10 height 10
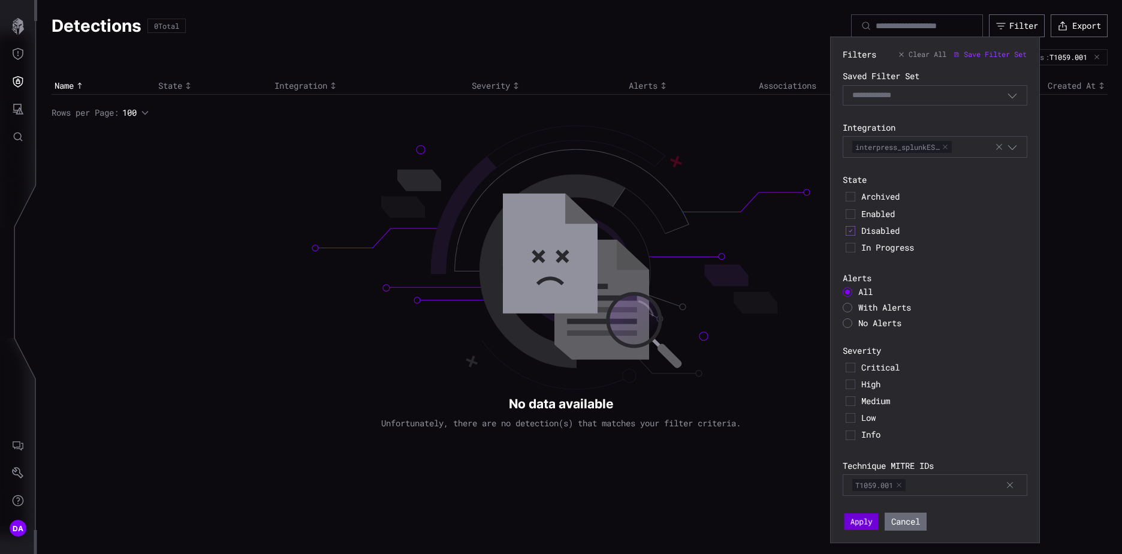
click at [864, 519] on button "Apply" at bounding box center [861, 521] width 34 height 17
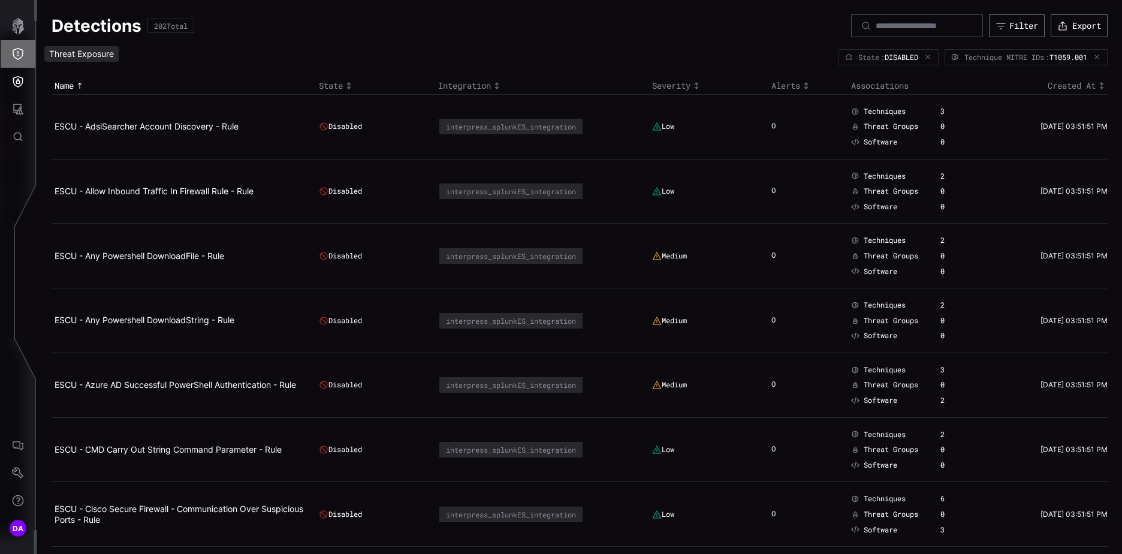
click at [19, 50] on icon "Threat Exposure" at bounding box center [18, 54] width 12 height 12
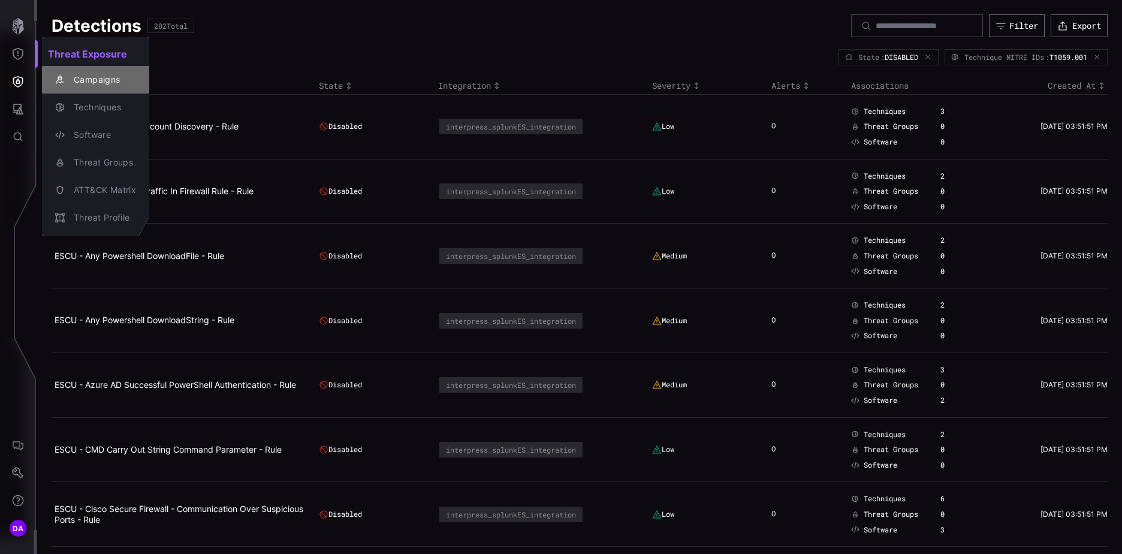
click at [100, 78] on div "Campaigns" at bounding box center [102, 80] width 68 height 15
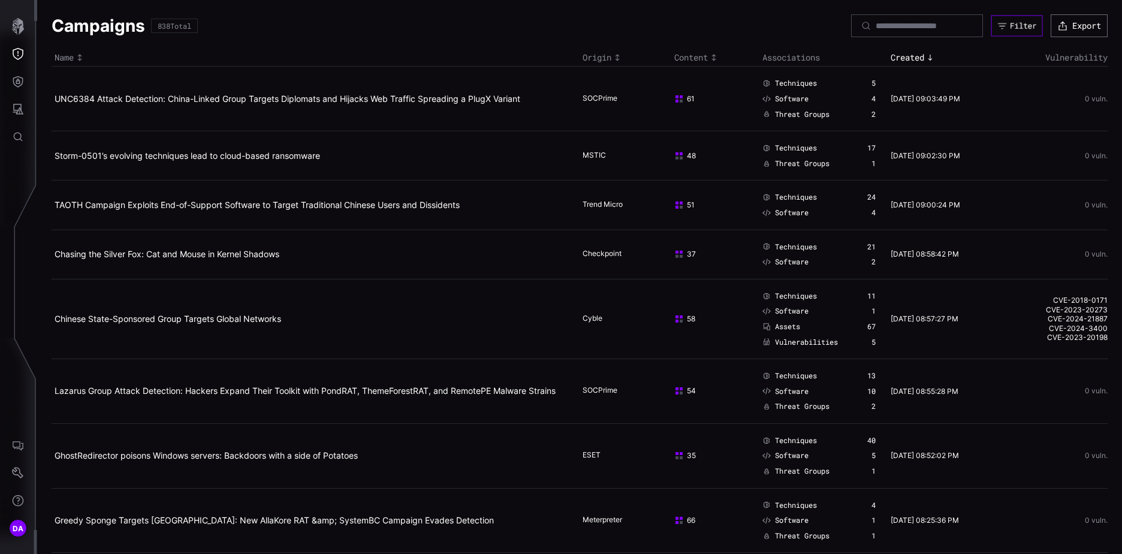
click at [1010, 22] on div "Filter" at bounding box center [1023, 26] width 26 height 10
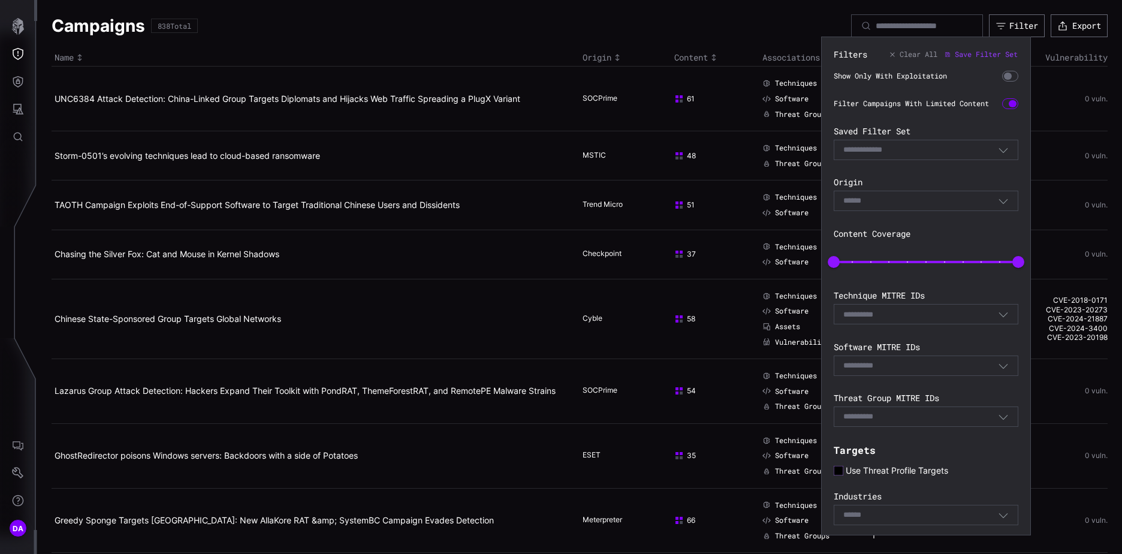
click at [839, 475] on icon at bounding box center [839, 471] width 10 height 10
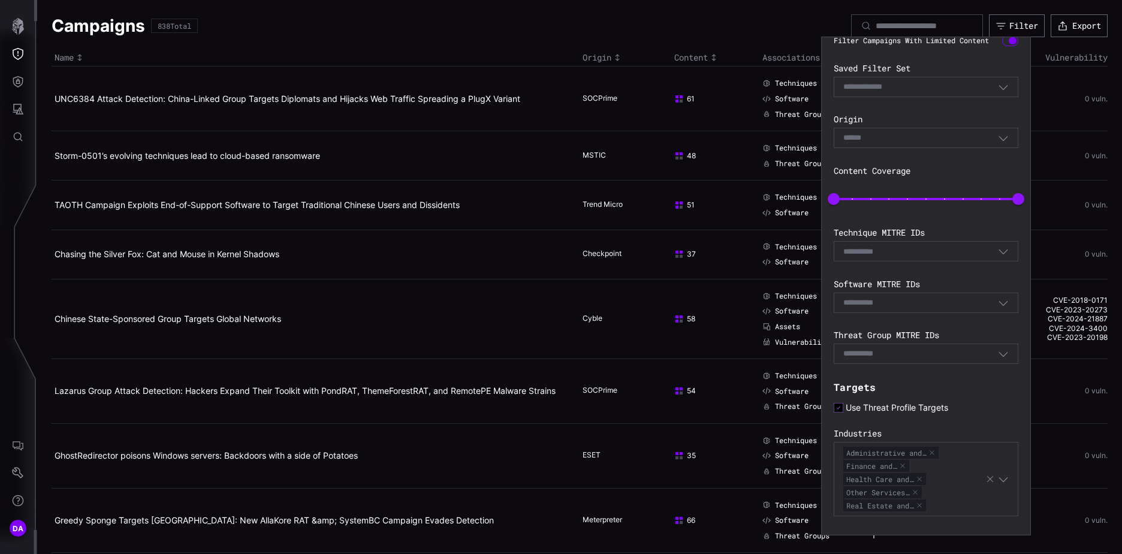
scroll to position [152, 0]
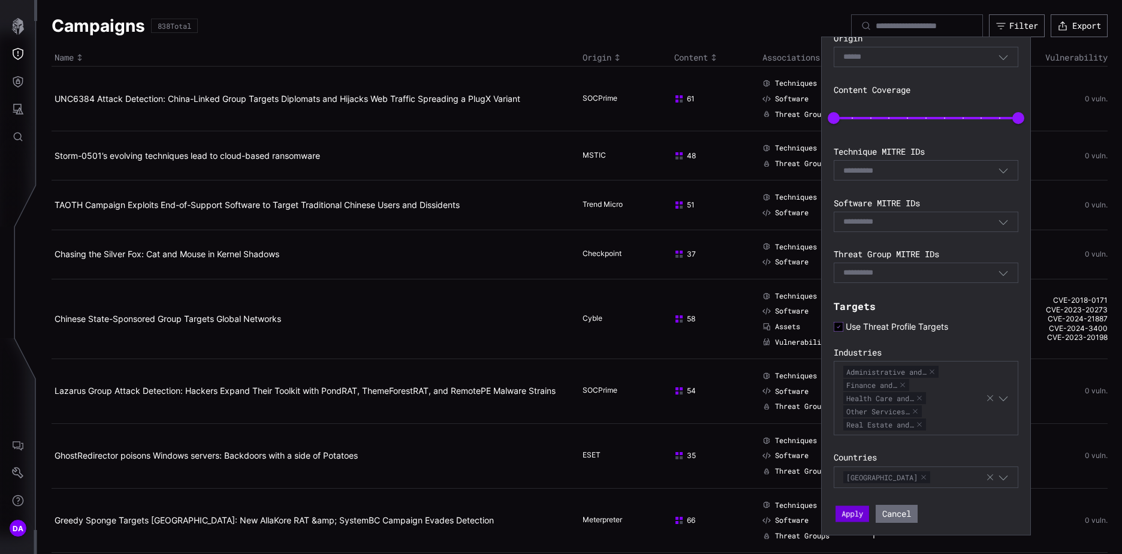
click at [856, 511] on button "Apply" at bounding box center [853, 513] width 34 height 16
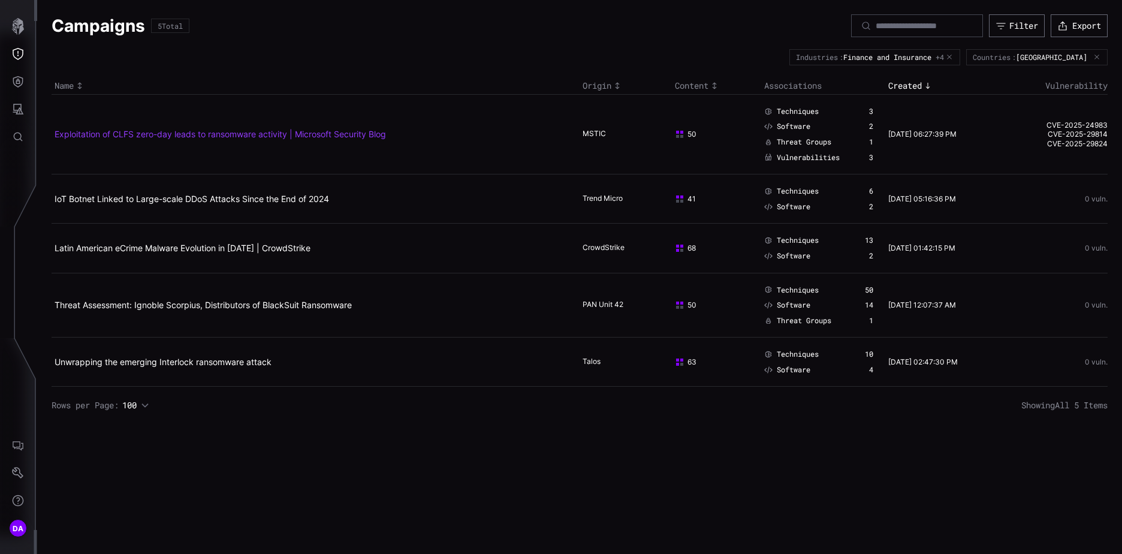
click at [315, 132] on link "Exploitation of CLFS zero-day leads to ransomware activity | Microsoft Security…" at bounding box center [221, 134] width 332 height 10
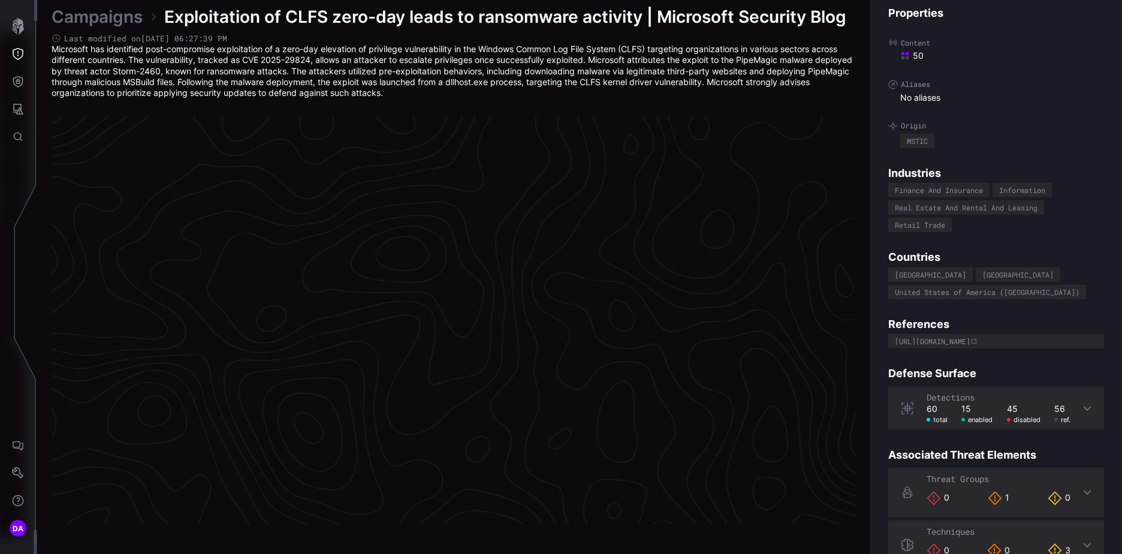
scroll to position [2499, 502]
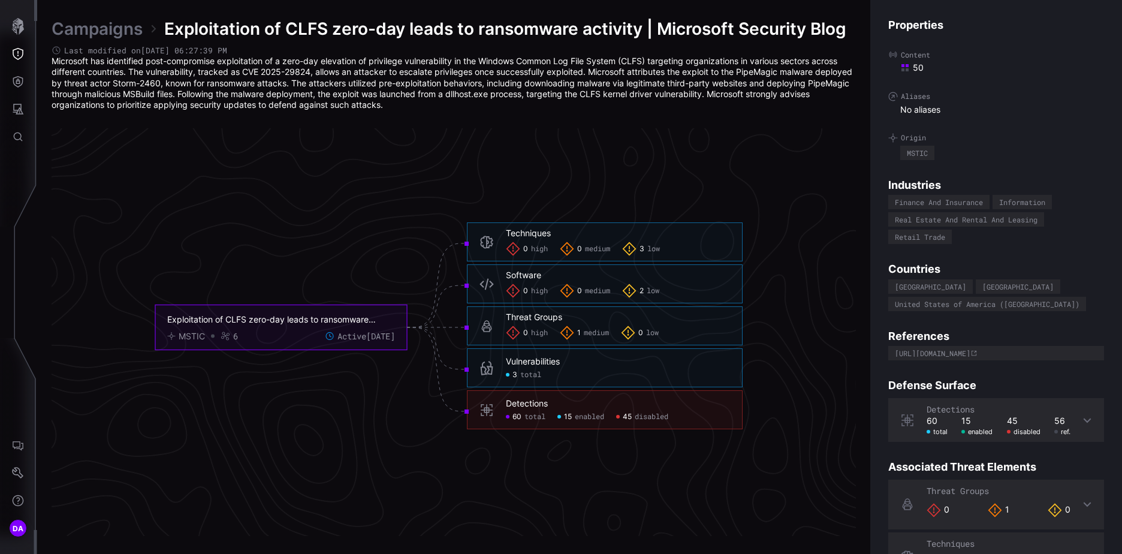
click at [1084, 420] on icon at bounding box center [1088, 420] width 8 height 5
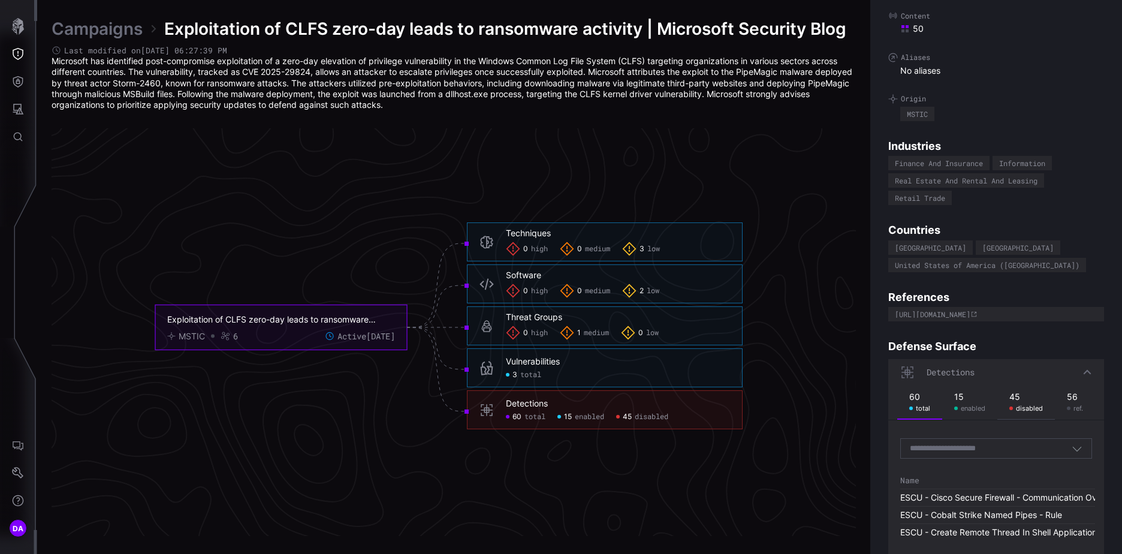
scroll to position [60, 0]
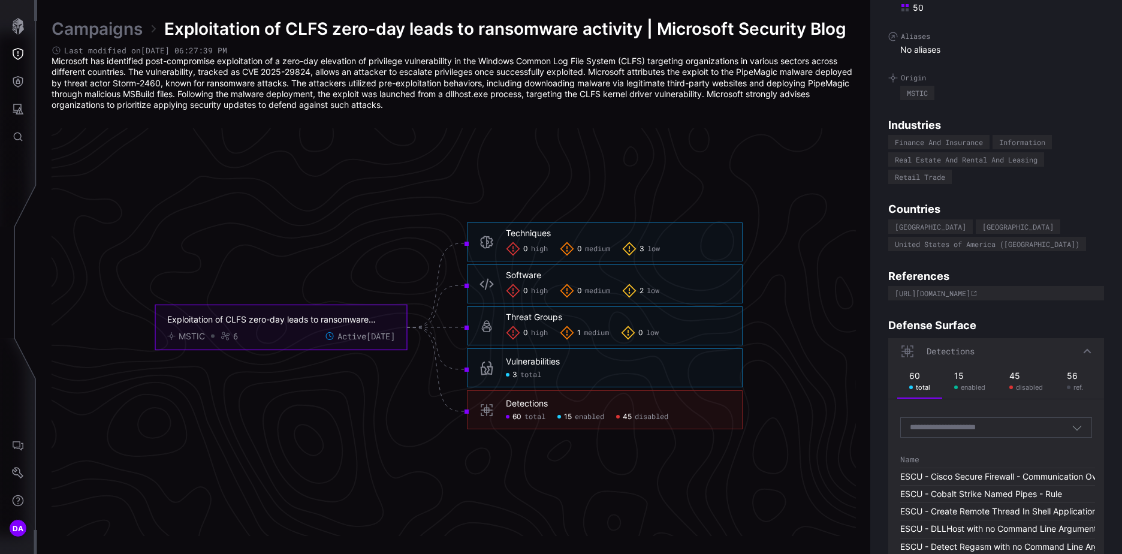
click at [1072, 423] on icon "button" at bounding box center [1077, 427] width 11 height 11
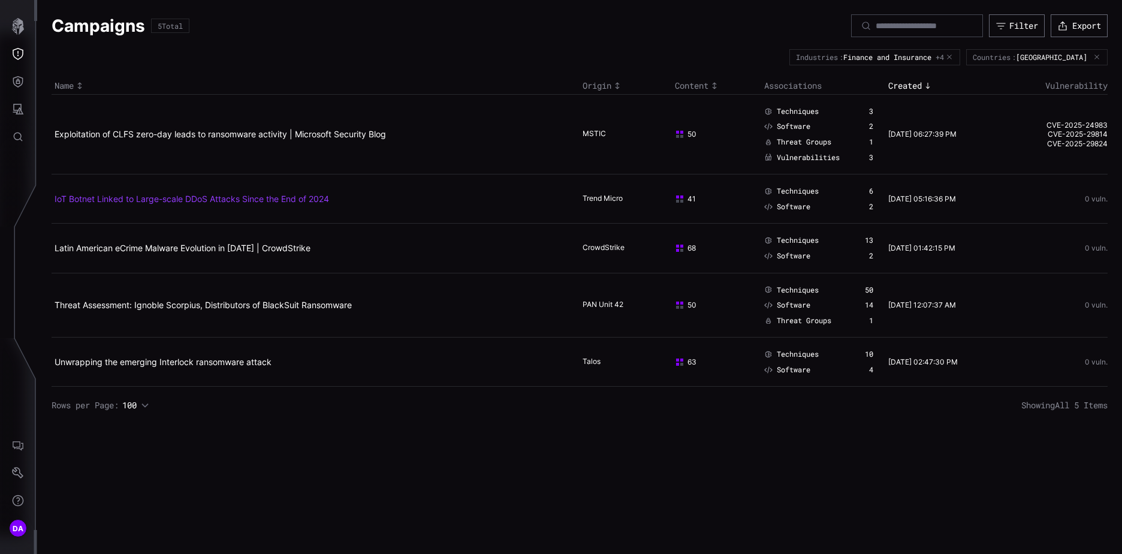
click at [273, 197] on link "IoT Botnet Linked to Large-scale DDoS Attacks Since the End of 2024" at bounding box center [192, 199] width 275 height 10
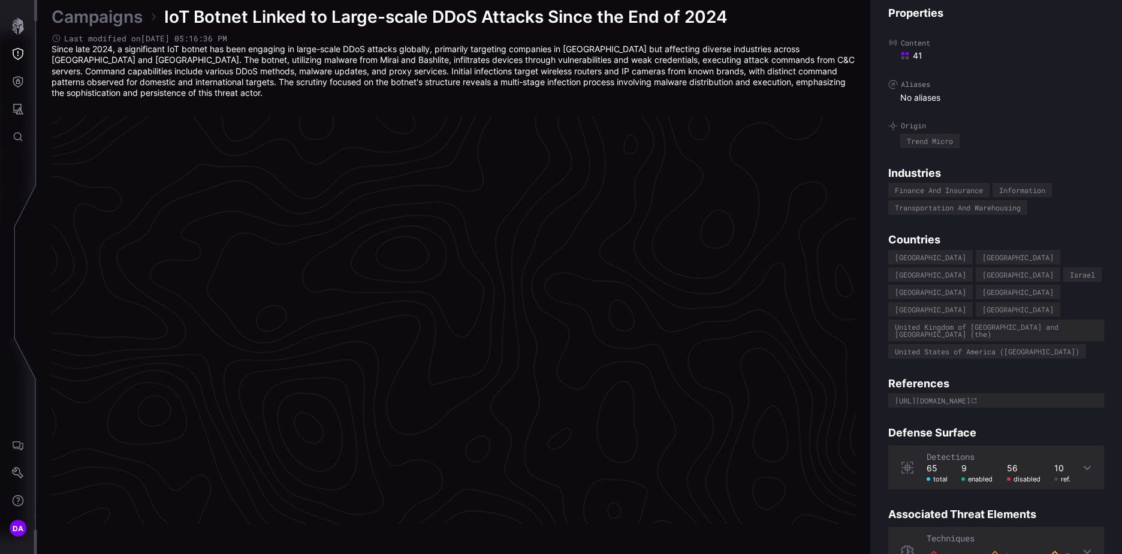
scroll to position [2499, 502]
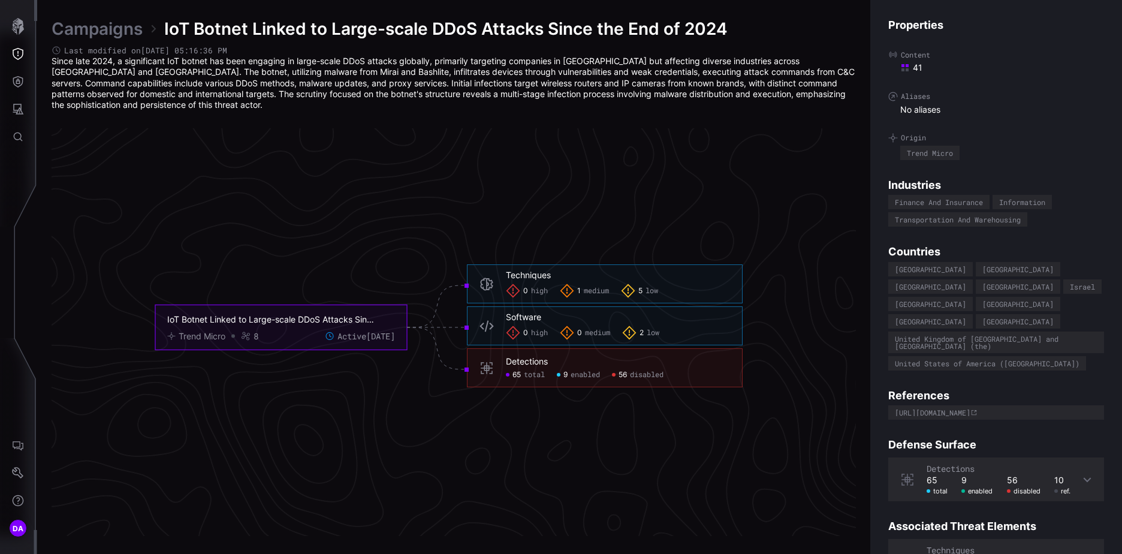
click at [1083, 475] on icon at bounding box center [1088, 480] width 10 height 10
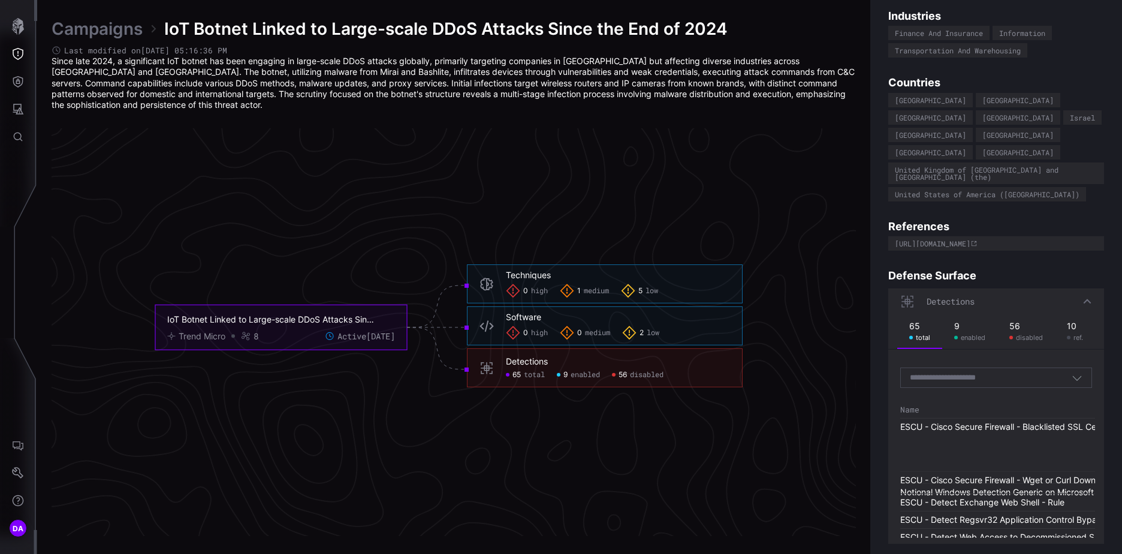
scroll to position [180, 0]
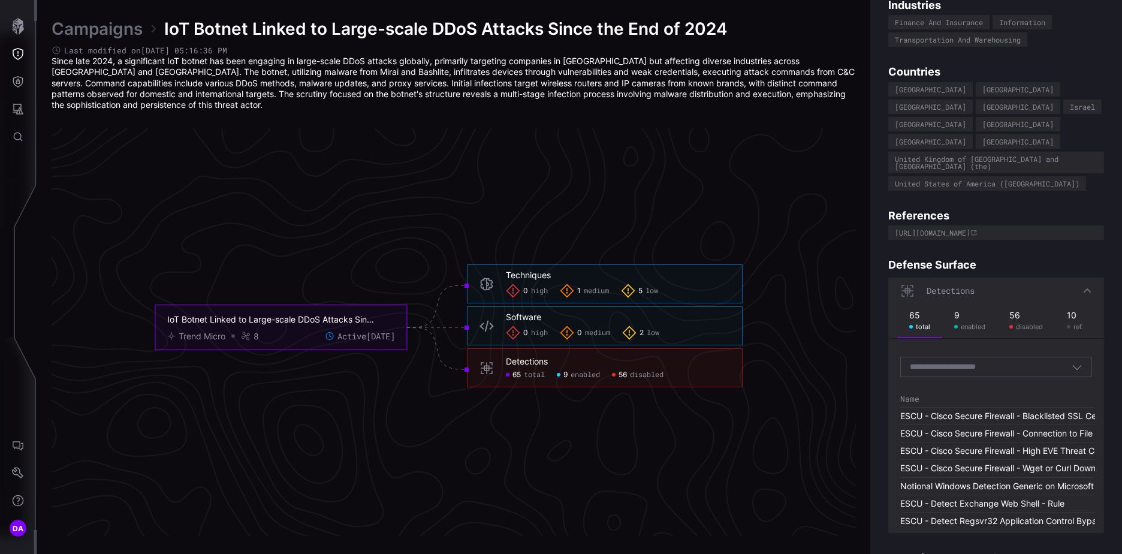
click at [1072, 362] on icon "button" at bounding box center [1077, 367] width 11 height 11
click at [100, 28] on link "Campaigns" at bounding box center [97, 29] width 91 height 22
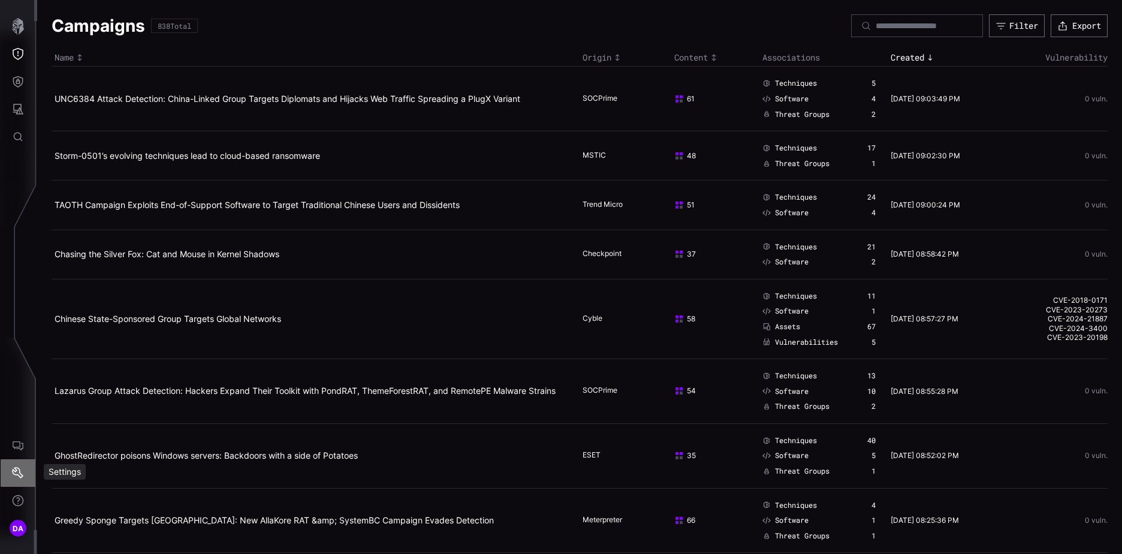
click at [17, 476] on icon "Settings" at bounding box center [18, 473] width 12 height 12
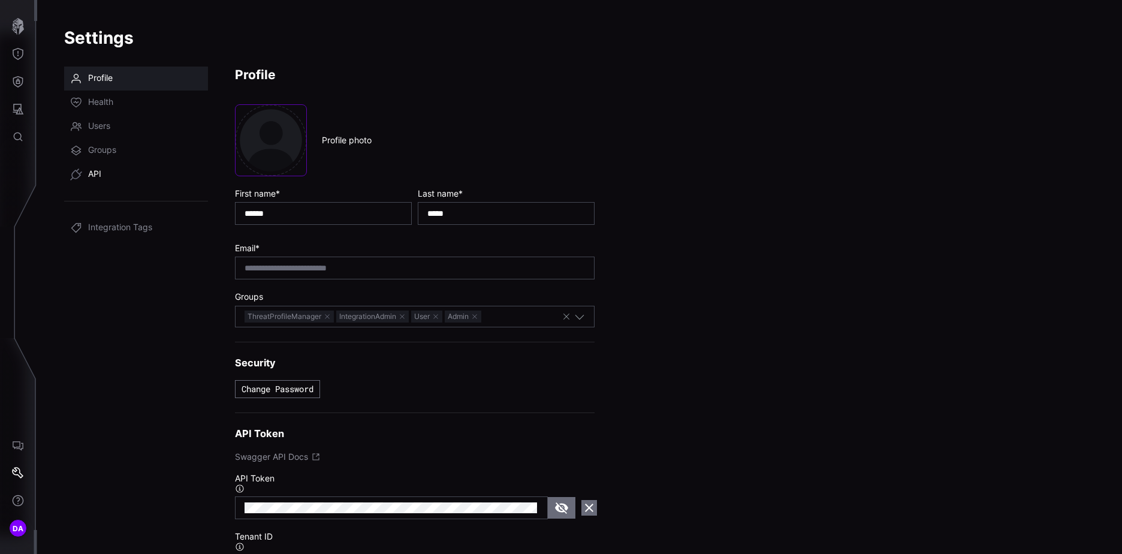
click at [88, 171] on link "API" at bounding box center [136, 174] width 144 height 24
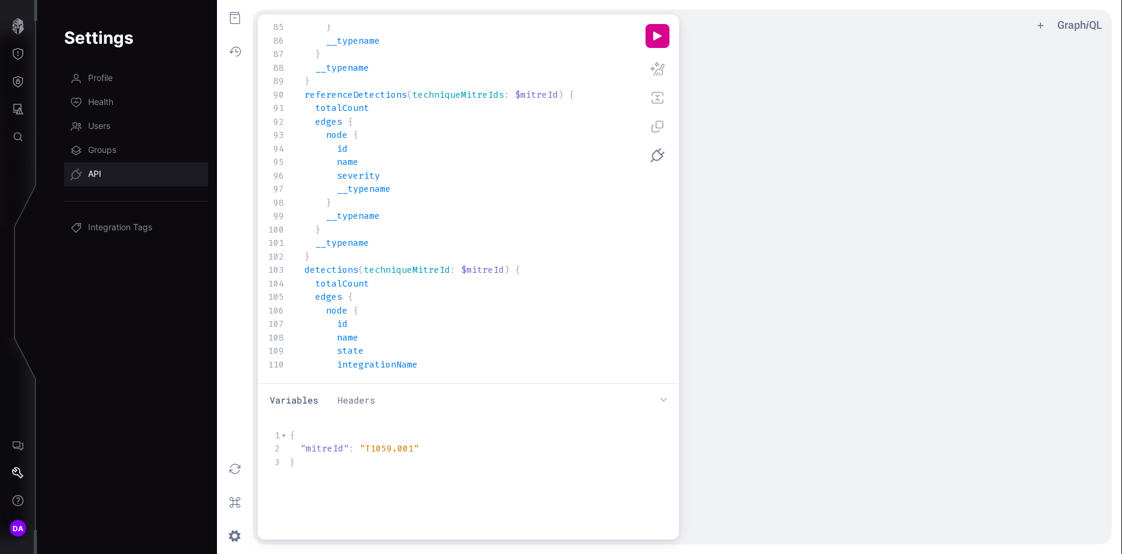
scroll to position [1379, 0]
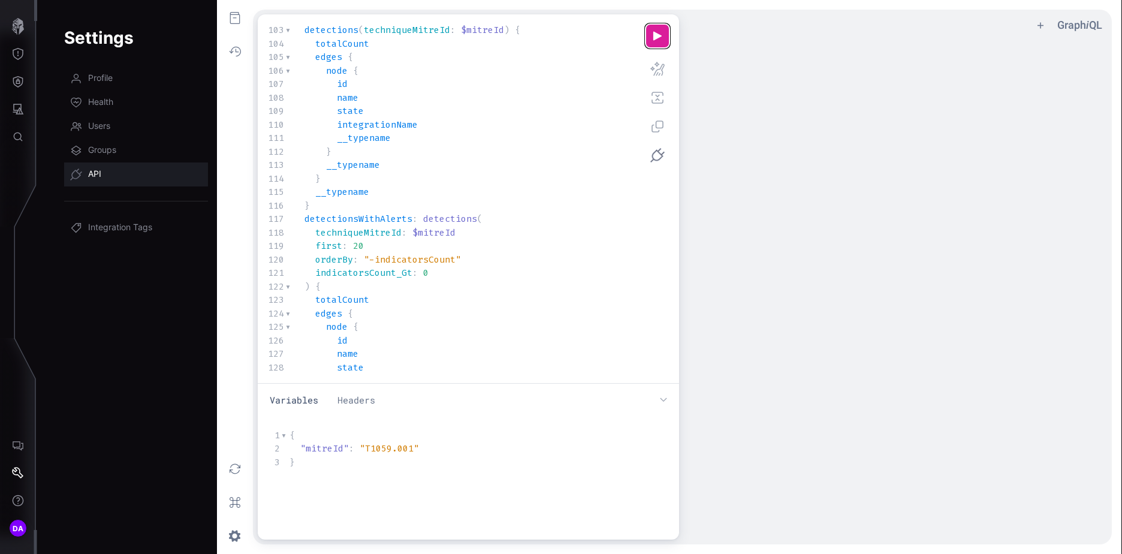
click at [662, 33] on button "u ee icon" at bounding box center [658, 36] width 24 height 24
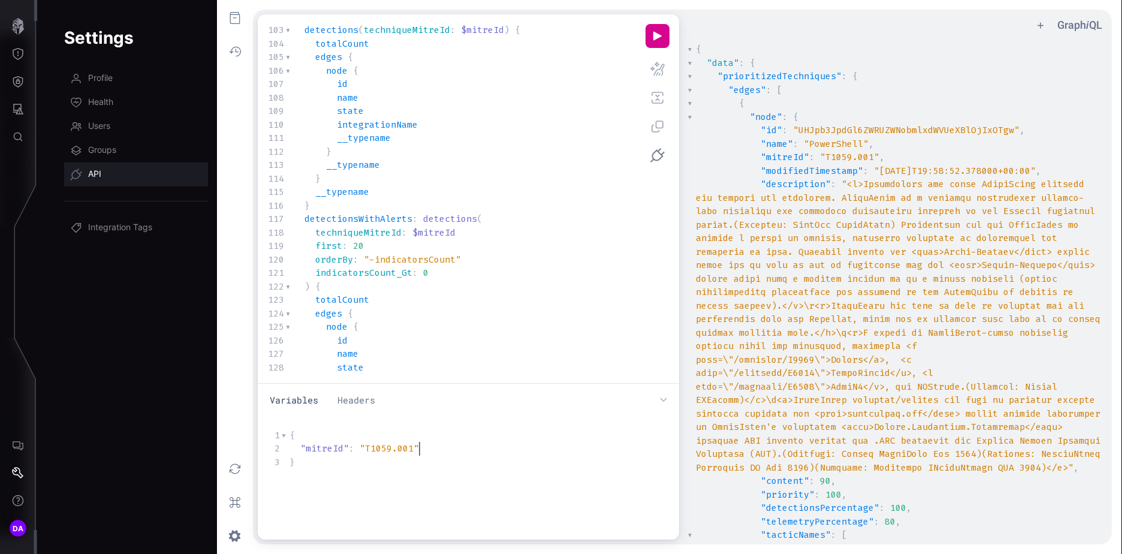
scroll to position [1, 0]
type textarea "**********"
drag, startPoint x: 421, startPoint y: 449, endPoint x: 300, endPoint y: 450, distance: 120.5
click at [300, 450] on pre ""mitreId" : "T1059.001"" at bounding box center [483, 449] width 392 height 14
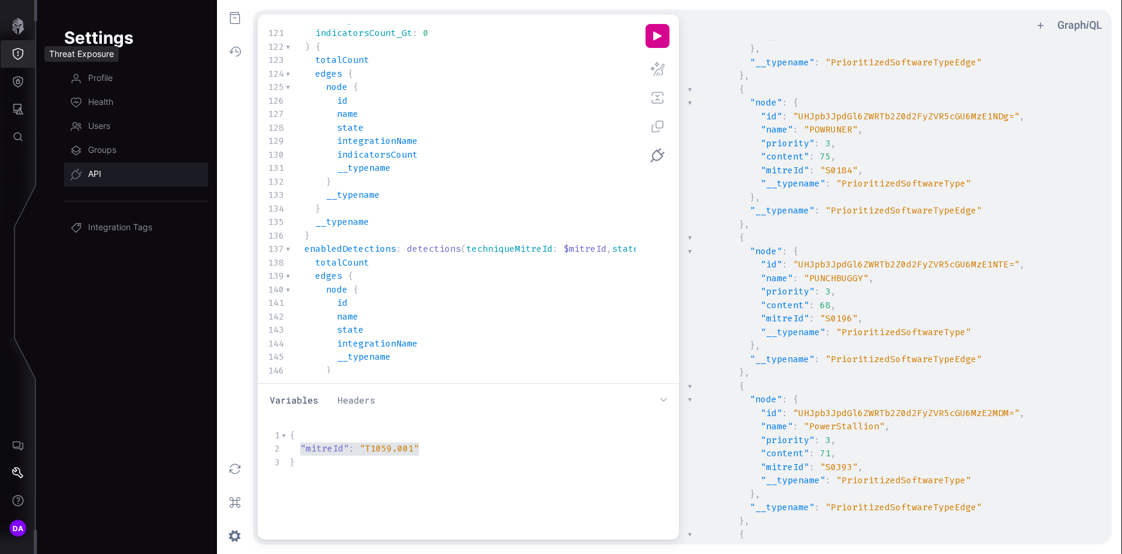
click at [19, 53] on icon "Threat Exposure" at bounding box center [18, 54] width 12 height 12
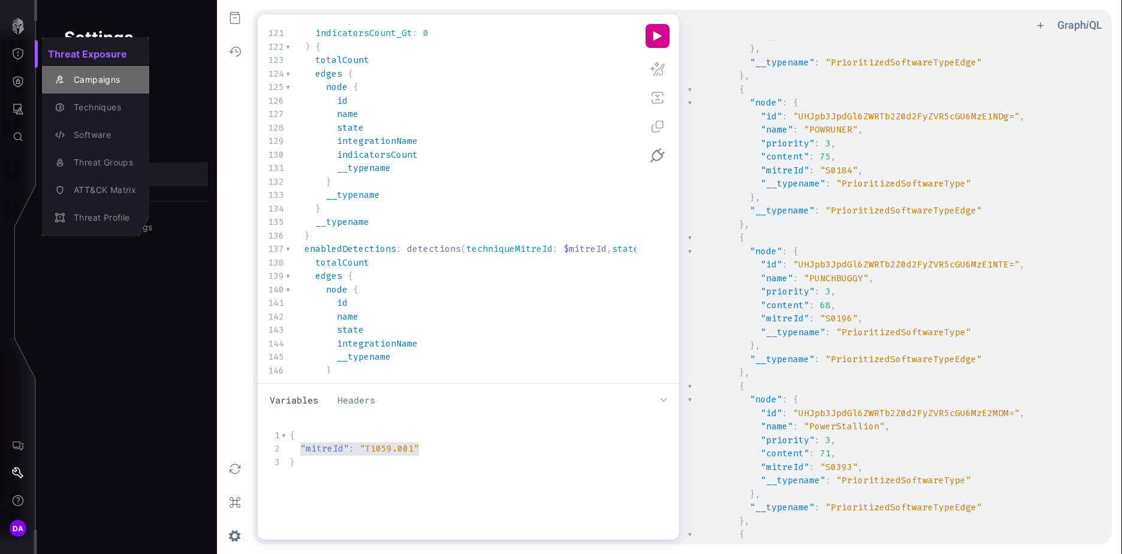
click at [101, 77] on div "Campaigns" at bounding box center [102, 80] width 68 height 15
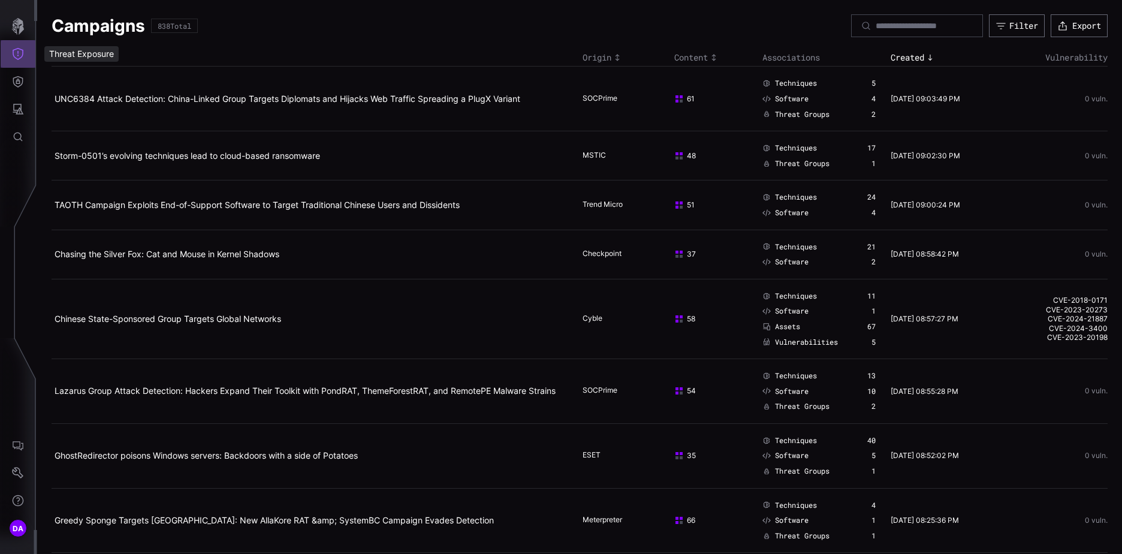
click at [22, 51] on icon "Threat Exposure" at bounding box center [18, 54] width 12 height 12
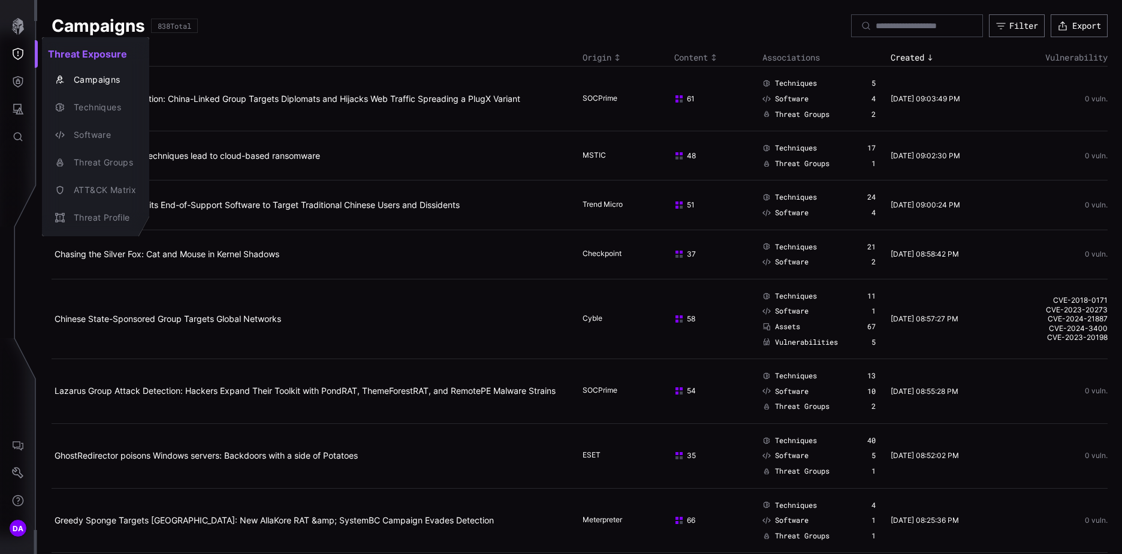
click at [305, 29] on div at bounding box center [561, 277] width 1122 height 554
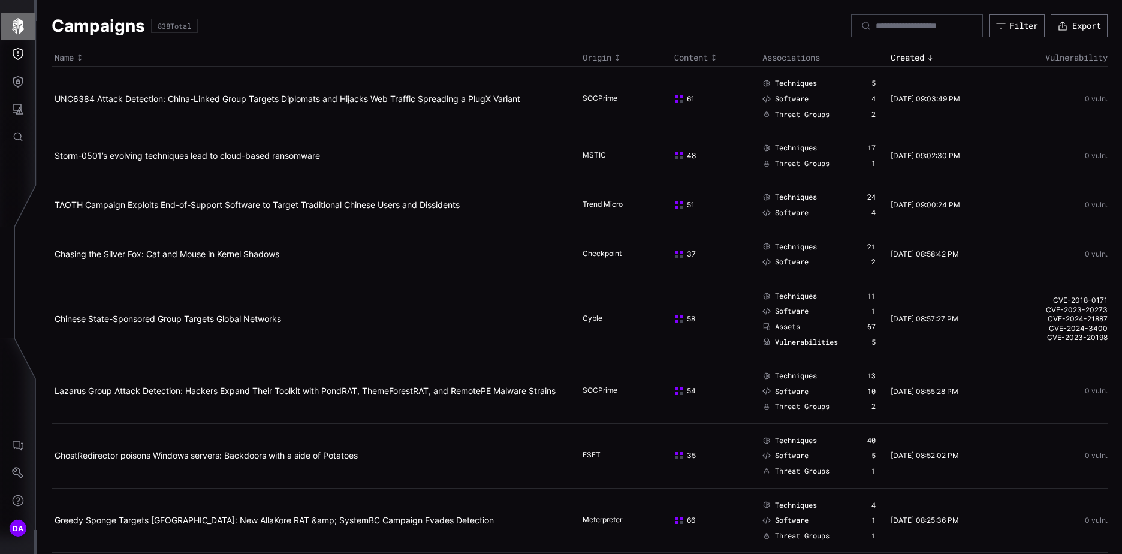
click at [15, 24] on icon "button" at bounding box center [18, 26] width 12 height 17
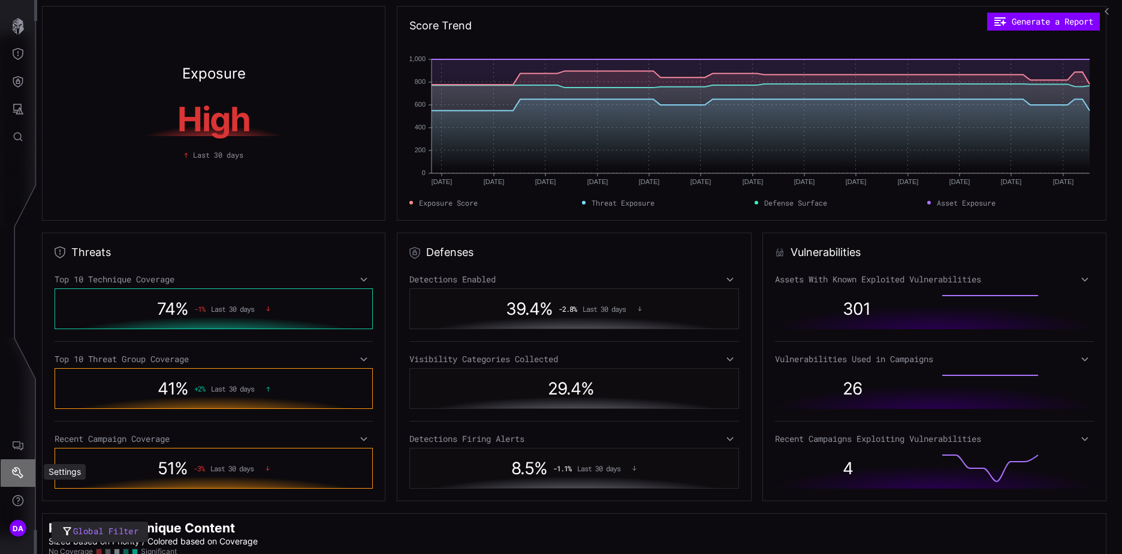
click at [19, 471] on icon "Settings" at bounding box center [18, 473] width 12 height 12
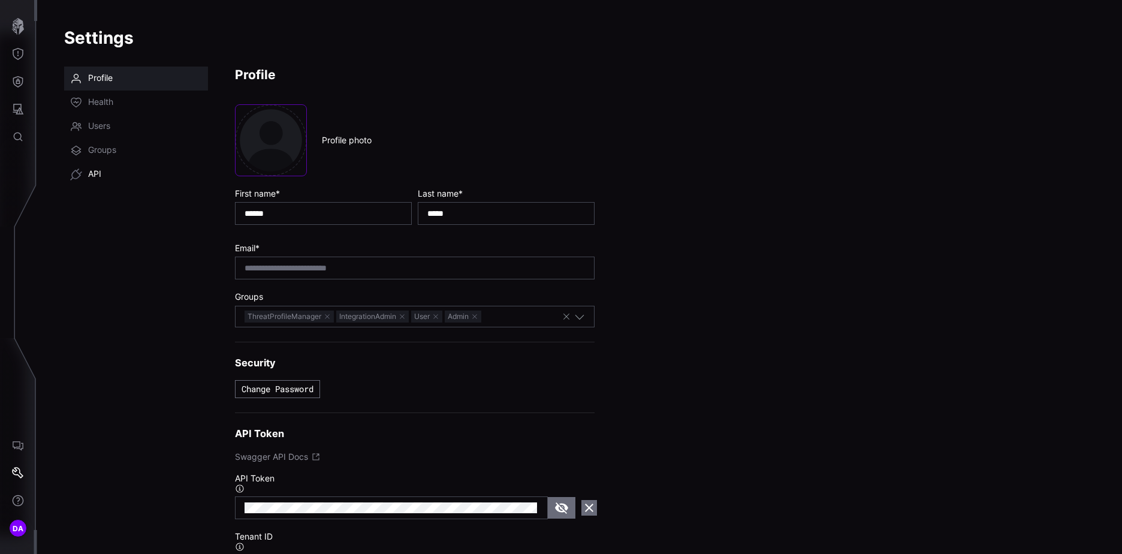
click at [89, 170] on span "API" at bounding box center [94, 174] width 13 height 12
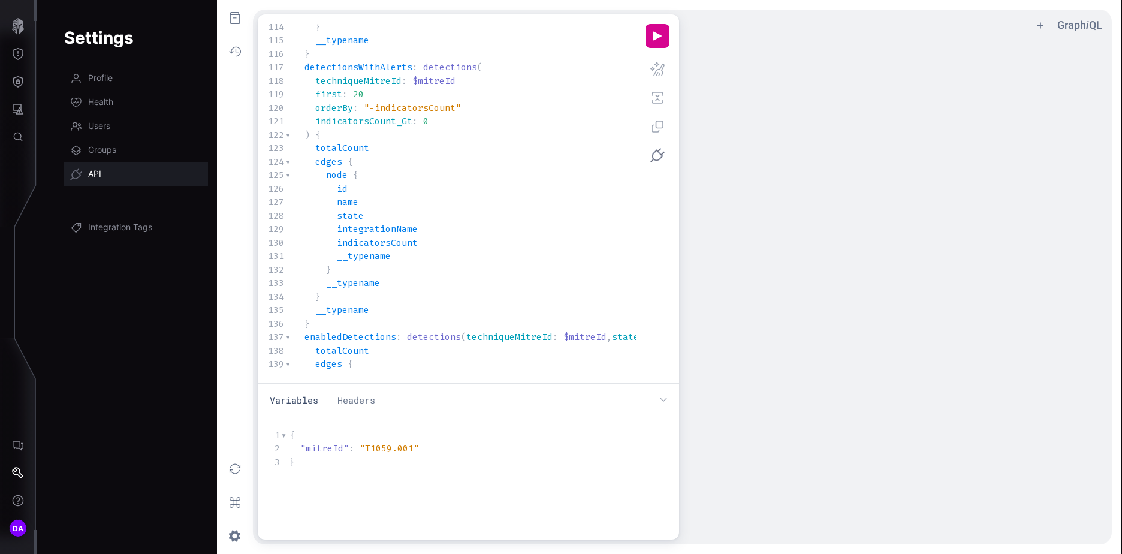
scroll to position [1171, 0]
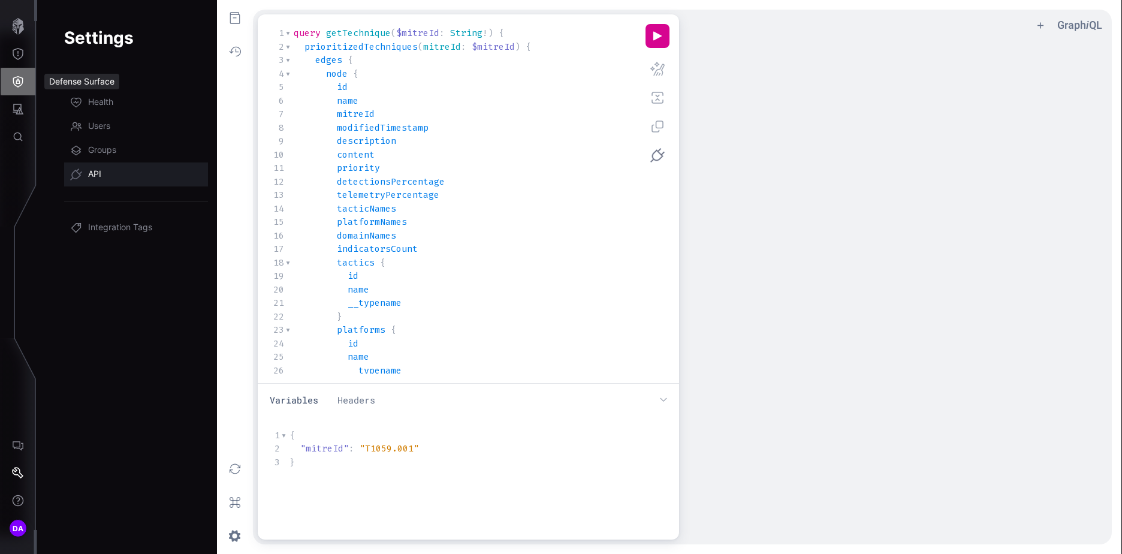
click at [17, 77] on icon "Defense Surface" at bounding box center [18, 81] width 10 height 11
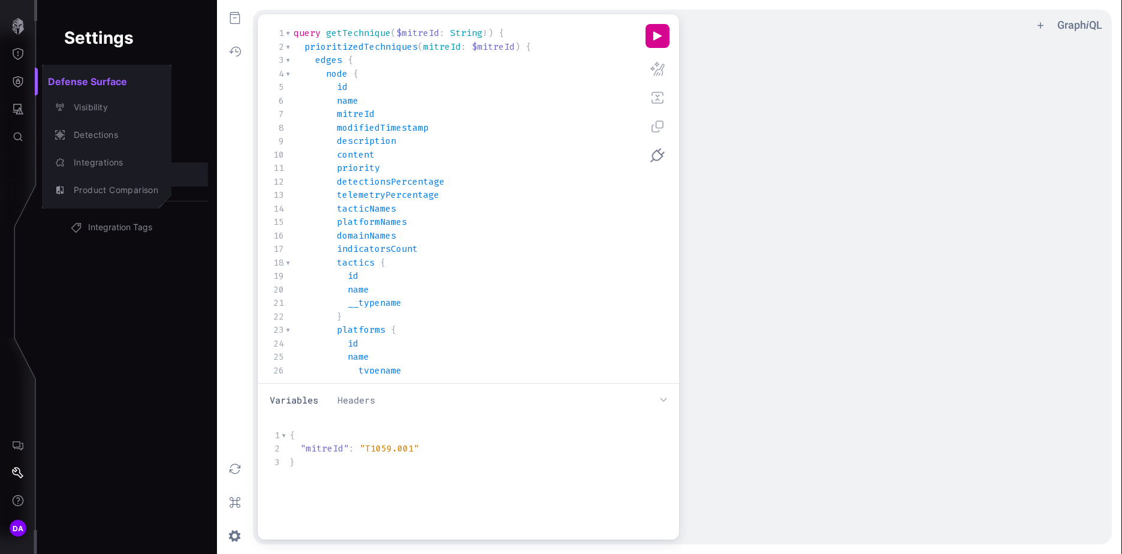
click at [17, 110] on div at bounding box center [561, 277] width 1122 height 554
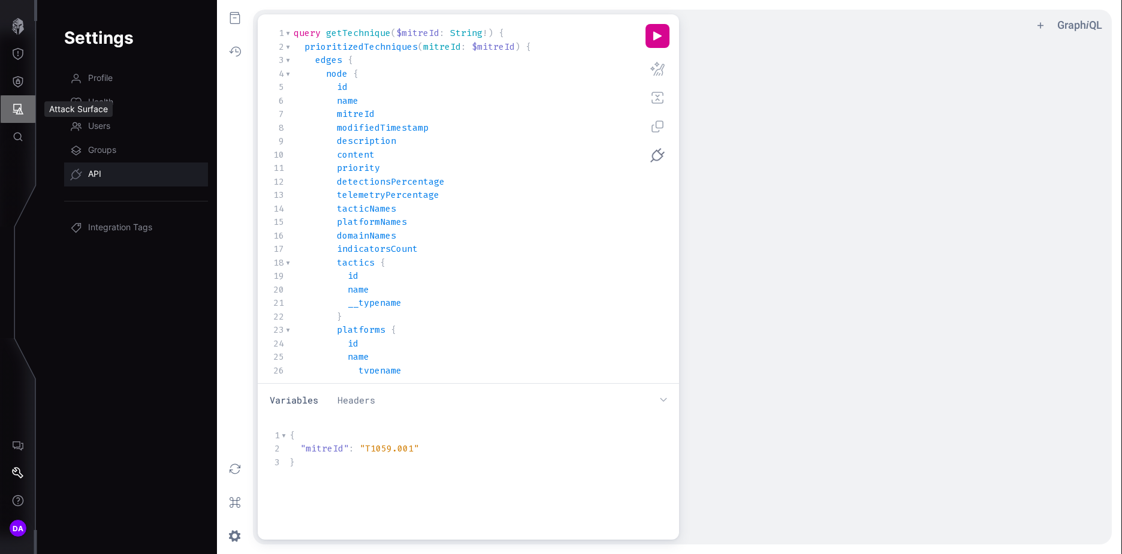
click at [18, 110] on icon "Attack Surface" at bounding box center [18, 109] width 12 height 12
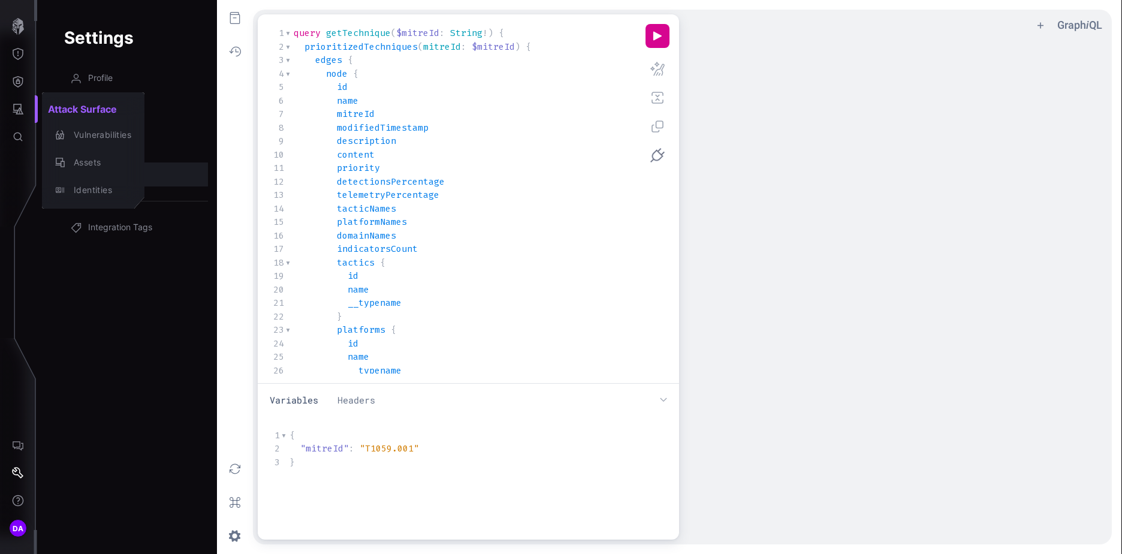
click at [18, 83] on div at bounding box center [561, 277] width 1122 height 554
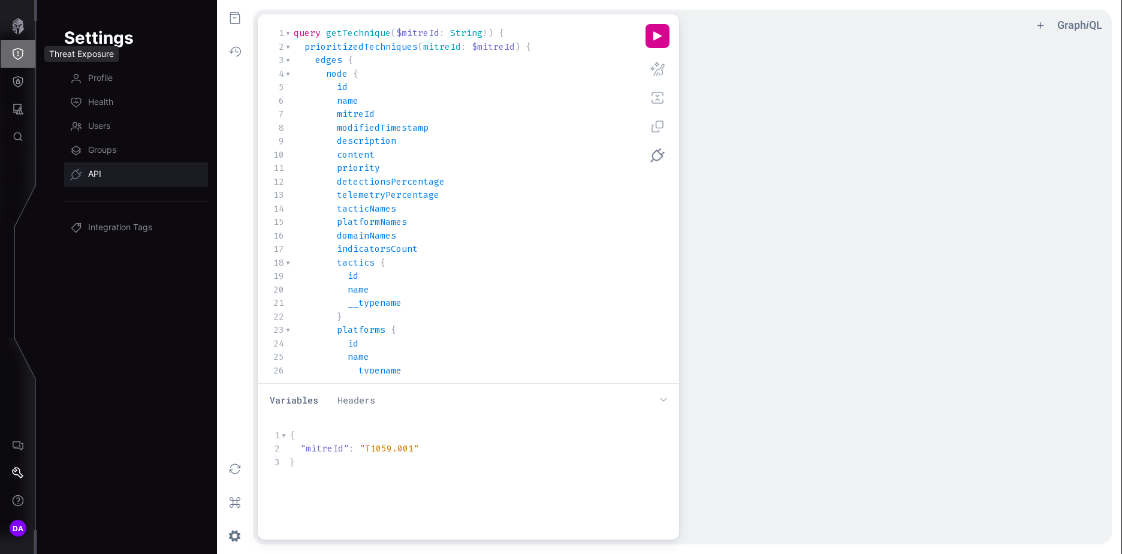
click at [21, 55] on icon "Threat Exposure" at bounding box center [18, 54] width 12 height 12
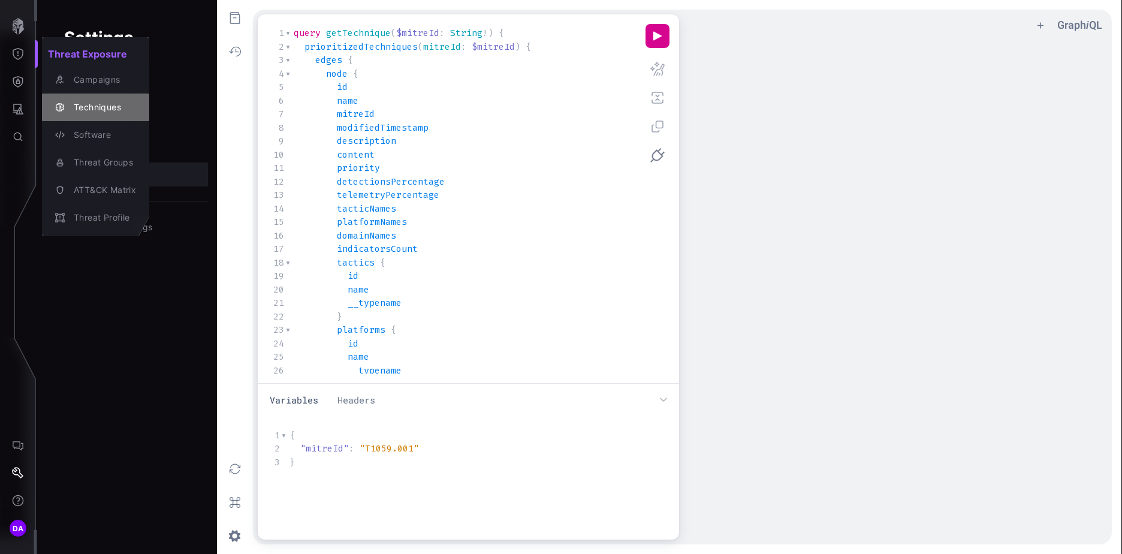
click at [91, 106] on div "Techniques" at bounding box center [102, 107] width 68 height 15
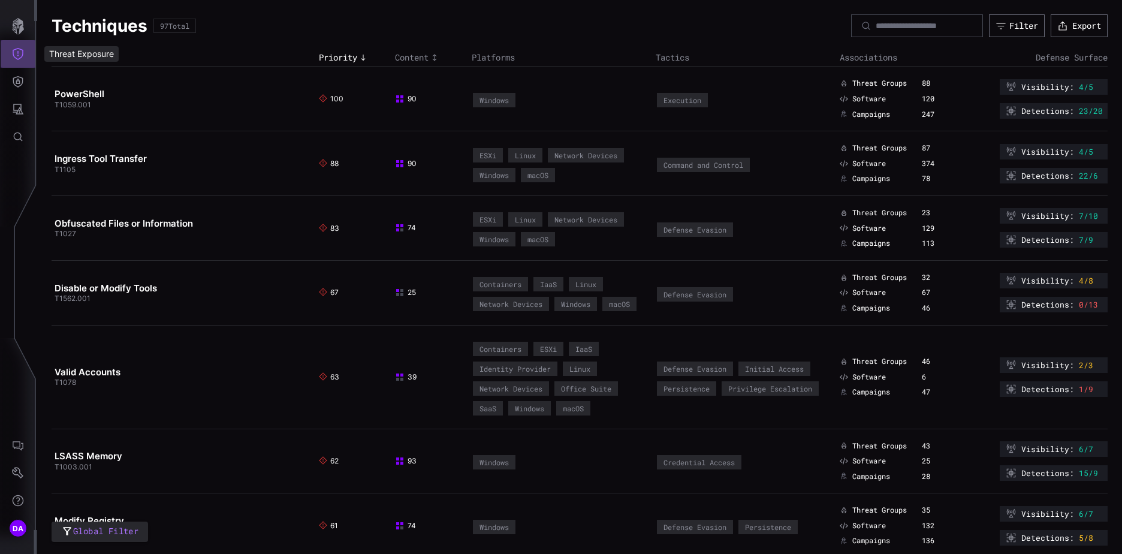
click at [25, 53] on button "Threat Exposure" at bounding box center [18, 54] width 35 height 28
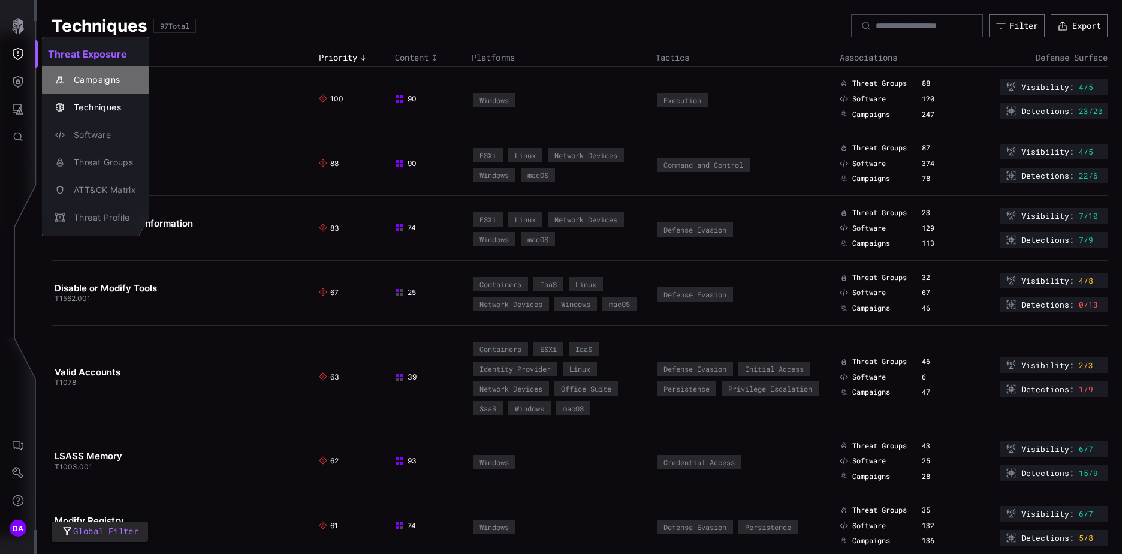
click at [106, 74] on div "Campaigns" at bounding box center [102, 80] width 68 height 15
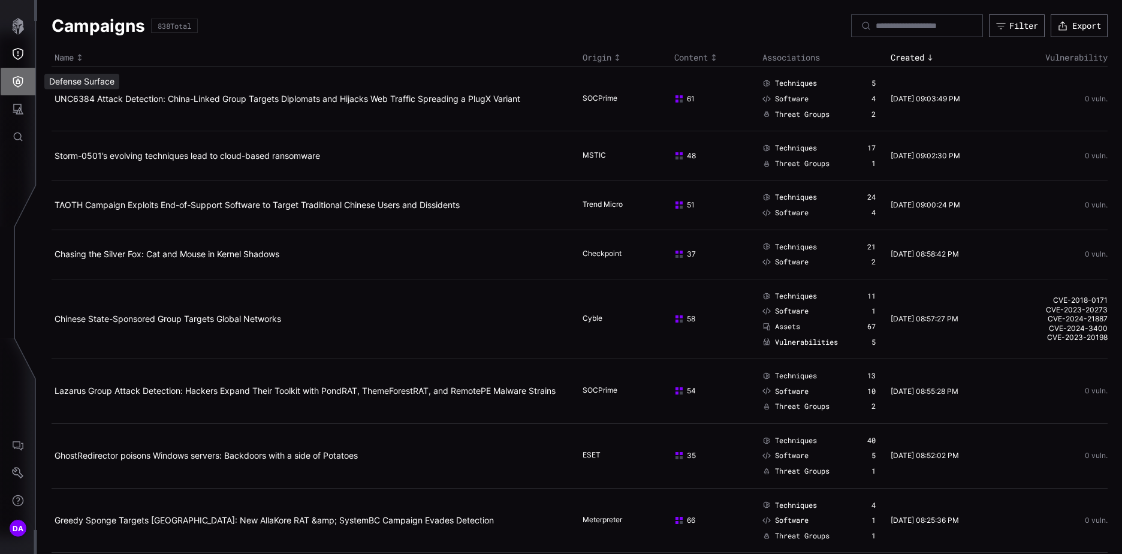
click at [19, 82] on icon "Defense Surface" at bounding box center [18, 82] width 12 height 12
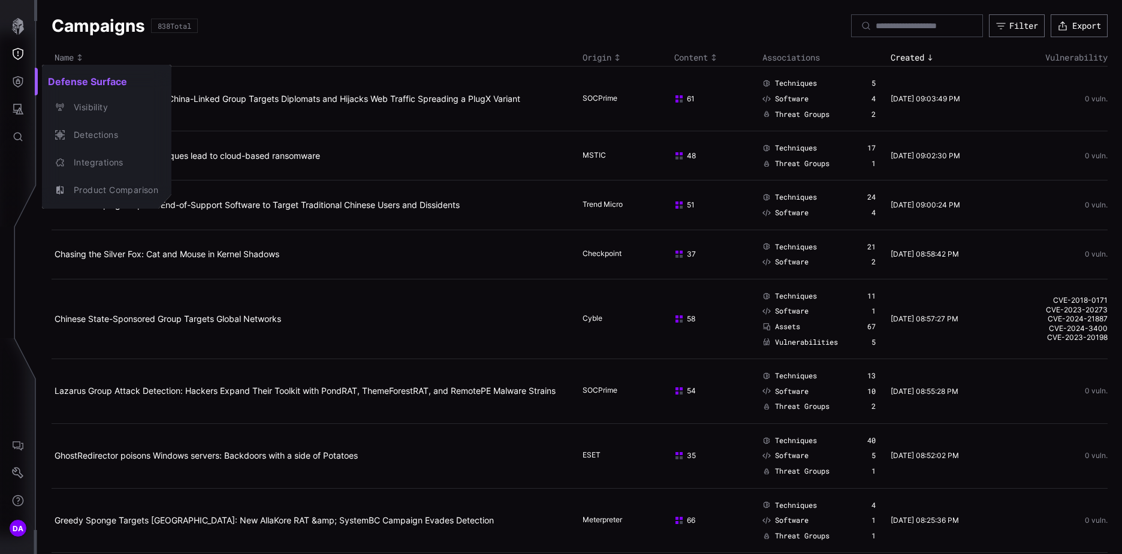
click at [19, 52] on div at bounding box center [561, 277] width 1122 height 554
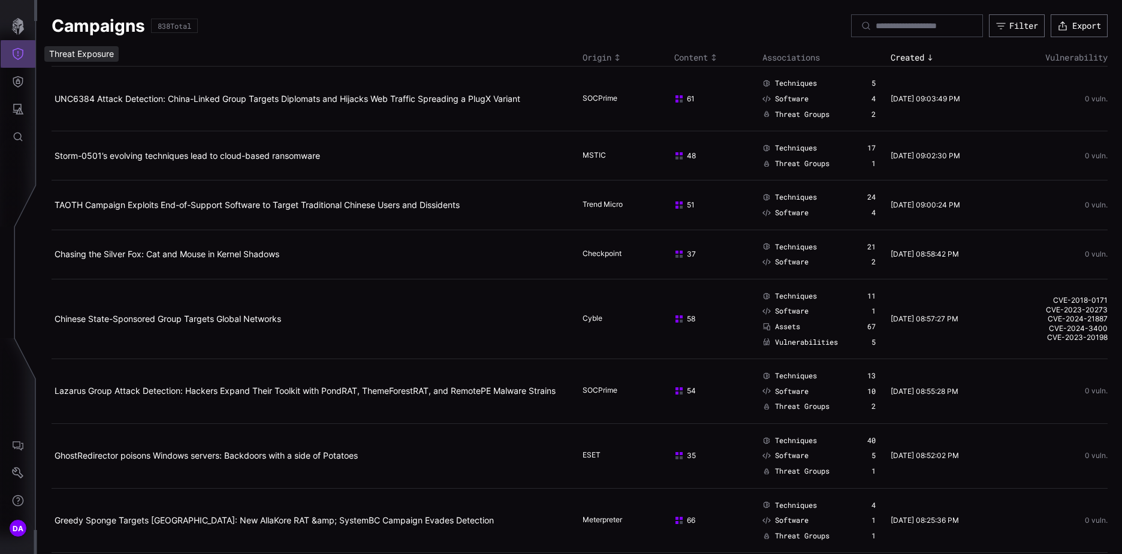
click at [19, 56] on icon "Threat Exposure" at bounding box center [18, 54] width 12 height 12
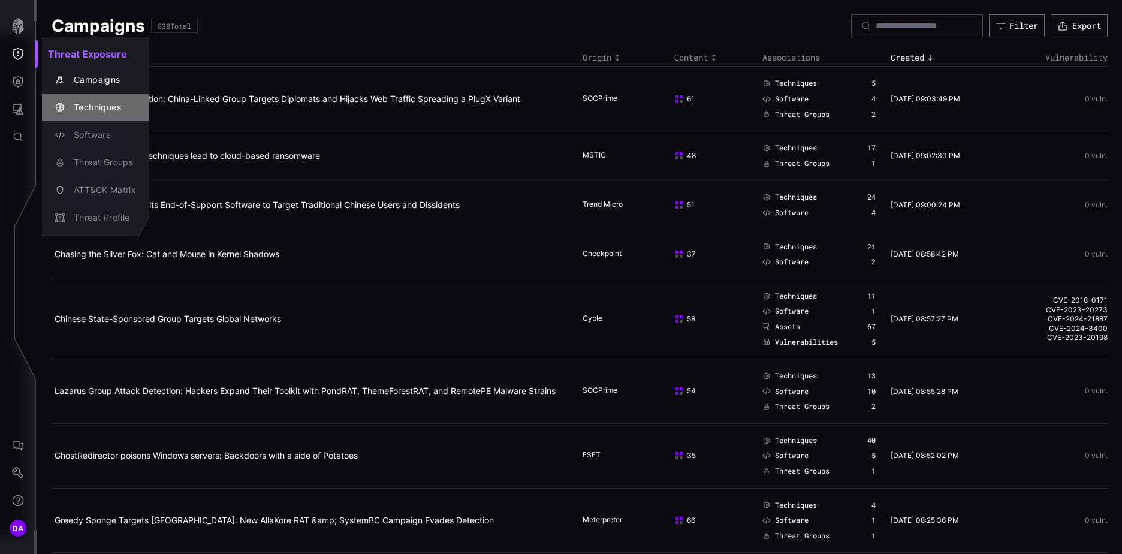
click at [106, 105] on div "Techniques" at bounding box center [102, 107] width 68 height 15
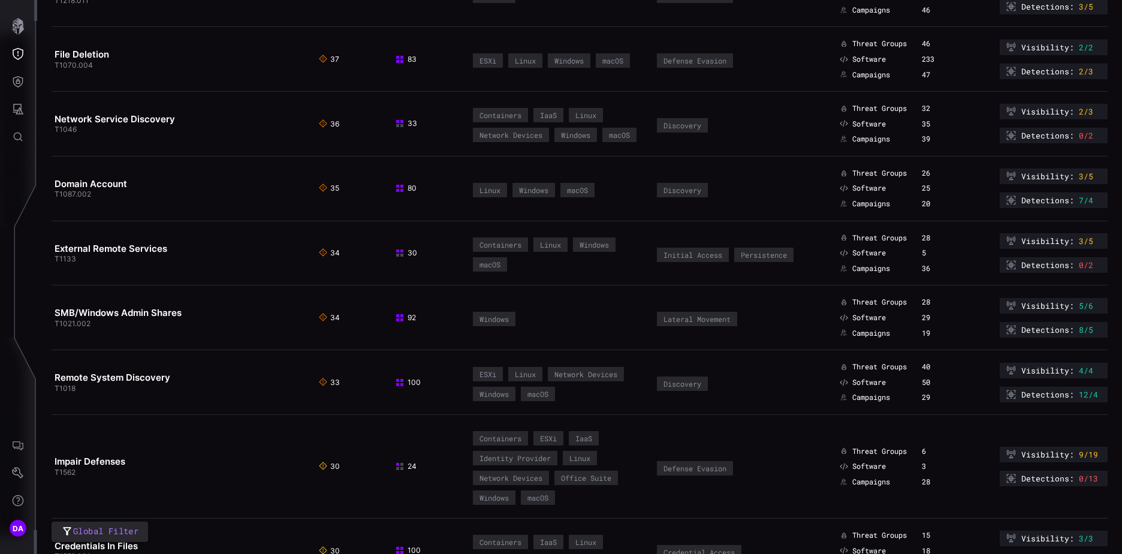
scroll to position [1139, 0]
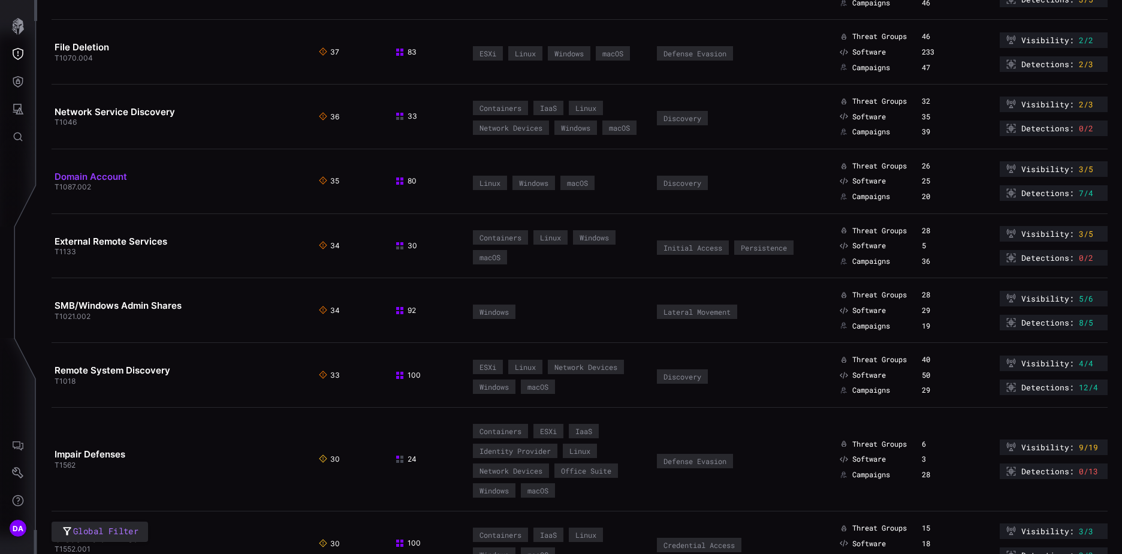
click at [82, 182] on link "Domain Account" at bounding box center [91, 176] width 73 height 11
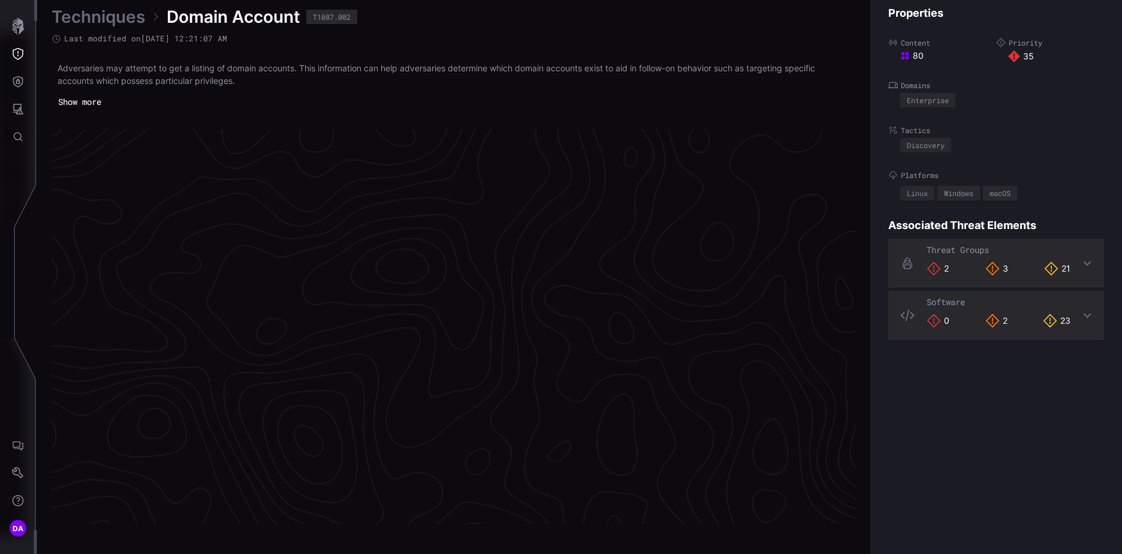
scroll to position [2505, 502]
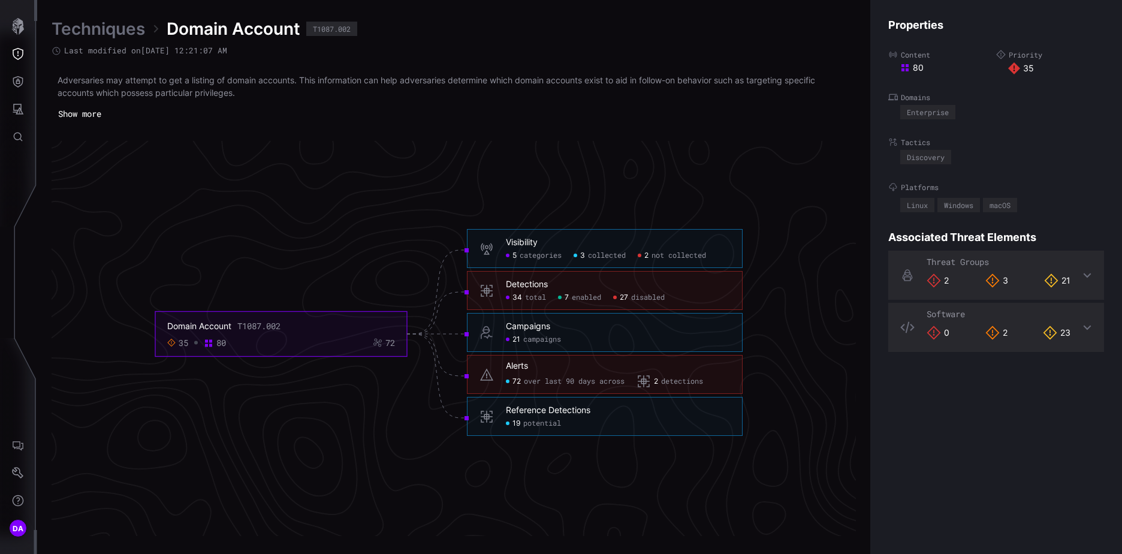
click at [123, 25] on link "Techniques" at bounding box center [99, 29] width 94 height 22
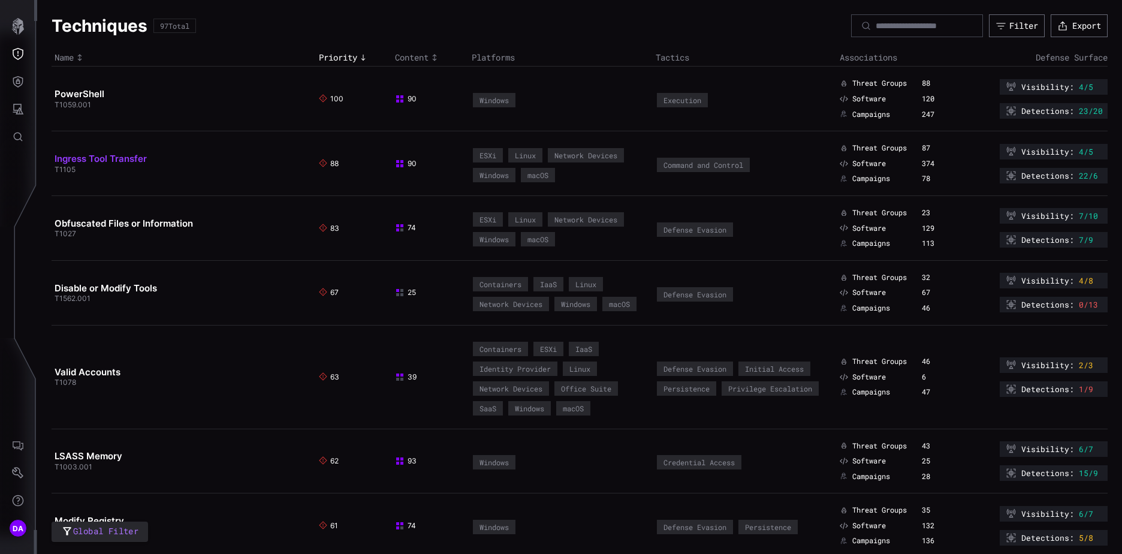
click at [102, 161] on link "Ingress Tool Transfer" at bounding box center [101, 158] width 92 height 11
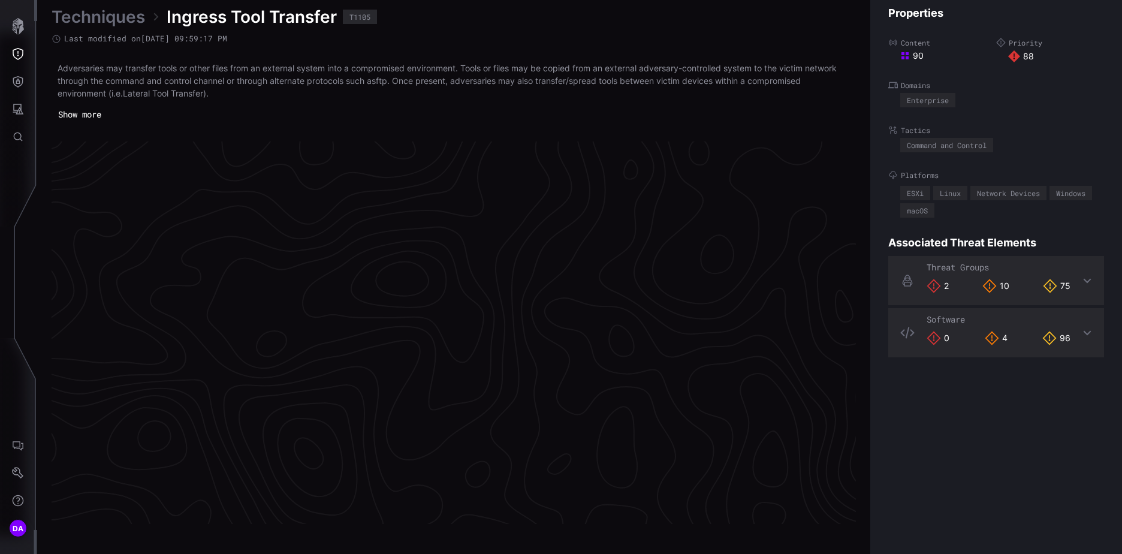
scroll to position [2512, 502]
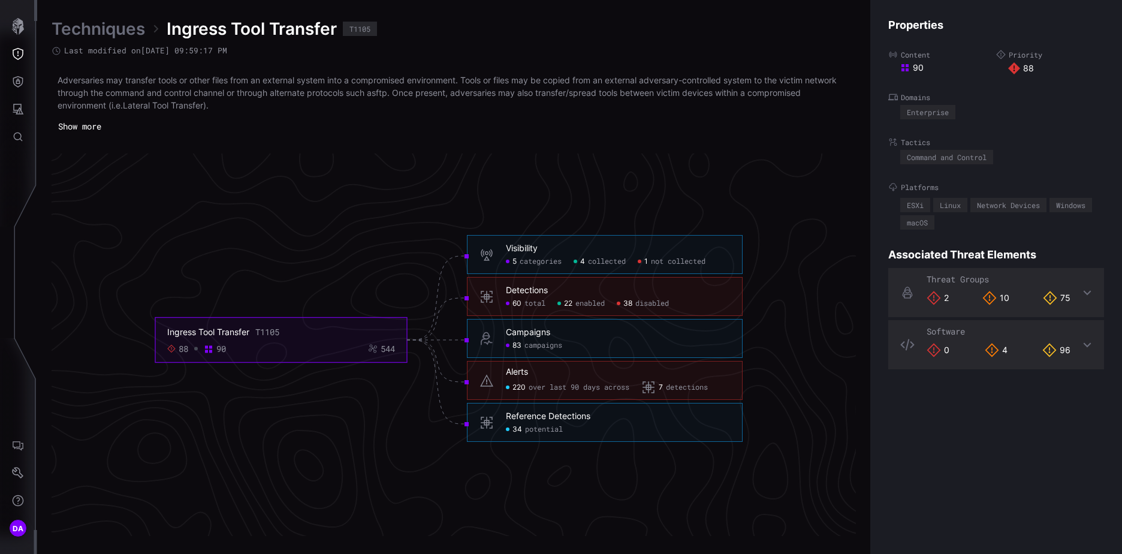
click at [663, 303] on span "disabled" at bounding box center [653, 304] width 34 height 10
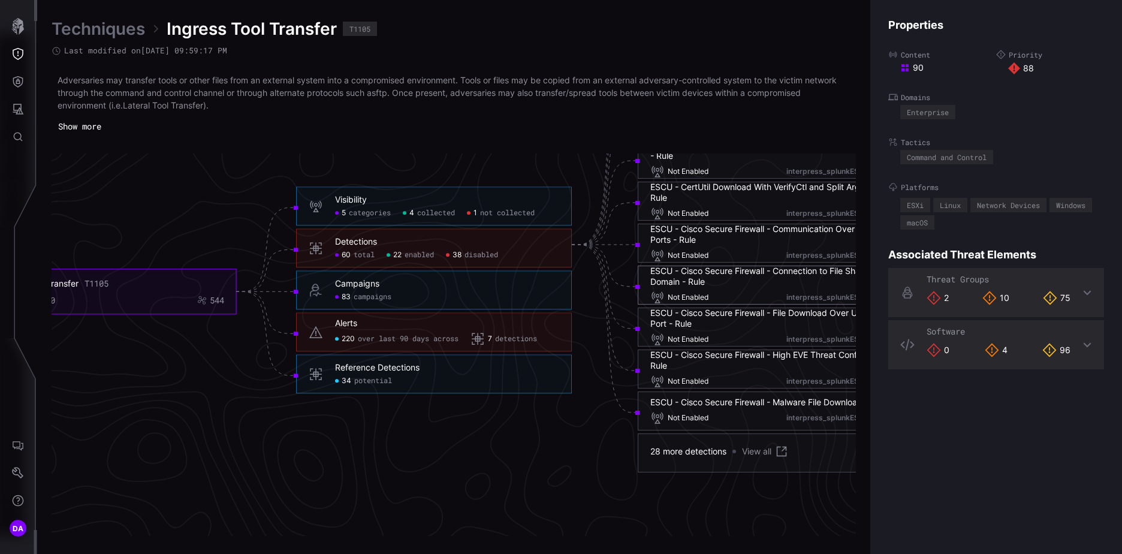
scroll to position [2632, 502]
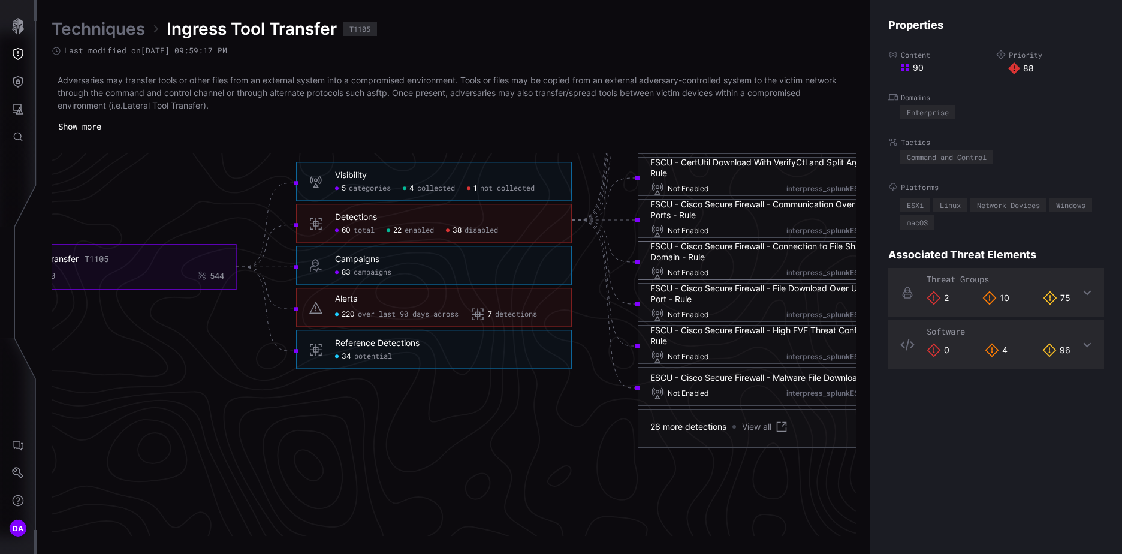
click at [700, 290] on div "ESCU - Cisco Secure Firewall - File Download Over Uncommon Port - Rule" at bounding box center [776, 294] width 251 height 22
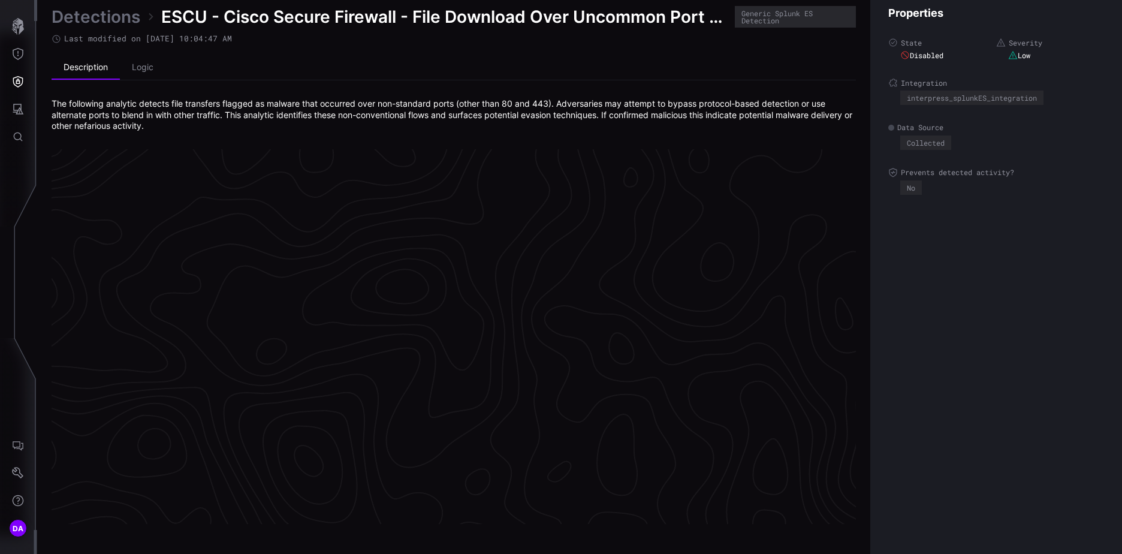
scroll to position [2515, 502]
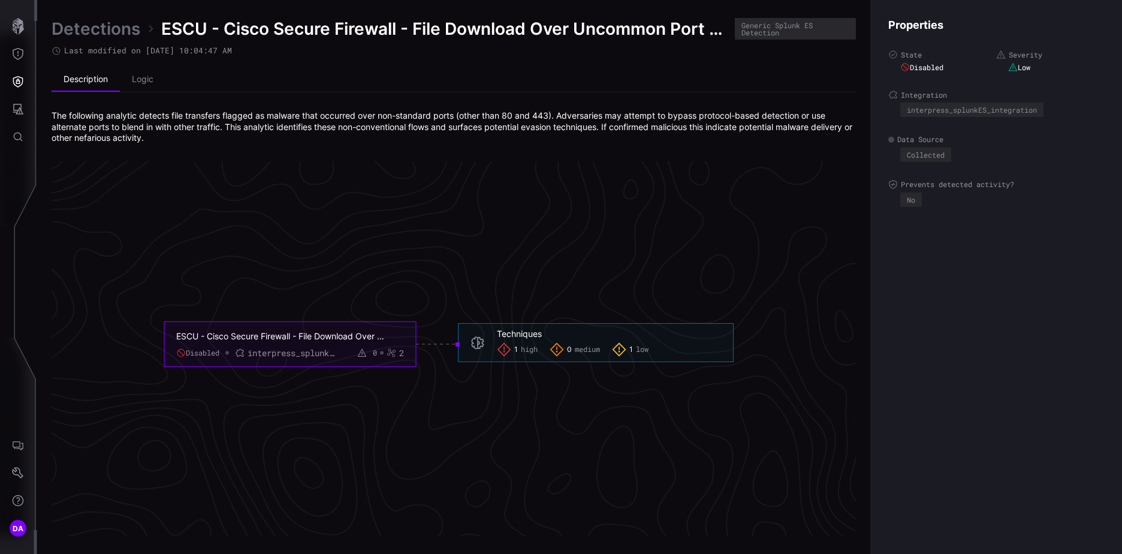
click at [106, 32] on link "Detections" at bounding box center [96, 29] width 89 height 22
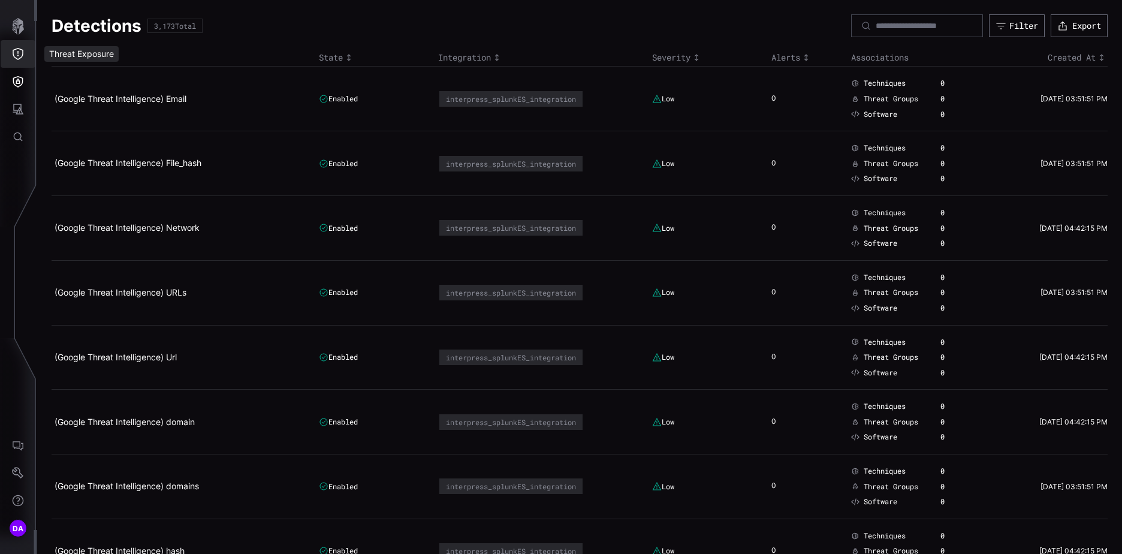
click at [23, 49] on icon "Threat Exposure" at bounding box center [18, 54] width 12 height 12
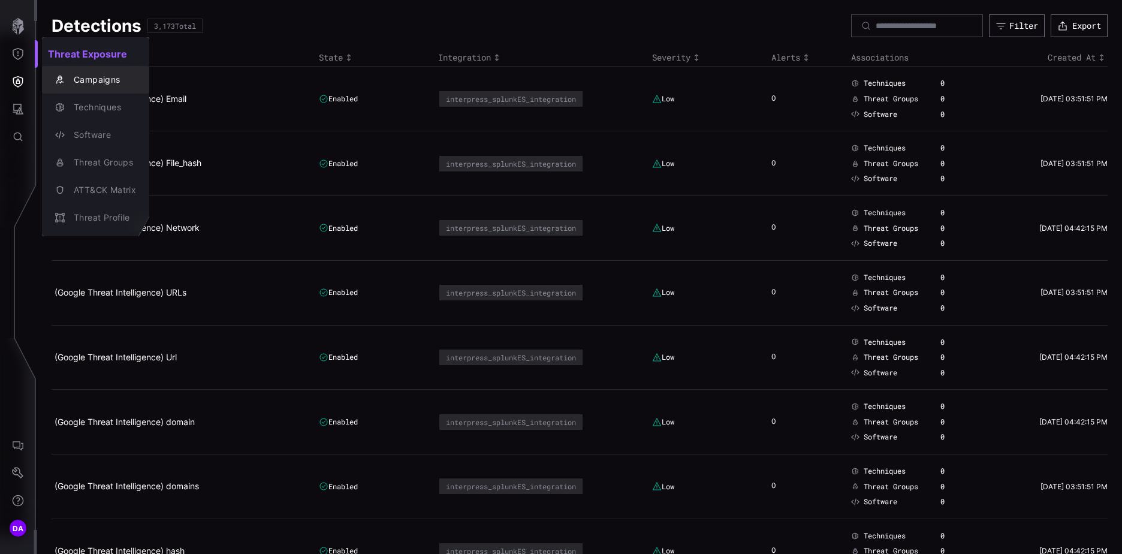
click at [95, 76] on div "Campaigns" at bounding box center [102, 80] width 68 height 15
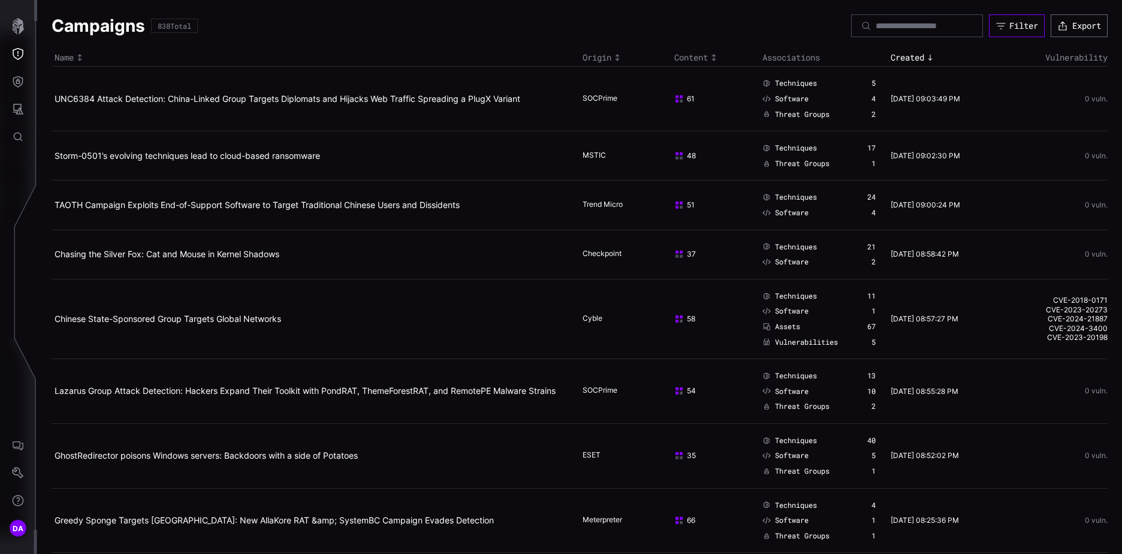
click at [1015, 28] on div "Filter" at bounding box center [1024, 25] width 29 height 11
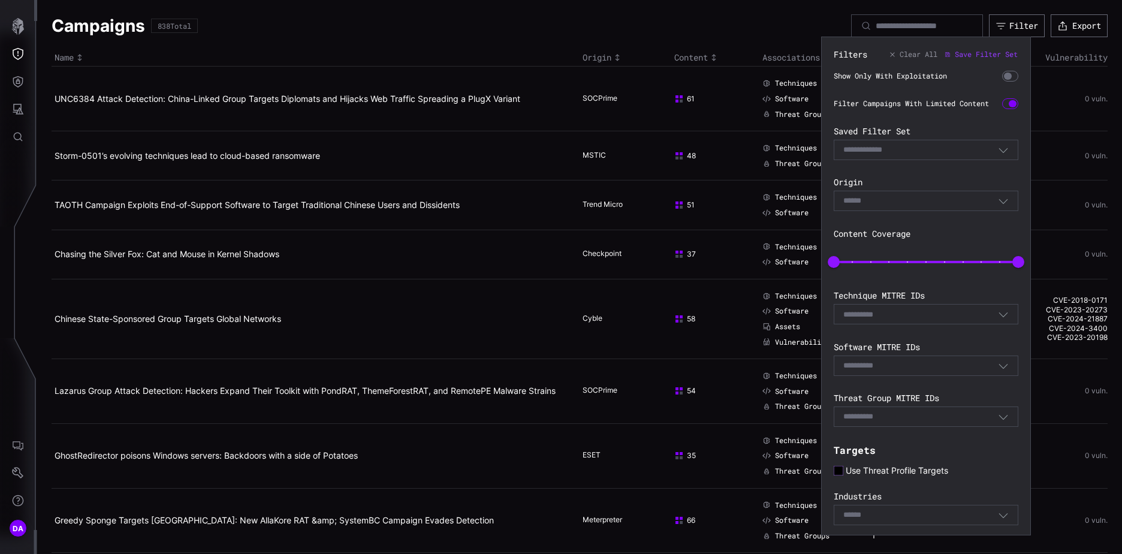
click at [840, 475] on icon at bounding box center [839, 471] width 10 height 10
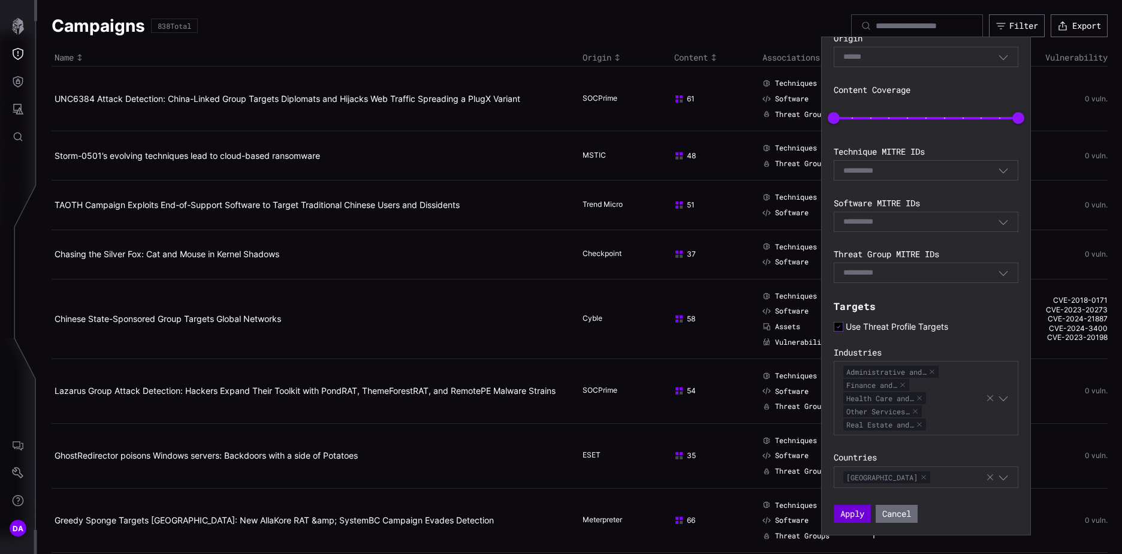
click at [860, 510] on button "Apply" at bounding box center [852, 514] width 37 height 18
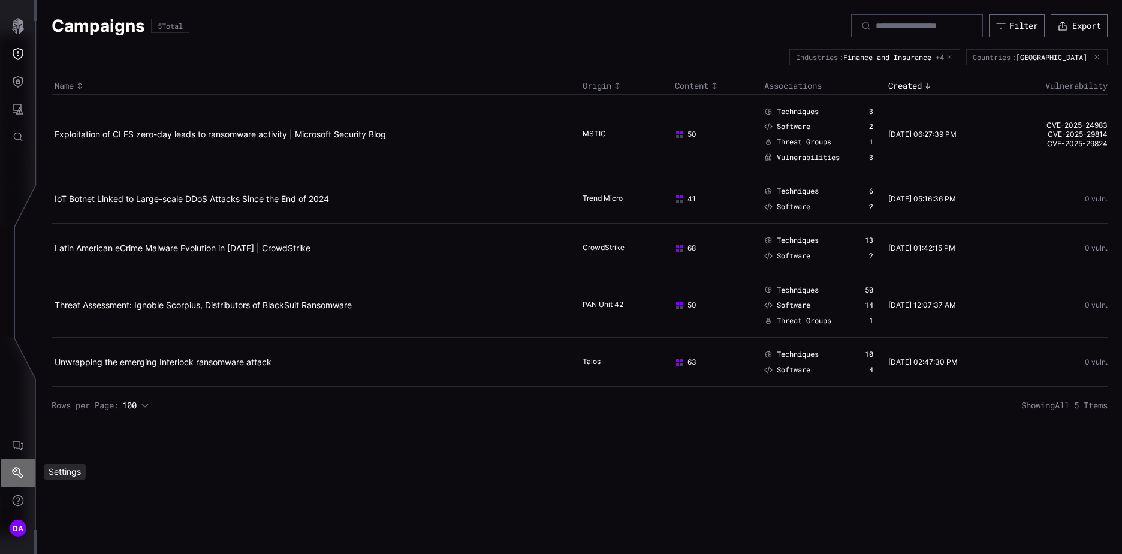
click at [19, 470] on icon "Settings" at bounding box center [18, 473] width 12 height 12
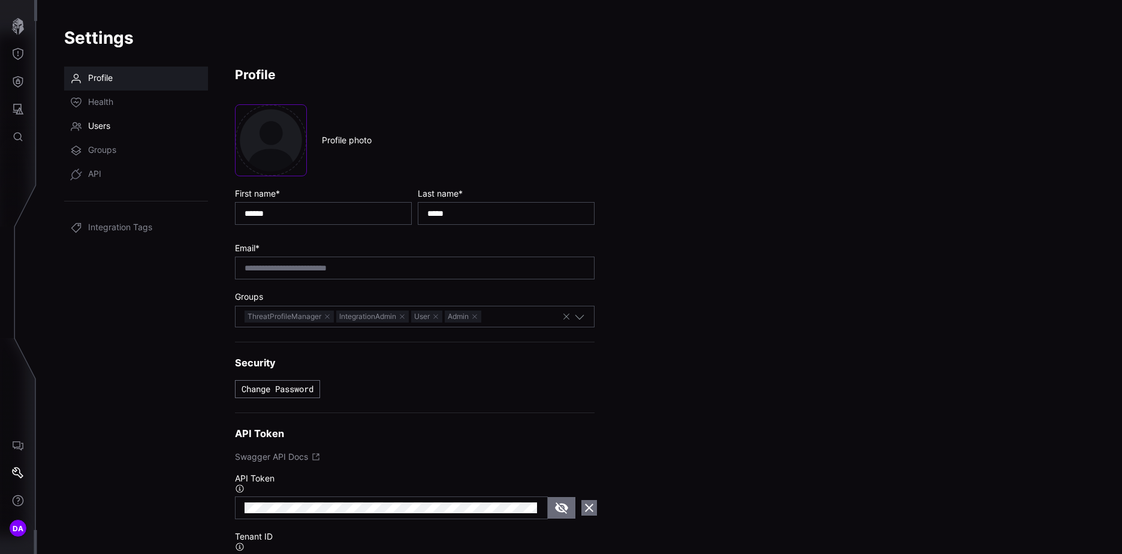
click at [103, 124] on span "Users" at bounding box center [99, 127] width 22 height 12
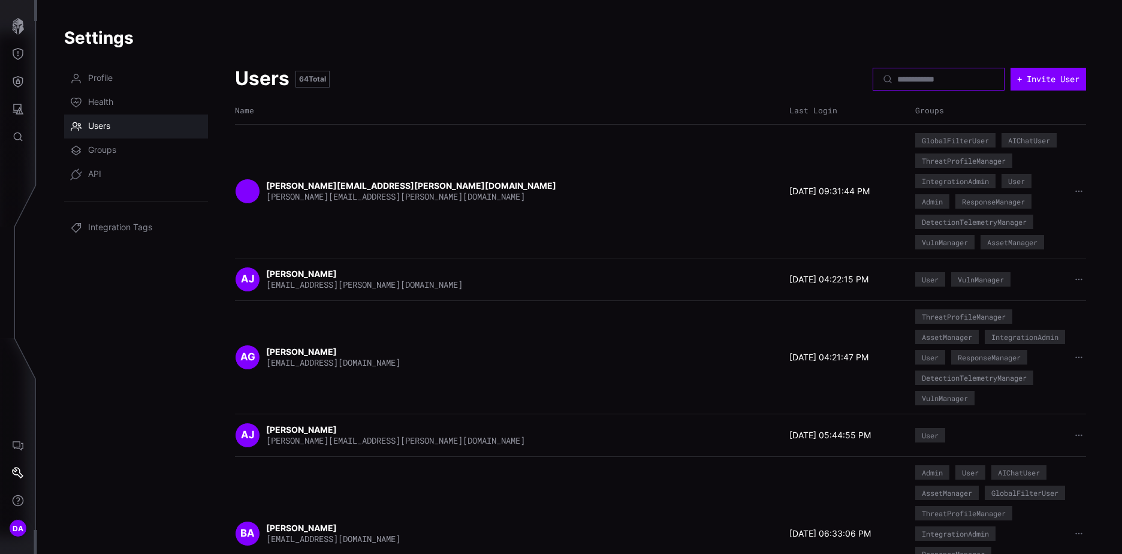
click at [898, 81] on input at bounding box center [940, 79] width 84 height 11
type input "****"
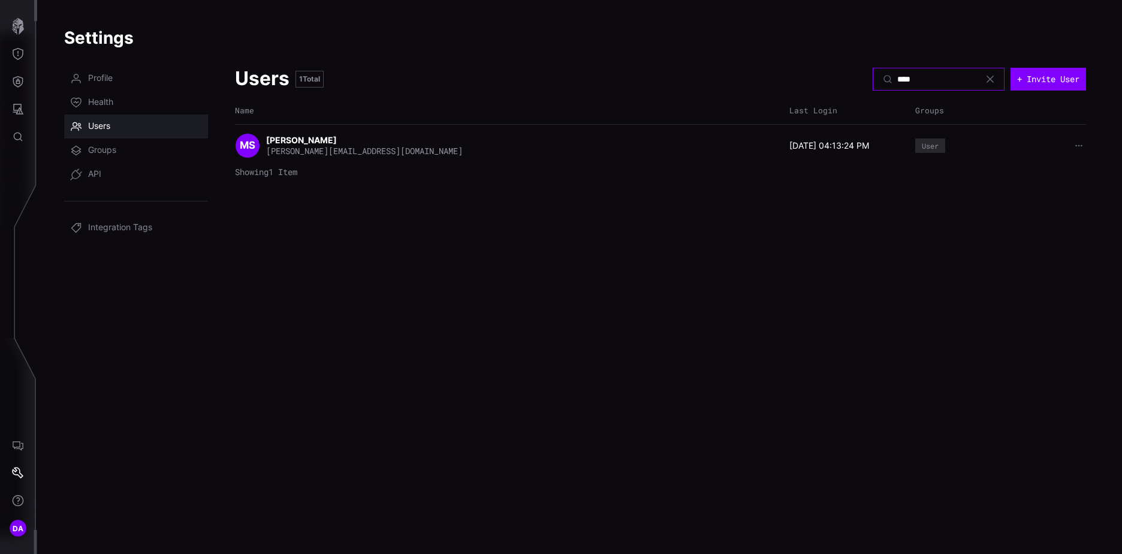
drag, startPoint x: 913, startPoint y: 79, endPoint x: 839, endPoint y: 78, distance: 73.2
click at [839, 78] on header "Users 1 Total **** + Invite User" at bounding box center [660, 79] width 851 height 25
